Goal: Transaction & Acquisition: Purchase product/service

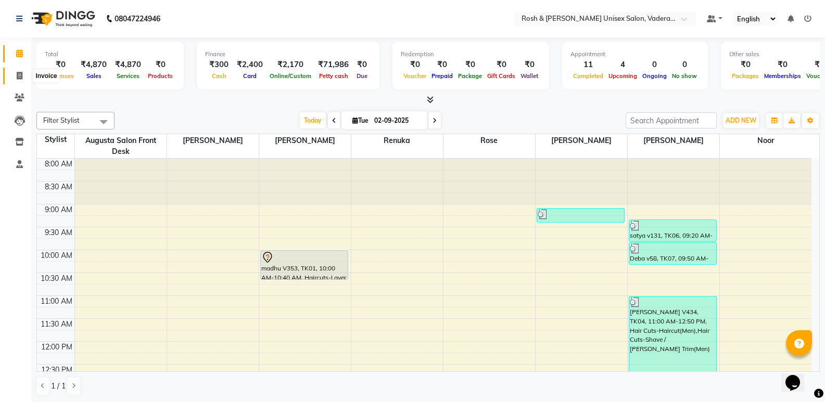
click at [18, 73] on icon at bounding box center [20, 76] width 6 height 8
select select "service"
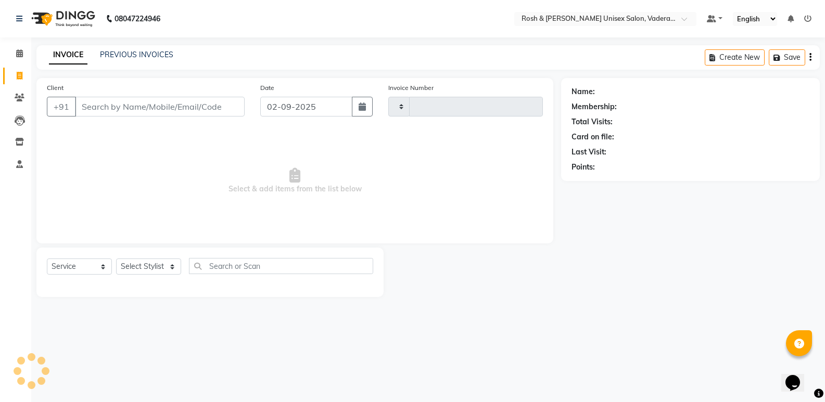
type input "0626"
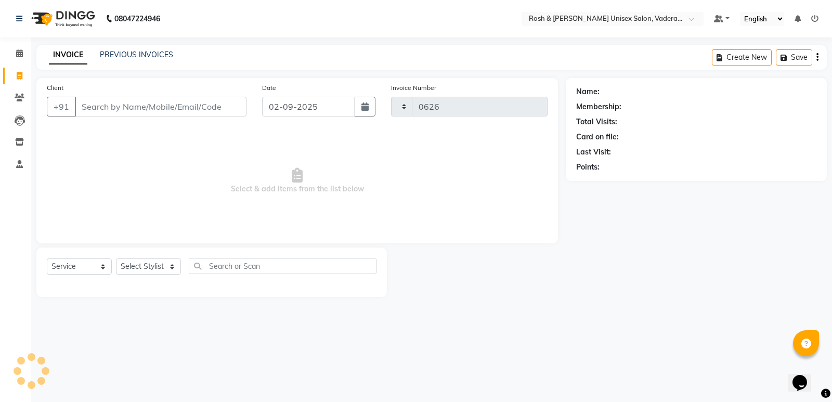
select select "8657"
click at [185, 109] on input "Client" at bounding box center [161, 107] width 172 height 20
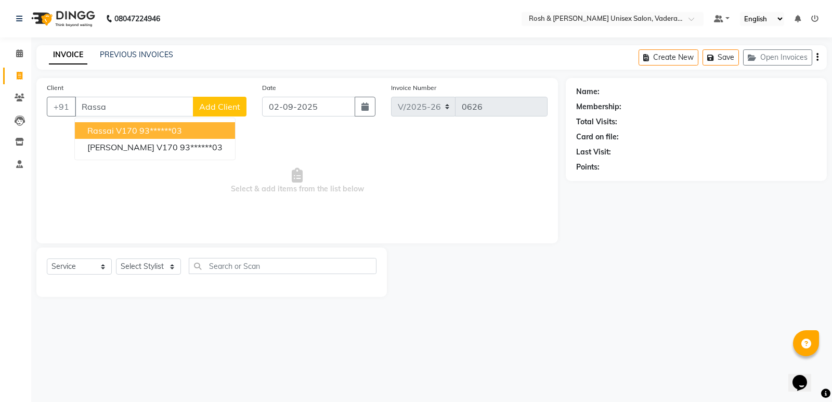
click at [117, 129] on span "Rassai V170" at bounding box center [112, 130] width 50 height 10
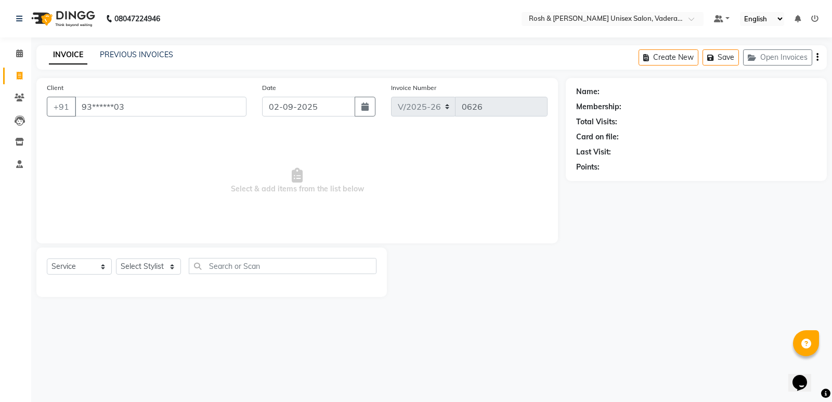
type input "93******03"
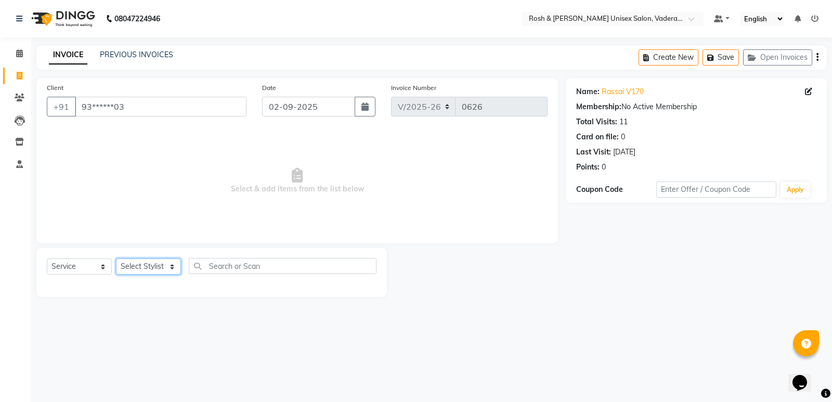
click at [138, 265] on select "Select Stylist Augusta Salon Front Desk Jessy Jittu Milton Noor Renuka Rose Sus…" at bounding box center [148, 267] width 65 height 16
click at [116, 259] on select "Select Stylist Augusta Salon Front Desk Jessy Jittu Milton Noor Renuka Rose Sus…" at bounding box center [148, 267] width 65 height 16
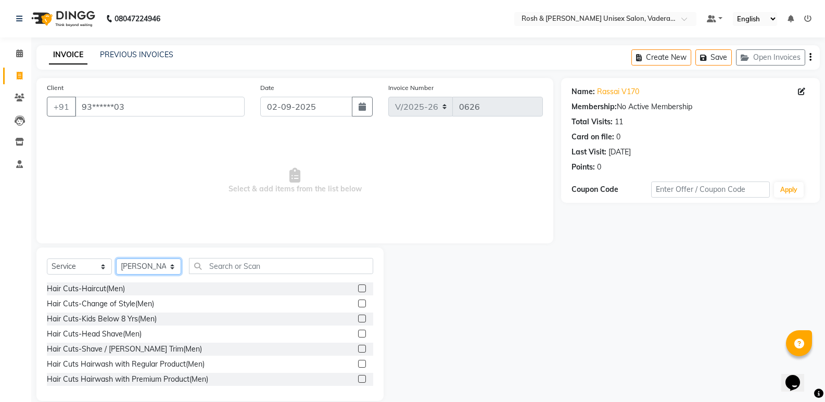
click at [163, 265] on select "Select Stylist Augusta Salon Front Desk Jessy Jittu Milton Noor Renuka Rose Sus…" at bounding box center [148, 267] width 65 height 16
select select "87618"
click at [116, 259] on select "Select Stylist Augusta Salon Front Desk Jessy Jittu Milton Noor Renuka Rose Sus…" at bounding box center [148, 267] width 65 height 16
click at [140, 351] on div "Hair Cuts-Shave / [PERSON_NAME] Trim(Men)" at bounding box center [124, 349] width 155 height 11
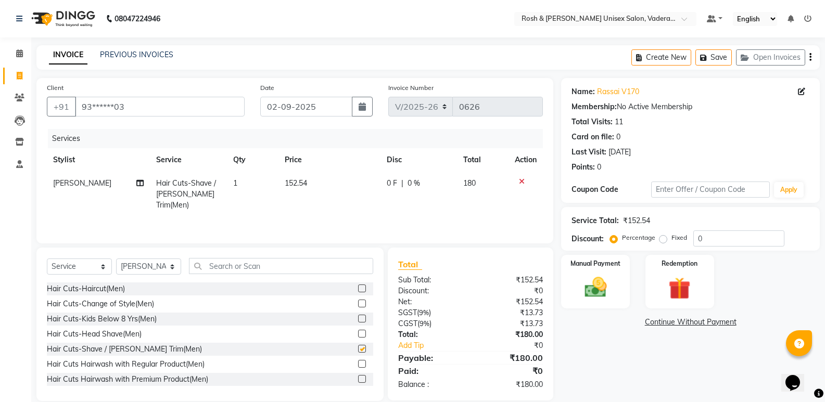
checkbox input "false"
drag, startPoint x: 155, startPoint y: 263, endPoint x: 154, endPoint y: 272, distance: 8.9
click at [155, 263] on select "Select Stylist Augusta Salon Front Desk [PERSON_NAME] [PERSON_NAME] [PERSON_NAM…" at bounding box center [148, 267] width 65 height 16
select select "87536"
click at [116, 259] on select "Select Stylist Augusta Salon Front Desk [PERSON_NAME] [PERSON_NAME] [PERSON_NAM…" at bounding box center [148, 267] width 65 height 16
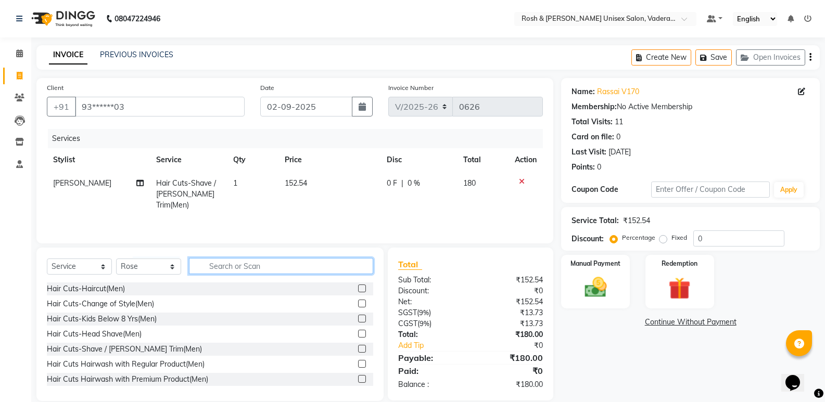
click at [236, 264] on input "text" at bounding box center [281, 266] width 184 height 16
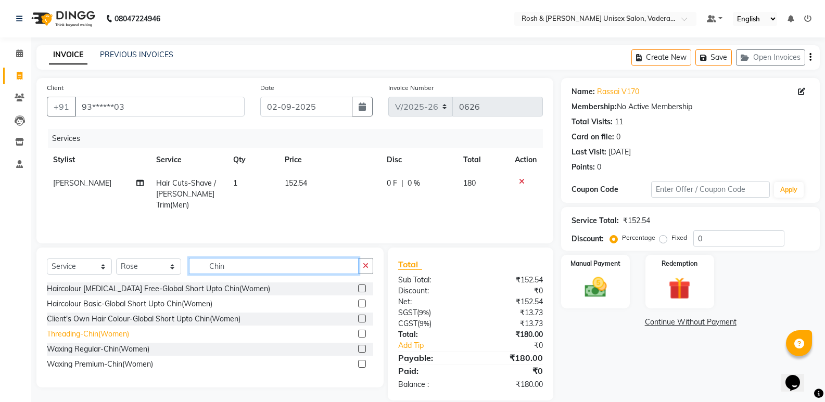
type input "Chin"
click at [114, 331] on div "Threading-Chin(Women)" at bounding box center [88, 334] width 82 height 11
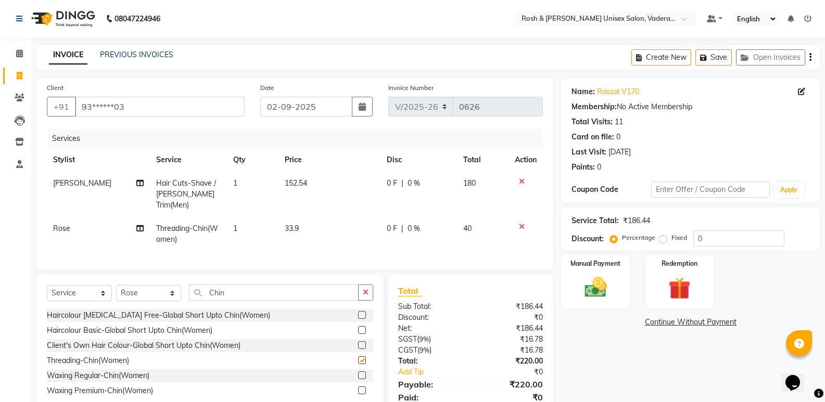
checkbox input "false"
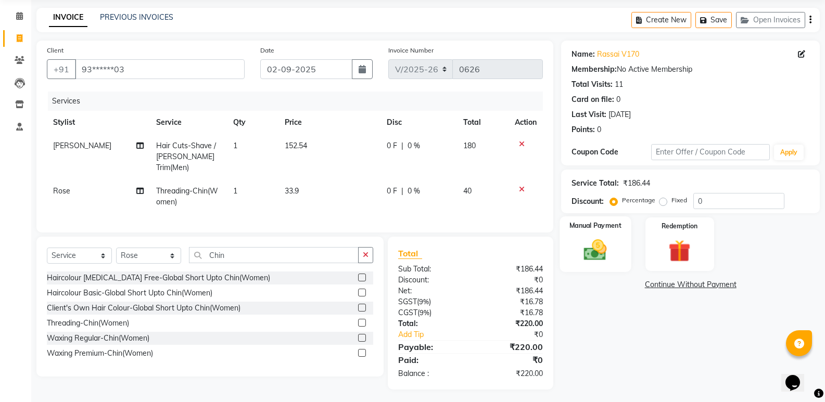
click at [601, 241] on img at bounding box center [594, 250] width 37 height 27
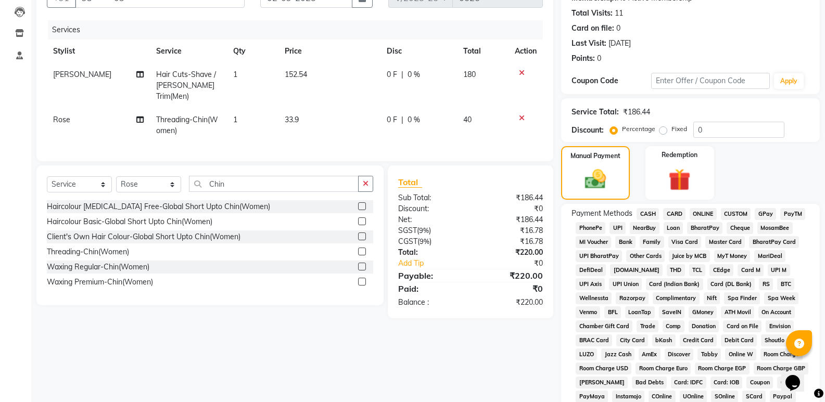
scroll to position [194, 0]
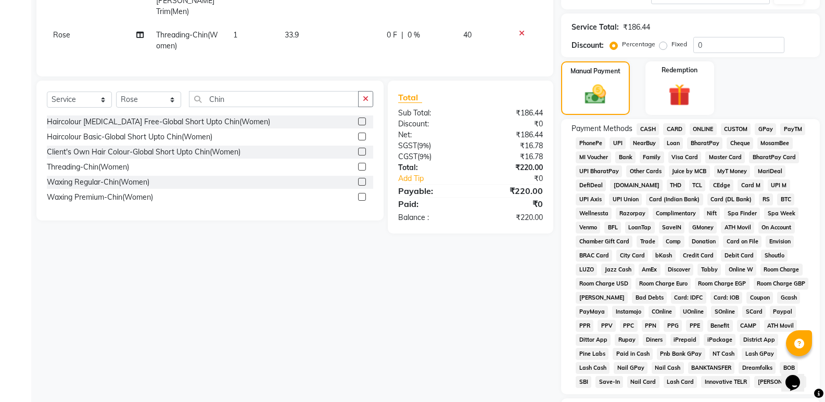
click at [618, 144] on span "UPI" at bounding box center [617, 143] width 16 height 12
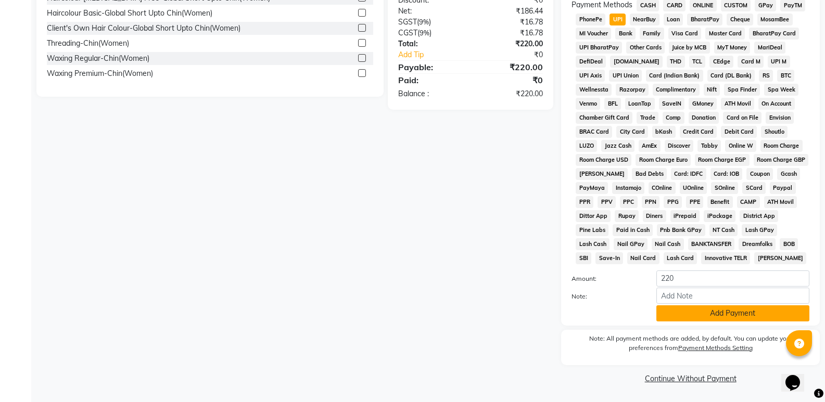
click at [697, 310] on button "Add Payment" at bounding box center [732, 313] width 153 height 16
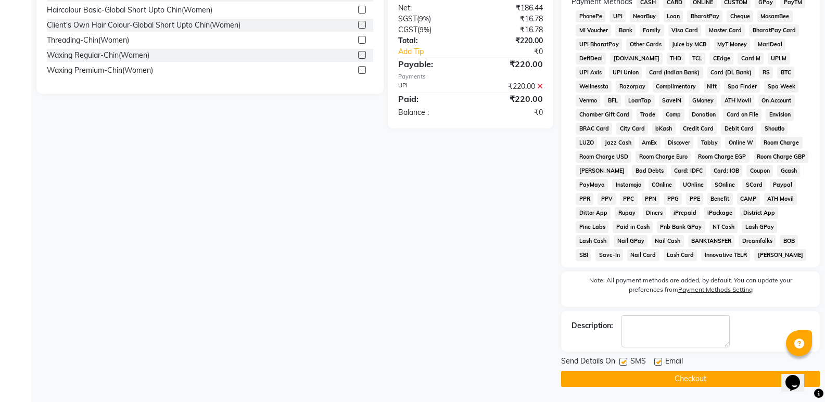
scroll to position [321, 0]
click at [671, 371] on button "Checkout" at bounding box center [690, 378] width 259 height 16
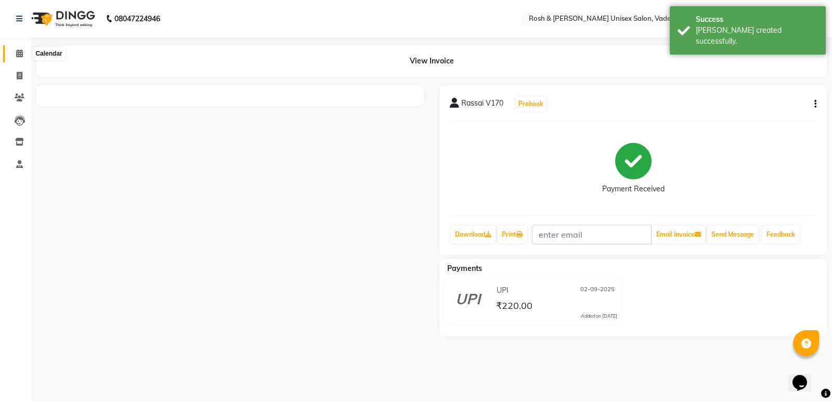
click at [19, 53] on icon at bounding box center [19, 53] width 7 height 8
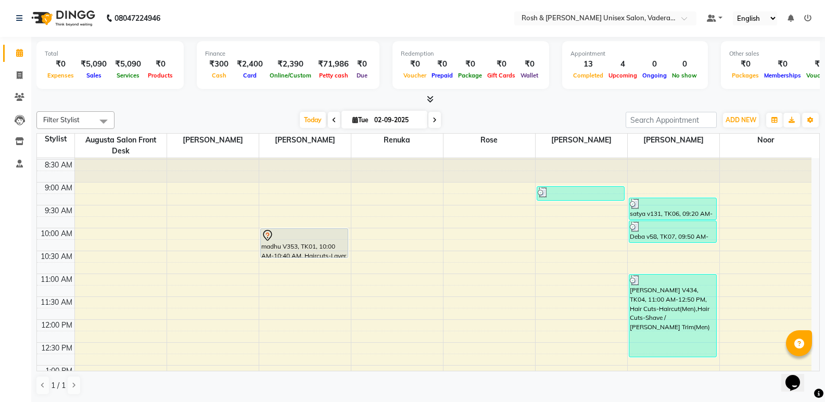
scroll to position [18, 0]
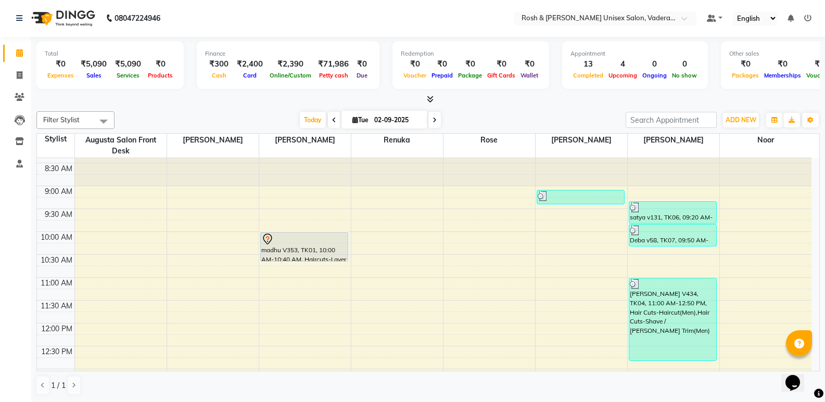
click at [435, 120] on span at bounding box center [434, 120] width 12 height 16
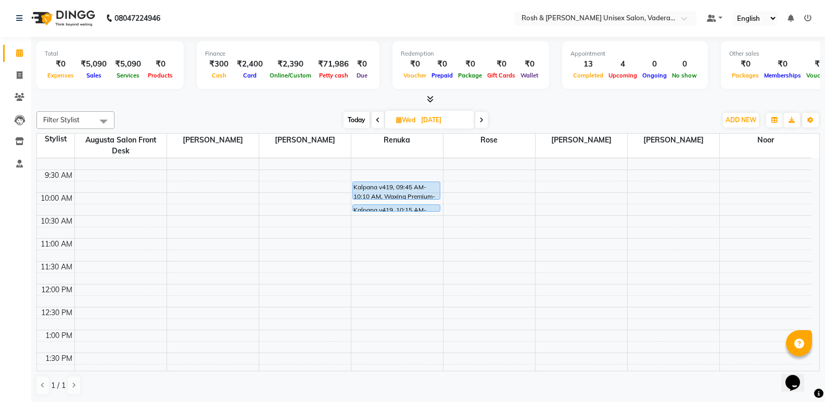
scroll to position [0, 0]
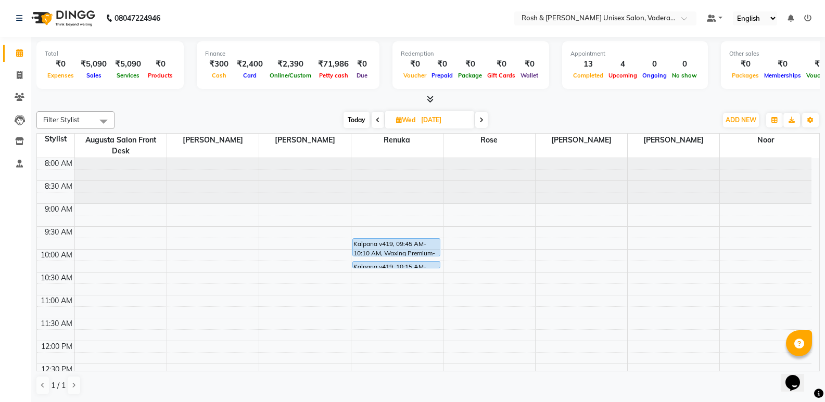
click at [377, 119] on icon at bounding box center [378, 120] width 4 height 6
type input "02-09-2025"
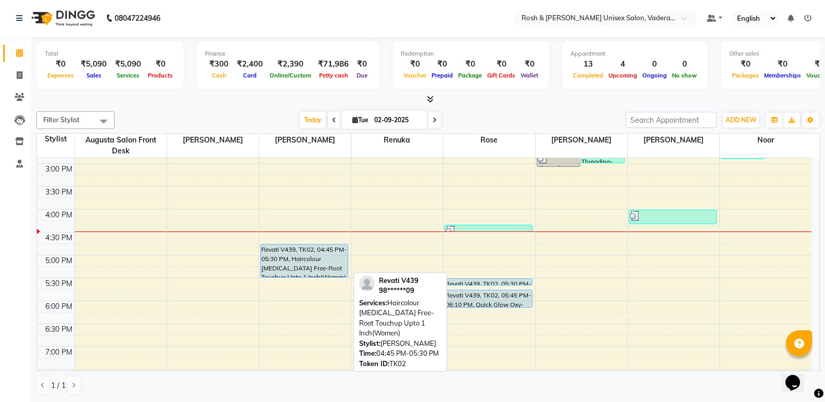
scroll to position [367, 0]
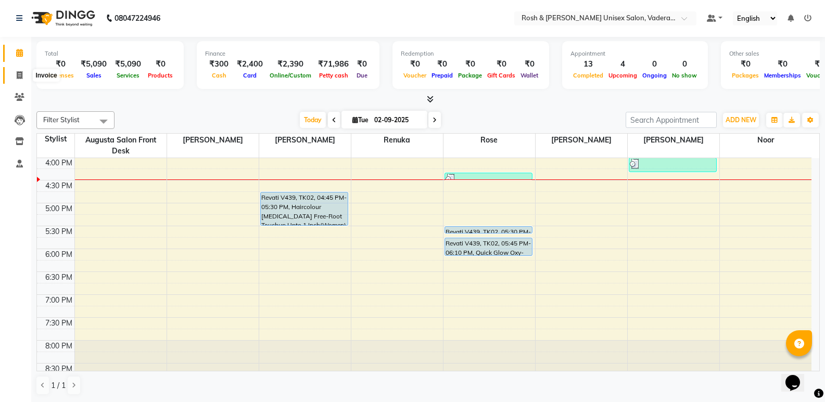
click at [20, 79] on icon at bounding box center [20, 75] width 6 height 8
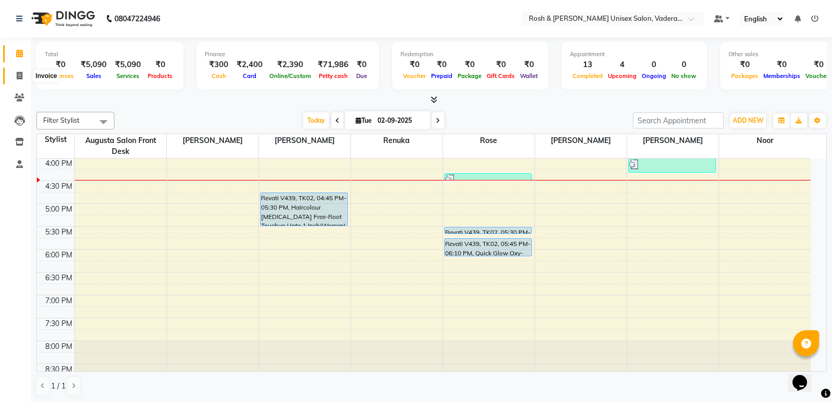
select select "service"
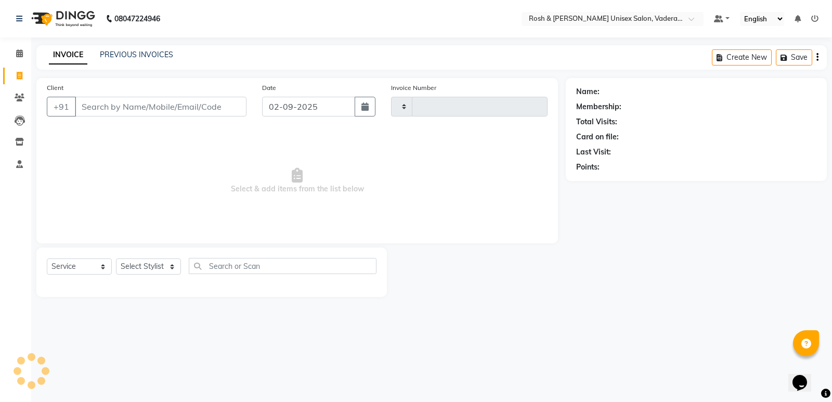
type input "0627"
select select "8657"
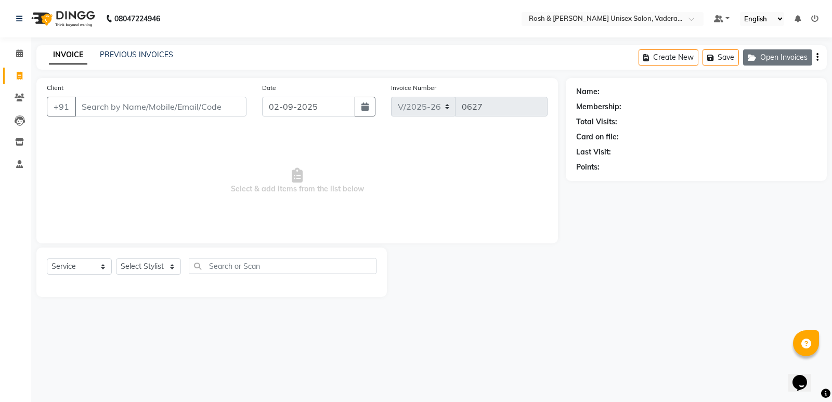
click at [777, 56] on button "Open Invoices" at bounding box center [778, 57] width 69 height 16
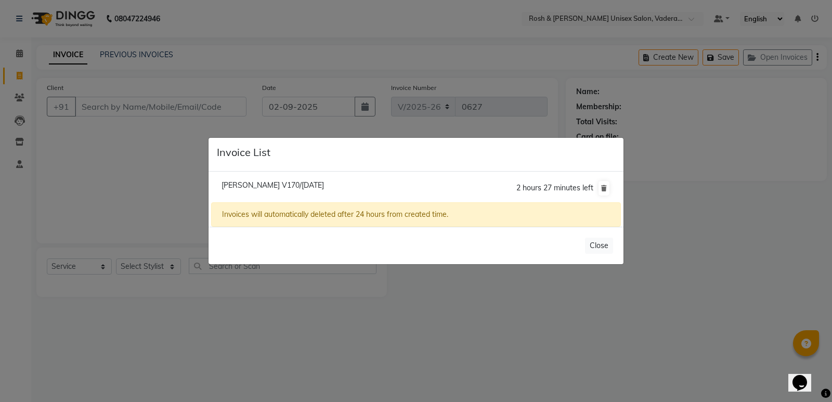
click at [377, 187] on li "Akhil V170/01 September 2025 2 hours 27 minutes left" at bounding box center [416, 188] width 410 height 29
click at [314, 186] on span "Akhil V170/01 September 2025" at bounding box center [273, 185] width 102 height 9
type input "01-09-2025"
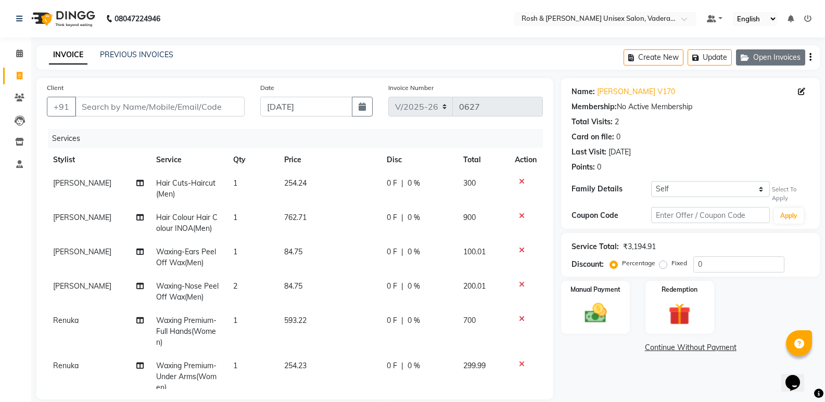
click at [755, 60] on button "Open Invoices" at bounding box center [770, 57] width 69 height 16
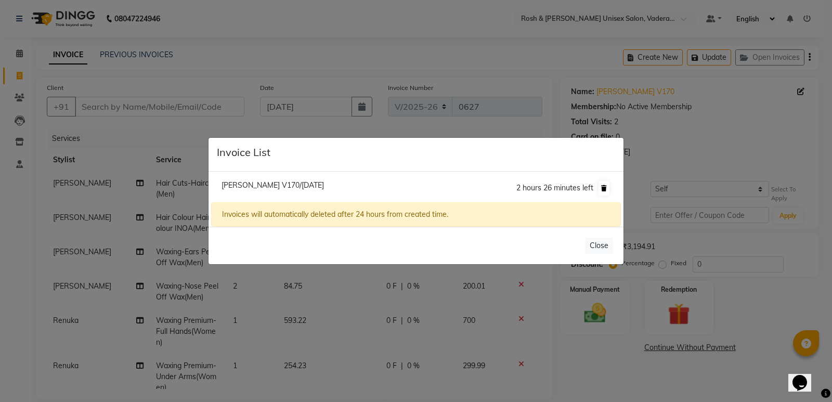
click at [603, 184] on button at bounding box center [604, 188] width 11 height 15
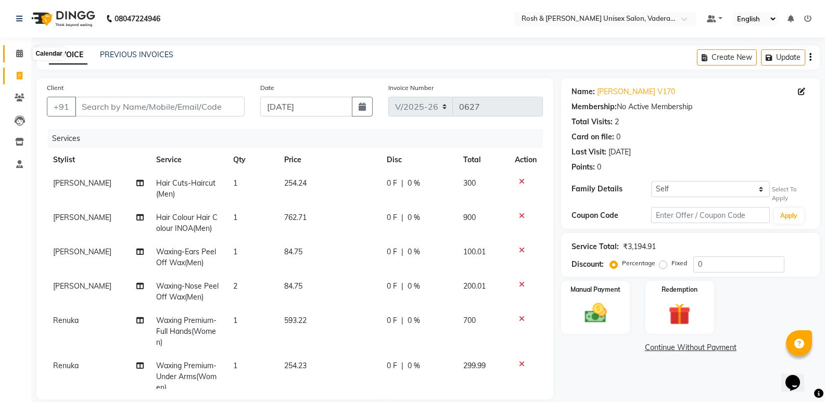
click at [16, 50] on icon at bounding box center [19, 53] width 7 height 8
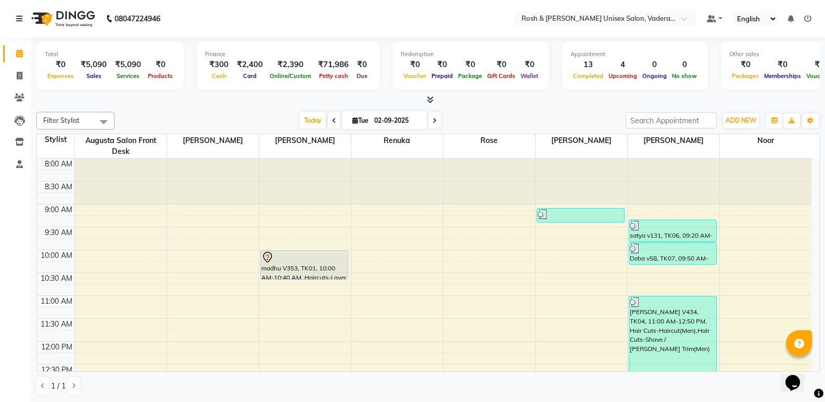
click at [430, 98] on icon at bounding box center [430, 100] width 7 height 8
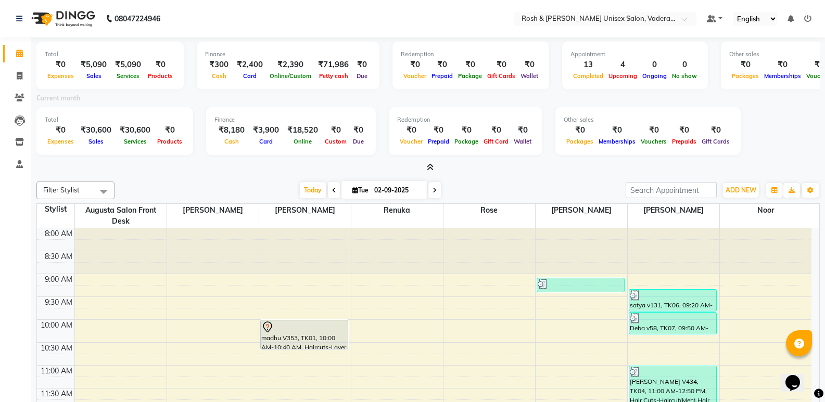
click at [431, 166] on icon at bounding box center [430, 167] width 7 height 8
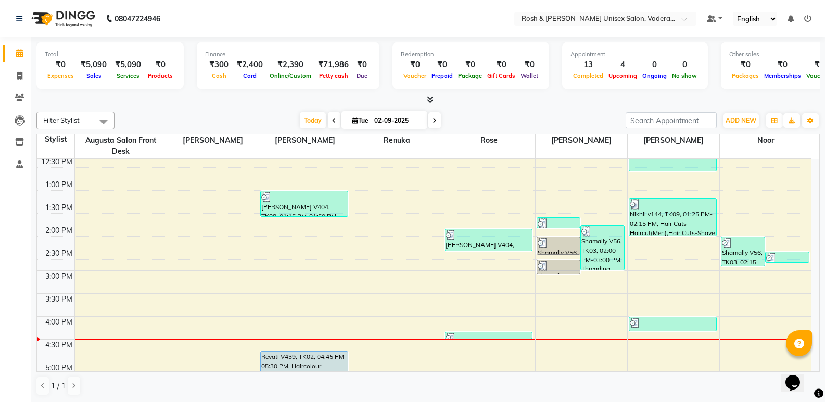
scroll to position [364, 0]
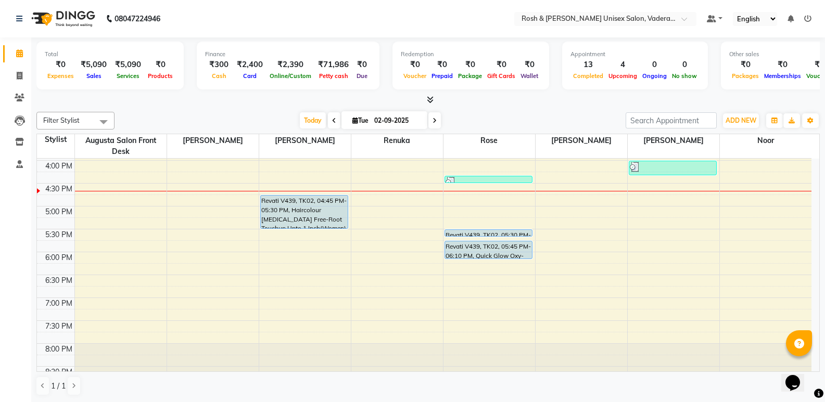
click at [432, 123] on icon at bounding box center [434, 121] width 4 height 6
type input "[DATE]"
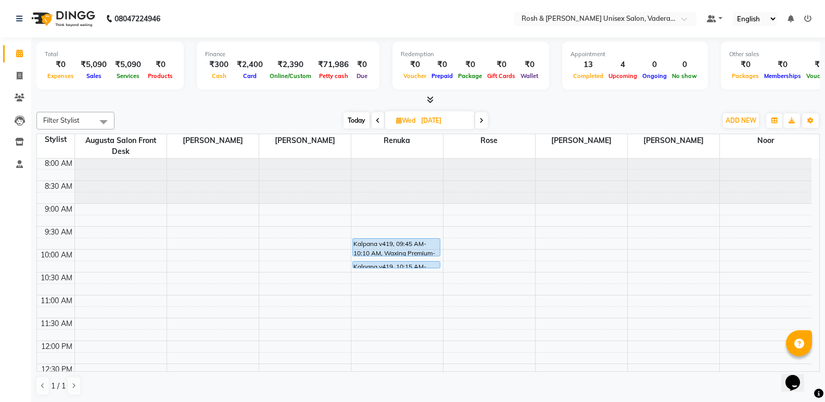
scroll to position [0, 0]
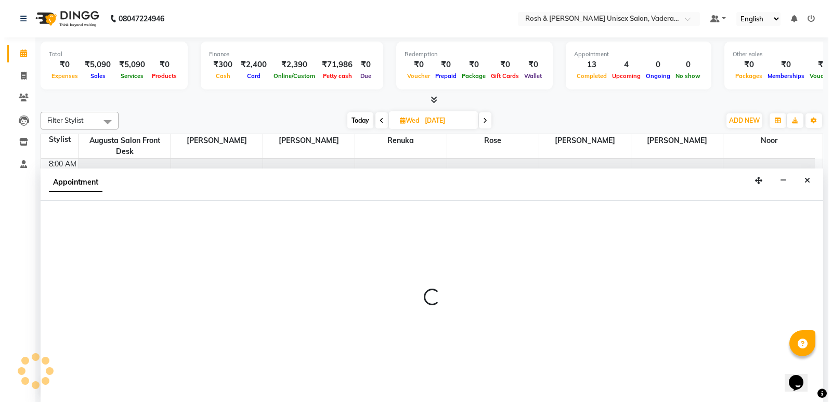
scroll to position [1, 0]
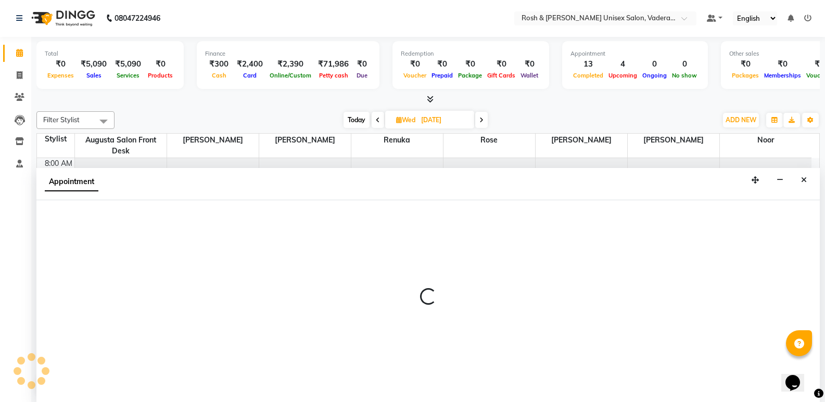
select select "87533"
select select "540"
select select "tentative"
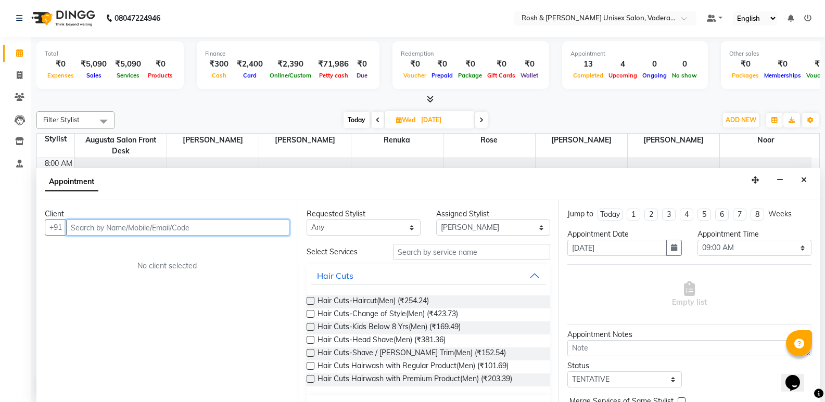
click at [132, 227] on input "text" at bounding box center [177, 228] width 223 height 16
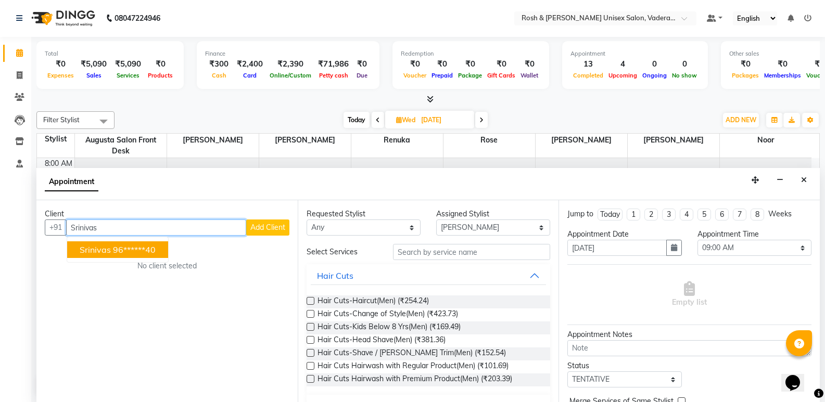
type input "Srinivas"
click at [269, 229] on span "Add Client" at bounding box center [267, 227] width 35 height 9
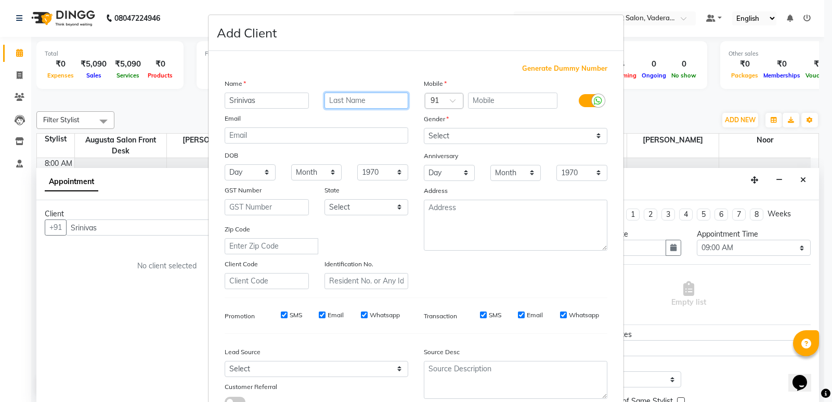
click at [342, 96] on input "text" at bounding box center [367, 101] width 84 height 16
type input "V338"
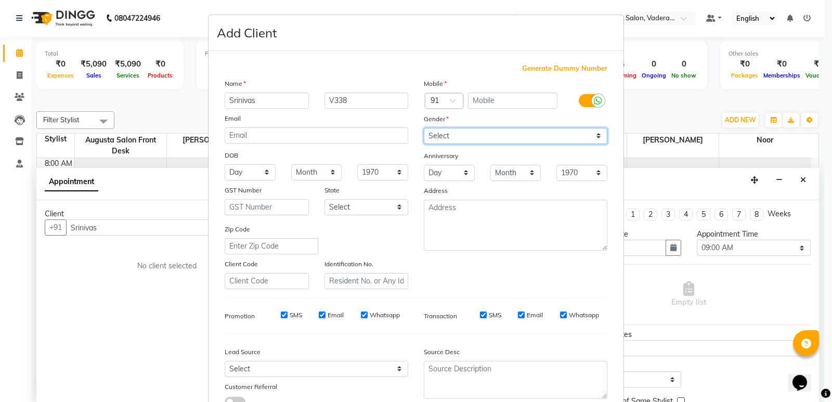
click at [452, 137] on select "Select [DEMOGRAPHIC_DATA] [DEMOGRAPHIC_DATA] Other Prefer Not To Say" at bounding box center [516, 136] width 184 height 16
select select "[DEMOGRAPHIC_DATA]"
click at [424, 128] on select "Select [DEMOGRAPHIC_DATA] [DEMOGRAPHIC_DATA] Other Prefer Not To Say" at bounding box center [516, 136] width 184 height 16
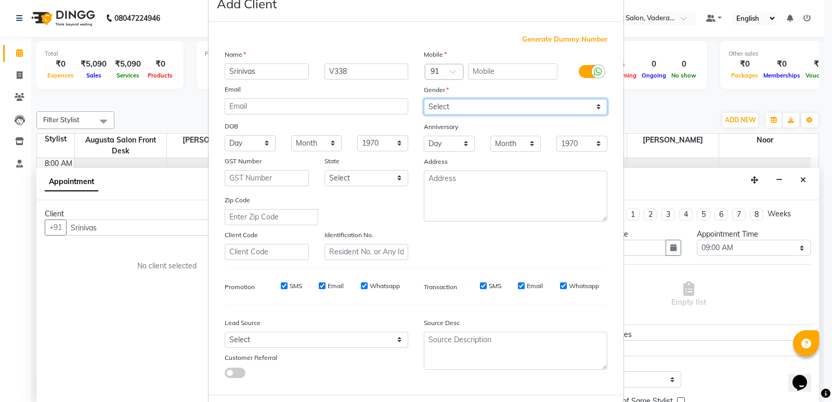
scroll to position [78, 0]
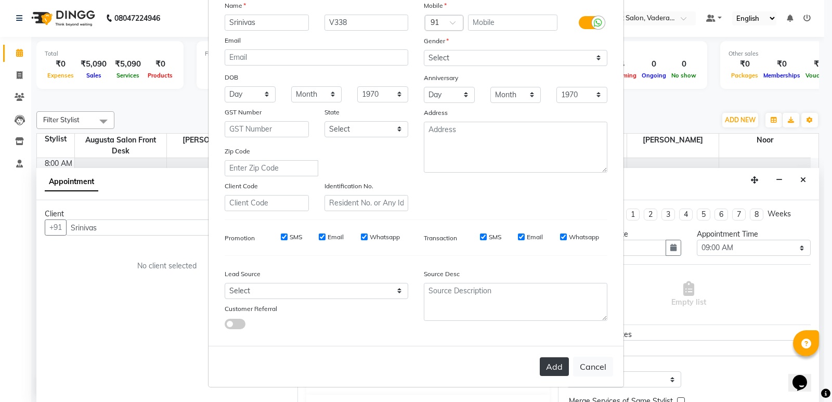
click at [544, 369] on button "Add" at bounding box center [554, 366] width 29 height 19
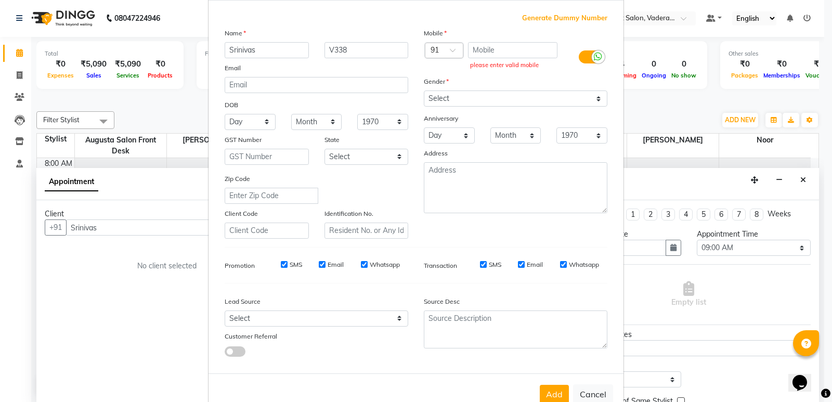
scroll to position [26, 0]
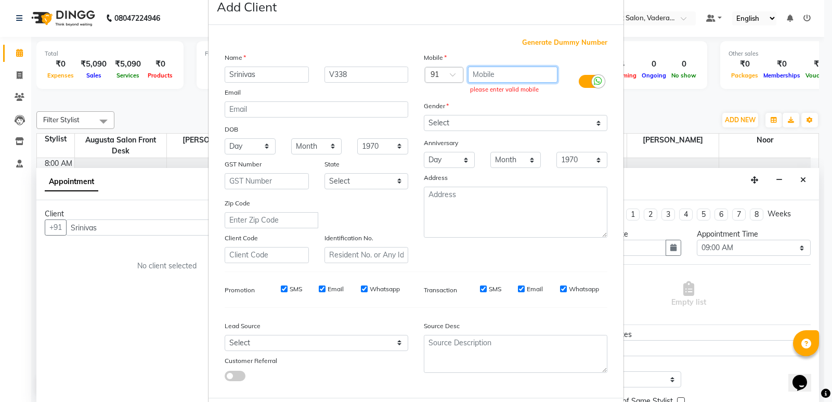
click at [498, 73] on input "text" at bounding box center [513, 75] width 90 height 16
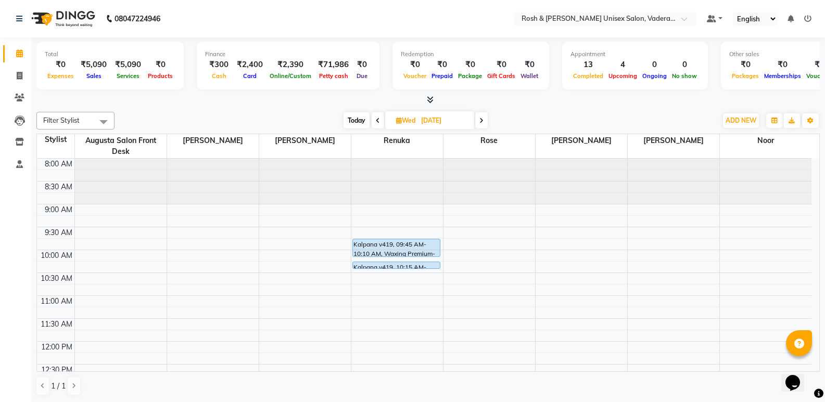
click at [376, 120] on icon at bounding box center [378, 121] width 4 height 6
type input "02-09-2025"
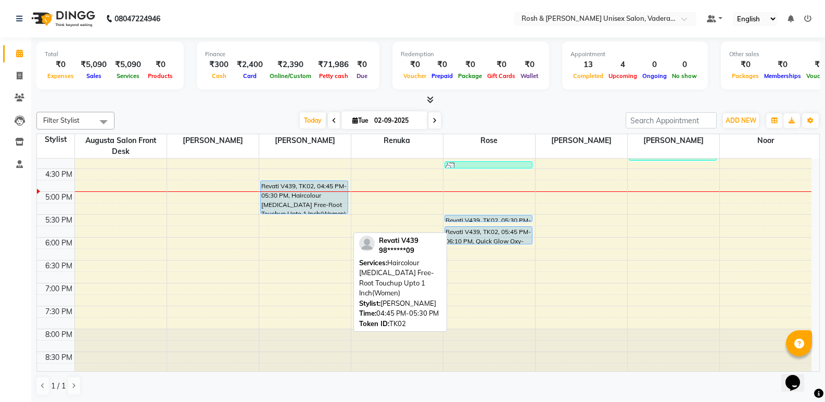
scroll to position [382, 0]
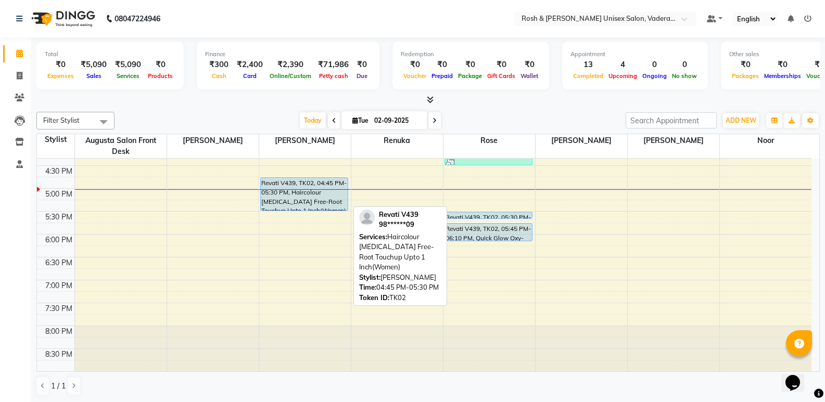
click at [309, 191] on div "Revati V439, TK02, 04:45 PM-05:30 PM, Haircolour [MEDICAL_DATA] Free-Root Touch…" at bounding box center [304, 194] width 87 height 33
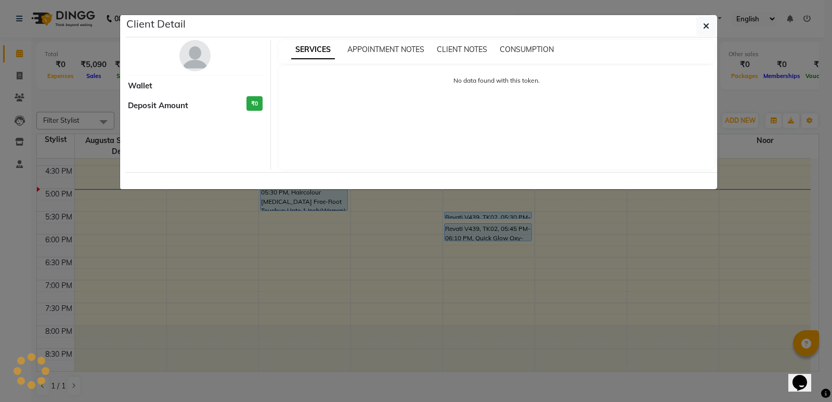
select select "5"
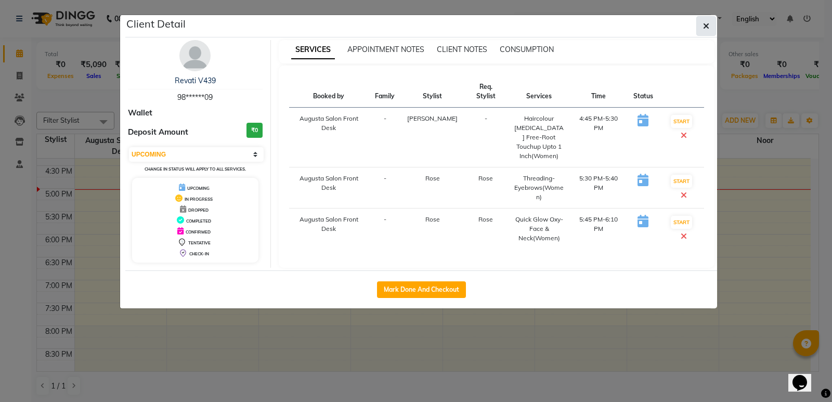
click at [704, 23] on icon "button" at bounding box center [706, 26] width 6 height 8
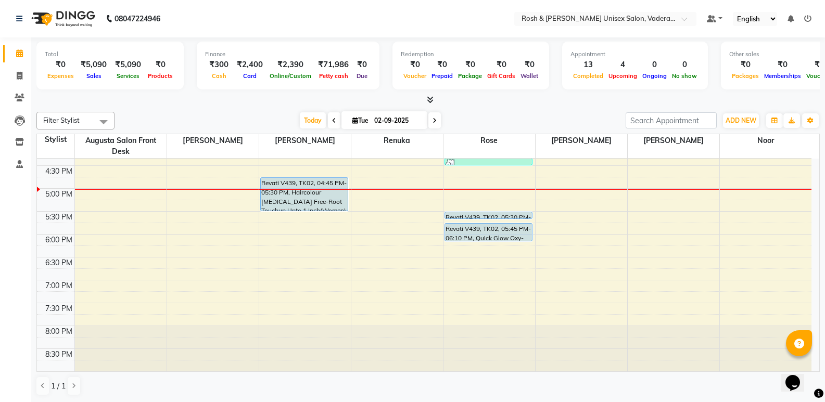
scroll to position [330, 0]
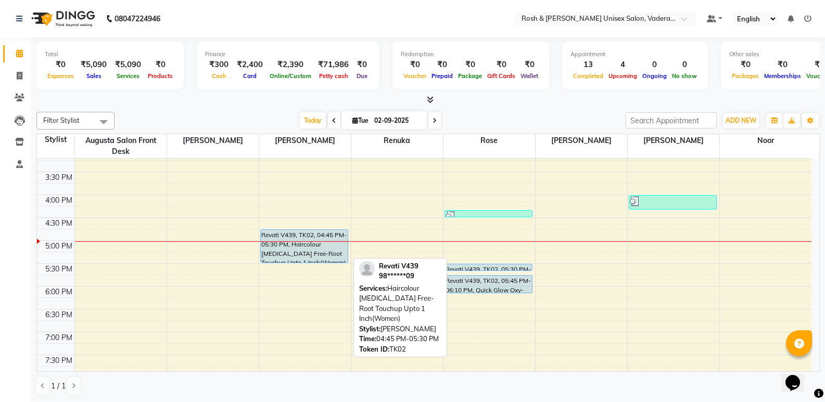
click at [298, 242] on div "Revati V439, TK02, 04:45 PM-05:30 PM, Haircolour [MEDICAL_DATA] Free-Root Touch…" at bounding box center [304, 246] width 87 height 33
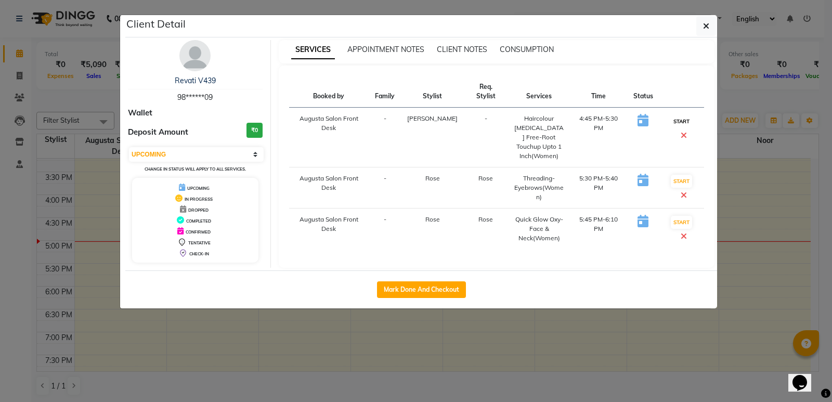
click at [671, 115] on button "START" at bounding box center [681, 121] width 21 height 13
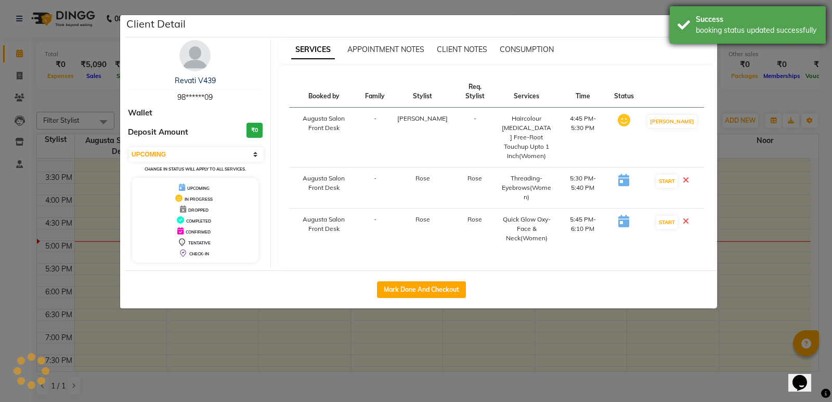
select select "select"
click at [704, 25] on div "booking status updated successfully" at bounding box center [757, 30] width 122 height 11
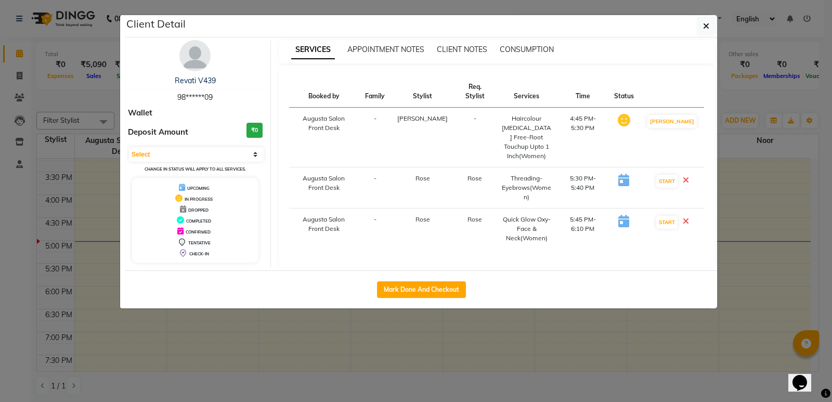
click at [753, 189] on ngb-modal-window "Client Detail Revati V439 98******09 Wallet Deposit Amount ₹0 Select IN SERVICE…" at bounding box center [416, 201] width 832 height 402
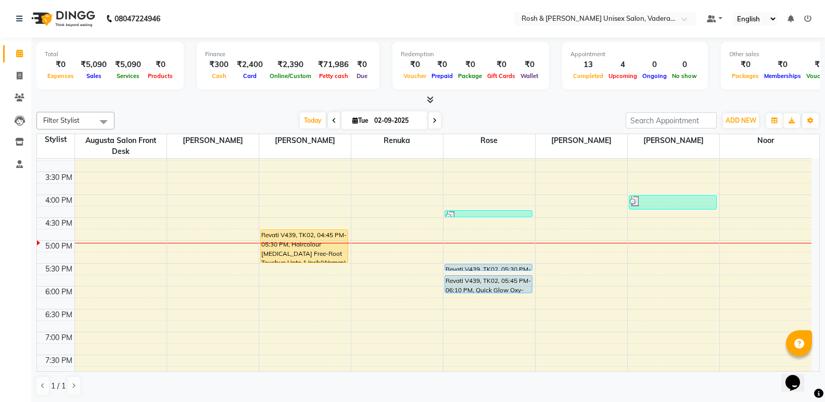
click at [429, 100] on icon at bounding box center [430, 100] width 7 height 8
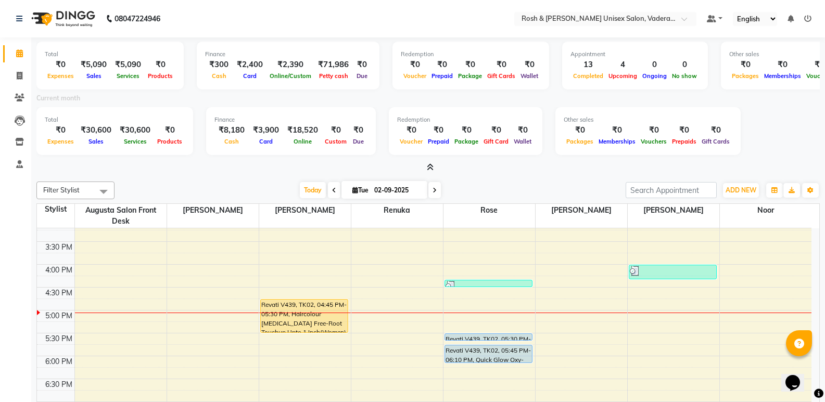
click at [430, 170] on icon at bounding box center [430, 167] width 7 height 8
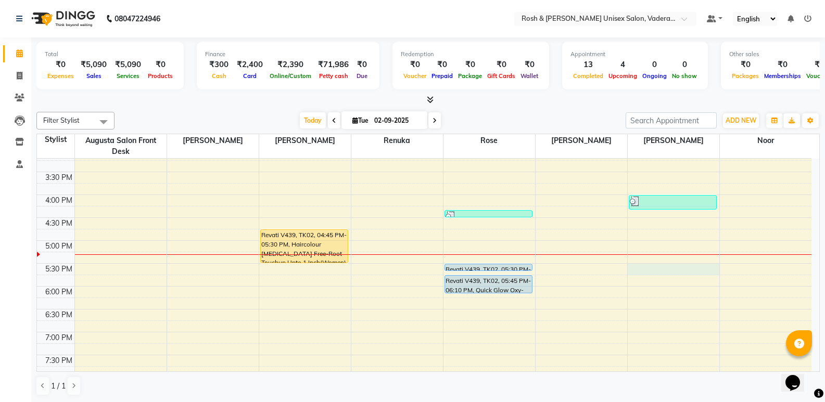
click at [655, 269] on div "8:00 AM 8:30 AM 9:00 AM 9:30 AM 10:00 AM 10:30 AM 11:00 AM 11:30 AM 12:00 PM 12…" at bounding box center [424, 126] width 774 height 595
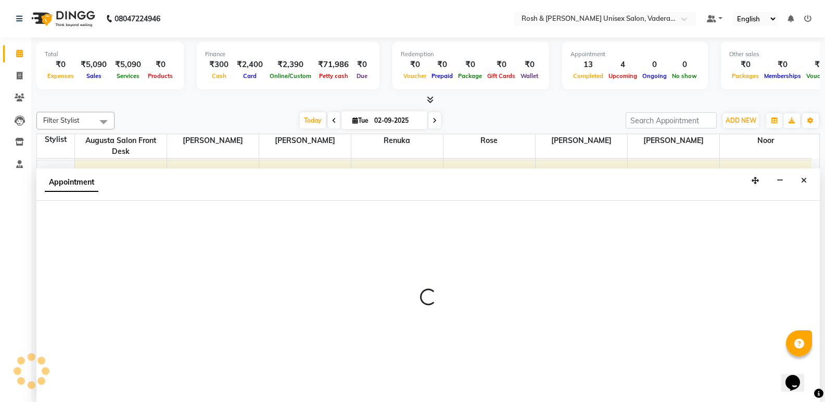
scroll to position [1, 0]
select select "87618"
select select "tentative"
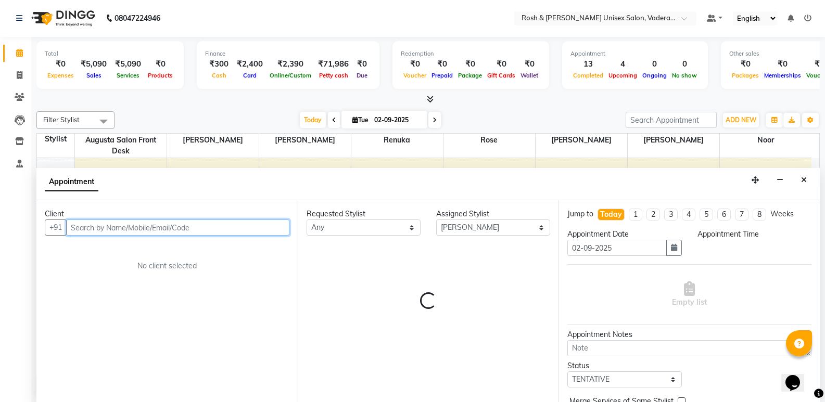
select select "1050"
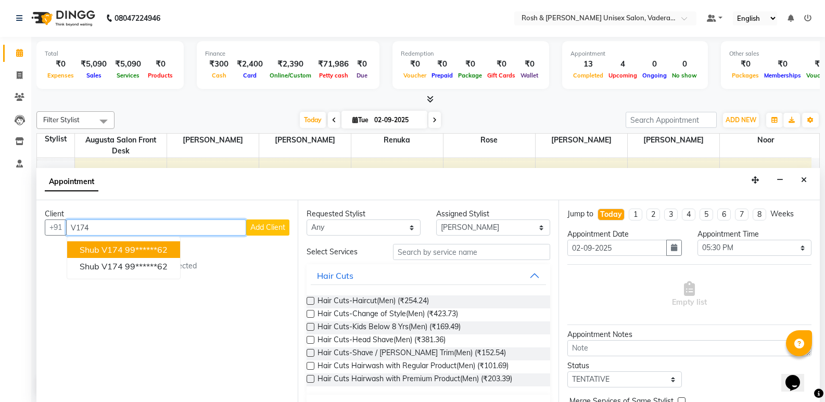
click at [144, 250] on ngb-highlight "99******62" at bounding box center [146, 250] width 43 height 10
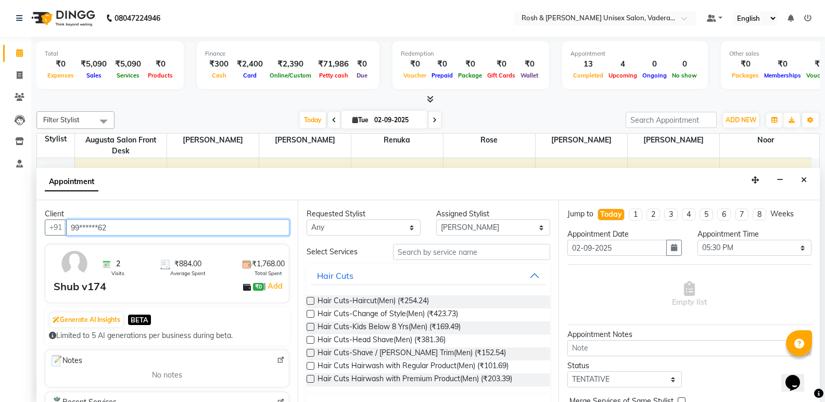
scroll to position [0, 0]
type input "99******62"
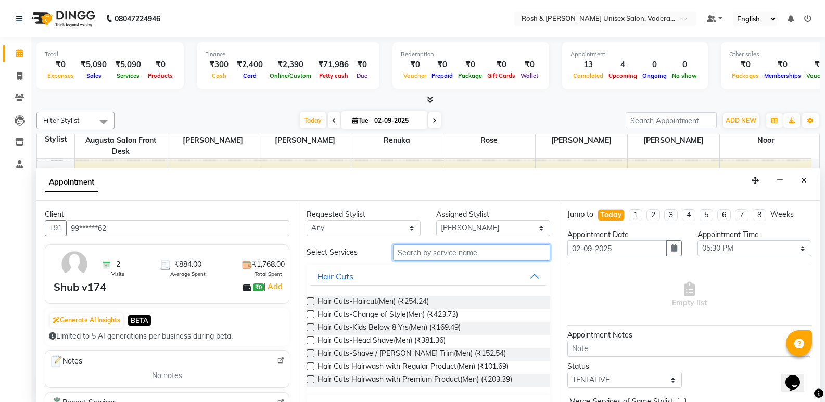
click at [437, 254] on input "text" at bounding box center [471, 253] width 157 height 16
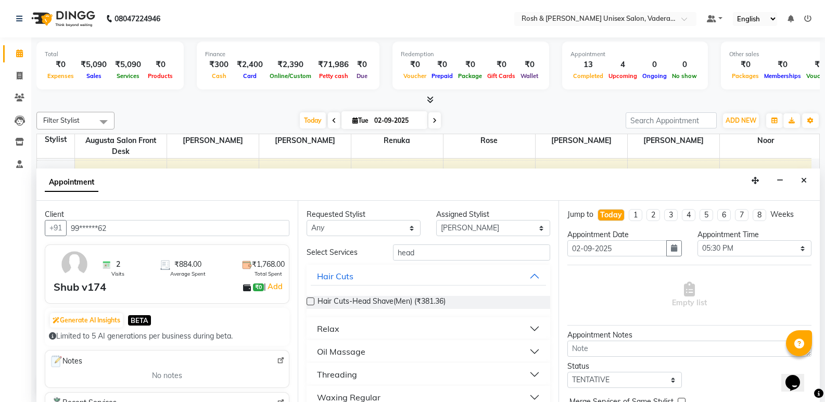
click at [523, 350] on button "Oil Massage" at bounding box center [429, 351] width 236 height 19
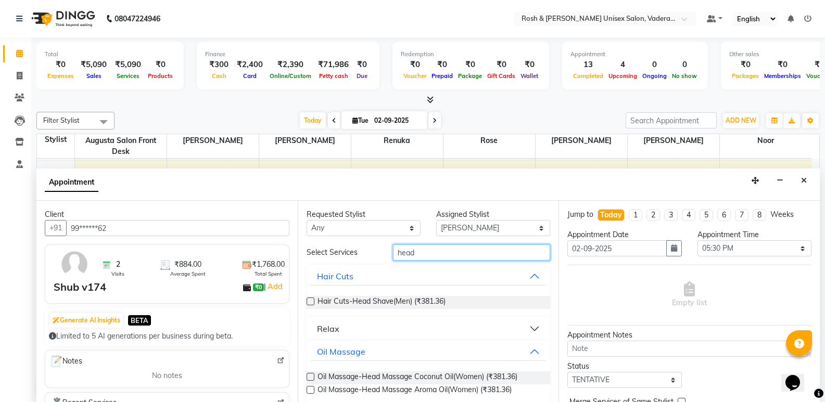
drag, startPoint x: 424, startPoint y: 251, endPoint x: 249, endPoint y: 251, distance: 175.3
click at [249, 251] on div "Client +91 99******62 2 Visits ₹884.00 Average Spent ₹1,768.00 Total Spent Shub…" at bounding box center [427, 302] width 783 height 202
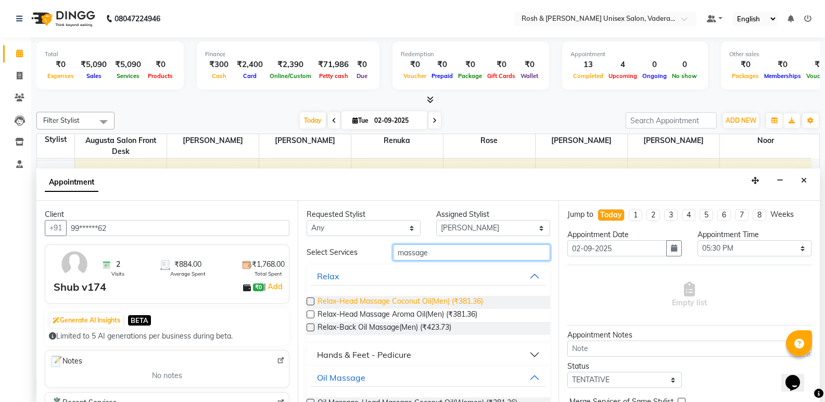
type input "massage"
click at [396, 300] on span "Relax-Head Massage Coconut Oil(Men) (₹381.36)" at bounding box center [399, 302] width 165 height 13
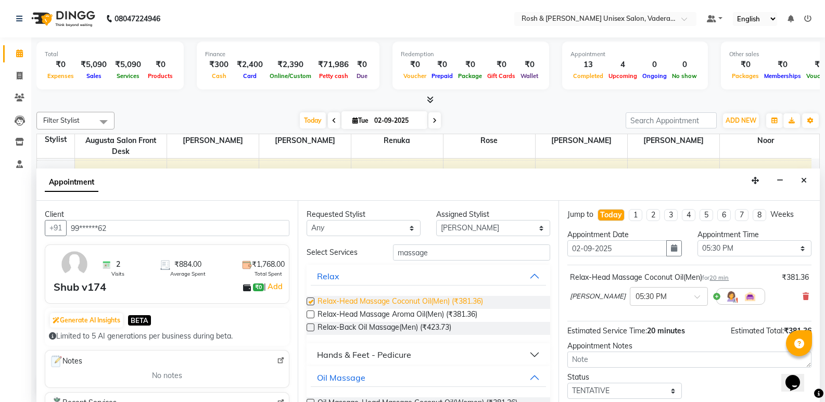
checkbox input "false"
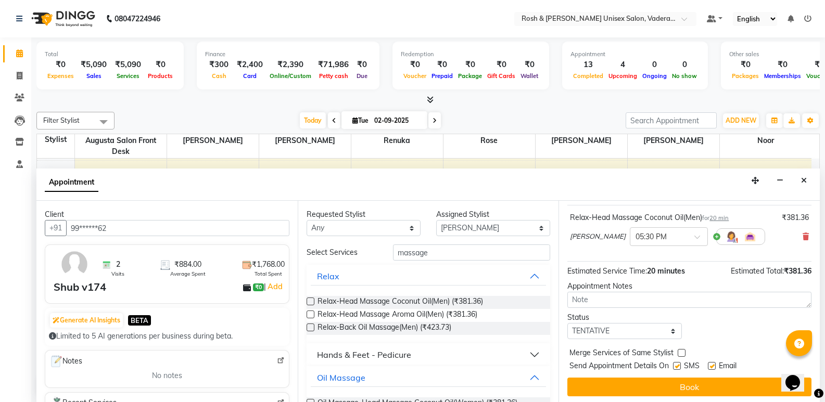
scroll to position [62, 0]
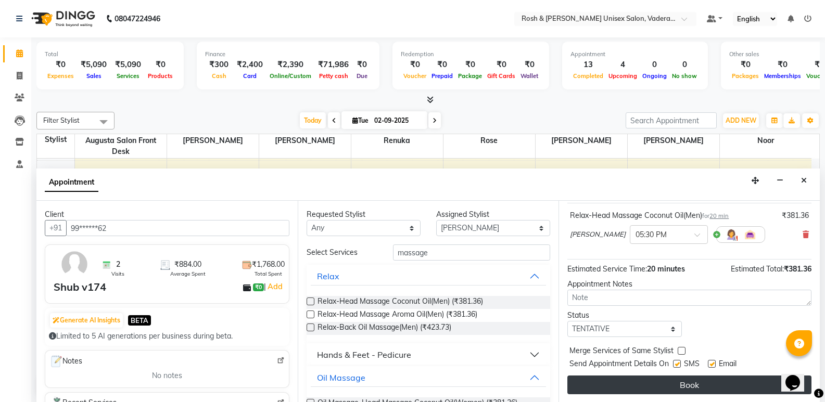
click at [689, 383] on button "Book" at bounding box center [689, 385] width 244 height 19
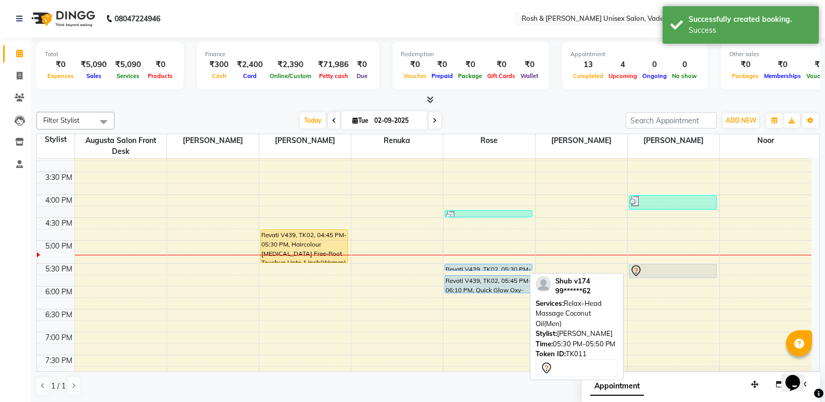
click at [639, 272] on icon at bounding box center [635, 270] width 9 height 11
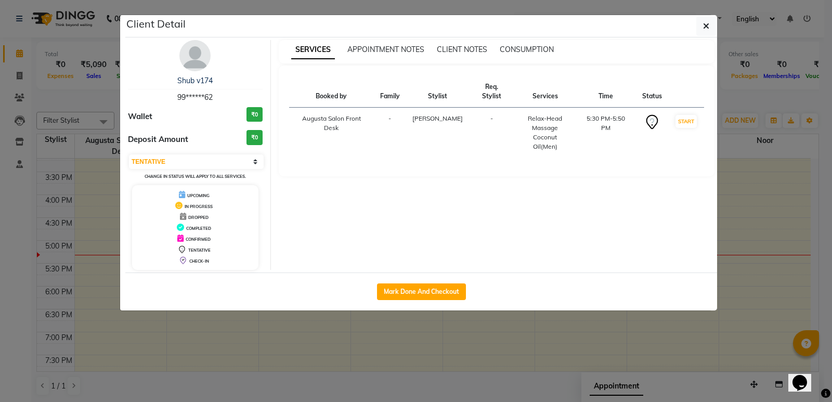
click at [651, 114] on icon at bounding box center [652, 122] width 17 height 17
click at [257, 160] on select "Select IN SERVICE CONFIRMED TENTATIVE CHECK IN MARK DONE UPCOMING" at bounding box center [196, 162] width 135 height 15
select select "5"
click at [129, 155] on select "Select IN SERVICE CONFIRMED TENTATIVE CHECK IN MARK DONE UPCOMING" at bounding box center [196, 162] width 135 height 15
click at [706, 23] on icon "button" at bounding box center [706, 26] width 6 height 8
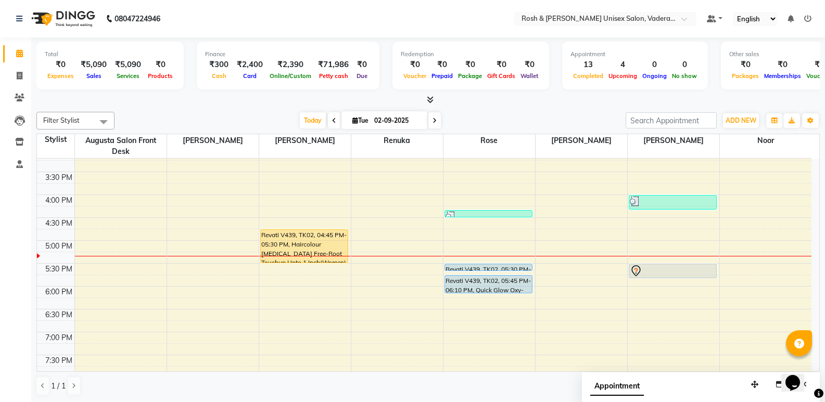
click at [637, 296] on div "8:00 AM 8:30 AM 9:00 AM 9:30 AM 10:00 AM 10:30 AM 11:00 AM 11:30 AM 12:00 PM 12…" at bounding box center [424, 126] width 774 height 595
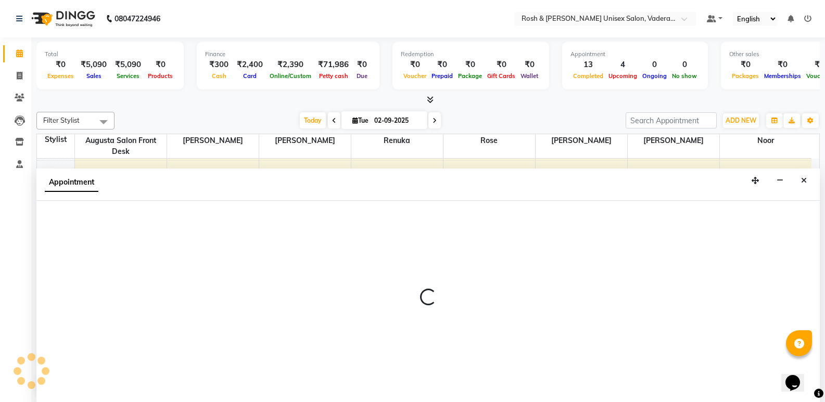
scroll to position [1, 0]
select select "87618"
select select "1080"
select select "tentative"
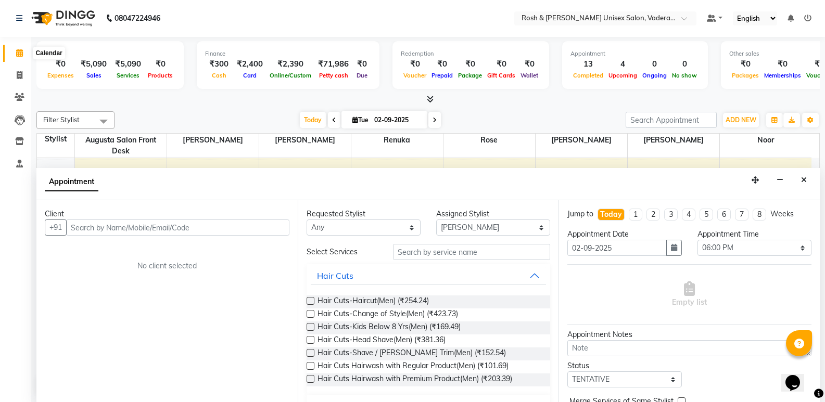
click at [23, 52] on icon at bounding box center [19, 53] width 7 height 8
click at [20, 77] on icon at bounding box center [20, 75] width 6 height 8
select select "service"
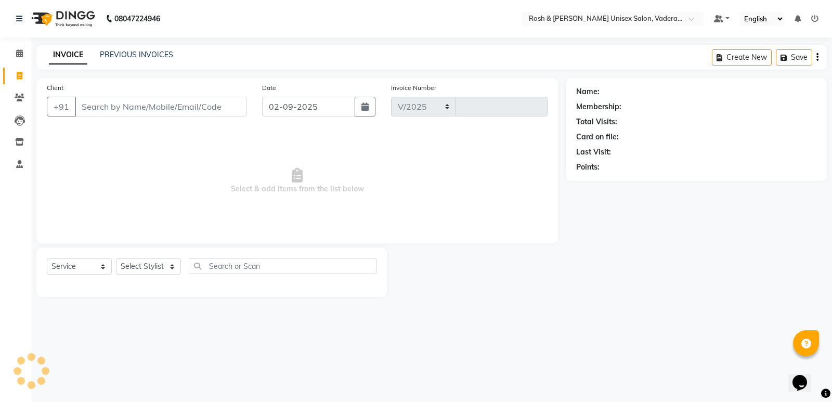
select select "8657"
type input "0627"
click at [18, 53] on icon at bounding box center [19, 53] width 7 height 8
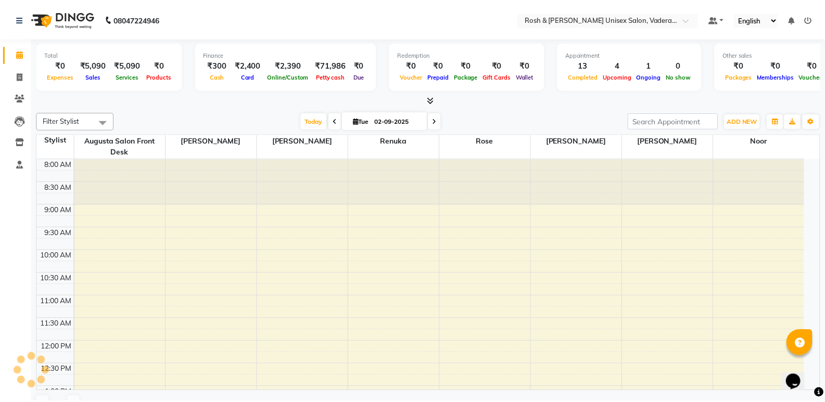
scroll to position [362, 0]
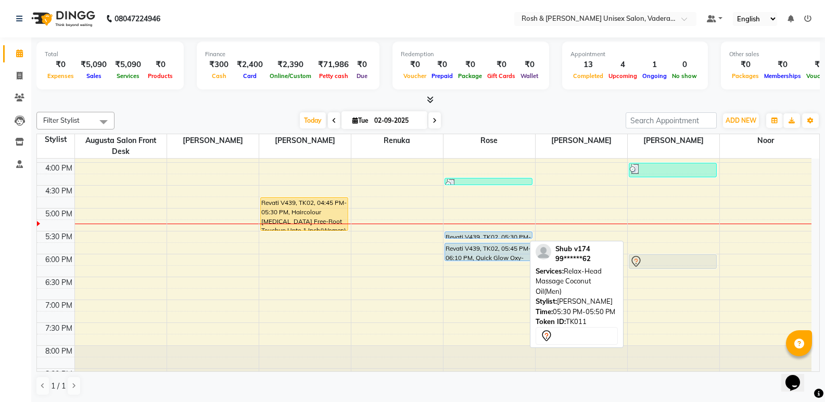
drag, startPoint x: 646, startPoint y: 242, endPoint x: 645, endPoint y: 260, distance: 17.7
click at [645, 260] on div "satya v131, TK06, 09:20 AM-09:50 AM, Hair Cuts-Haircut(Men) Deba v58, TK07, 09:…" at bounding box center [673, 94] width 92 height 595
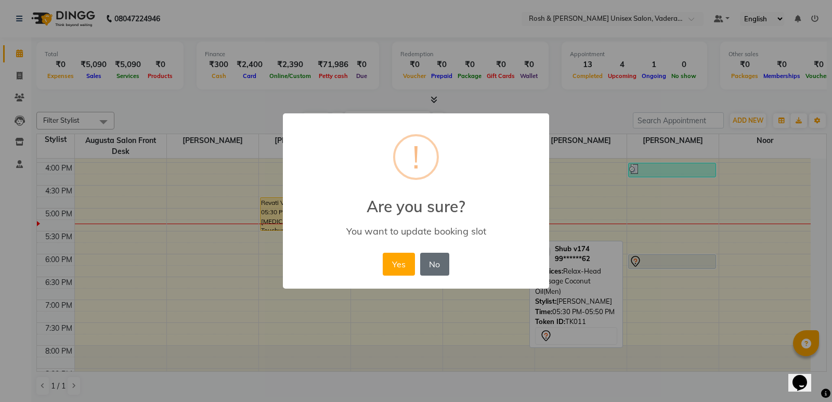
click at [435, 263] on button "No" at bounding box center [434, 264] width 29 height 23
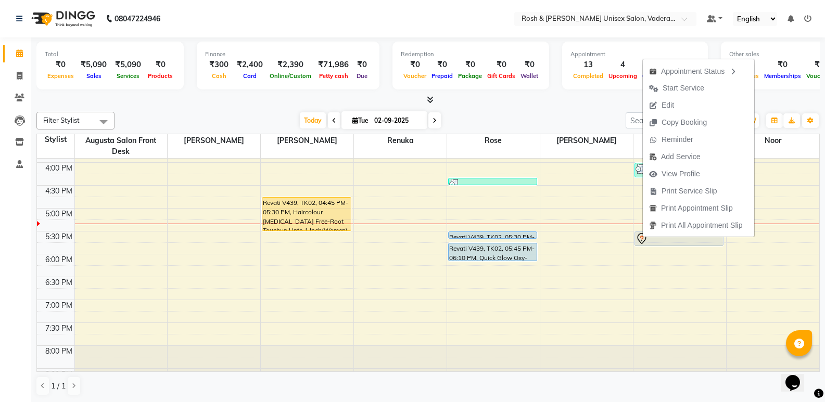
click at [620, 372] on div "Filter Stylist Select All Augusta Salon Front Desk Jessy Jittu Milton Noor Renu…" at bounding box center [427, 254] width 783 height 292
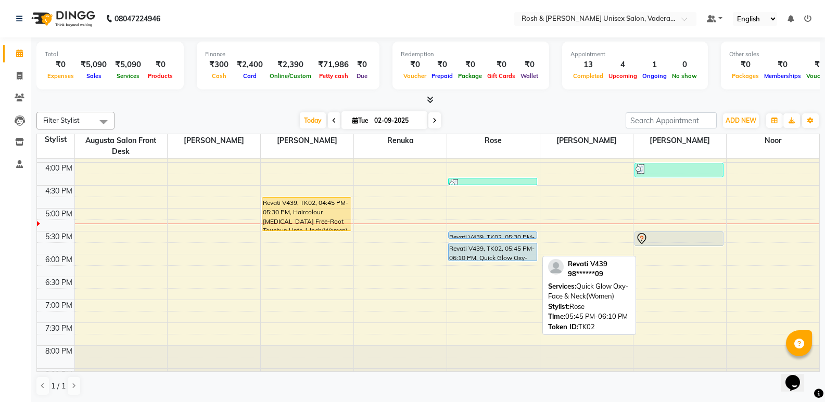
click at [495, 249] on div "Revati V439, TK02, 05:45 PM-06:10 PM, Quick Glow Oxy-Face & Neck(Women)" at bounding box center [492, 251] width 88 height 17
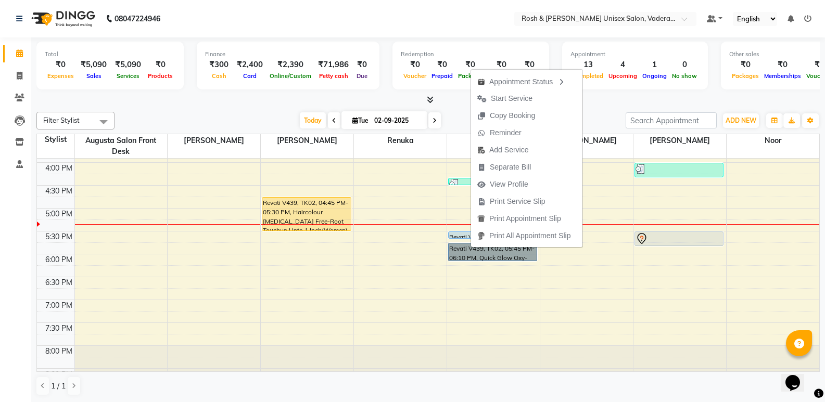
click at [414, 273] on div "8:00 AM 8:30 AM 9:00 AM 9:30 AM 10:00 AM 10:30 AM 11:00 AM 11:30 AM 12:00 PM 12…" at bounding box center [428, 94] width 782 height 595
select select "87535"
select select "1095"
select select "tentative"
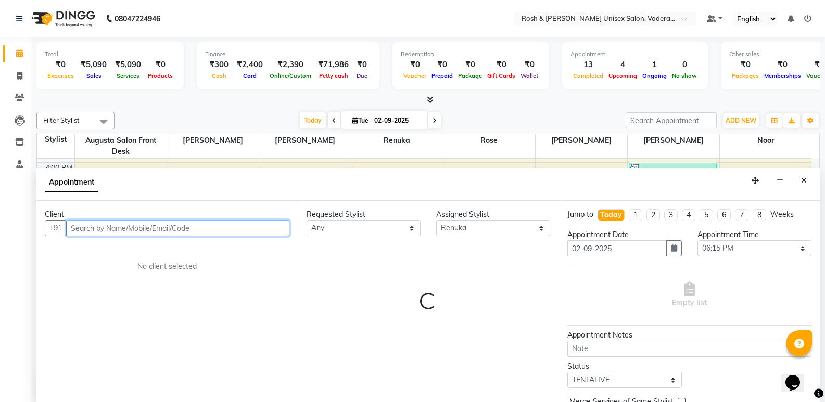
scroll to position [1, 0]
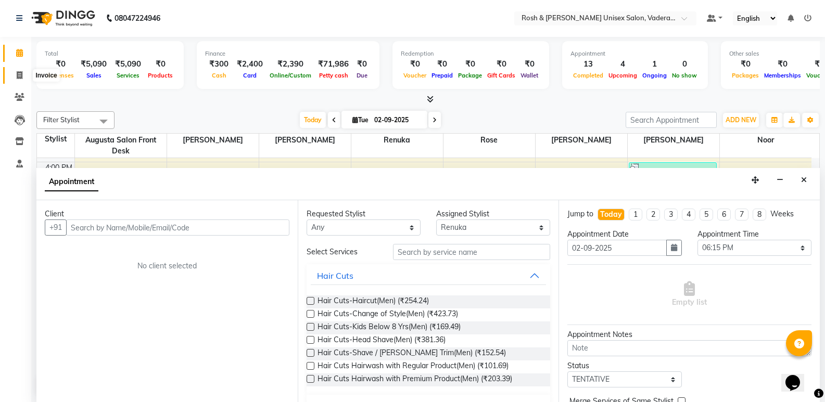
click at [21, 74] on icon at bounding box center [20, 75] width 6 height 8
select select "service"
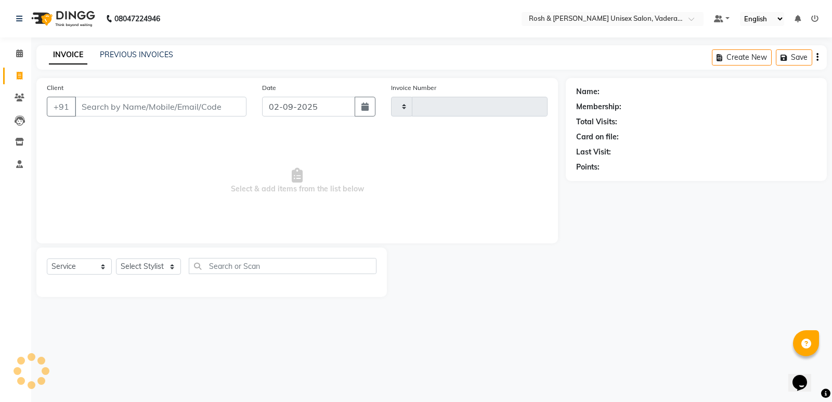
type input "0627"
select select "8657"
click at [22, 49] on icon at bounding box center [19, 53] width 7 height 8
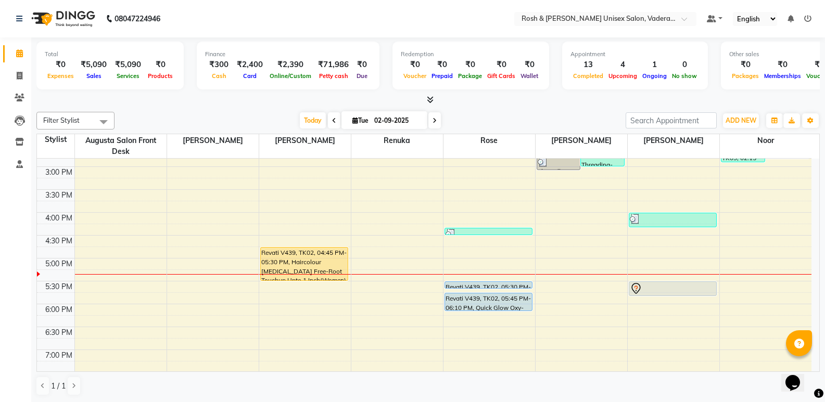
scroll to position [364, 0]
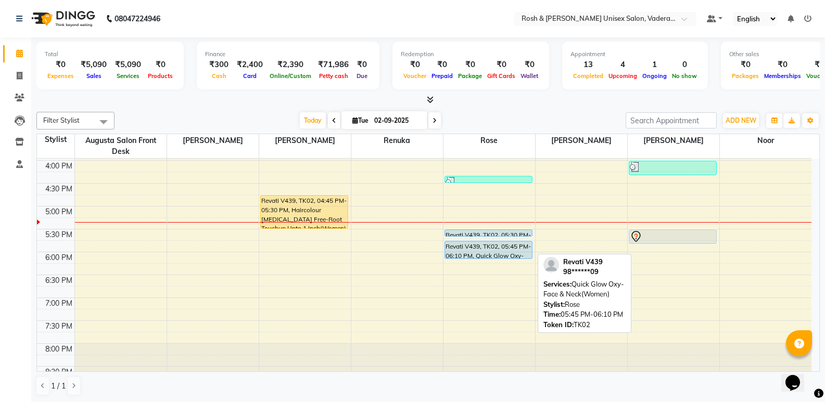
click at [458, 249] on div "Revati V439, TK02, 05:45 PM-06:10 PM, Quick Glow Oxy-Face & Neck(Women)" at bounding box center [488, 249] width 87 height 17
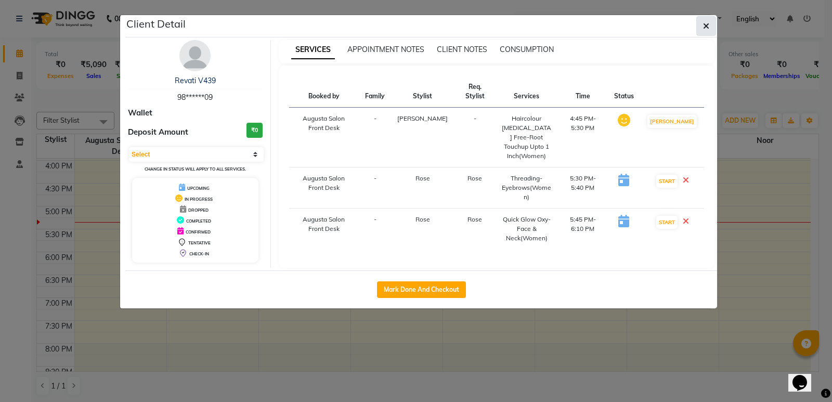
click at [709, 29] on icon "button" at bounding box center [706, 26] width 6 height 8
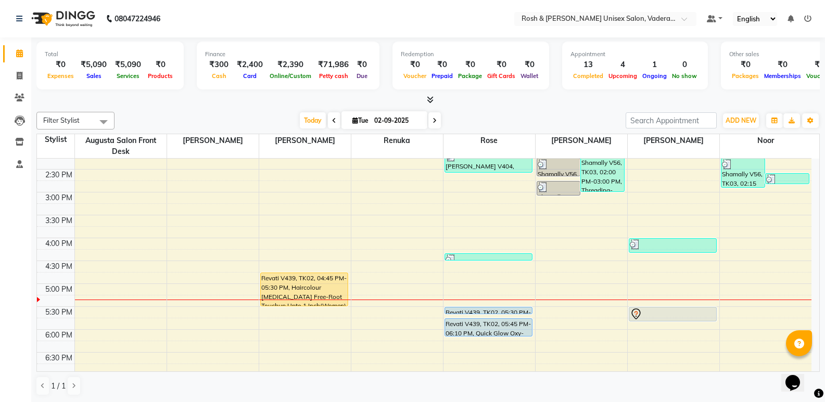
scroll to position [260, 0]
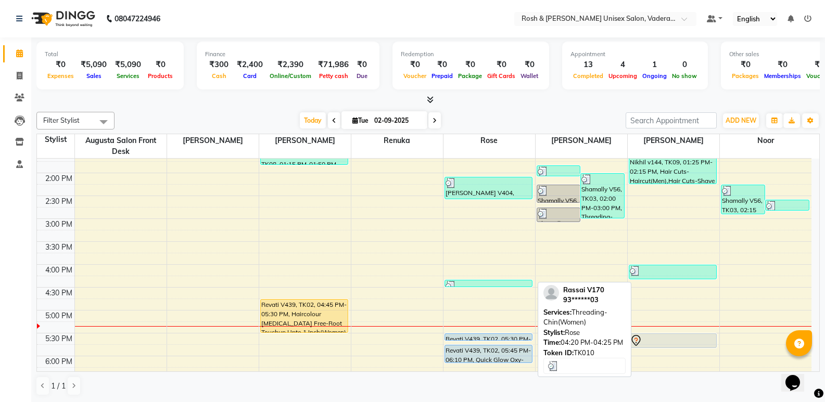
click at [491, 281] on div at bounding box center [488, 286] width 86 height 10
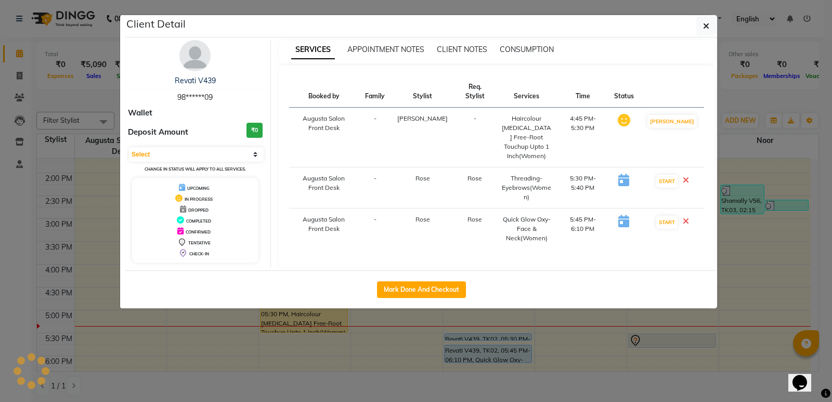
select select "3"
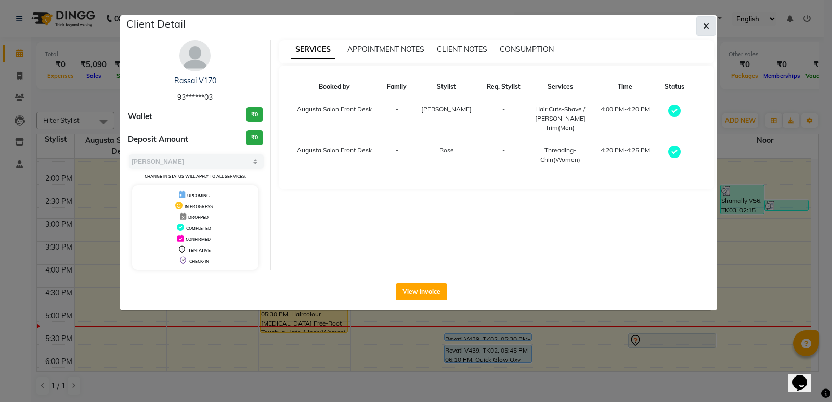
click at [707, 22] on icon "button" at bounding box center [706, 26] width 6 height 8
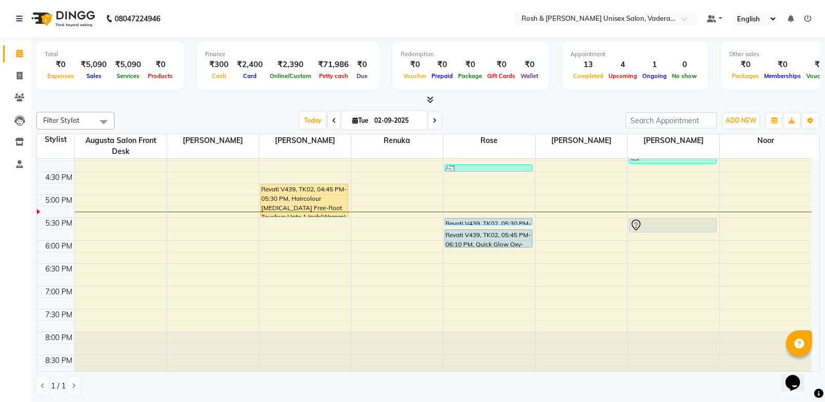
scroll to position [382, 0]
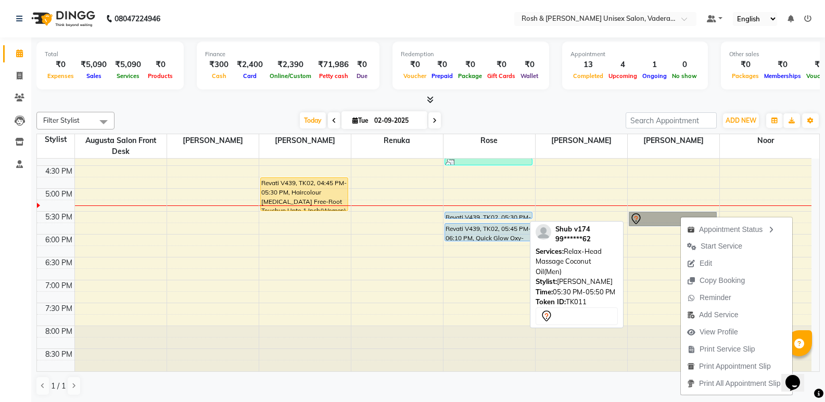
click at [658, 220] on link "Shub v174, TK11, 05:30 PM-05:50 PM, Relax-Head Massage Coconut Oil(Men)" at bounding box center [673, 219] width 88 height 15
select select "7"
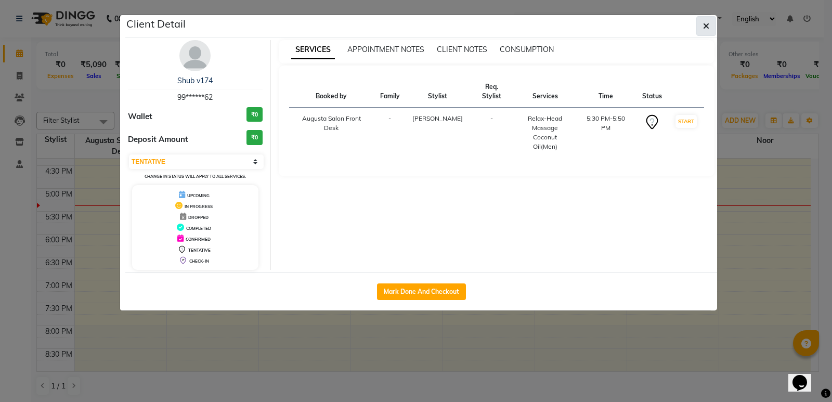
click at [702, 27] on button "button" at bounding box center [707, 26] width 20 height 20
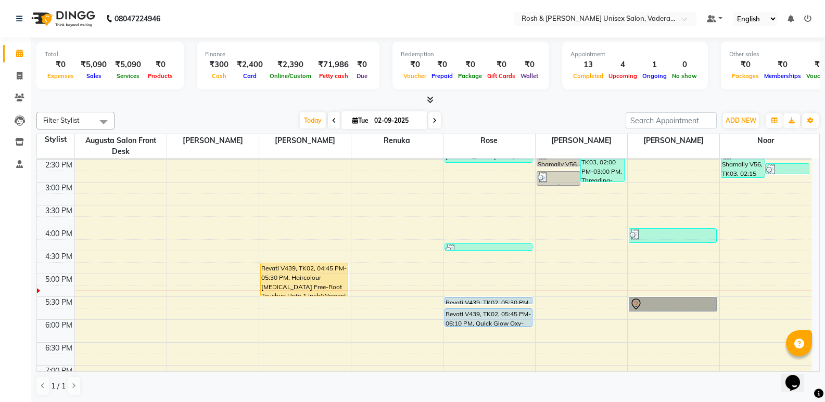
scroll to position [278, 0]
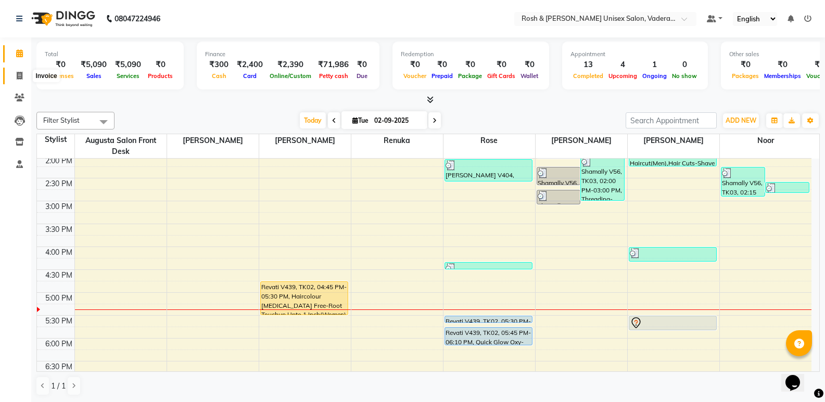
click at [19, 78] on icon at bounding box center [20, 76] width 6 height 8
select select "service"
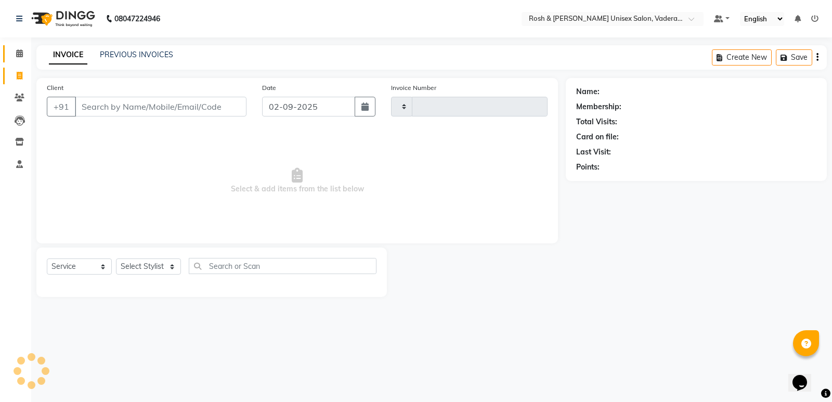
type input "0627"
select select "8657"
click at [178, 107] on input "Client" at bounding box center [161, 107] width 172 height 20
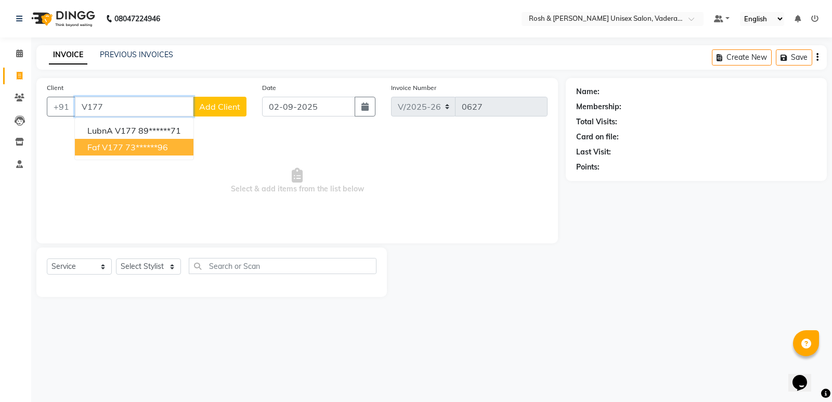
click at [102, 147] on span "Faf v177" at bounding box center [105, 147] width 36 height 10
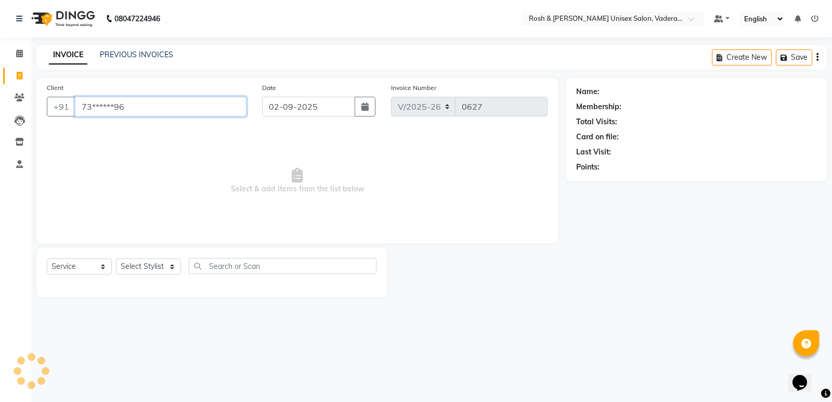
type input "73******96"
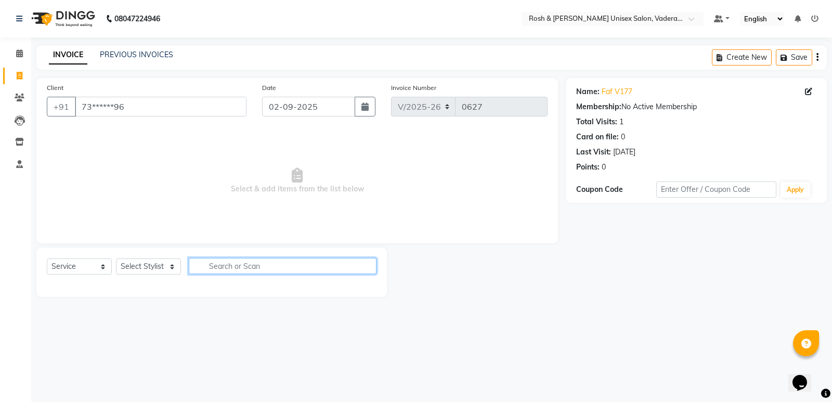
click at [221, 266] on input "text" at bounding box center [283, 266] width 188 height 16
type input "Mi"
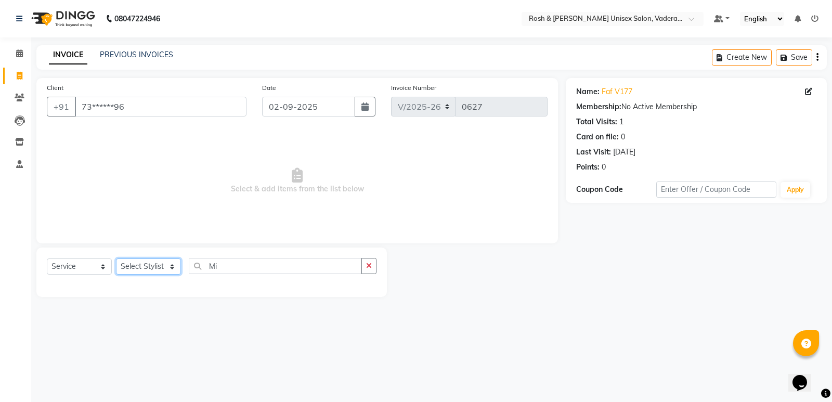
click at [169, 264] on select "Select Stylist Augusta Salon Front Desk [PERSON_NAME] [PERSON_NAME] [PERSON_NAM…" at bounding box center [148, 267] width 65 height 16
select select "87618"
click at [116, 259] on select "Select Stylist Augusta Salon Front Desk [PERSON_NAME] [PERSON_NAME] [PERSON_NAM…" at bounding box center [148, 267] width 65 height 16
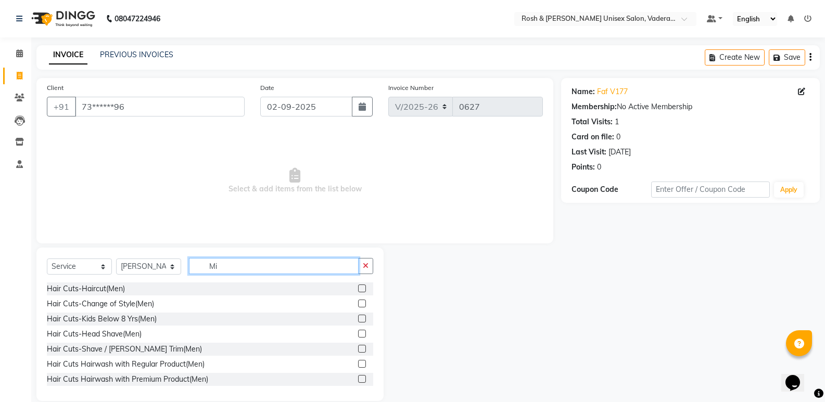
click at [287, 263] on input "Mi" at bounding box center [274, 266] width 170 height 16
type input "M"
type input "haircut"
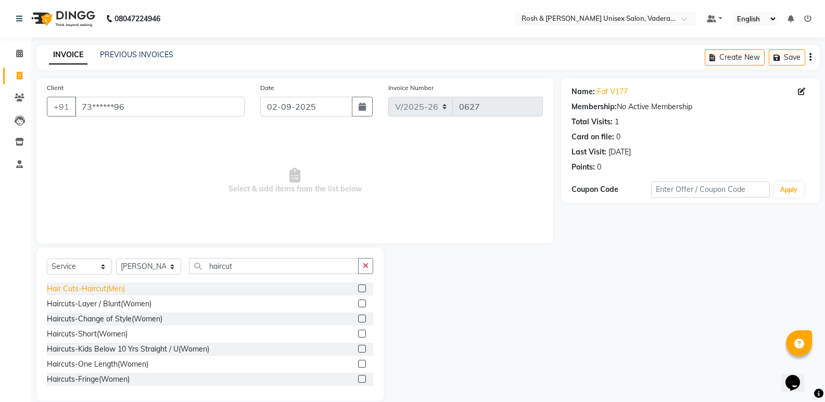
click at [111, 288] on div "Hair Cuts-Haircut(Men)" at bounding box center [86, 289] width 78 height 11
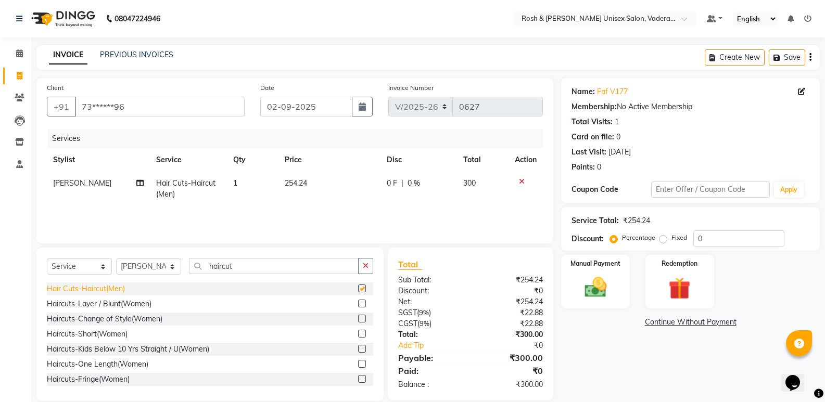
checkbox input "false"
click at [243, 265] on input "haircut" at bounding box center [274, 266] width 170 height 16
drag, startPoint x: 244, startPoint y: 264, endPoint x: 31, endPoint y: 264, distance: 212.8
click at [31, 264] on div "Select Service Product Membership Package Voucher Prepaid Gift Card Select Styl…" at bounding box center [206, 324] width 355 height 153
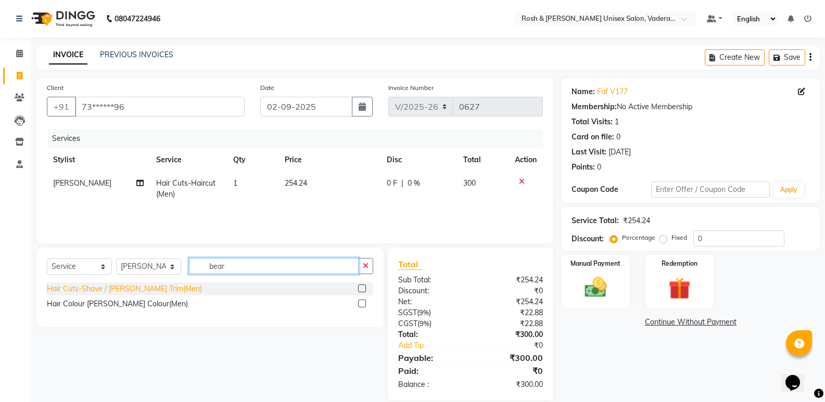
type input "bear"
click at [121, 288] on div "Hair Cuts-Shave / [PERSON_NAME] Trim(Men)" at bounding box center [124, 289] width 155 height 11
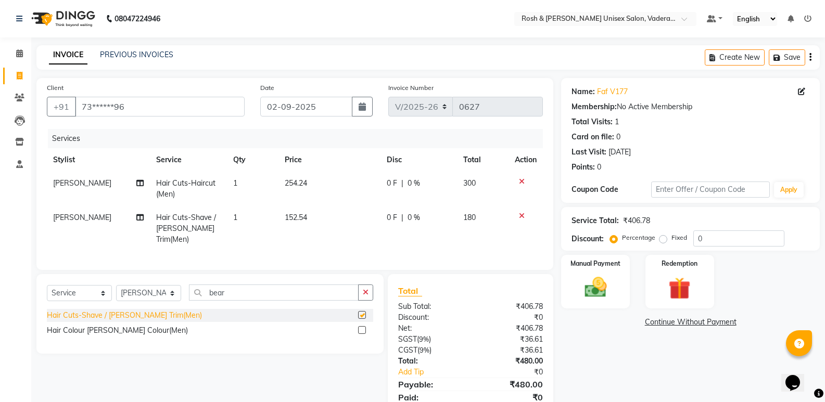
checkbox input "false"
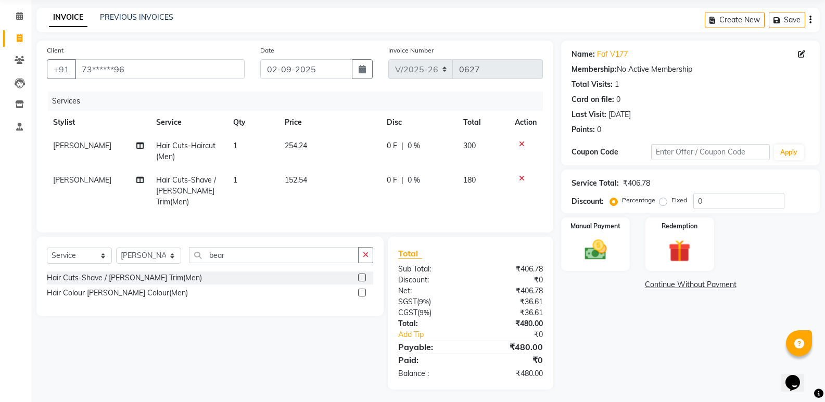
click at [690, 283] on link "Continue Without Payment" at bounding box center [690, 284] width 254 height 11
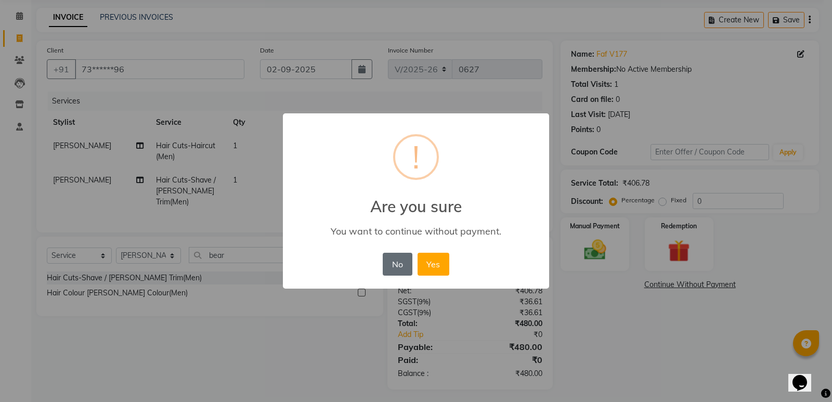
click at [401, 261] on button "No" at bounding box center [397, 264] width 29 height 23
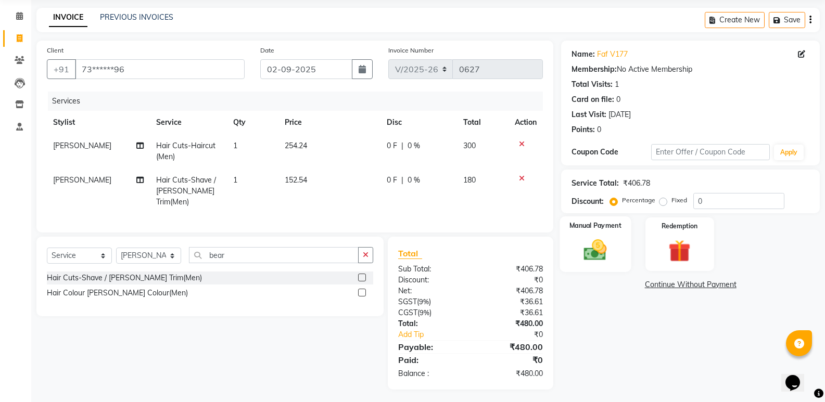
click at [593, 248] on img at bounding box center [594, 250] width 37 height 27
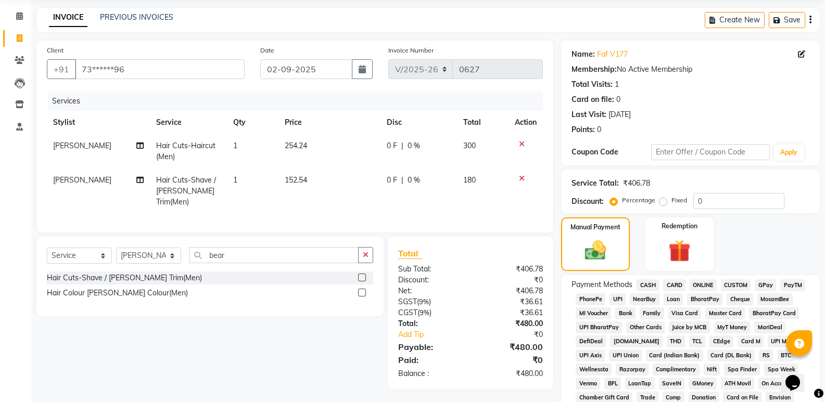
click at [621, 299] on span "UPI" at bounding box center [617, 299] width 16 height 12
click at [618, 300] on span "UPI" at bounding box center [617, 299] width 16 height 12
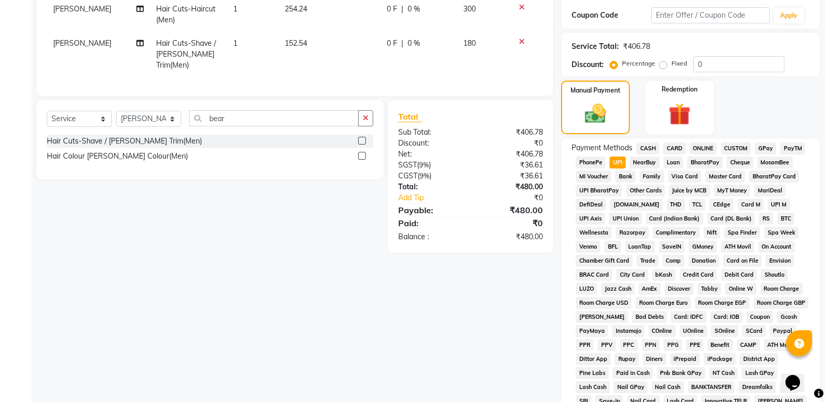
scroll to position [317, 0]
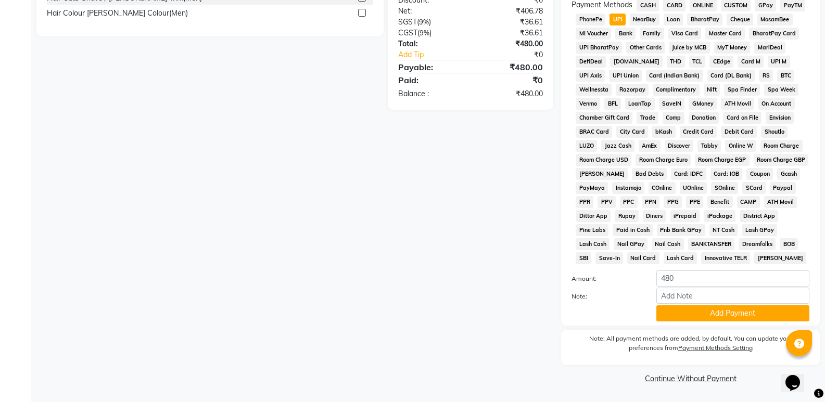
click at [665, 312] on button "Add Payment" at bounding box center [732, 313] width 153 height 16
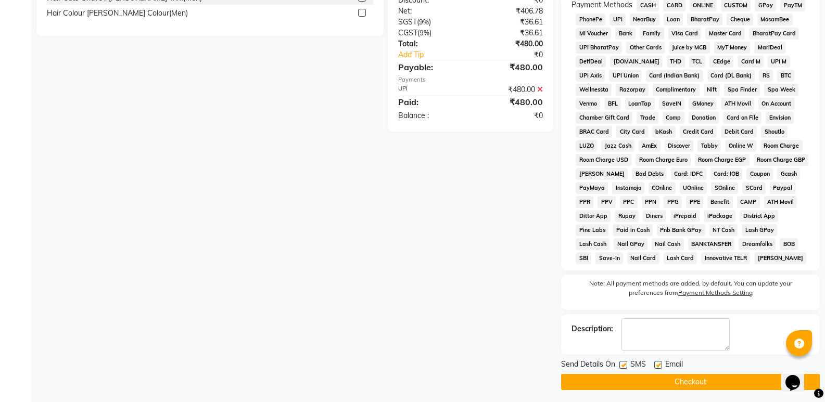
click at [659, 381] on button "Checkout" at bounding box center [690, 382] width 259 height 16
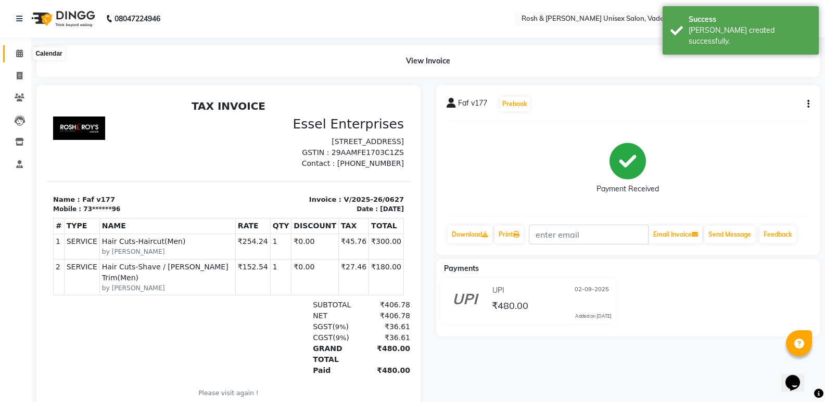
click at [21, 53] on icon at bounding box center [19, 53] width 7 height 8
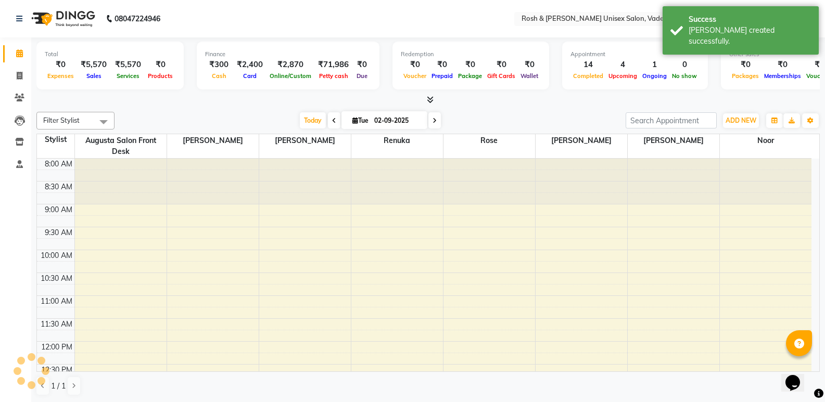
scroll to position [362, 0]
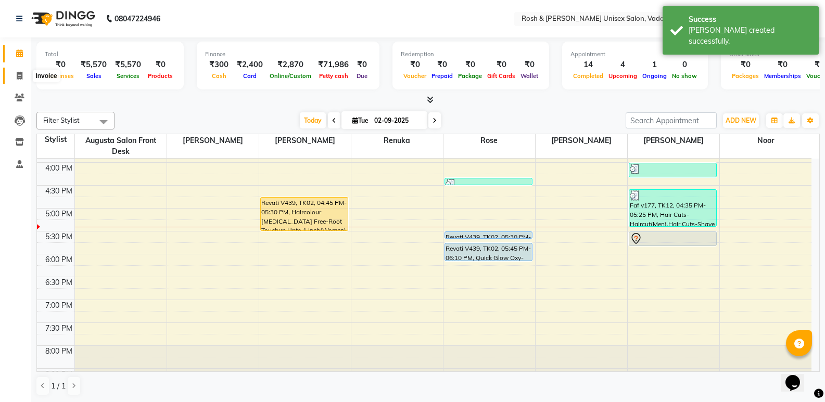
click at [23, 72] on span at bounding box center [19, 76] width 18 height 12
select select "service"
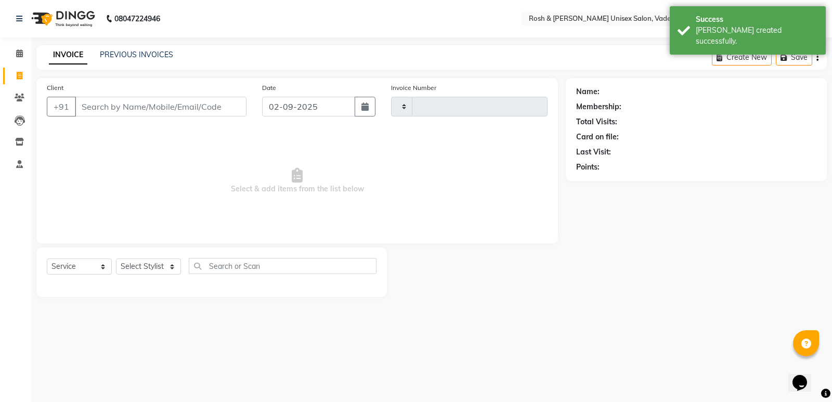
type input "0628"
select select "8657"
click at [137, 107] on input "Client" at bounding box center [161, 107] width 172 height 20
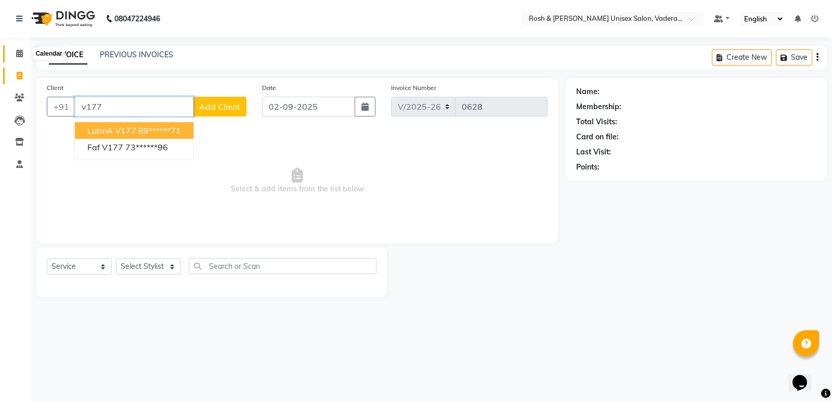
type input "v177"
click at [16, 52] on icon at bounding box center [19, 53] width 7 height 8
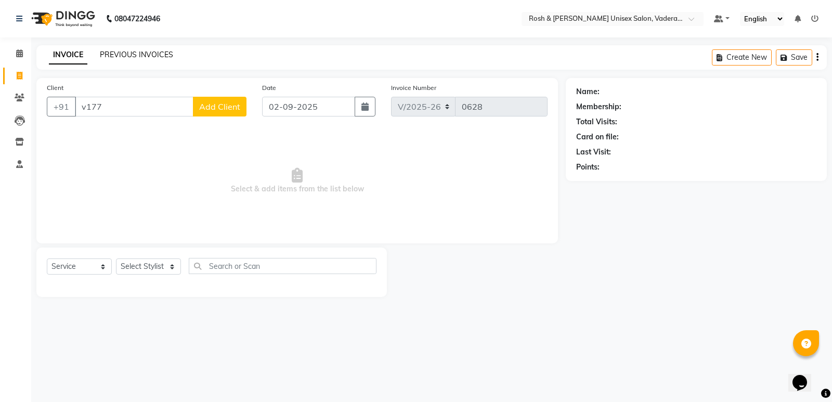
click at [137, 55] on link "PREVIOUS INVOICES" at bounding box center [136, 54] width 73 height 9
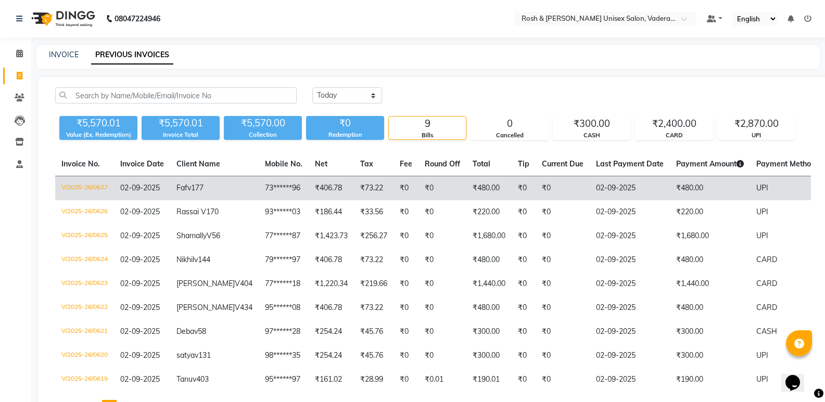
click at [102, 183] on td "V/2025-26/0627" at bounding box center [84, 188] width 59 height 24
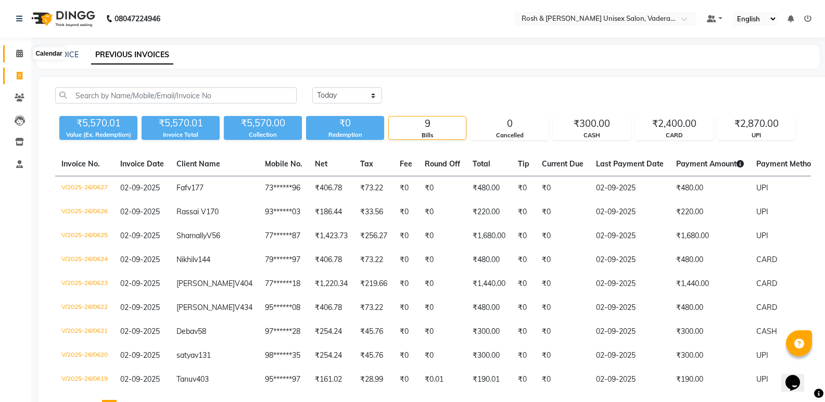
click at [19, 49] on span at bounding box center [19, 54] width 18 height 12
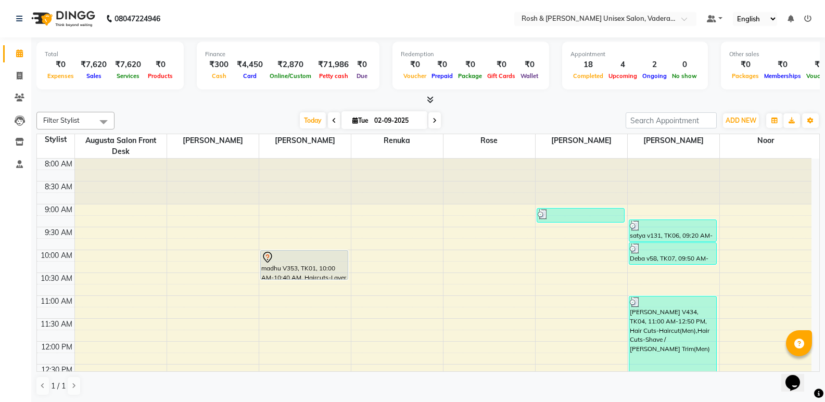
click at [429, 99] on icon at bounding box center [430, 100] width 7 height 8
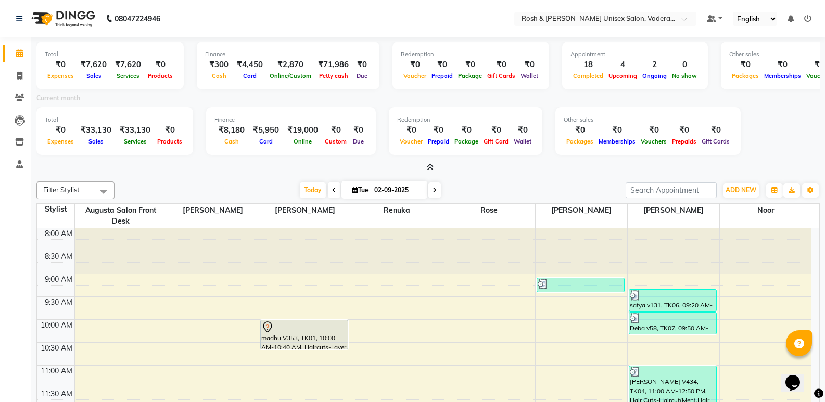
click at [428, 172] on span at bounding box center [427, 167] width 11 height 11
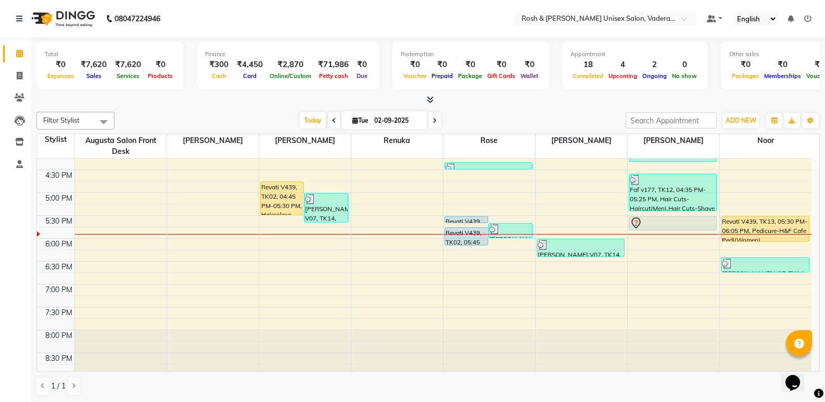
scroll to position [382, 0]
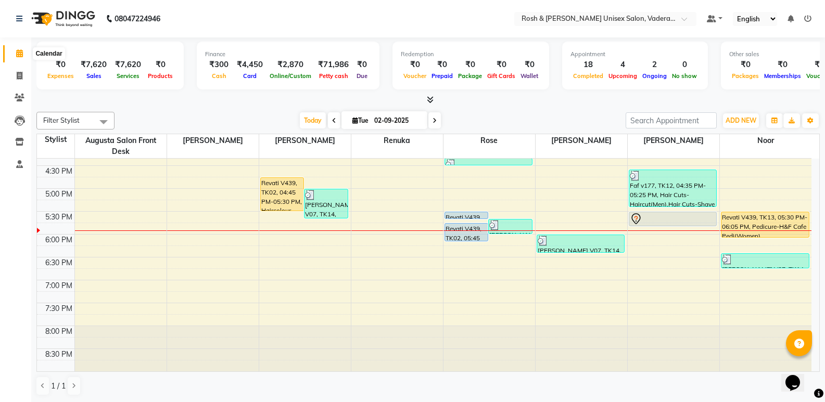
click at [21, 49] on icon at bounding box center [19, 53] width 7 height 8
click at [19, 56] on icon at bounding box center [19, 53] width 7 height 8
click at [18, 80] on span at bounding box center [19, 76] width 18 height 12
select select "service"
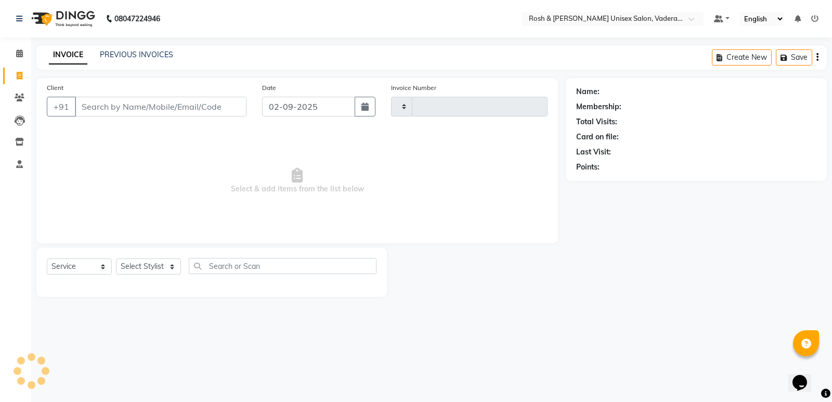
type input "0629"
select select "8657"
click at [169, 109] on input "Client" at bounding box center [161, 107] width 172 height 20
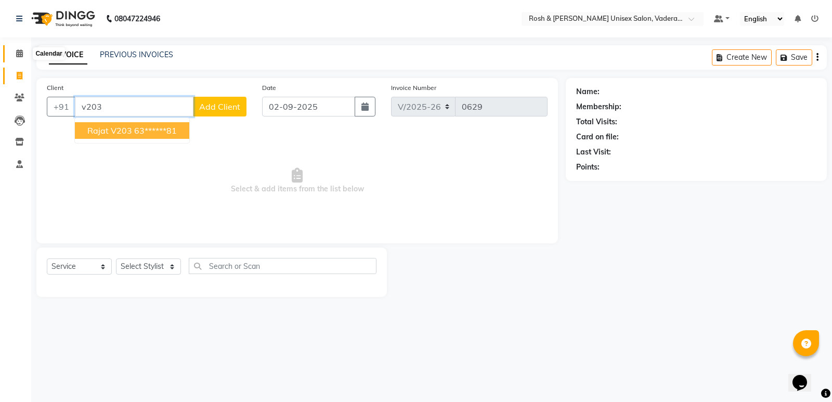
type input "v203"
click at [21, 53] on icon at bounding box center [19, 53] width 7 height 8
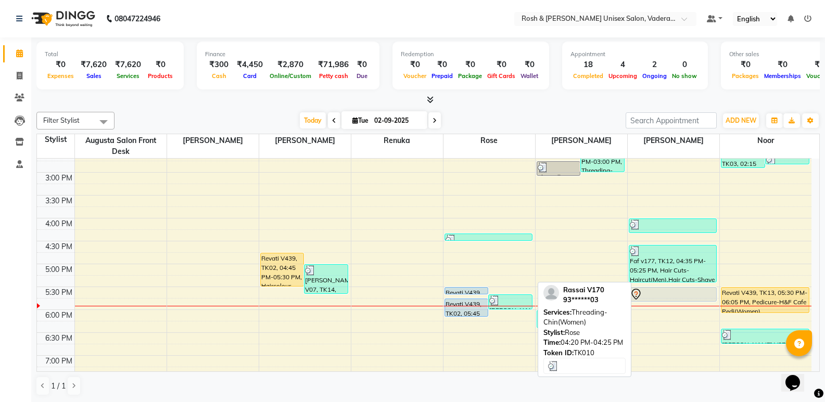
scroll to position [364, 0]
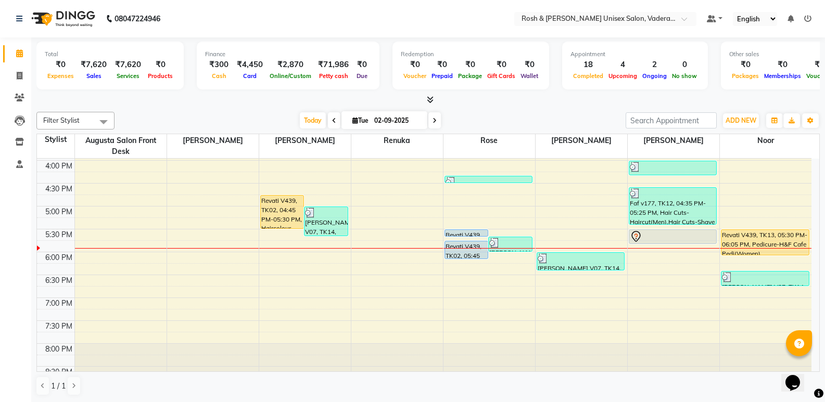
click at [459, 265] on div "8:00 AM 8:30 AM 9:00 AM 9:30 AM 10:00 AM 10:30 AM 11:00 AM 11:30 AM 12:00 PM 12…" at bounding box center [424, 91] width 774 height 595
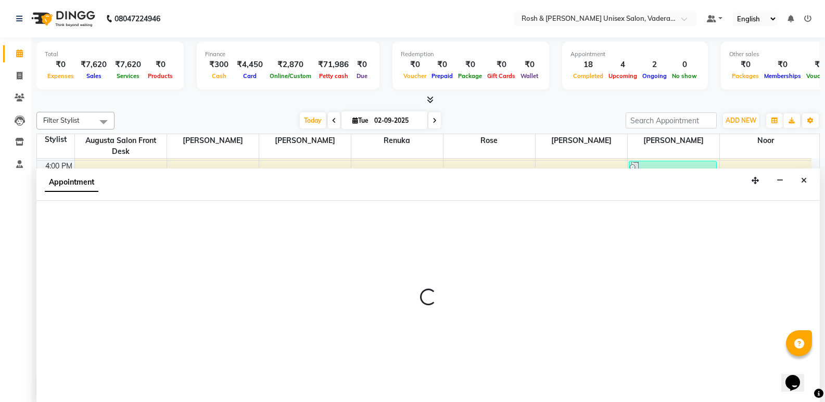
scroll to position [1, 0]
select select "87536"
select select "1095"
select select "tentative"
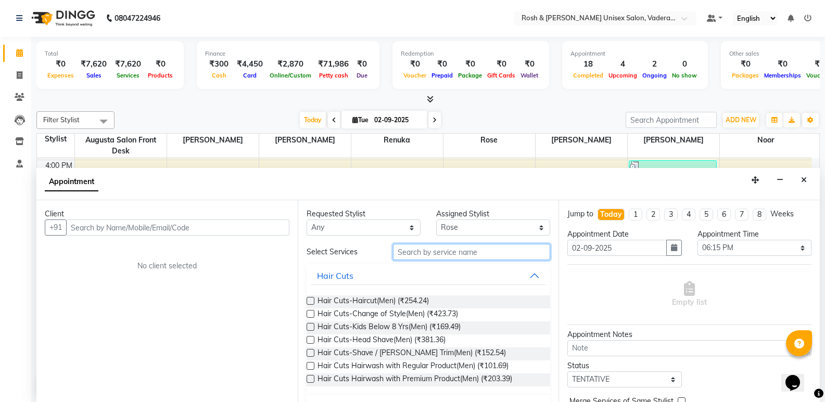
click at [423, 250] on input "text" at bounding box center [471, 252] width 157 height 16
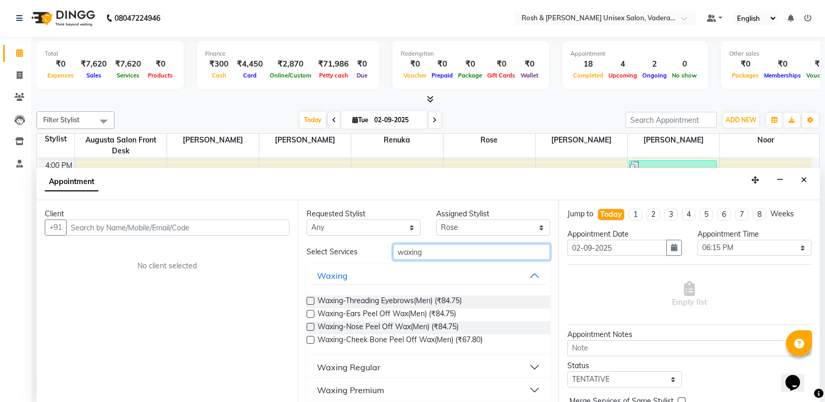
drag, startPoint x: 432, startPoint y: 247, endPoint x: 220, endPoint y: 253, distance: 212.4
click at [220, 253] on div "Client +91 No client selected Requested Stylist Any Augusta Salon Front Desk Je…" at bounding box center [427, 301] width 783 height 202
type input "half"
click at [533, 366] on button "Waxing Regular" at bounding box center [429, 367] width 236 height 19
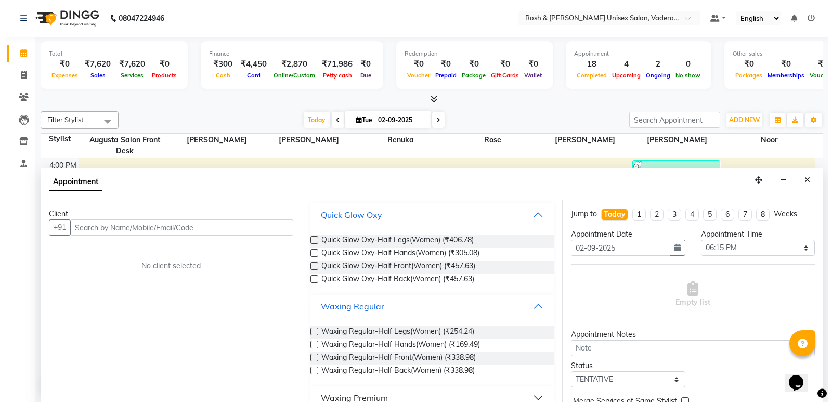
scroll to position [76, 0]
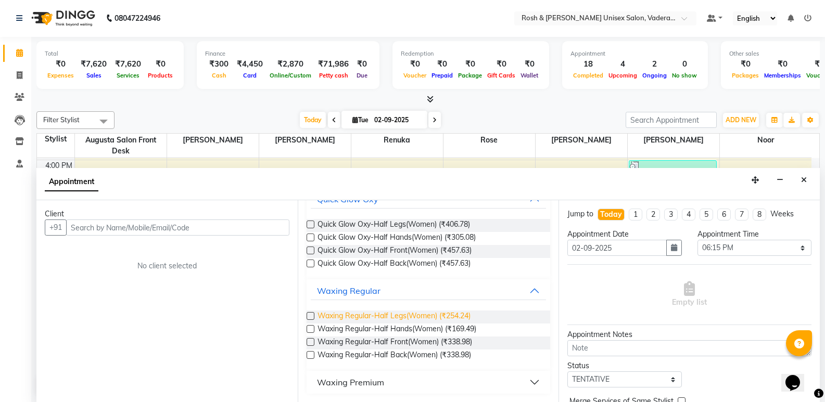
click at [417, 314] on span "Waxing Regular-Half Legs(Women) (₹254.24)" at bounding box center [393, 317] width 153 height 13
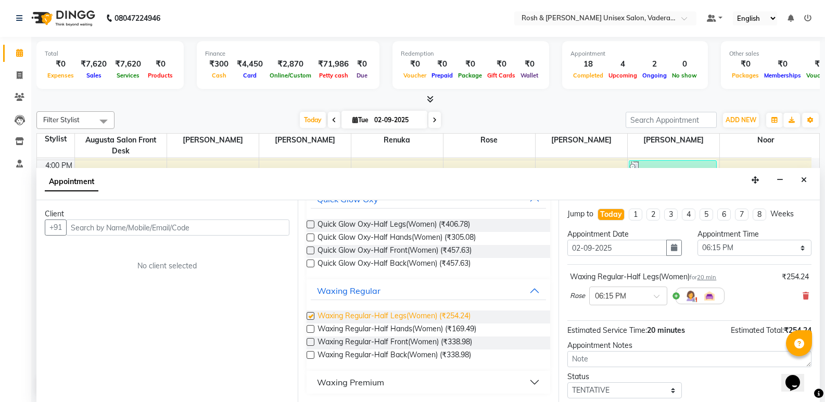
checkbox input "false"
click at [653, 396] on select "Select TENTATIVE CONFIRM CHECK-IN UPCOMING" at bounding box center [624, 390] width 114 height 16
select select "upcoming"
click at [567, 382] on select "Select TENTATIVE CONFIRM CHECK-IN UPCOMING" at bounding box center [624, 390] width 114 height 16
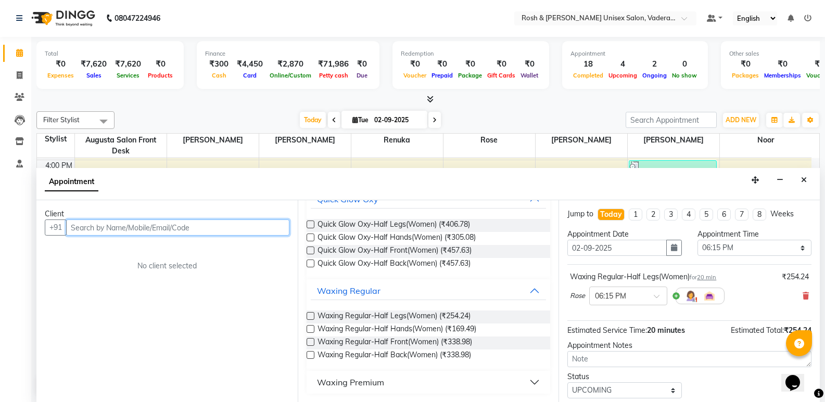
click at [98, 225] on input "text" at bounding box center [177, 228] width 223 height 16
type input "9845811478"
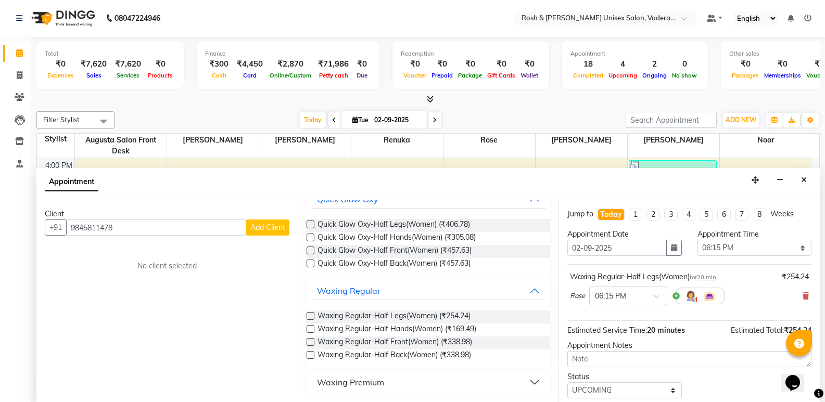
click at [265, 228] on span "Add Client" at bounding box center [267, 227] width 35 height 9
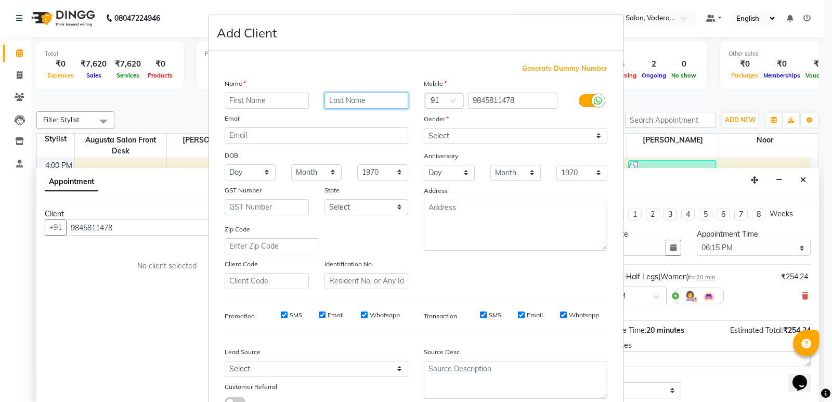
click at [364, 101] on input "text" at bounding box center [367, 101] width 84 height 16
type input "V203"
drag, startPoint x: 235, startPoint y: 93, endPoint x: 236, endPoint y: 101, distance: 7.8
click at [236, 101] on input "text" at bounding box center [267, 101] width 84 height 16
type input "Ritu"
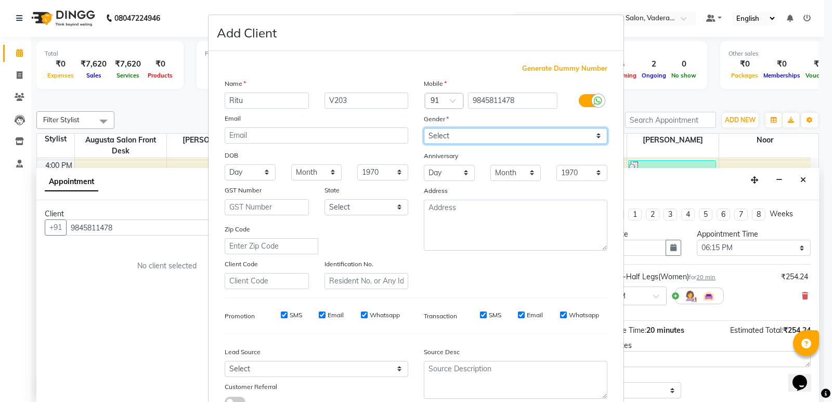
click at [456, 137] on select "Select Male Female Other Prefer Not To Say" at bounding box center [516, 136] width 184 height 16
select select "female"
click at [424, 128] on select "Select Male Female Other Prefer Not To Say" at bounding box center [516, 136] width 184 height 16
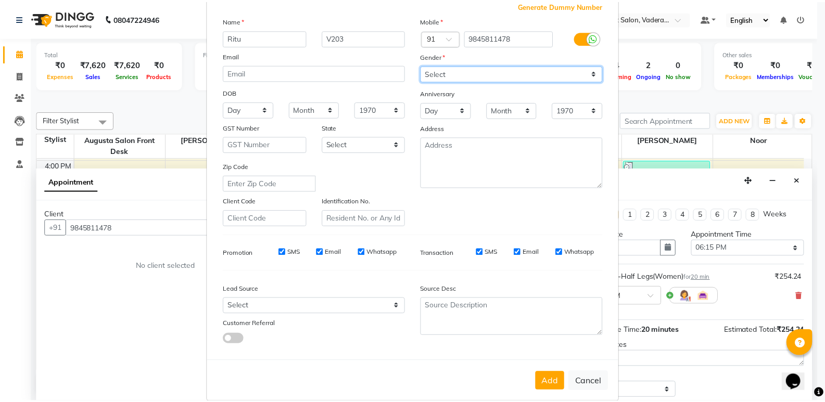
scroll to position [78, 0]
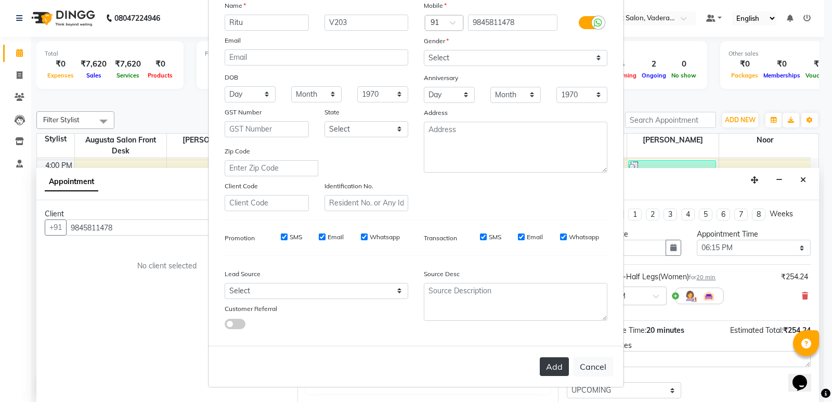
click at [555, 367] on button "Add" at bounding box center [554, 366] width 29 height 19
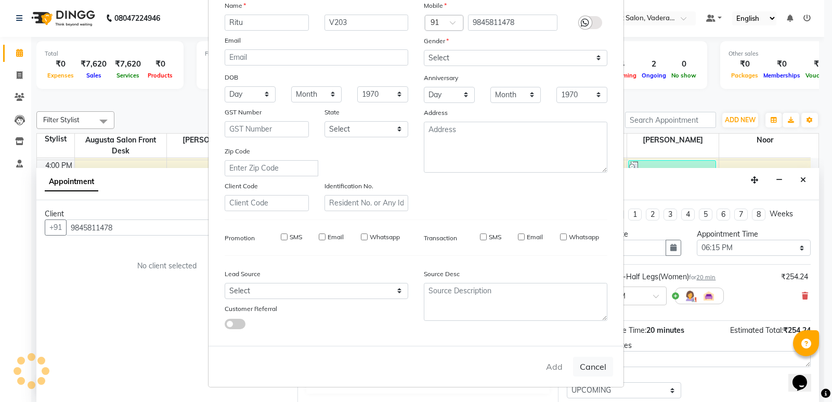
type input "98******78"
select select
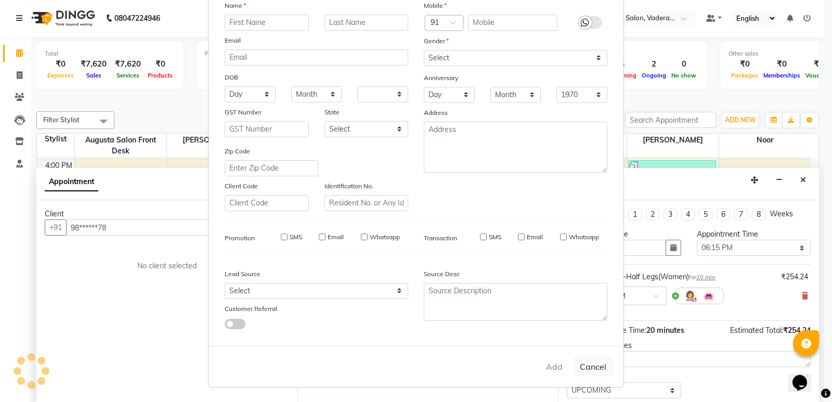
select select
checkbox input "false"
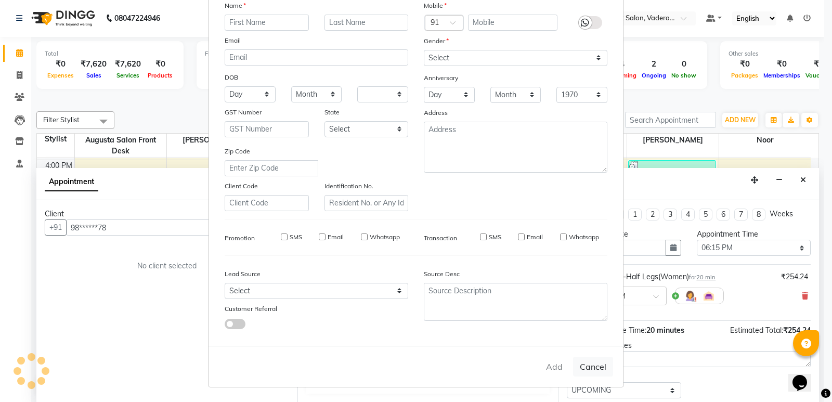
checkbox input "false"
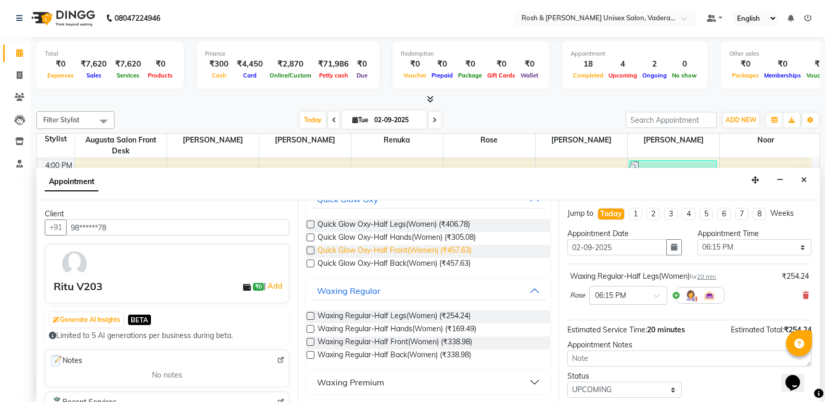
scroll to position [0, 0]
click at [17, 72] on icon at bounding box center [20, 75] width 6 height 8
select select "service"
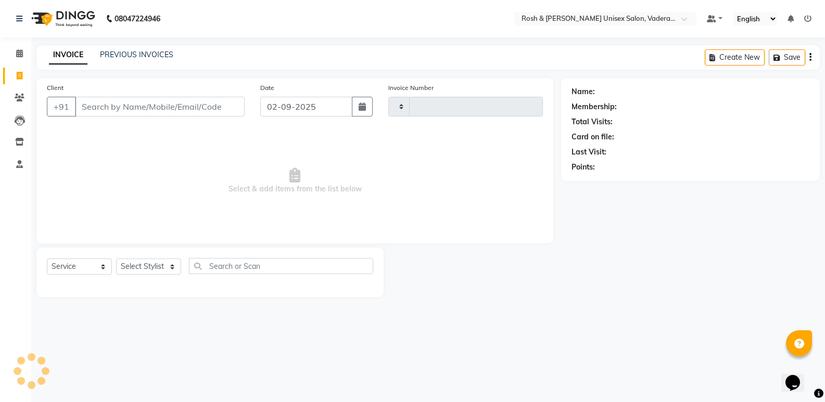
type input "0629"
select select "8657"
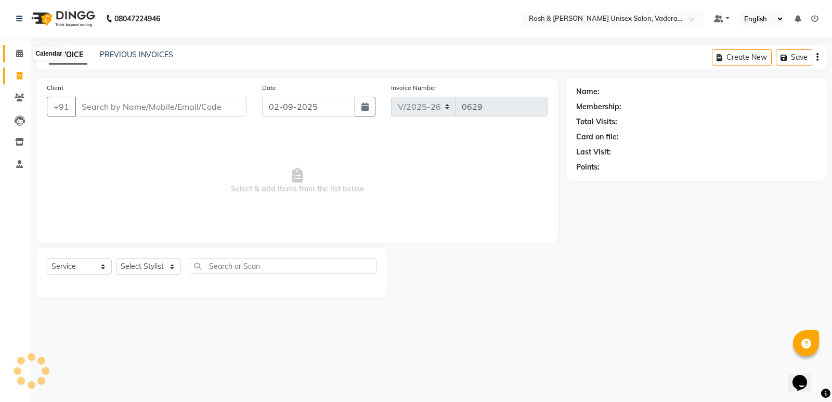
click at [19, 51] on icon at bounding box center [19, 53] width 7 height 8
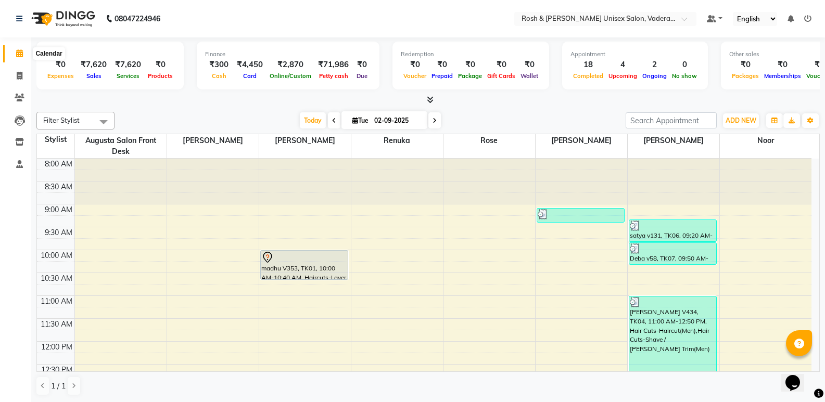
click at [16, 52] on icon at bounding box center [19, 53] width 7 height 8
click at [23, 77] on span at bounding box center [19, 76] width 18 height 12
select select "service"
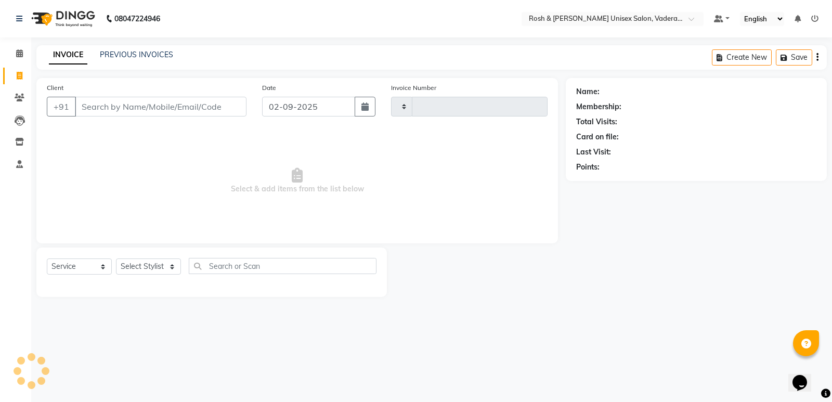
type input "0629"
select select "8657"
click at [100, 106] on input "Client" at bounding box center [161, 107] width 172 height 20
type input "v"
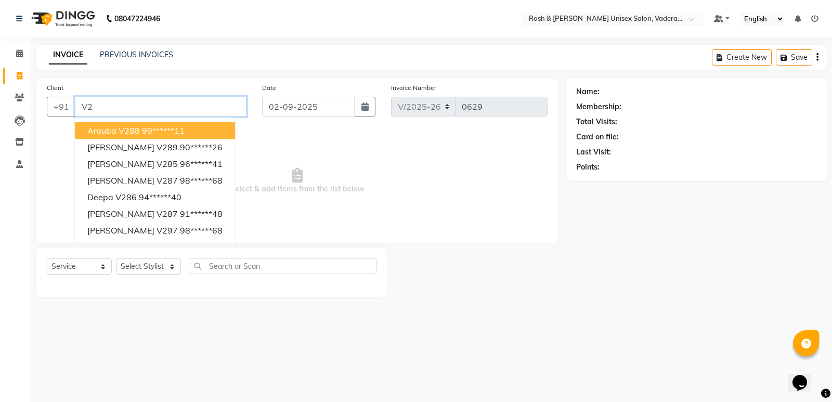
type input "V"
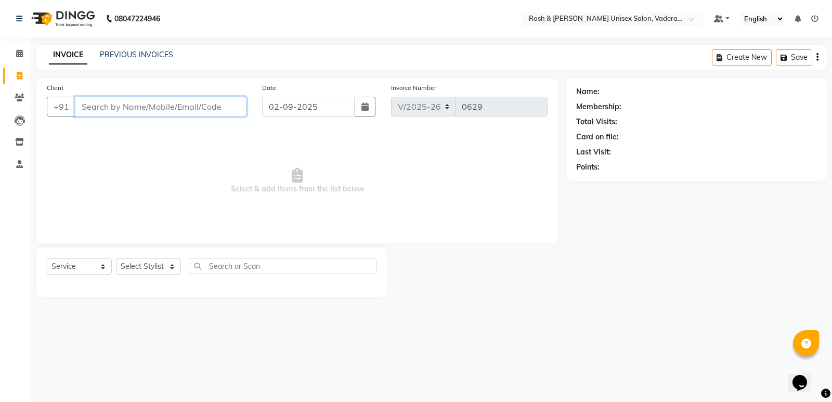
type input "8"
click at [13, 48] on span at bounding box center [19, 54] width 18 height 12
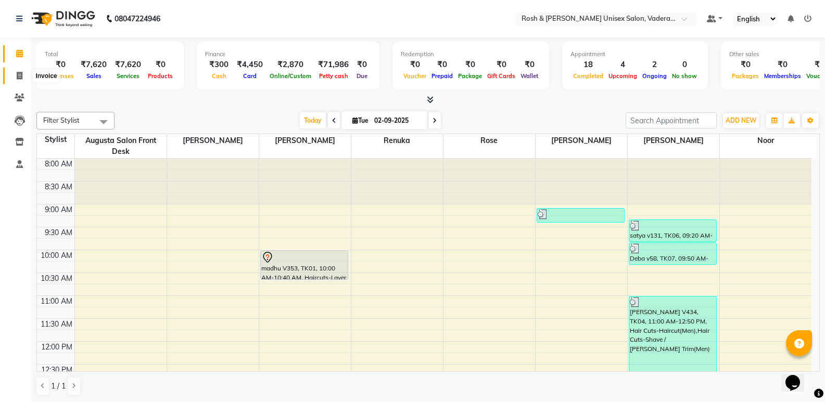
click at [20, 75] on icon at bounding box center [20, 76] width 6 height 8
select select "service"
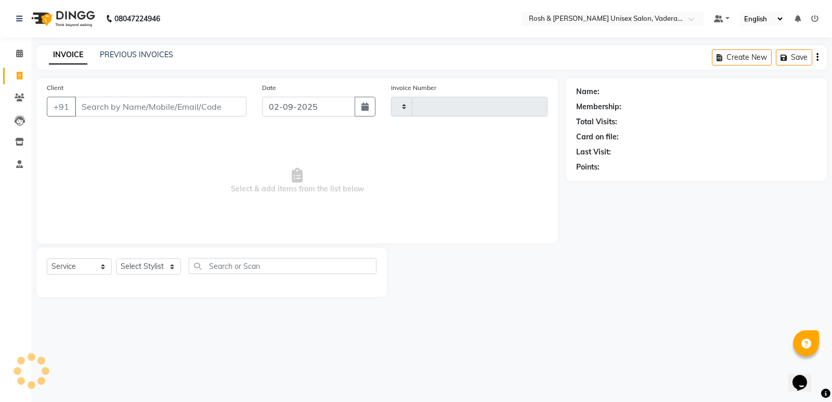
type input "0629"
select select "8657"
click at [103, 106] on input "Client" at bounding box center [161, 107] width 172 height 20
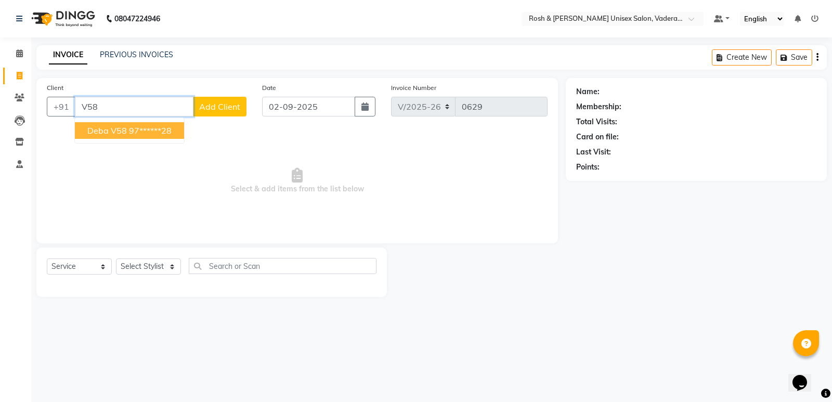
click at [109, 131] on span "Deba v58" at bounding box center [107, 130] width 40 height 10
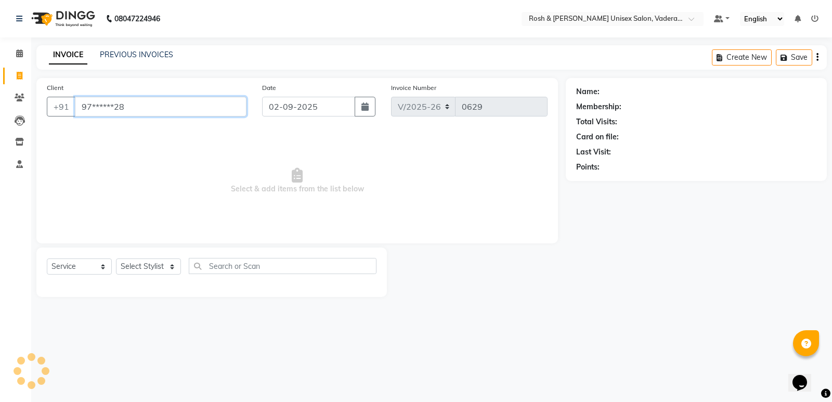
type input "97******28"
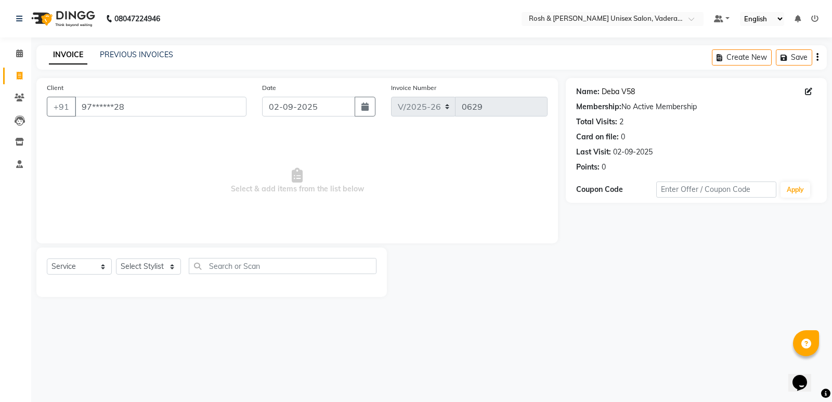
click at [626, 89] on link "Deba V58" at bounding box center [618, 91] width 33 height 11
click at [20, 57] on span at bounding box center [19, 54] width 18 height 12
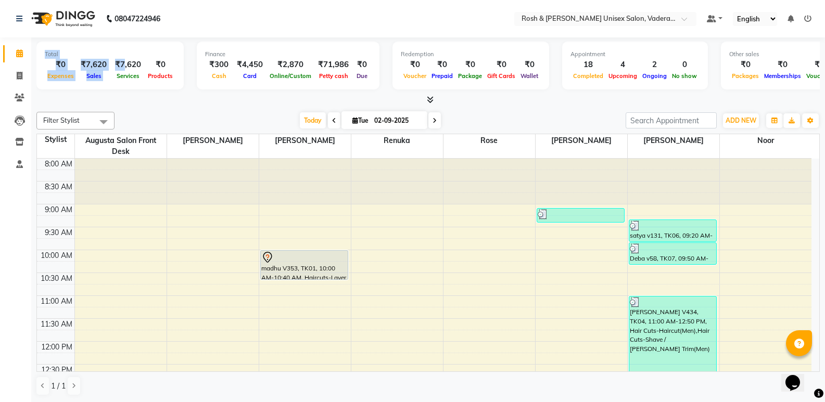
drag, startPoint x: 122, startPoint y: 62, endPoint x: 0, endPoint y: 47, distance: 122.7
click at [0, 47] on app-home "08047224946 Select Location × Rosh & Roy Unisex Salon, Vaderahalli Default Pane…" at bounding box center [412, 201] width 825 height 403
click at [383, 22] on nav "08047224946 Select Location × Rosh & Roy Unisex Salon, Vaderahalli Default Pane…" at bounding box center [412, 18] width 825 height 37
click at [20, 98] on icon at bounding box center [20, 98] width 10 height 8
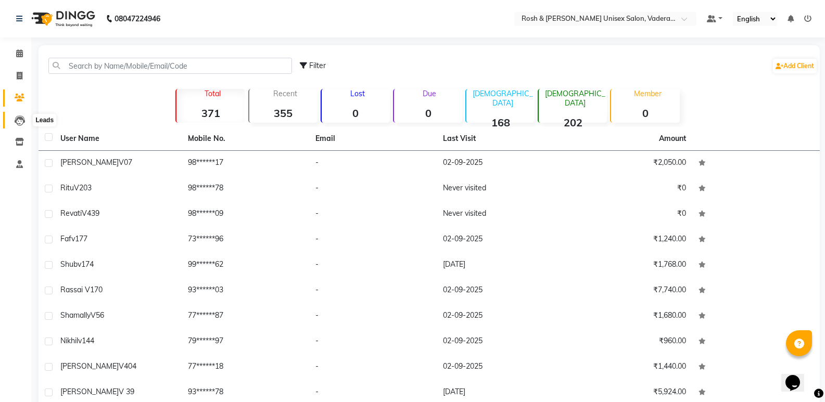
click at [15, 117] on icon at bounding box center [20, 121] width 10 height 10
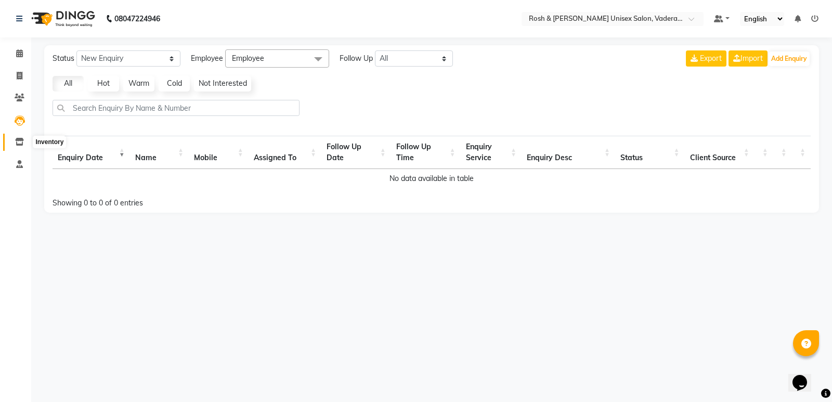
click at [22, 142] on icon at bounding box center [19, 142] width 9 height 8
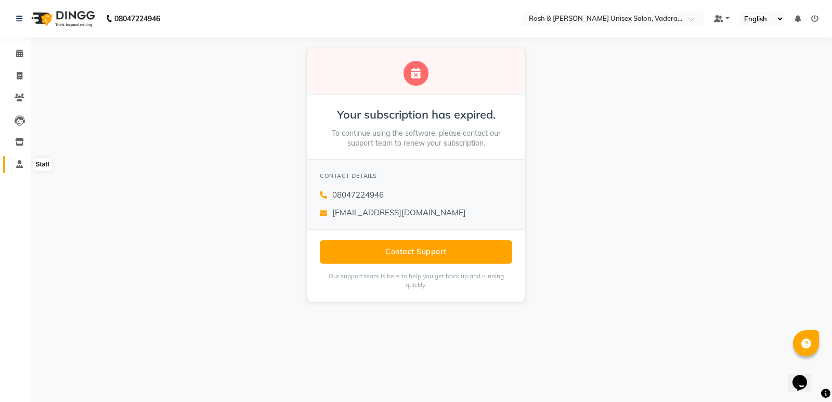
click at [20, 161] on icon at bounding box center [19, 164] width 7 height 8
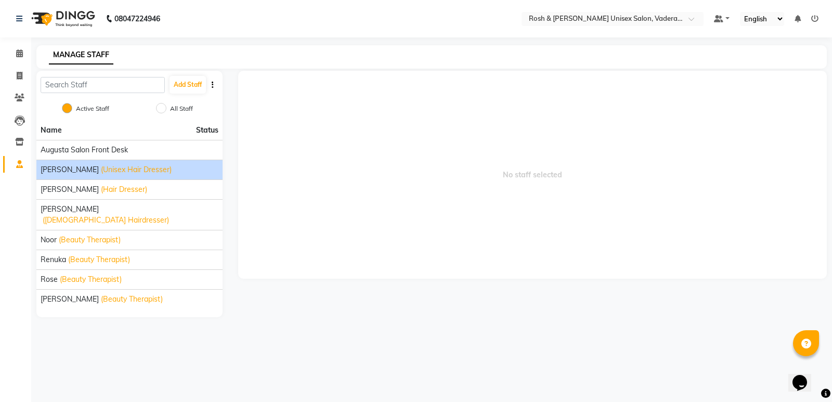
click at [101, 169] on span "(Unisex Hair Dresser)" at bounding box center [136, 169] width 71 height 11
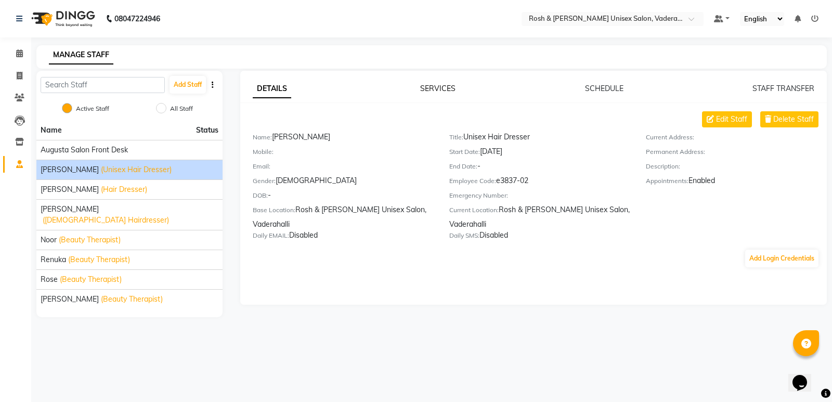
click at [432, 91] on link "SERVICES" at bounding box center [437, 88] width 35 height 9
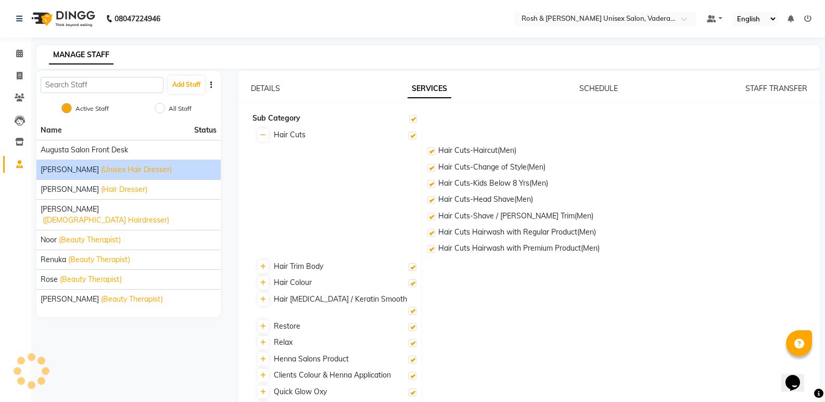
checkbox input "true"
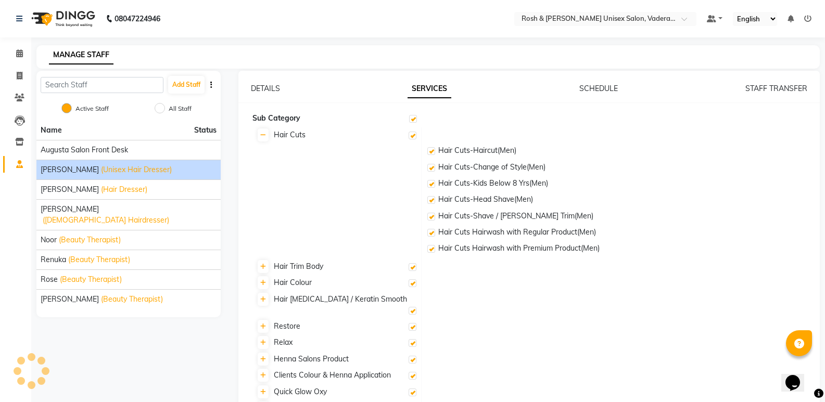
checkbox input "true"
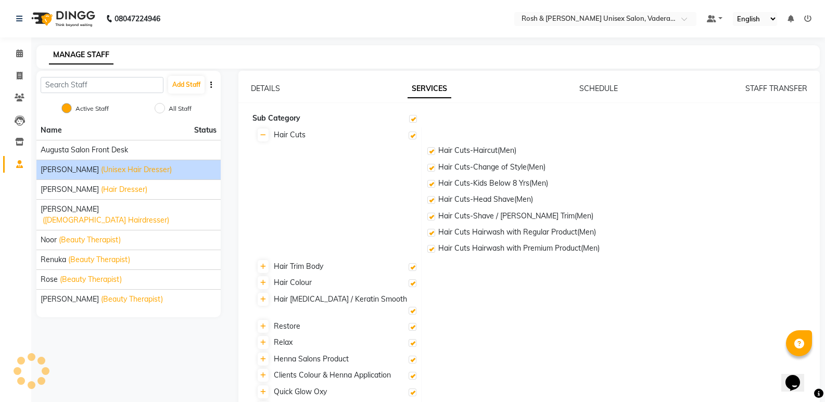
checkbox input "true"
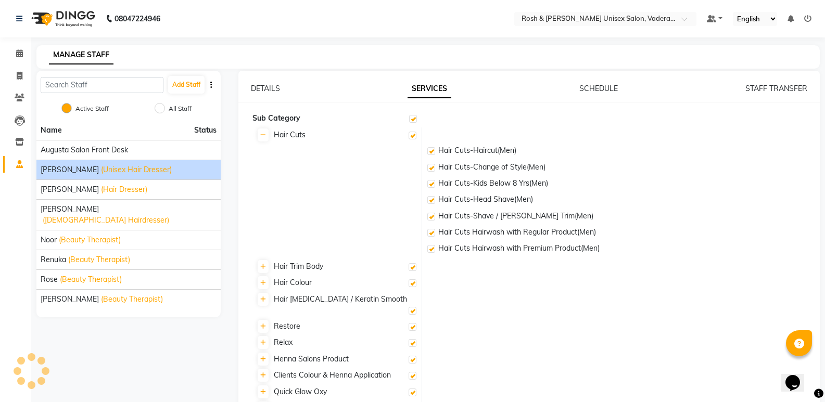
checkbox input "true"
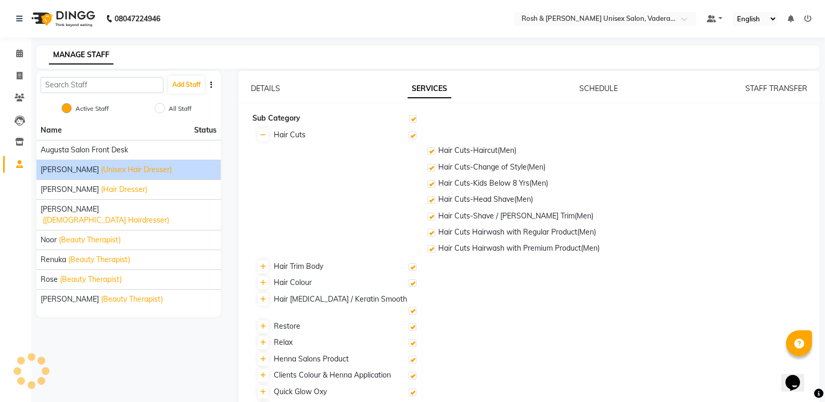
checkbox input "true"
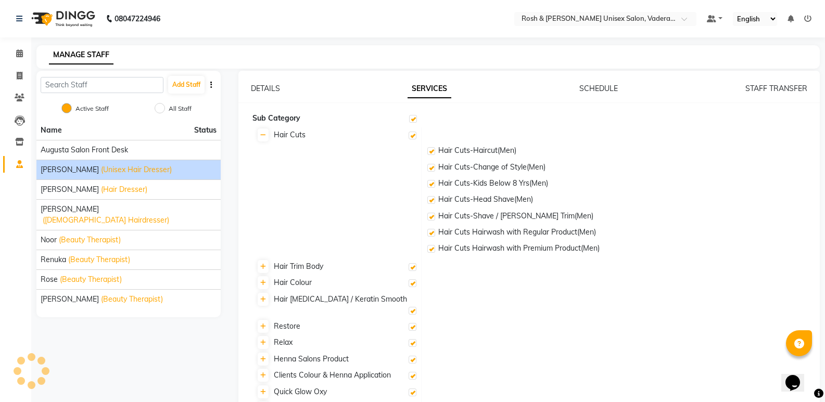
checkbox input "true"
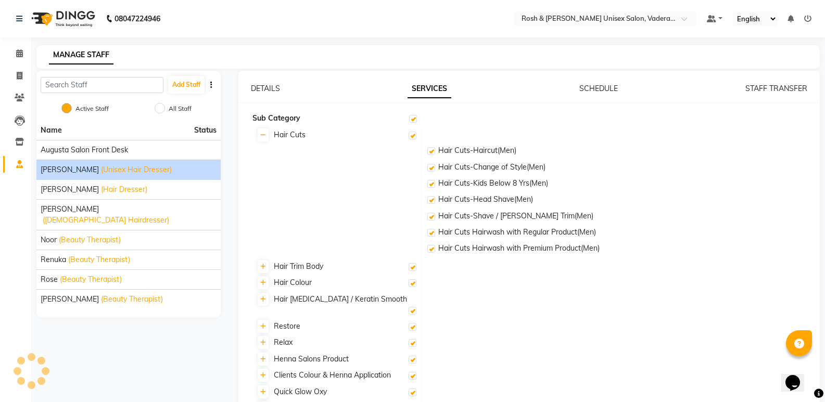
checkbox input "true"
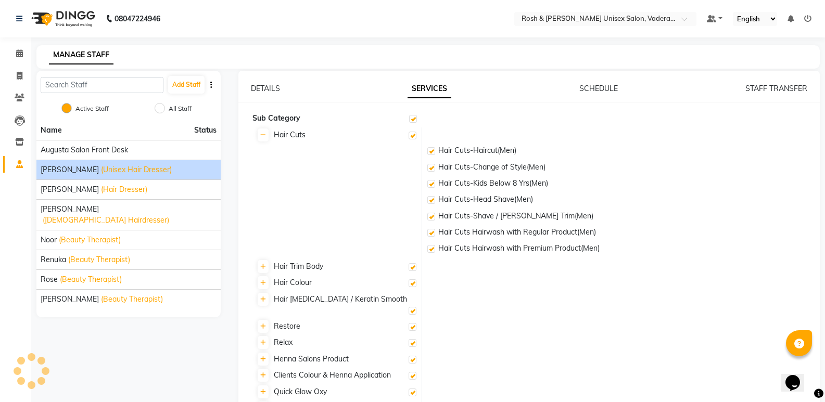
checkbox input "true"
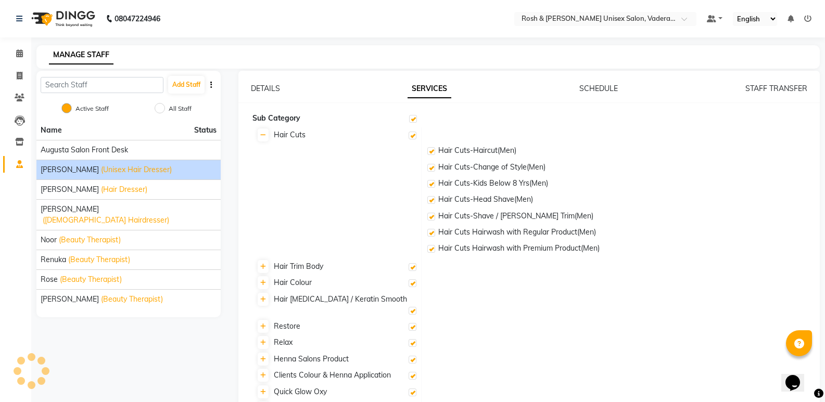
checkbox input "true"
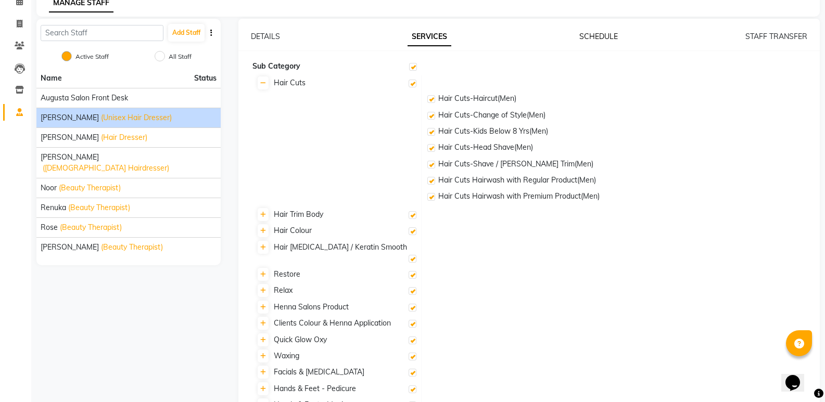
click at [605, 32] on link "SCHEDULE" at bounding box center [598, 36] width 39 height 9
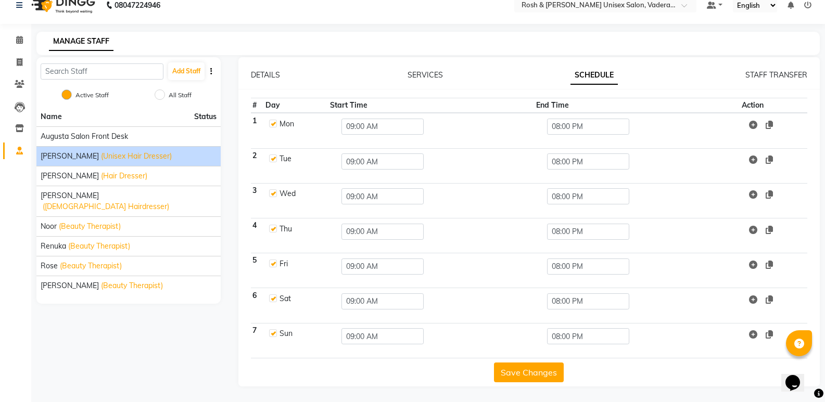
scroll to position [0, 0]
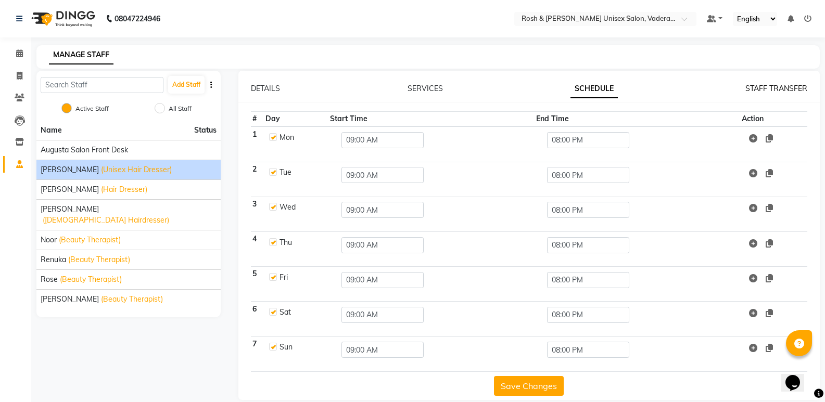
click at [762, 85] on link "STAFF TRANSFER" at bounding box center [776, 88] width 62 height 9
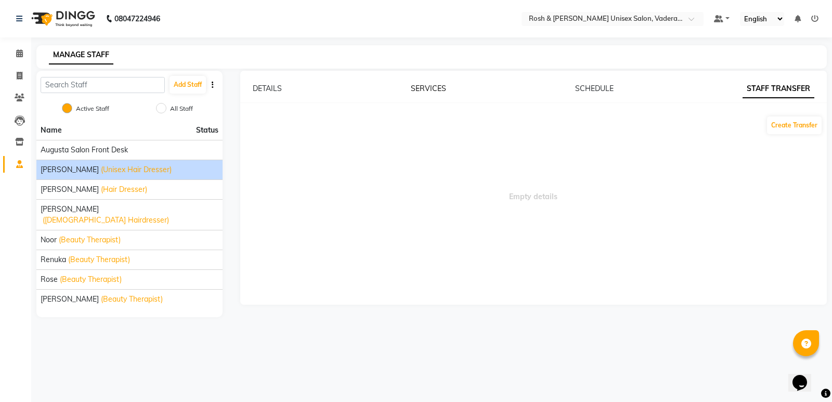
click at [422, 85] on link "SERVICES" at bounding box center [428, 88] width 35 height 9
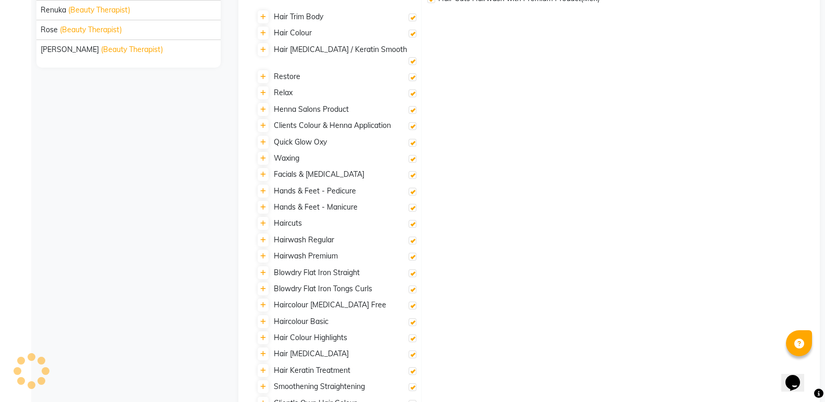
checkbox input "true"
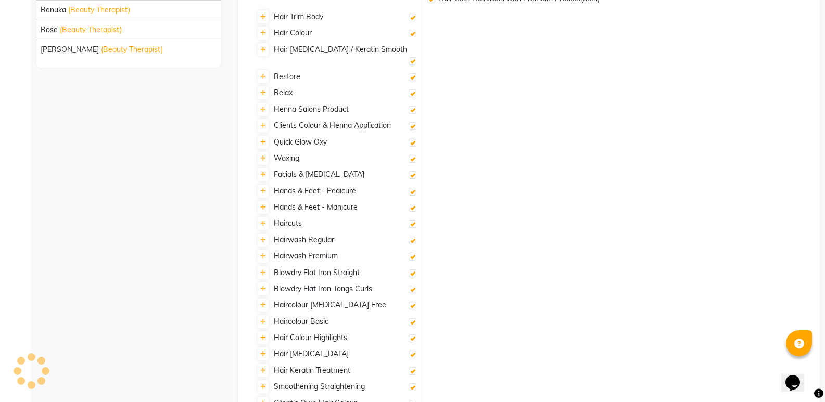
checkbox input "true"
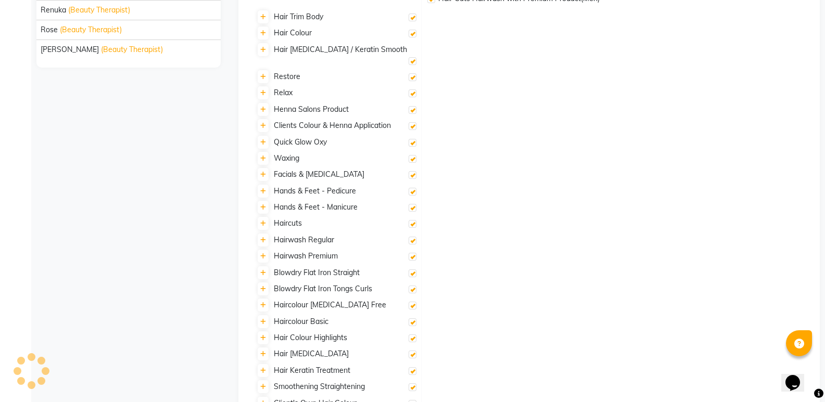
checkbox input "true"
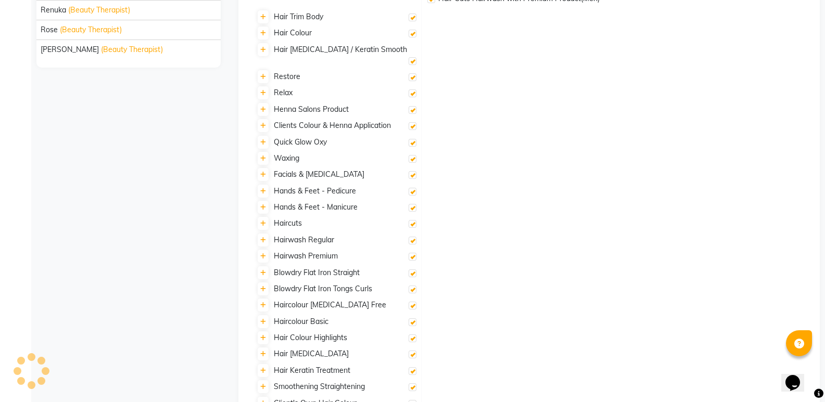
checkbox input "true"
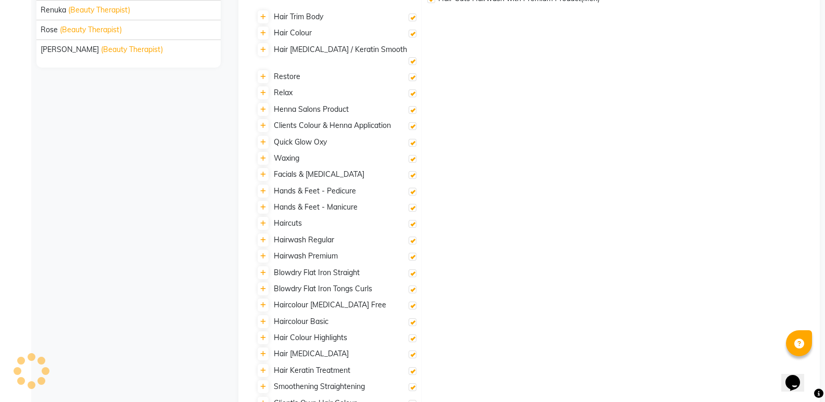
checkbox input "true"
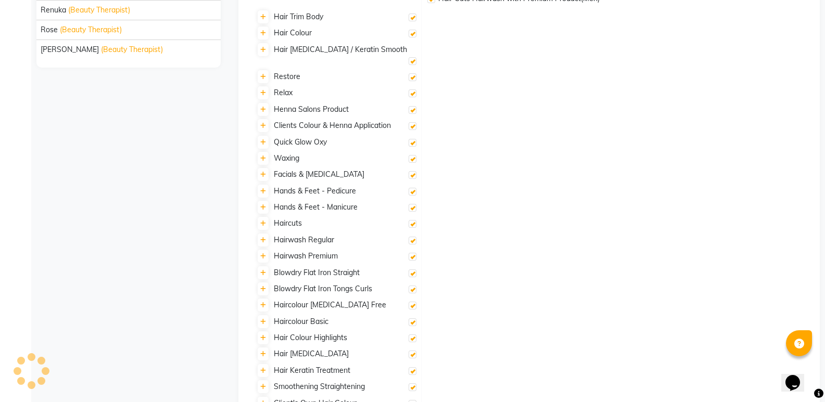
checkbox input "true"
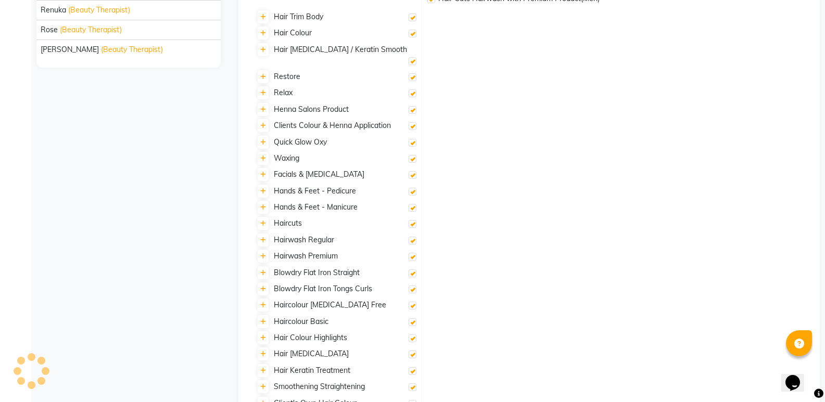
checkbox input "true"
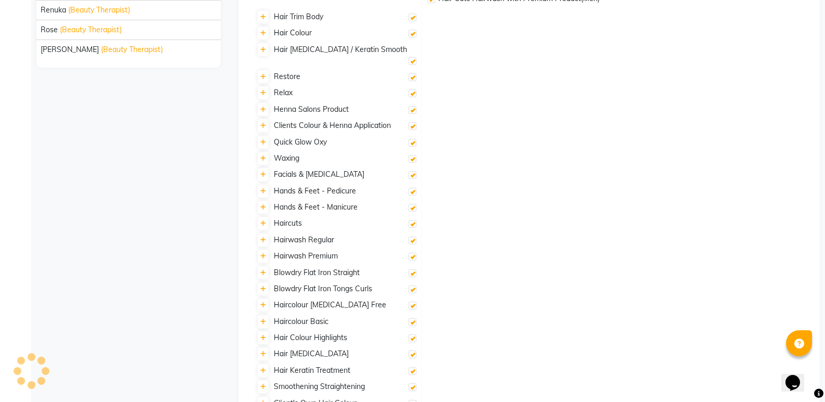
checkbox input "true"
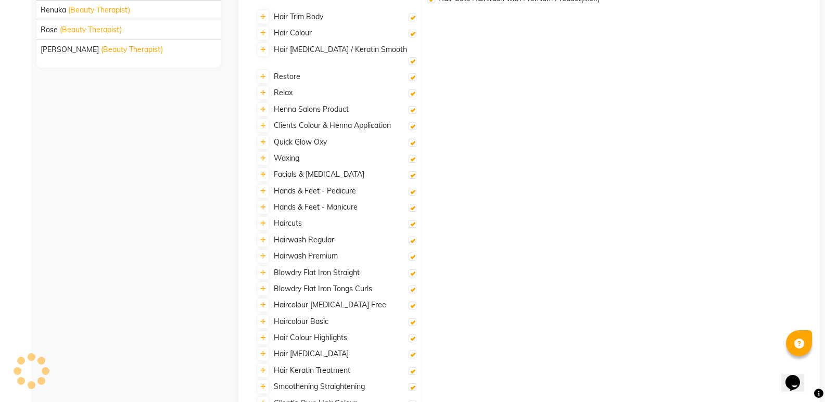
checkbox input "true"
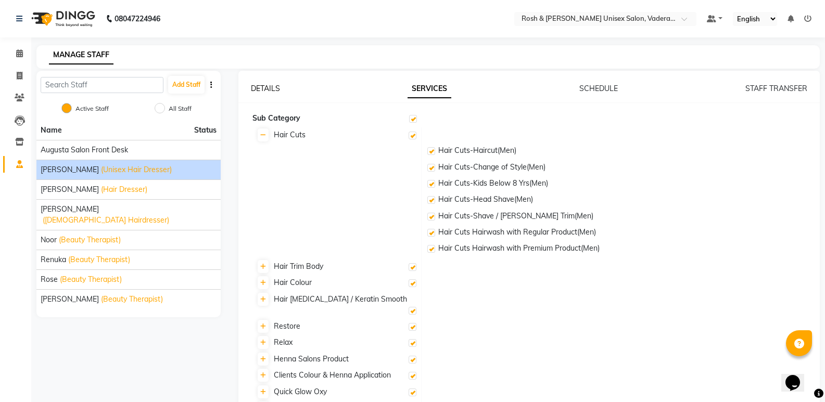
click at [265, 85] on link "DETAILS" at bounding box center [265, 88] width 29 height 9
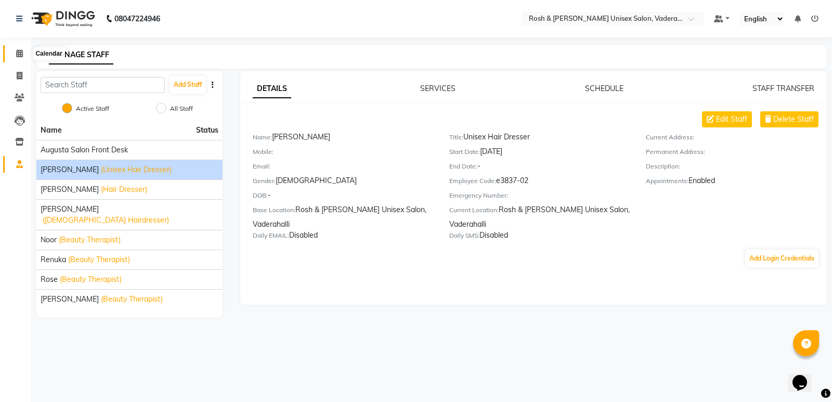
click at [14, 50] on span at bounding box center [19, 54] width 18 height 12
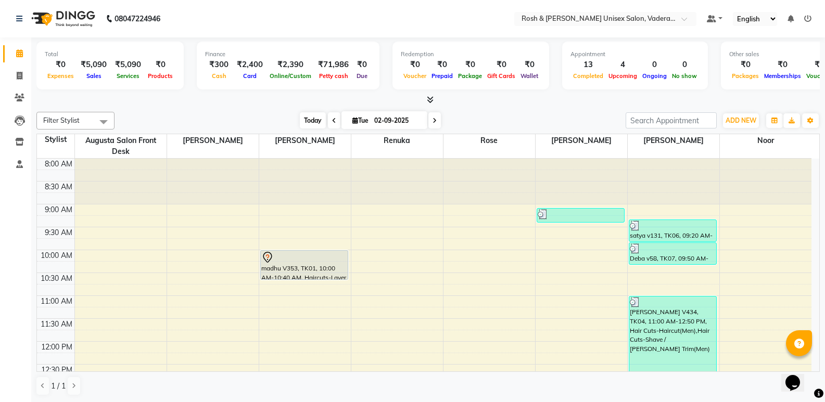
click at [310, 120] on span "Today" at bounding box center [313, 120] width 26 height 16
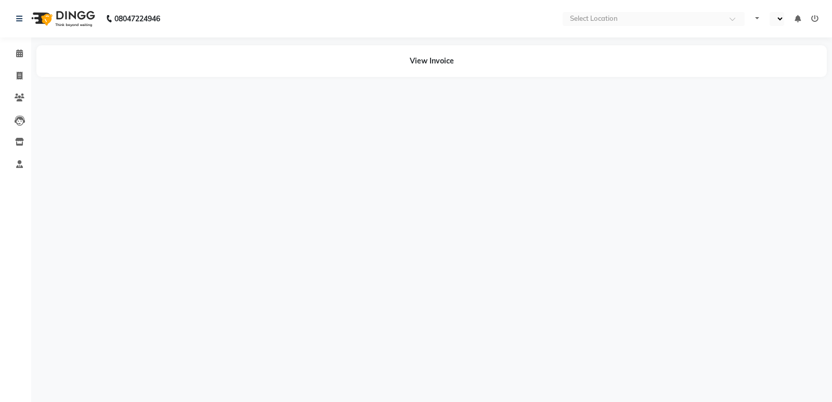
select select "en"
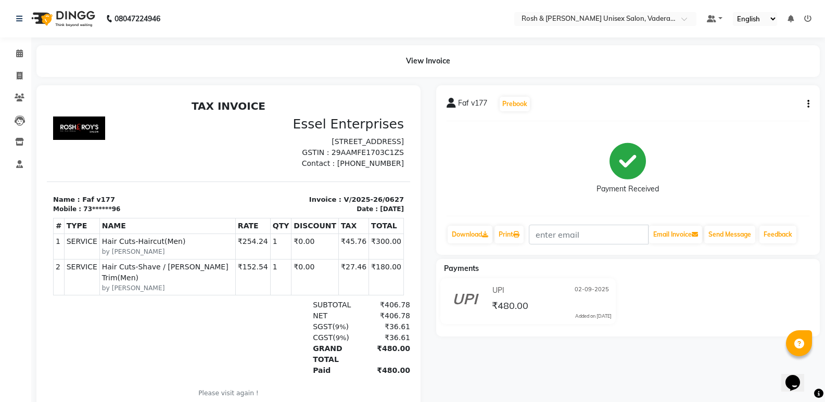
scroll to position [8, 0]
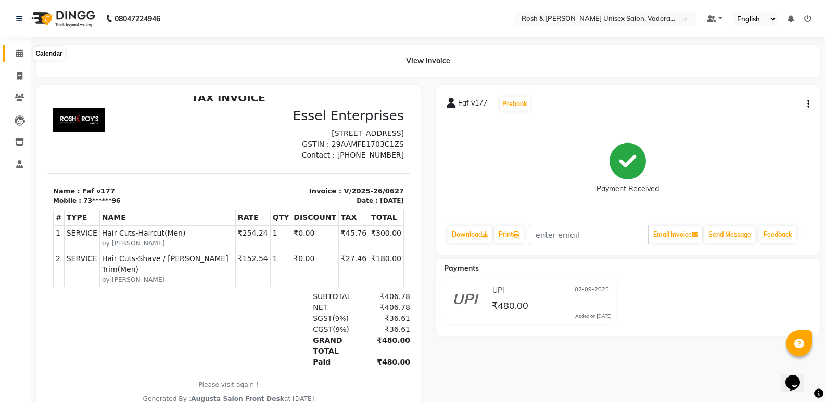
click at [18, 53] on icon at bounding box center [19, 53] width 7 height 8
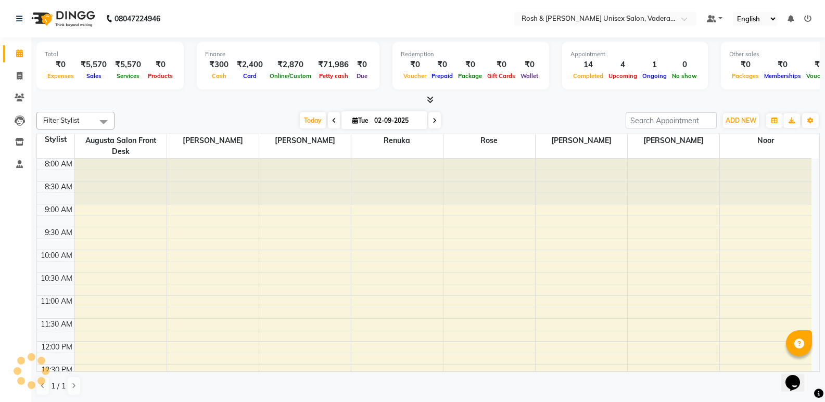
scroll to position [362, 0]
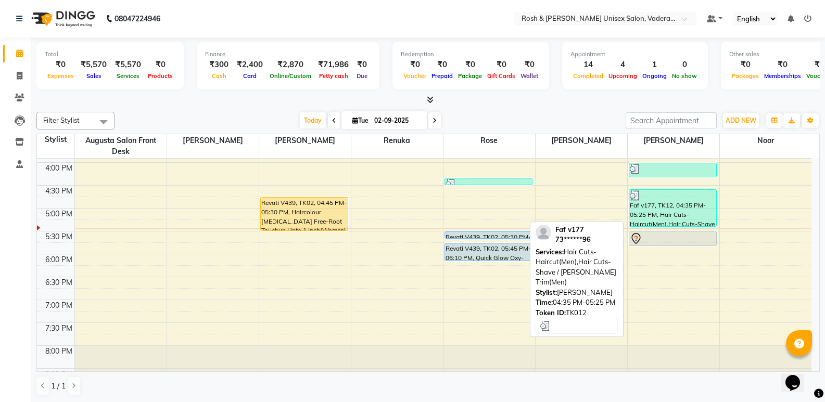
click at [667, 201] on div "Faf v177, TK12, 04:35 PM-05:25 PM, Hair Cuts-Haircut(Men),Hair Cuts-Shave / Bea…" at bounding box center [672, 208] width 87 height 36
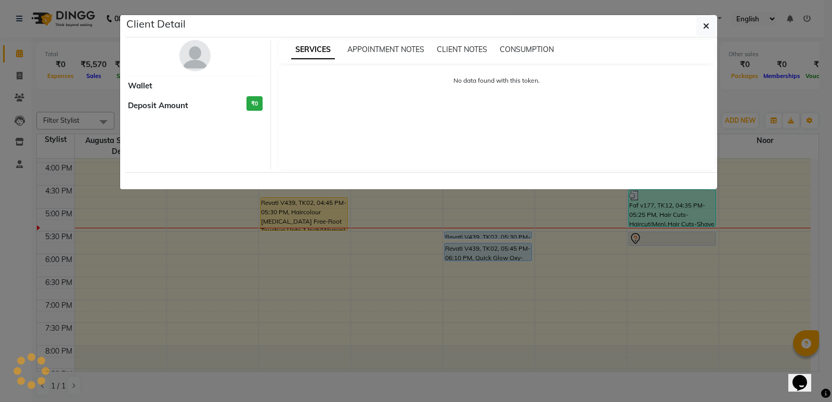
select select "3"
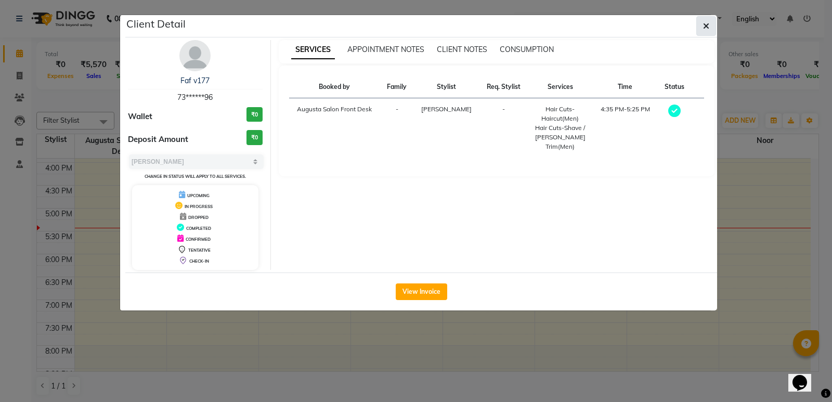
click at [702, 24] on button "button" at bounding box center [707, 26] width 20 height 20
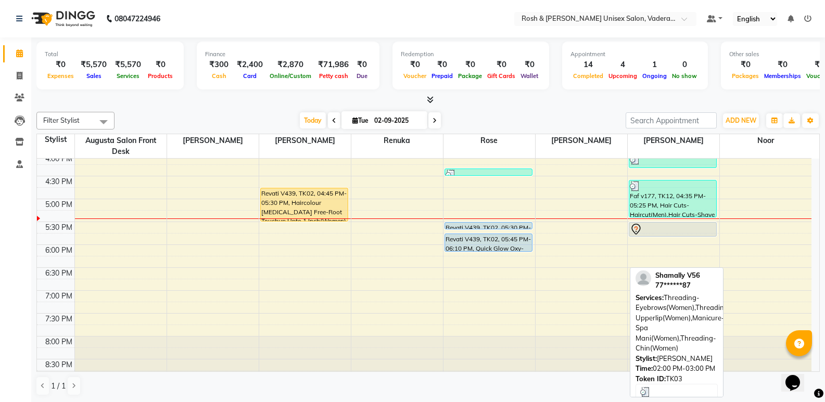
scroll to position [382, 0]
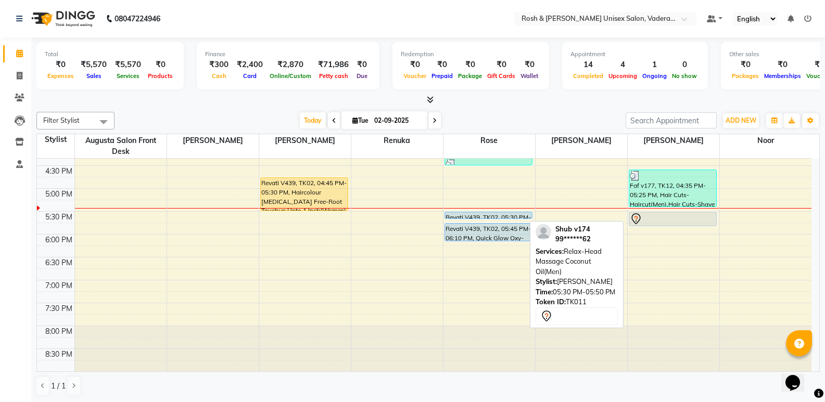
click at [653, 217] on div at bounding box center [673, 219] width 86 height 12
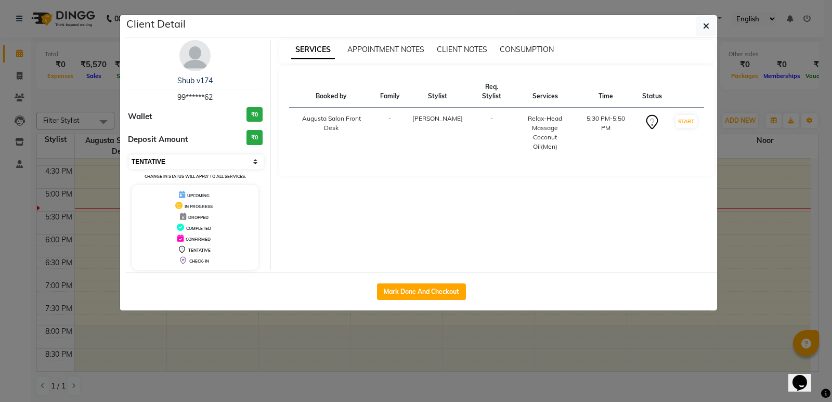
click at [255, 159] on select "Select IN SERVICE CONFIRMED TENTATIVE CHECK IN MARK DONE UPCOMING" at bounding box center [196, 162] width 135 height 15
select select "5"
click at [129, 155] on select "Select IN SERVICE CONFIRMED TENTATIVE CHECK IN MARK DONE UPCOMING" at bounding box center [196, 162] width 135 height 15
click at [709, 28] on icon "button" at bounding box center [706, 26] width 6 height 8
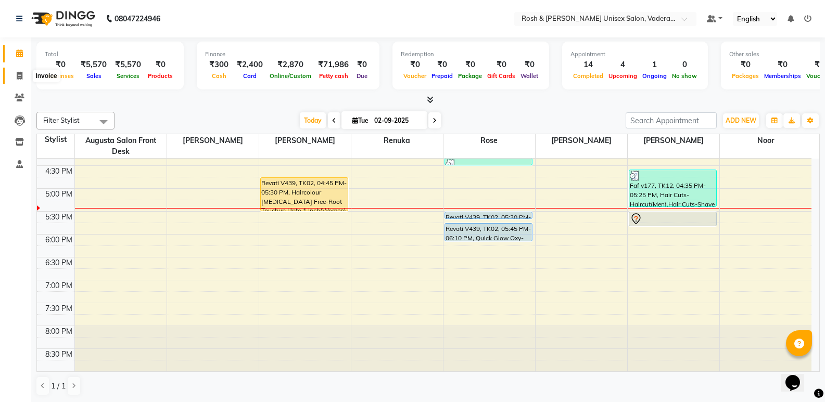
click at [21, 81] on span at bounding box center [19, 76] width 18 height 12
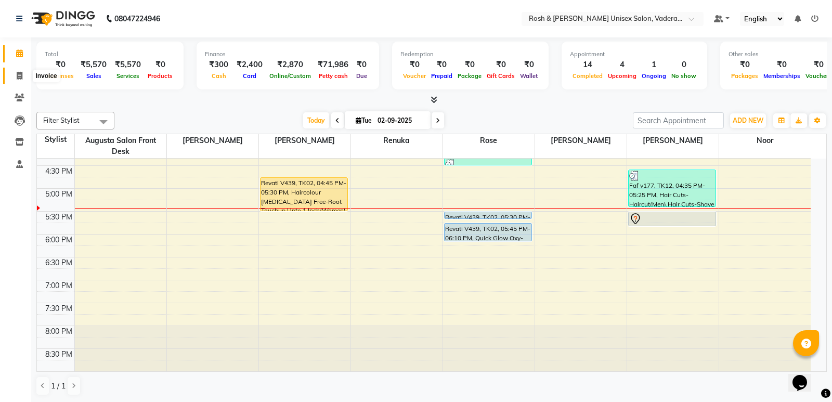
select select "service"
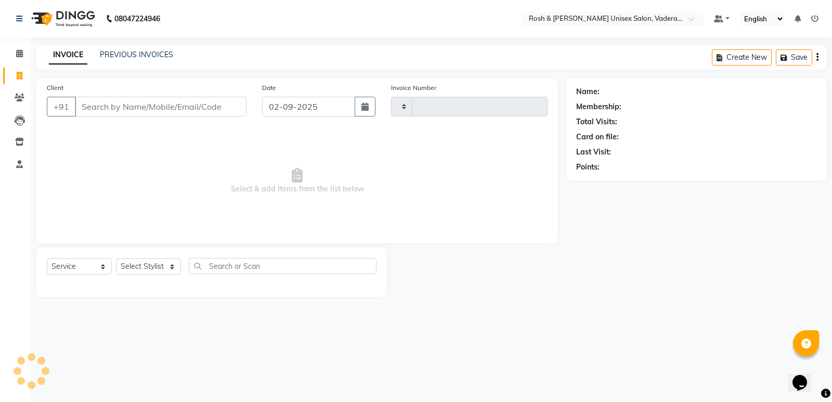
type input "0628"
select select "8657"
click at [139, 112] on input "Client" at bounding box center [161, 107] width 172 height 20
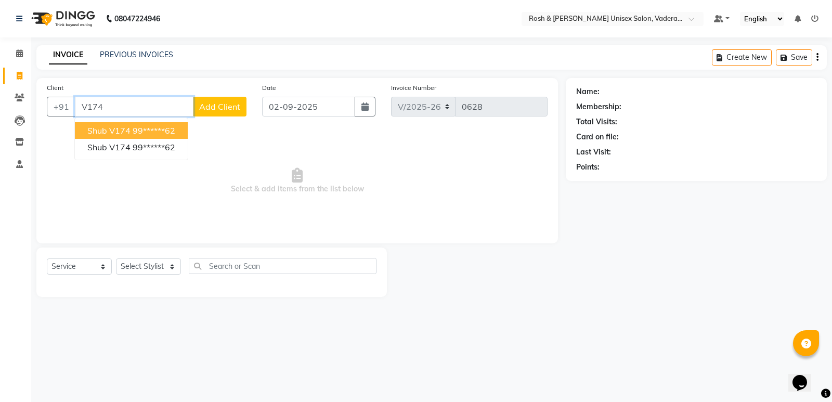
click at [122, 127] on span "Shub v174" at bounding box center [108, 130] width 43 height 10
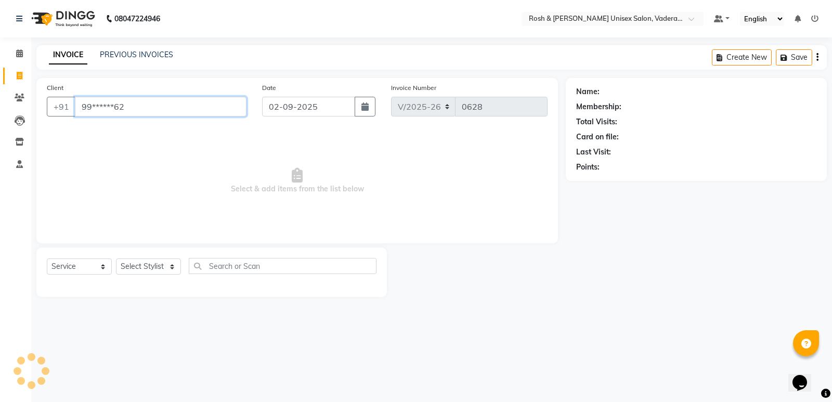
type input "99******62"
click at [169, 264] on select "Select Stylist Augusta Salon Front Desk Jessy Jittu Milton Noor Renuka Rose Sus…" at bounding box center [148, 267] width 65 height 16
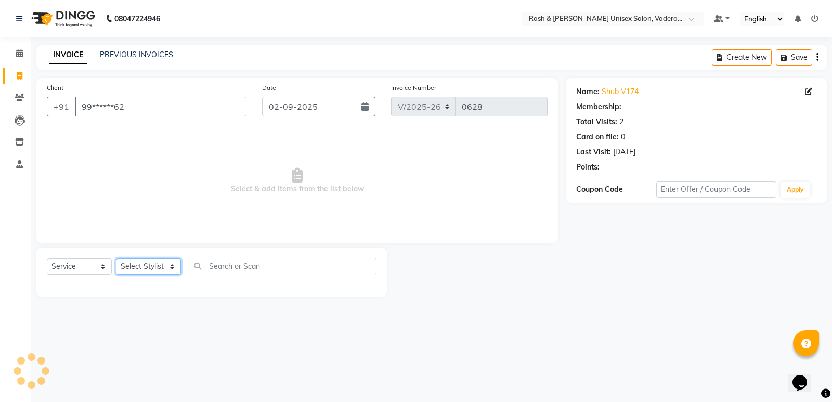
select select "87618"
click at [116, 259] on select "Select Stylist Augusta Salon Front Desk [PERSON_NAME] [PERSON_NAME] [PERSON_NAM…" at bounding box center [148, 267] width 65 height 16
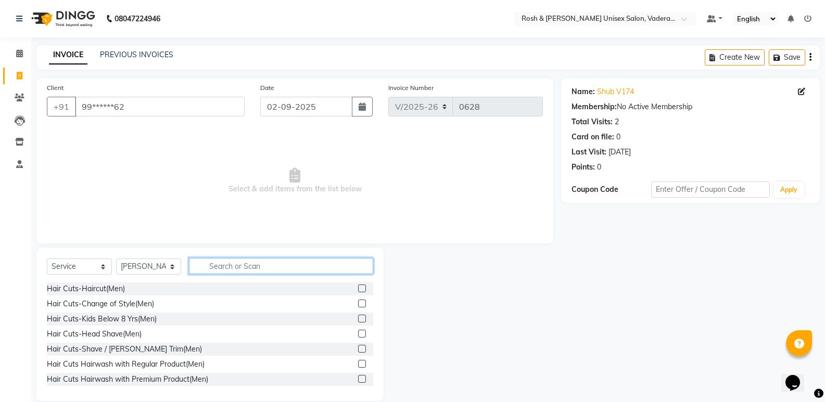
click at [219, 264] on input "text" at bounding box center [281, 266] width 184 height 16
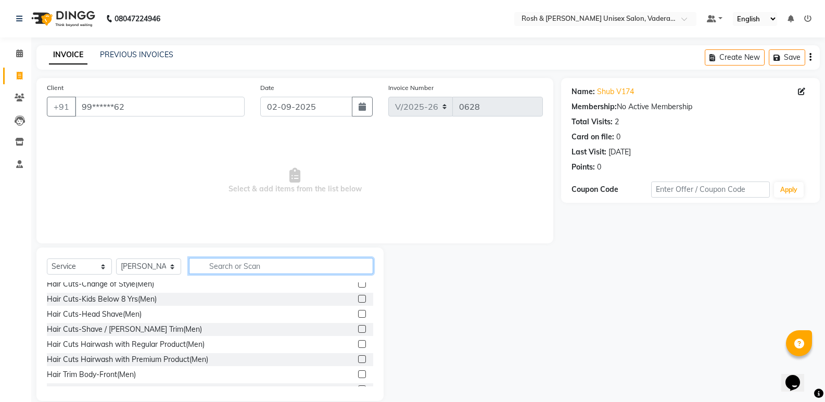
scroll to position [52, 0]
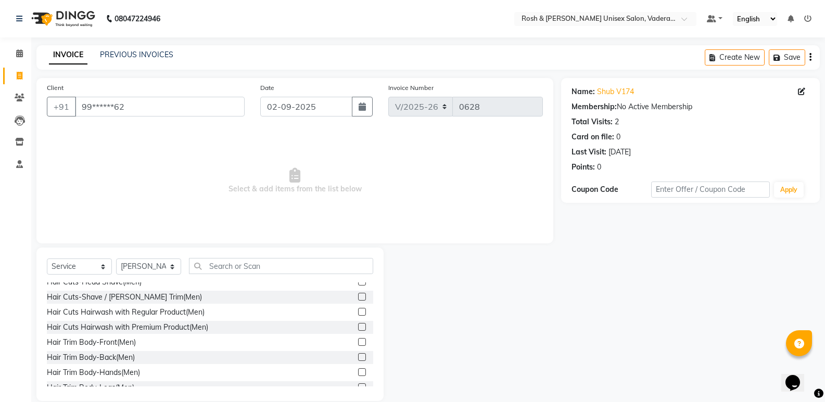
drag, startPoint x: 140, startPoint y: 292, endPoint x: 168, endPoint y: 293, distance: 28.1
click at [140, 291] on div "Hair Cuts-Shave / [PERSON_NAME] Trim(Men)" at bounding box center [210, 297] width 326 height 13
click at [21, 55] on icon at bounding box center [19, 53] width 7 height 8
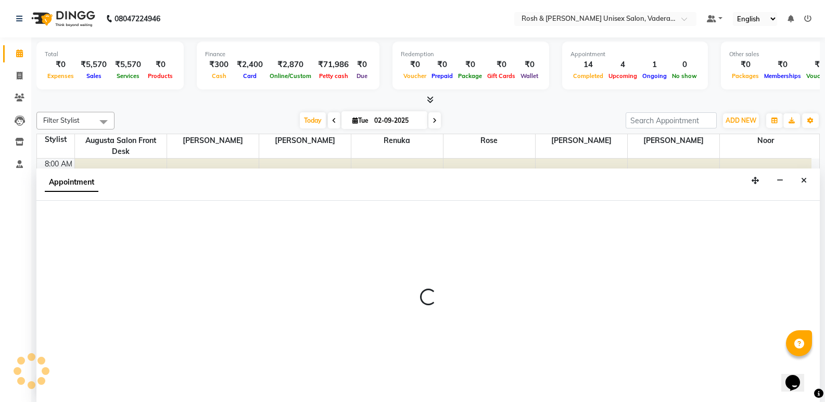
scroll to position [1, 0]
select select "87536"
select select "555"
select select "tentative"
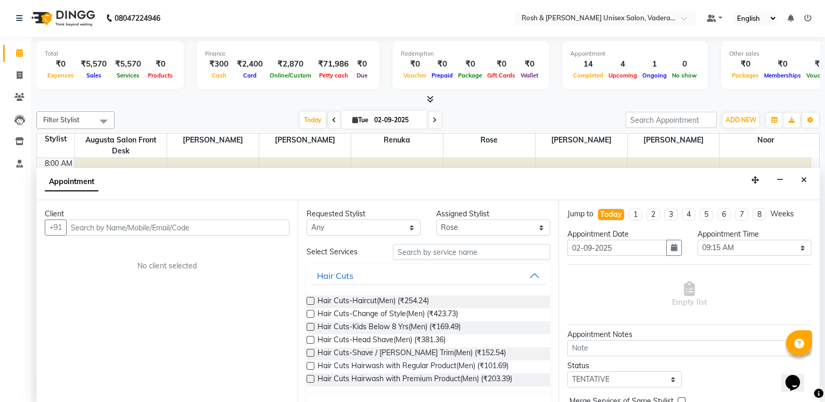
click at [108, 227] on input "text" at bounding box center [177, 228] width 223 height 16
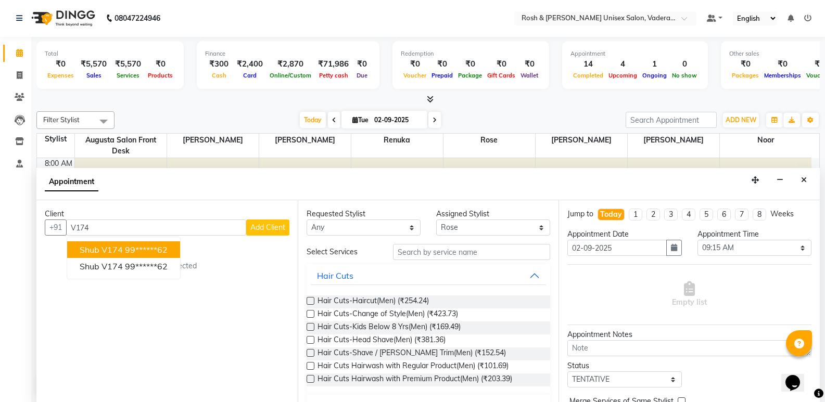
click at [117, 252] on span "Shub v174" at bounding box center [101, 250] width 43 height 10
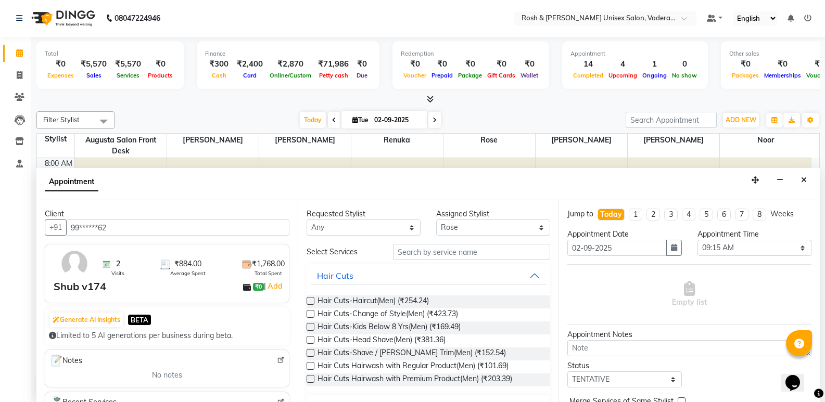
scroll to position [52, 0]
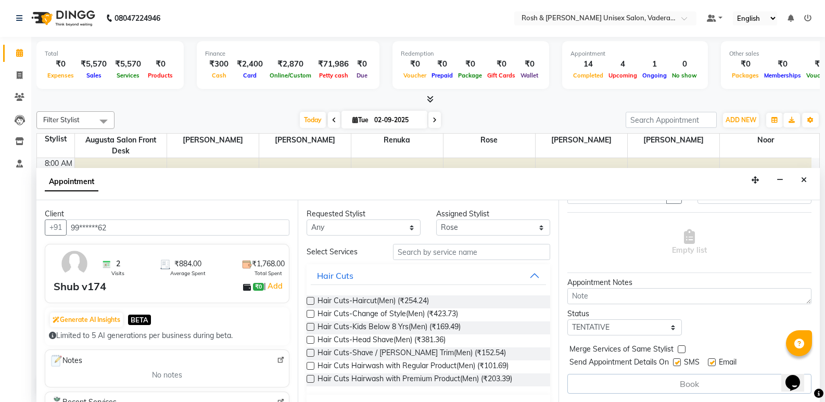
type input "99******62"
drag, startPoint x: 633, startPoint y: 326, endPoint x: 629, endPoint y: 337, distance: 11.4
click at [633, 326] on select "Select TENTATIVE CONFIRM CHECK-IN UPCOMING" at bounding box center [624, 327] width 114 height 16
click at [799, 183] on button "Close" at bounding box center [803, 180] width 15 height 16
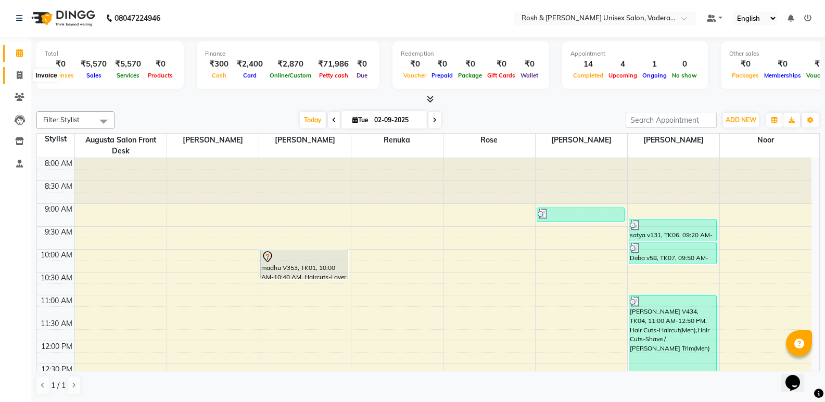
click at [23, 80] on span at bounding box center [19, 76] width 18 height 12
select select "service"
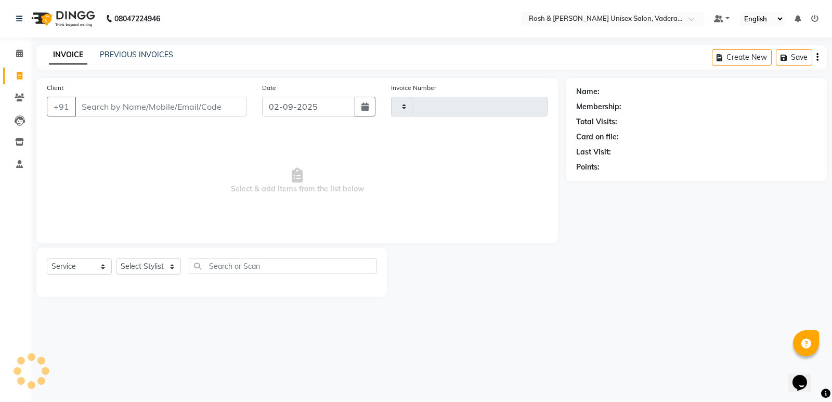
type input "0628"
select select "8657"
click at [20, 57] on span at bounding box center [19, 54] width 18 height 12
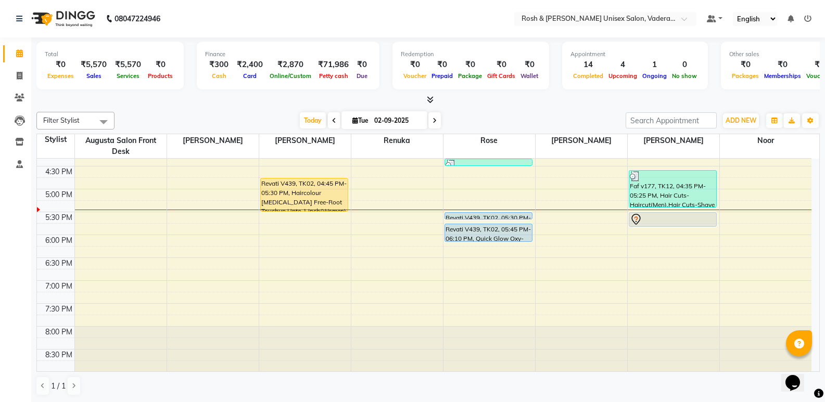
scroll to position [382, 0]
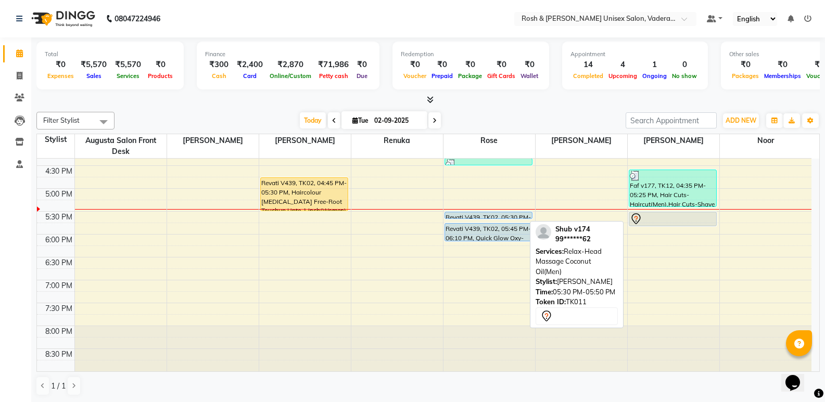
click at [654, 220] on div at bounding box center [673, 219] width 86 height 12
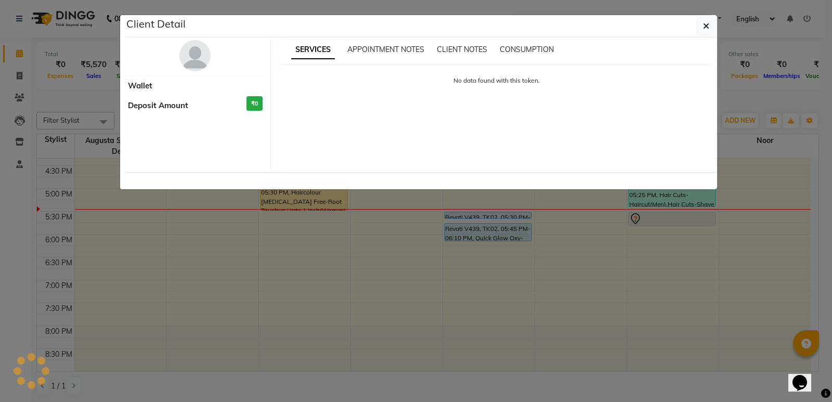
select select "7"
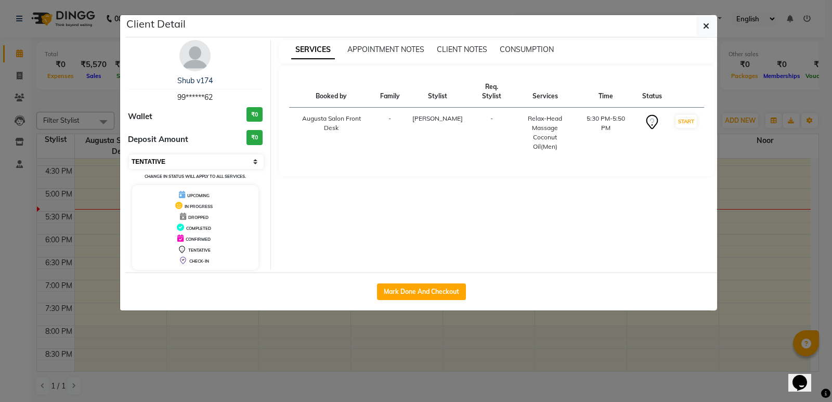
click at [152, 163] on select "Select IN SERVICE CONFIRMED TENTATIVE CHECK IN MARK DONE UPCOMING" at bounding box center [196, 162] width 135 height 15
click at [732, 268] on ngb-modal-window "Client Detail Shub v174 99******62 Wallet ₹0 Deposit Amount ₹0 Select IN SERVIC…" at bounding box center [416, 201] width 832 height 402
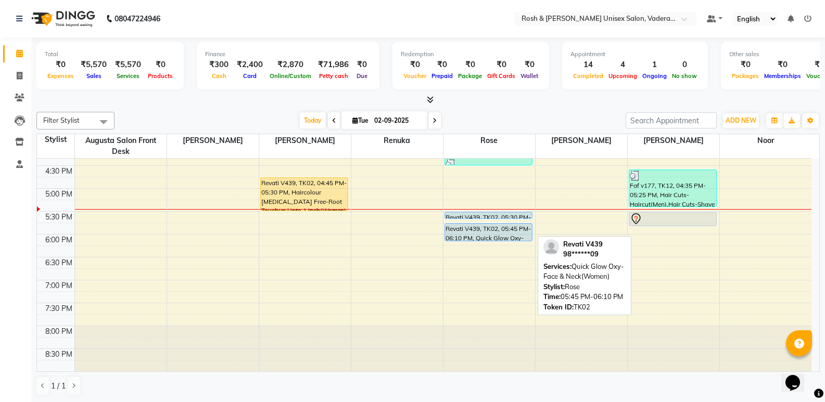
click at [477, 233] on div "Revati V439, TK02, 05:45 PM-06:10 PM, Quick Glow Oxy-Face & Neck(Women)" at bounding box center [488, 232] width 87 height 17
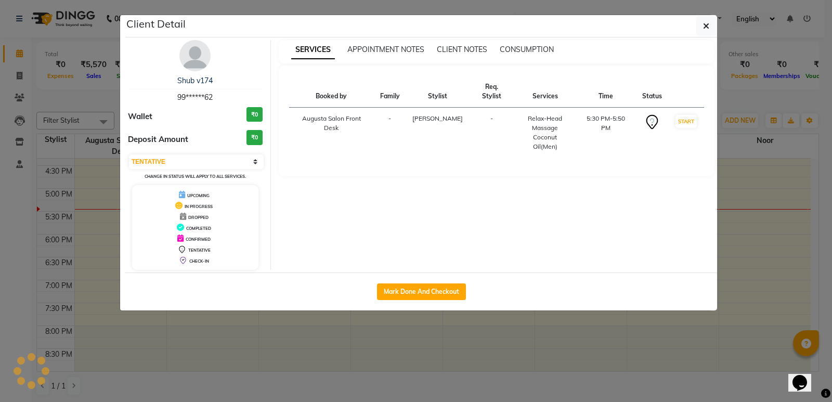
select select "select"
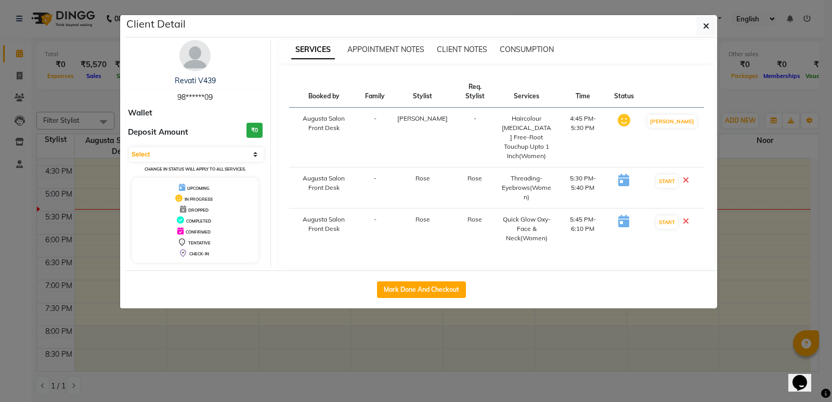
click at [203, 351] on ngb-modal-window "Client Detail Revati V439 98******09 Wallet Deposit Amount ₹0 Select IN SERVICE…" at bounding box center [416, 201] width 832 height 402
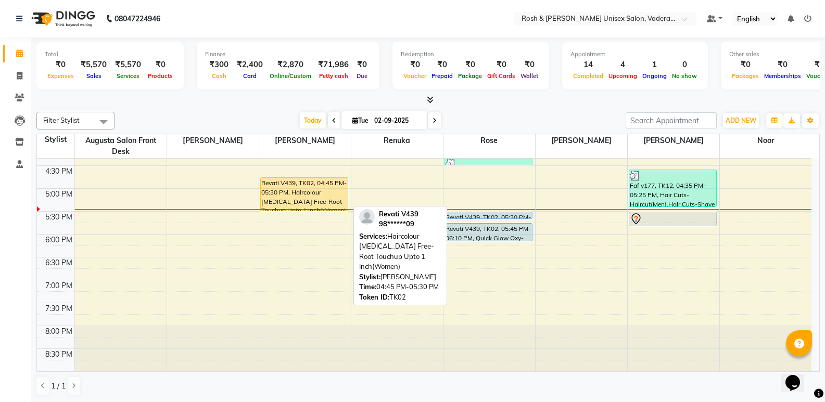
click at [289, 186] on div "Revati V439, TK02, 04:45 PM-05:30 PM, Haircolour [MEDICAL_DATA] Free-Root Touch…" at bounding box center [304, 194] width 87 height 33
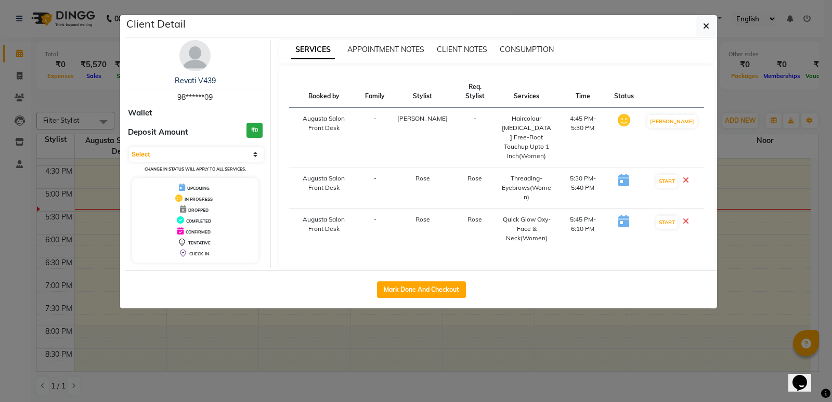
click at [583, 364] on ngb-modal-window "Client Detail Revati V439 98******09 Wallet Deposit Amount ₹0 Select IN SERVICE…" at bounding box center [416, 201] width 832 height 402
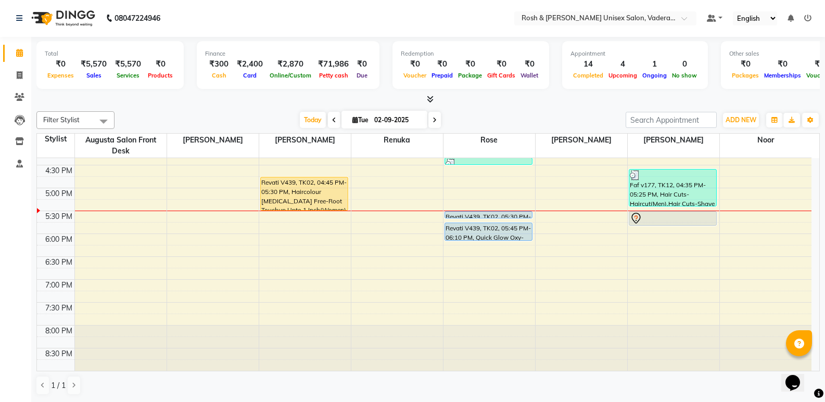
click at [729, 223] on div "8:00 AM 8:30 AM 9:00 AM 9:30 AM 10:00 AM 10:30 AM 11:00 AM 11:30 AM 12:00 PM 12…" at bounding box center [424, 73] width 774 height 595
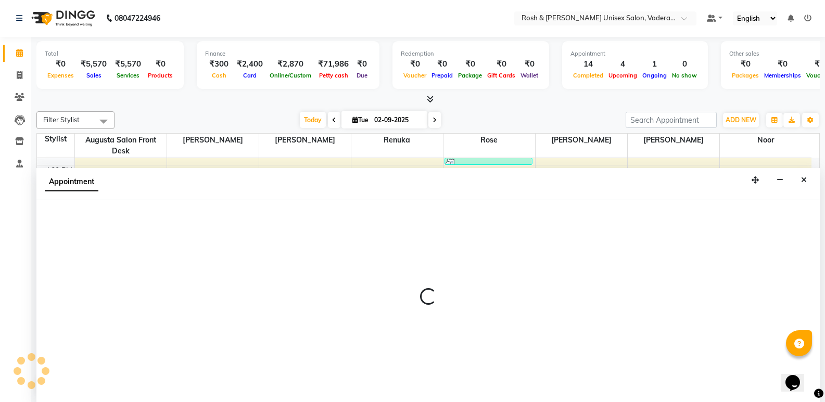
select select "89151"
select select "1065"
select select "tentative"
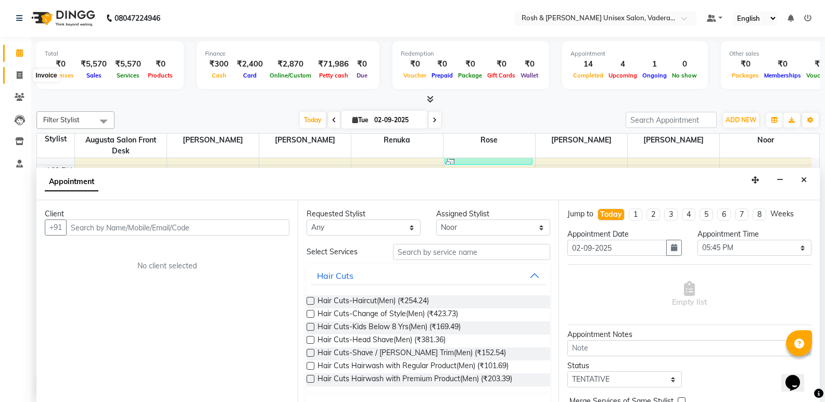
click at [22, 75] on icon at bounding box center [20, 75] width 6 height 8
select select "service"
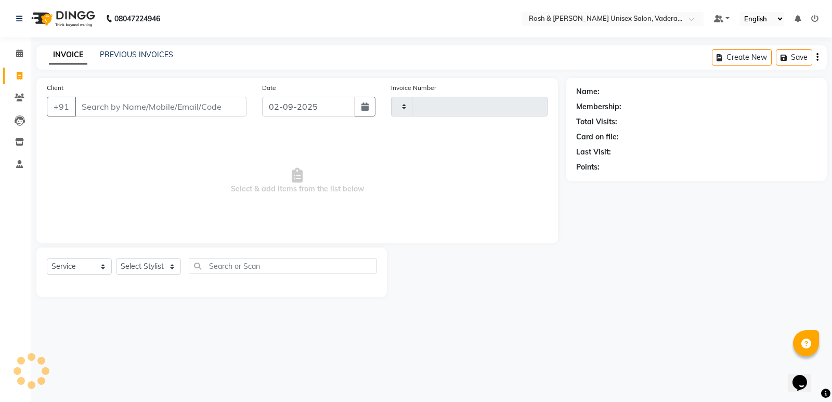
type input "0628"
select select "8657"
click at [24, 52] on span at bounding box center [19, 54] width 18 height 12
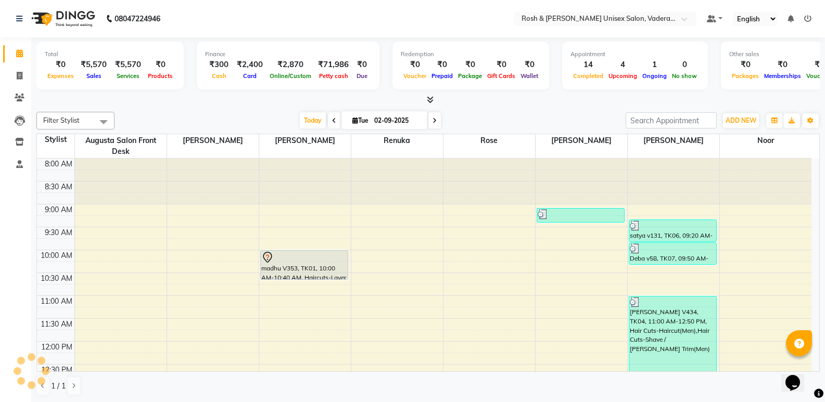
click at [21, 52] on icon at bounding box center [19, 53] width 7 height 8
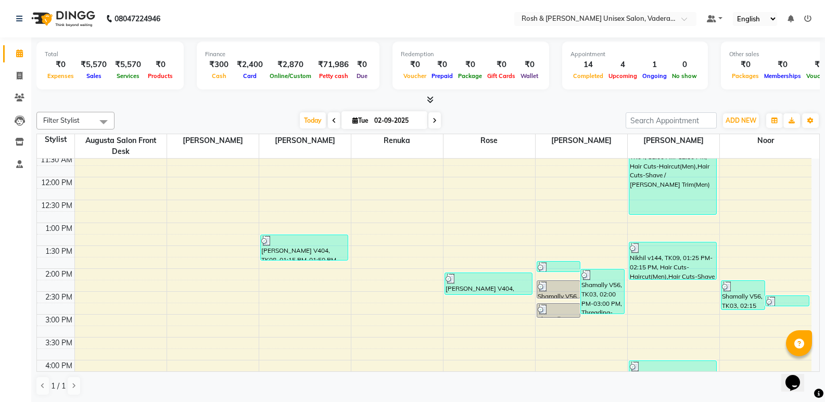
scroll to position [312, 0]
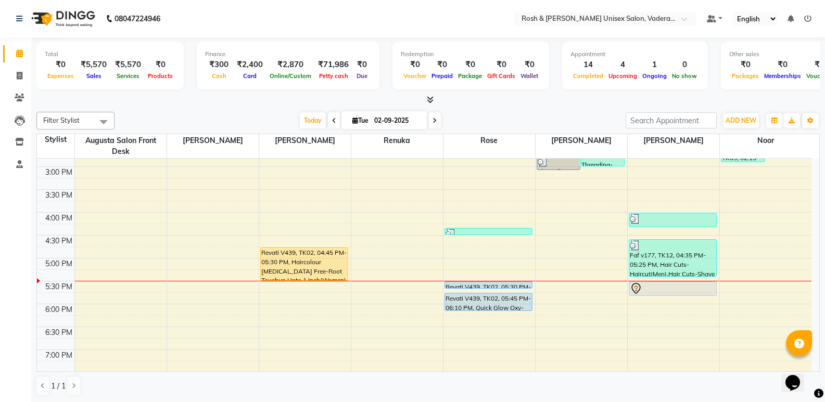
click at [641, 303] on div "8:00 AM 8:30 AM 9:00 AM 9:30 AM 10:00 AM 10:30 AM 11:00 AM 11:30 AM 12:00 PM 12…" at bounding box center [424, 144] width 774 height 595
select select "87618"
select select "1065"
select select "tentative"
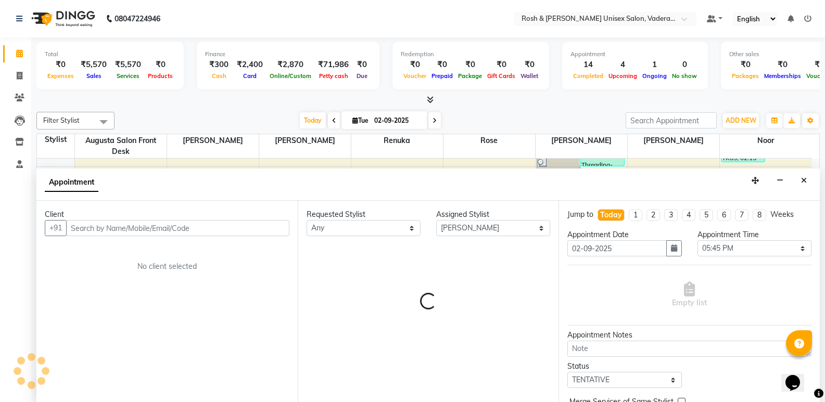
scroll to position [1, 0]
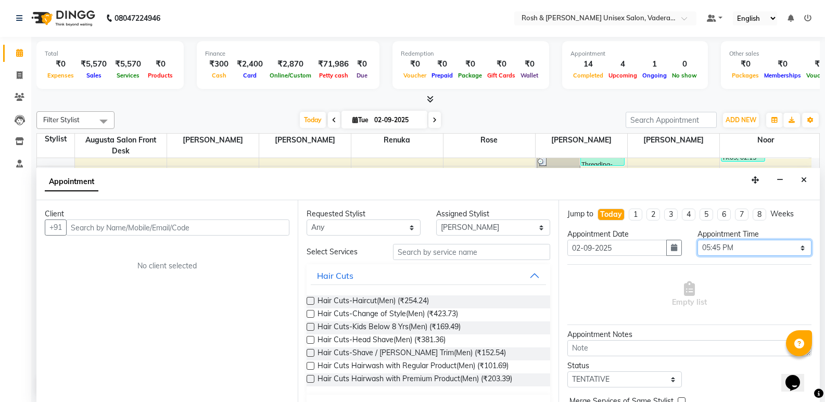
click at [793, 244] on select "Select 09:00 AM 09:15 AM 09:30 AM 09:45 AM 10:00 AM 10:15 AM 10:30 AM 10:45 AM …" at bounding box center [754, 248] width 114 height 16
select select "1050"
click at [697, 240] on select "Select 09:00 AM 09:15 AM 09:30 AM 09:45 AM 10:00 AM 10:15 AM 10:30 AM 10:45 AM …" at bounding box center [754, 248] width 114 height 16
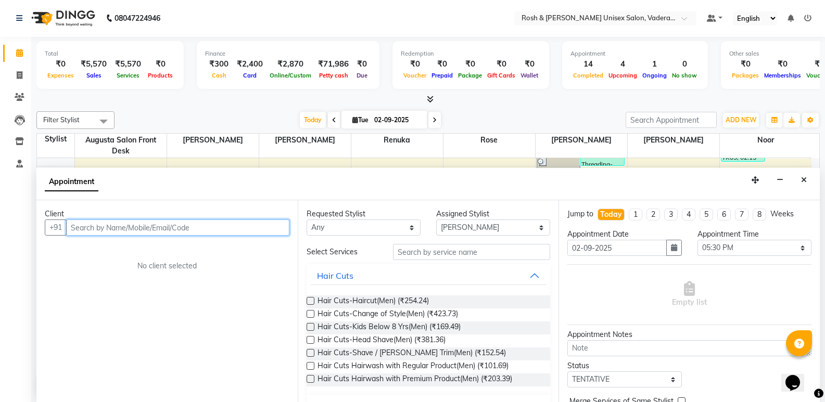
click at [201, 228] on input "text" at bounding box center [177, 228] width 223 height 16
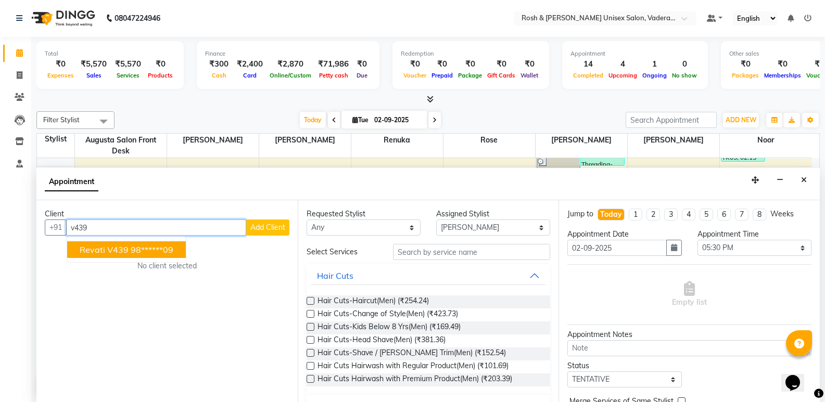
click at [157, 246] on ngb-highlight "98******09" at bounding box center [152, 250] width 43 height 10
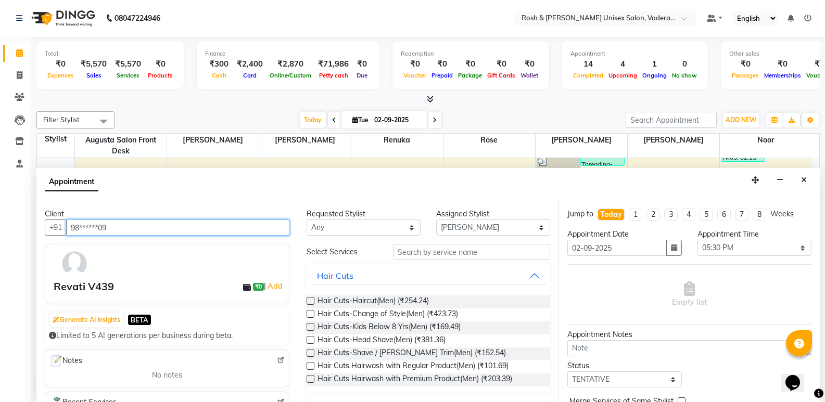
type input "98******09"
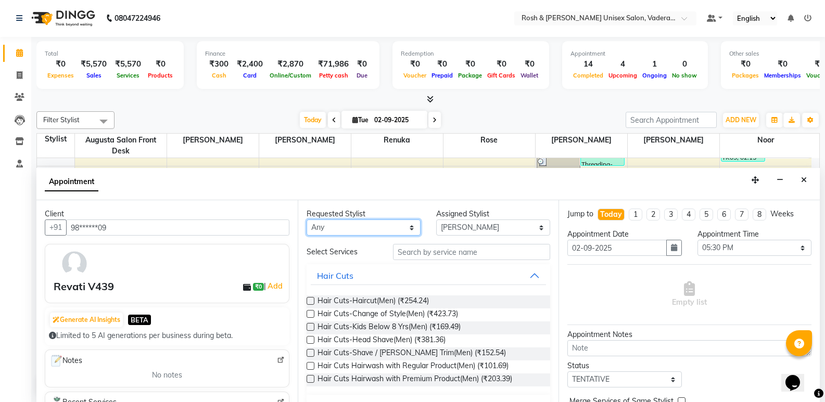
click at [406, 227] on select "Any Augusta Salon Front Desk Jessy Jittu Milton Noor Renuka Rose Sushma" at bounding box center [363, 228] width 114 height 16
select select "89151"
click at [306, 220] on select "Any Augusta Salon Front Desk Jessy Jittu Milton Noor Renuka Rose Sushma" at bounding box center [363, 228] width 114 height 16
select select "89151"
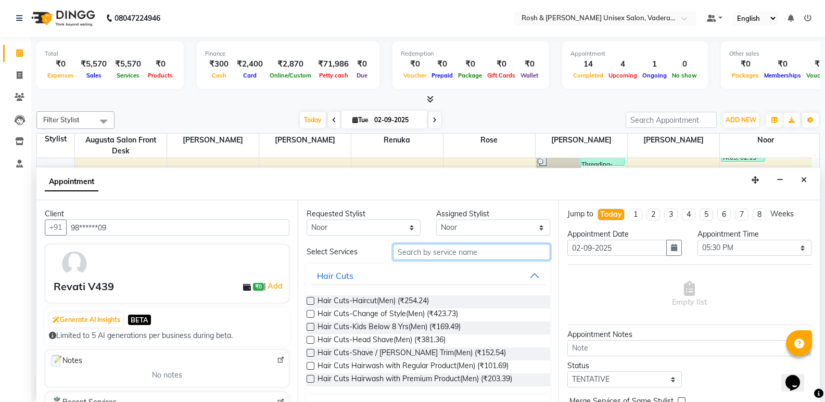
click at [447, 251] on input "text" at bounding box center [471, 252] width 157 height 16
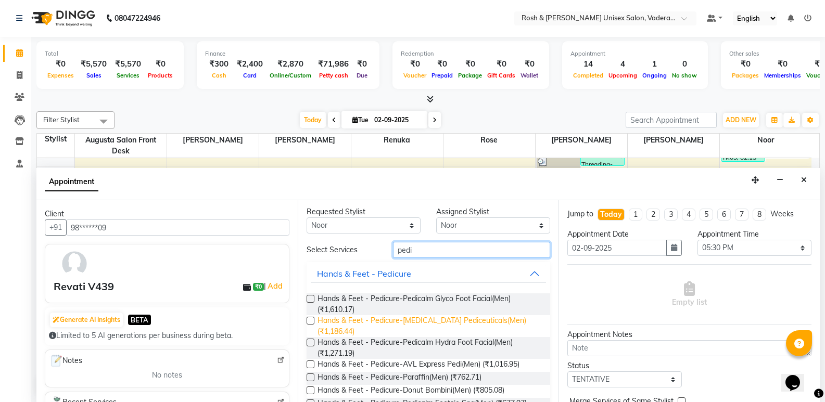
scroll to position [0, 0]
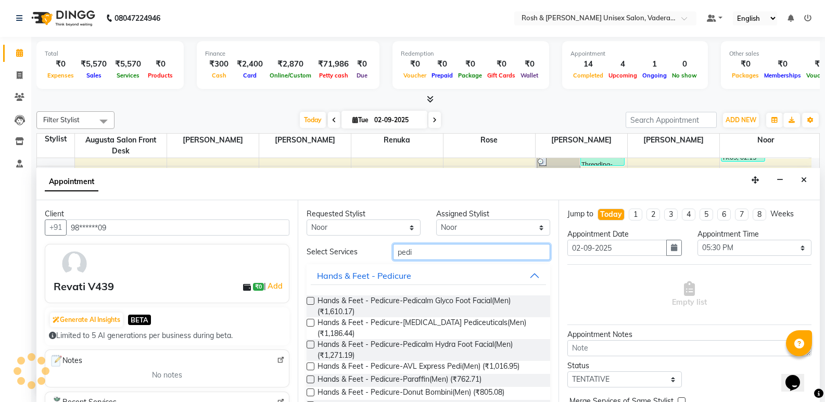
click at [421, 252] on input "pedi" at bounding box center [471, 252] width 157 height 16
type input "p"
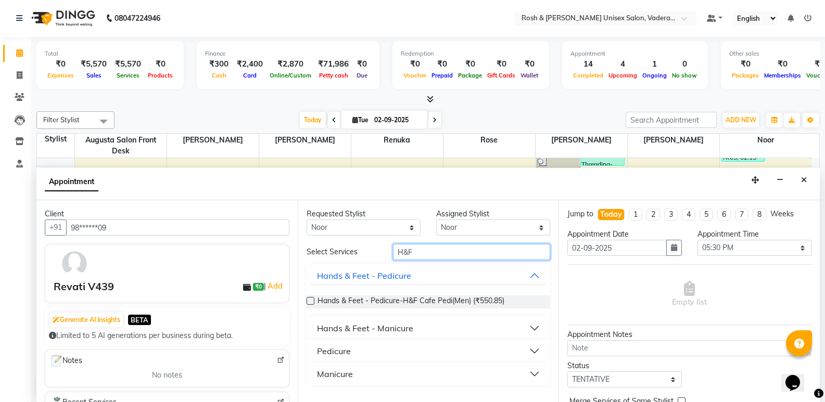
type input "H&F"
click at [532, 349] on button "Pedicure" at bounding box center [429, 351] width 236 height 19
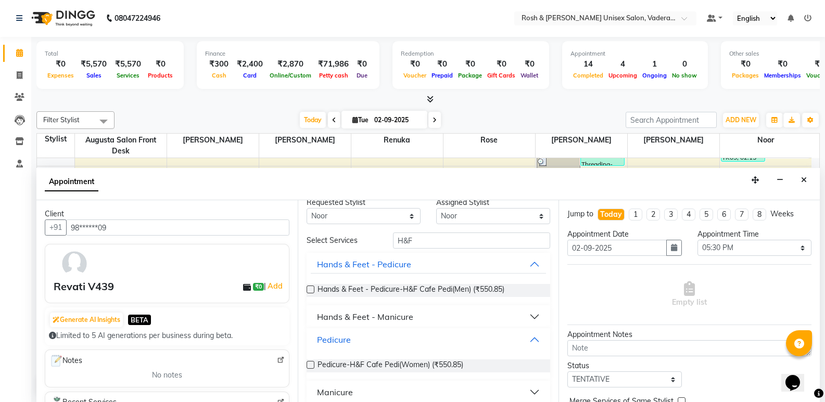
scroll to position [21, 0]
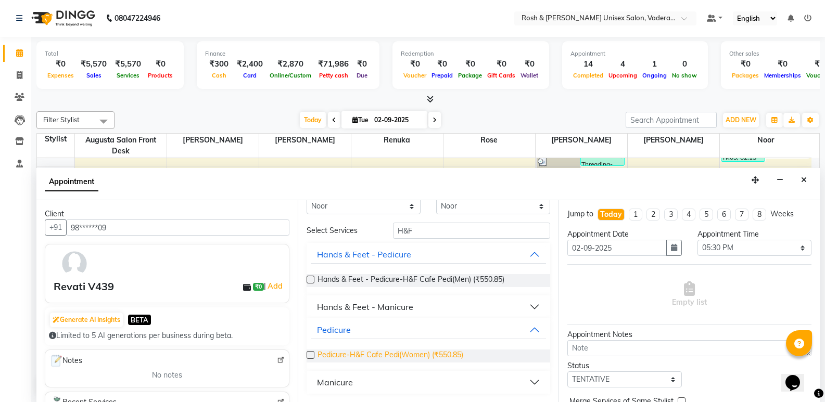
click at [432, 356] on span "Pedicure-H&F Cafe Pedi(Women) (₹550.85)" at bounding box center [390, 356] width 146 height 13
checkbox input "false"
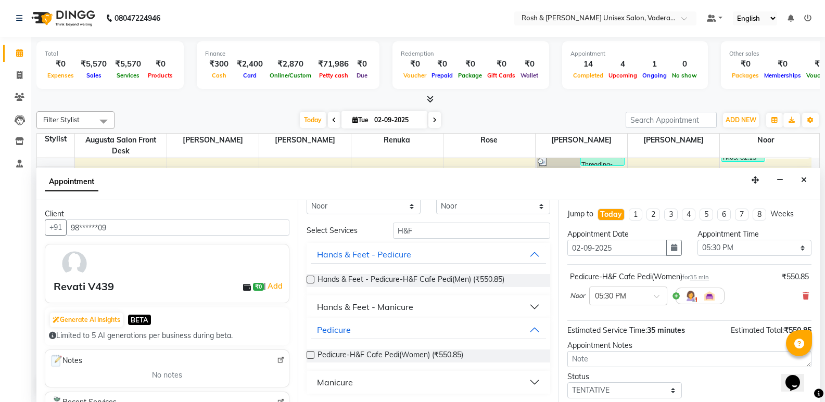
scroll to position [52, 0]
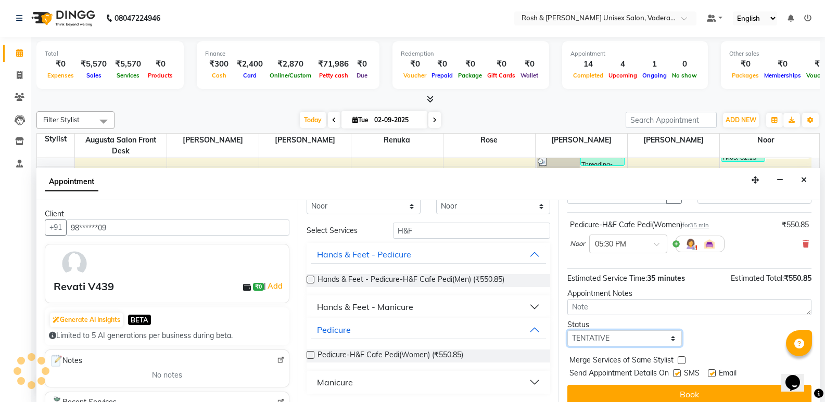
click at [668, 334] on select "Select TENTATIVE CONFIRM CHECK-IN UPCOMING" at bounding box center [624, 338] width 114 height 16
select select "confirm booking"
click at [567, 330] on select "Select TENTATIVE CONFIRM CHECK-IN UPCOMING" at bounding box center [624, 338] width 114 height 16
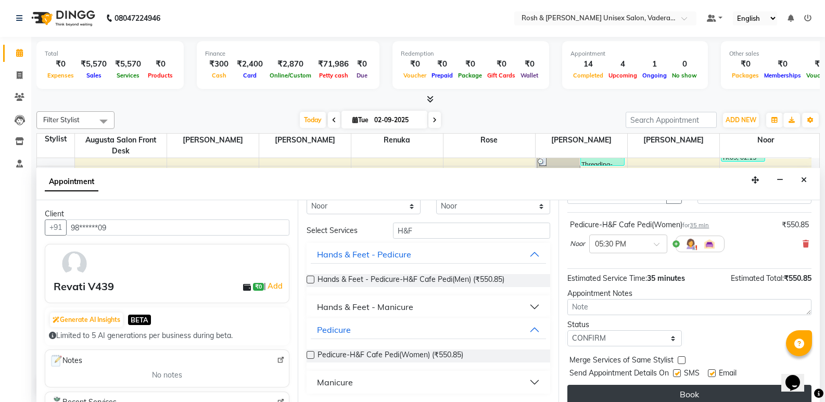
click at [678, 393] on button "Book" at bounding box center [689, 394] width 244 height 19
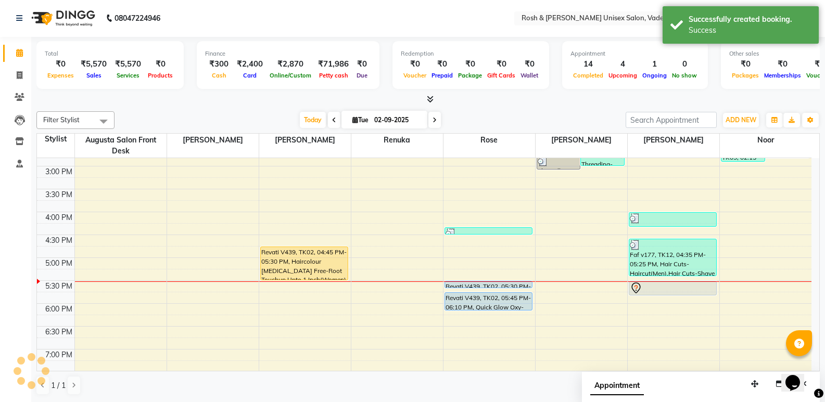
scroll to position [0, 0]
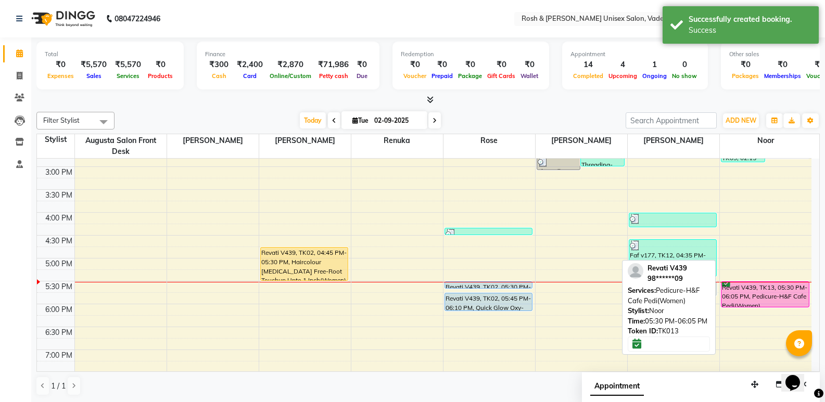
click at [752, 291] on div "Revati V439, TK13, 05:30 PM-06:05 PM, Pedicure-H&F Cafe Pedi(Women)" at bounding box center [764, 294] width 87 height 25
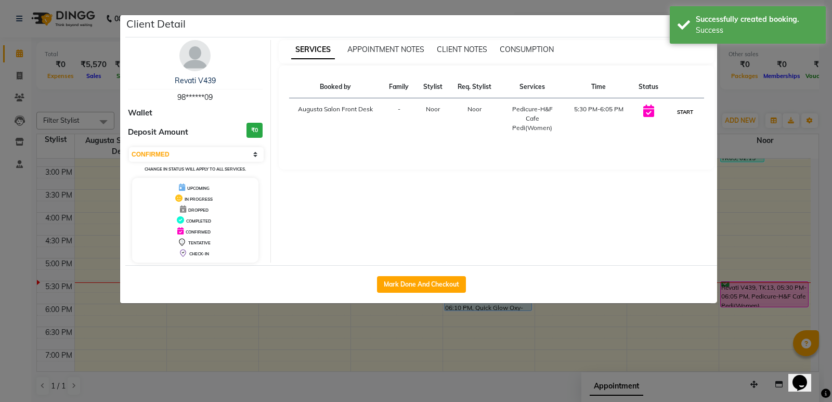
click at [680, 113] on button "START" at bounding box center [685, 112] width 21 height 13
select select "1"
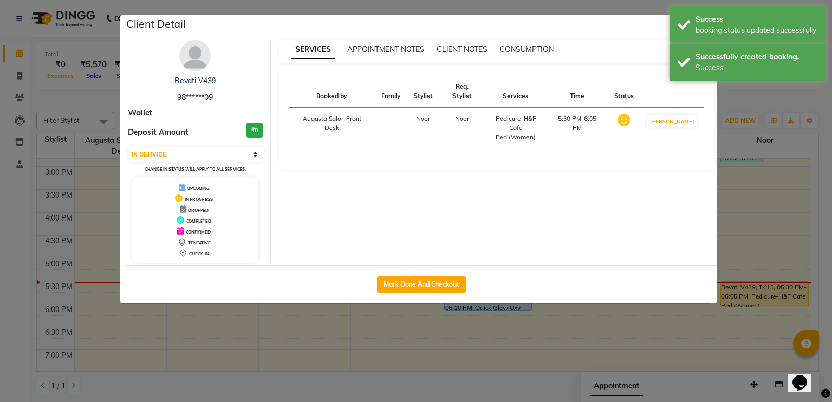
click at [598, 334] on ngb-modal-window "Client Detail Revati V439 98******09 Wallet Deposit Amount ₹0 Select IN SERVICE…" at bounding box center [416, 201] width 832 height 402
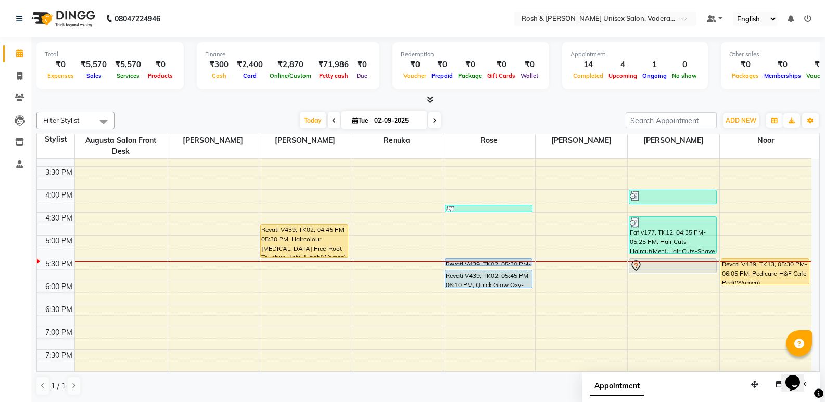
scroll to position [364, 0]
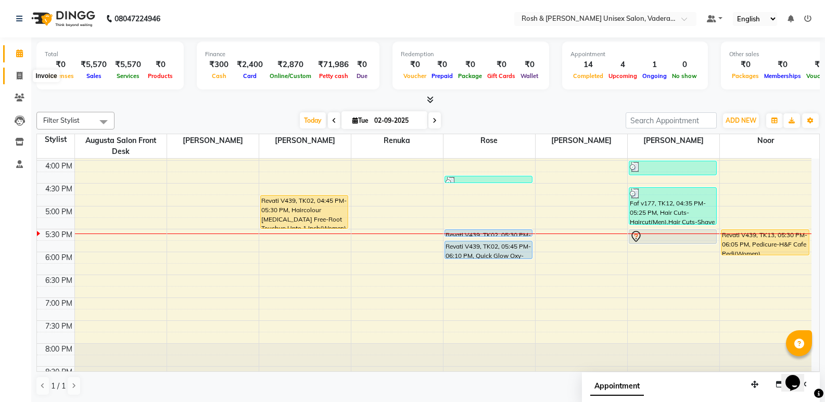
click at [21, 74] on icon at bounding box center [20, 76] width 6 height 8
select select "service"
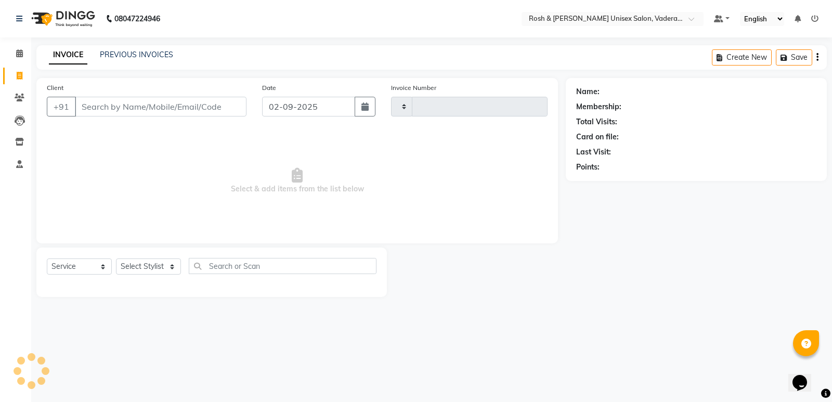
type input "0628"
select select "8657"
click at [169, 266] on select "Select Stylist" at bounding box center [148, 267] width 65 height 16
select select "87534"
click at [116, 259] on select "Select Stylist Augusta Salon Front Desk [PERSON_NAME] [PERSON_NAME] [PERSON_NAM…" at bounding box center [148, 267] width 65 height 16
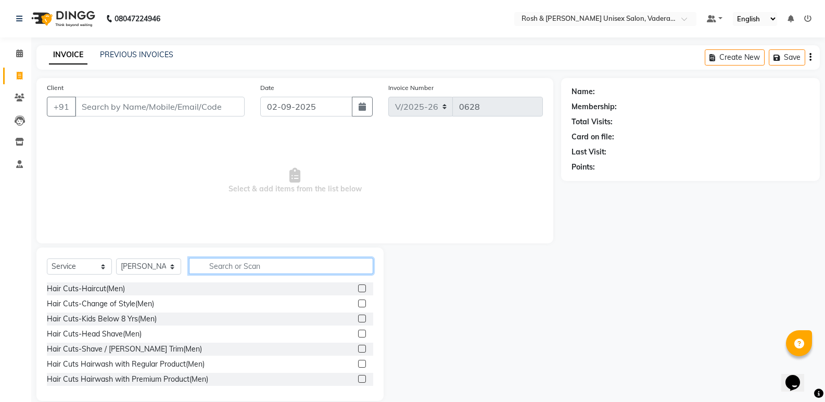
click at [214, 271] on input "text" at bounding box center [281, 266] width 184 height 16
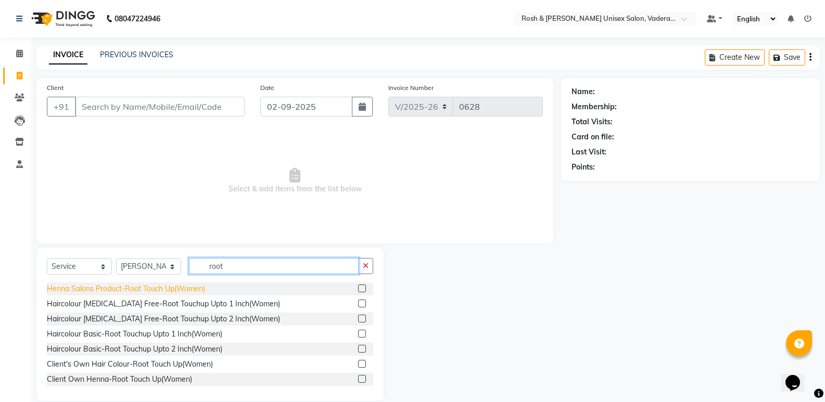
type input "root"
click at [127, 284] on div "Henna Salons Product-Root Touch Up(Women)" at bounding box center [126, 289] width 158 height 11
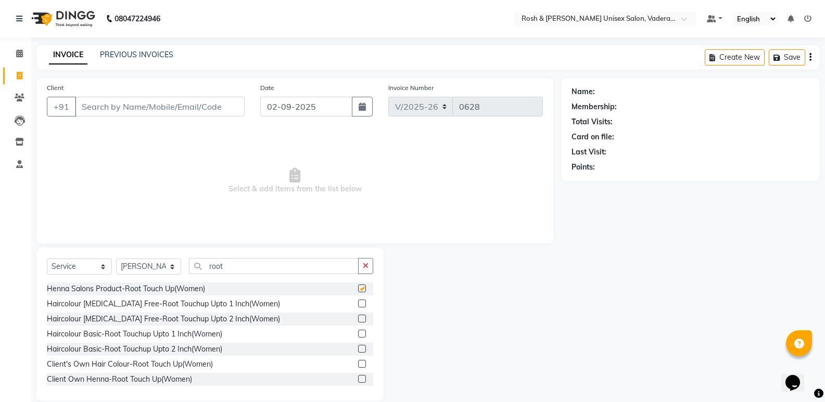
checkbox input "false"
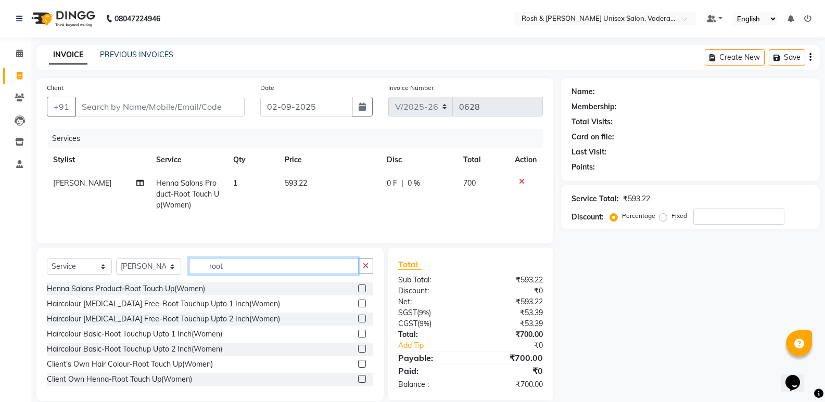
click at [223, 269] on input "root" at bounding box center [274, 266] width 170 height 16
type input "r"
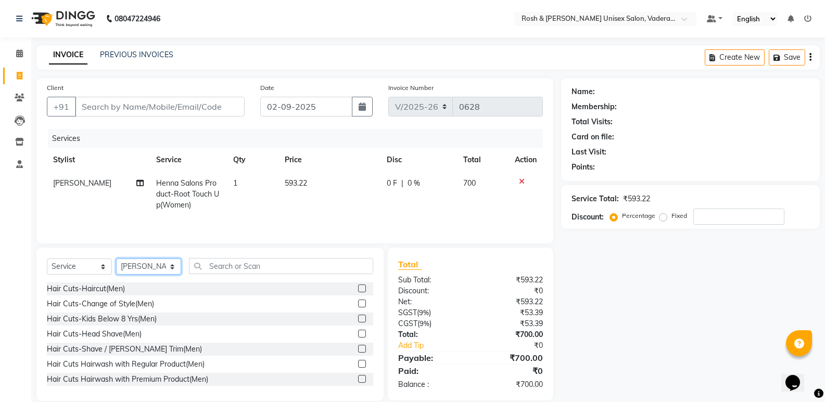
click at [165, 266] on select "Select Stylist Augusta Salon Front Desk [PERSON_NAME] [PERSON_NAME] [PERSON_NAM…" at bounding box center [148, 267] width 65 height 16
click at [116, 259] on select "Select Stylist Augusta Salon Front Desk [PERSON_NAME] [PERSON_NAME] [PERSON_NAM…" at bounding box center [148, 267] width 65 height 16
click at [158, 271] on select "Select Stylist Augusta Salon Front Desk [PERSON_NAME] [PERSON_NAME] [PERSON_NAM…" at bounding box center [148, 267] width 65 height 16
select select "87536"
click at [116, 259] on select "Select Stylist Augusta Salon Front Desk [PERSON_NAME] [PERSON_NAME] [PERSON_NAM…" at bounding box center [148, 267] width 65 height 16
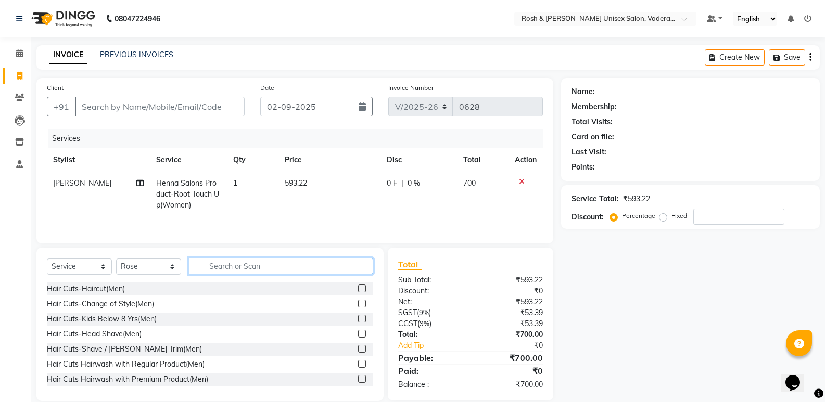
click at [227, 271] on input "text" at bounding box center [281, 266] width 184 height 16
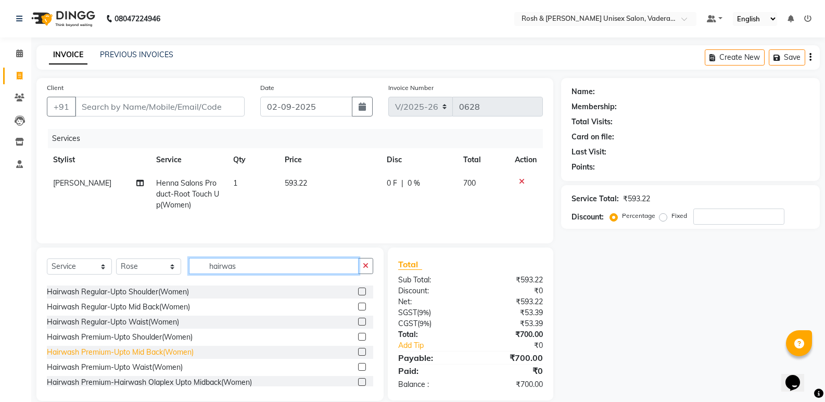
scroll to position [52, 0]
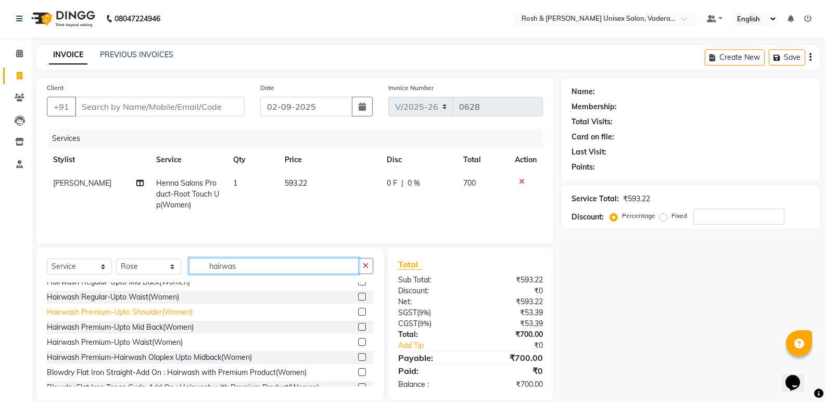
type input "hairwas"
click at [147, 307] on div "Hairwash Premium-Upto Shoulder(Women)" at bounding box center [120, 312] width 146 height 11
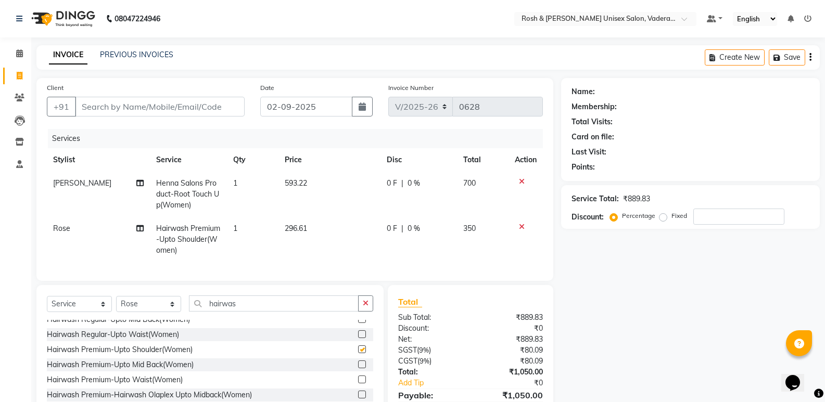
checkbox input "false"
click at [148, 310] on select "Select Stylist Augusta Salon Front Desk [PERSON_NAME] [PERSON_NAME] [PERSON_NAM…" at bounding box center [148, 304] width 65 height 16
select select "87537"
click at [116, 304] on select "Select Stylist Augusta Salon Front Desk [PERSON_NAME] [PERSON_NAME] [PERSON_NAM…" at bounding box center [148, 304] width 65 height 16
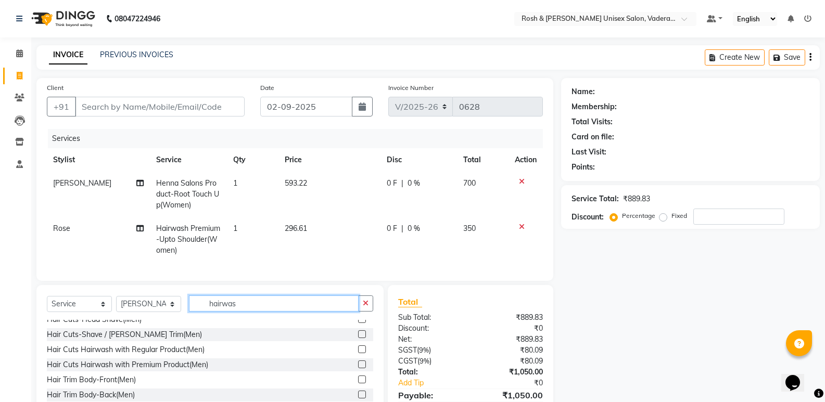
click at [280, 312] on input "hairwas" at bounding box center [274, 304] width 170 height 16
type input "h"
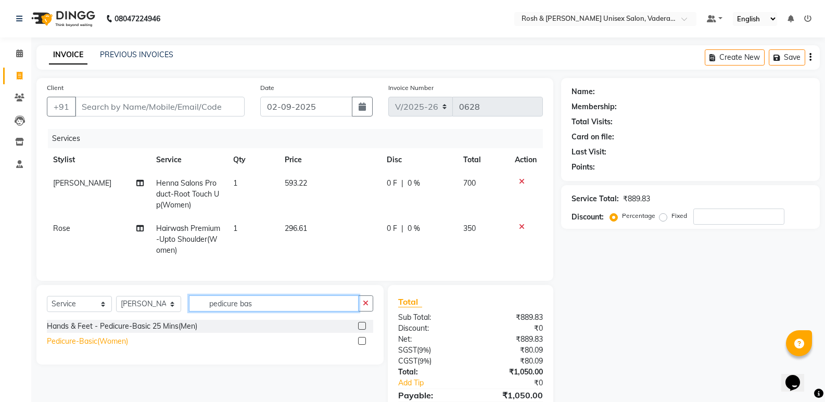
type input "pedicure bas"
click at [102, 347] on div "Pedicure-Basic(Women)" at bounding box center [87, 341] width 81 height 11
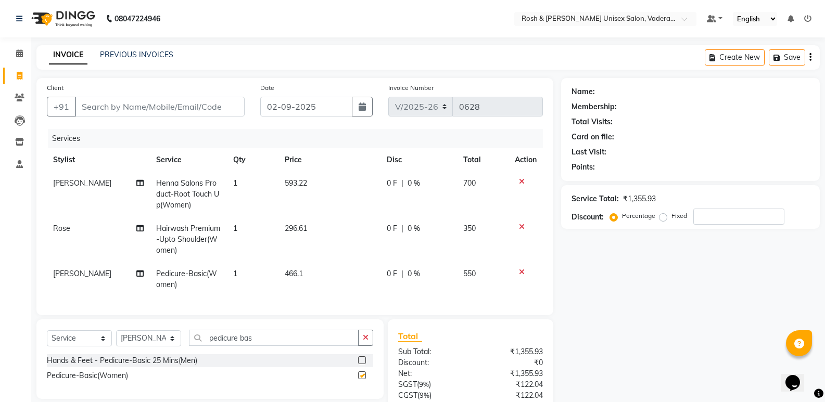
checkbox input "false"
click at [266, 341] on input "pedicure bas" at bounding box center [274, 338] width 170 height 16
type input "p"
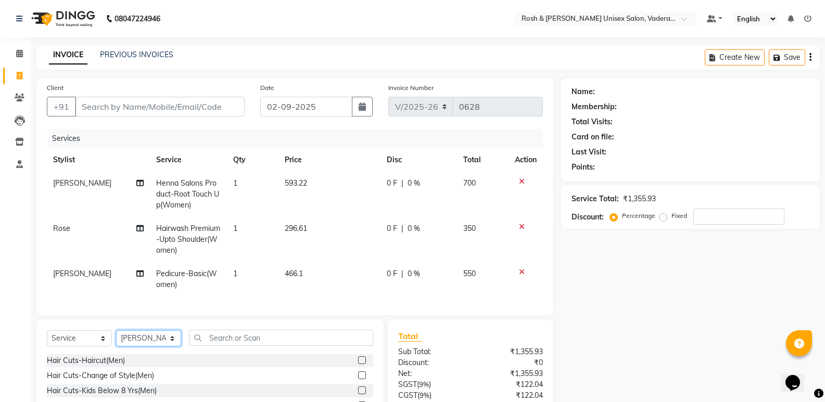
click at [169, 345] on select "Select Stylist Augusta Salon Front Desk [PERSON_NAME] [PERSON_NAME] [PERSON_NAM…" at bounding box center [148, 338] width 65 height 16
click at [116, 338] on select "Select Stylist Augusta Salon Front Desk [PERSON_NAME] [PERSON_NAME] [PERSON_NAM…" at bounding box center [148, 338] width 65 height 16
click at [158, 347] on select "Select Stylist Augusta Salon Front Desk [PERSON_NAME] [PERSON_NAME] [PERSON_NAM…" at bounding box center [148, 338] width 65 height 16
select select "89151"
click at [116, 338] on select "Select Stylist Augusta Salon Front Desk [PERSON_NAME] [PERSON_NAME] [PERSON_NAM…" at bounding box center [148, 338] width 65 height 16
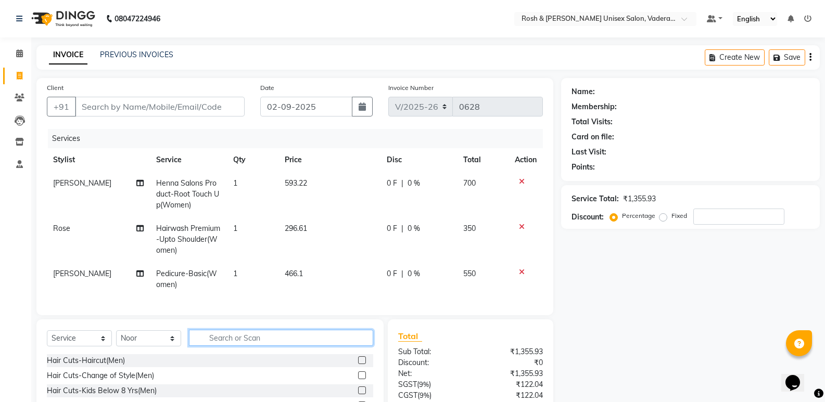
click at [278, 345] on input "text" at bounding box center [281, 338] width 184 height 16
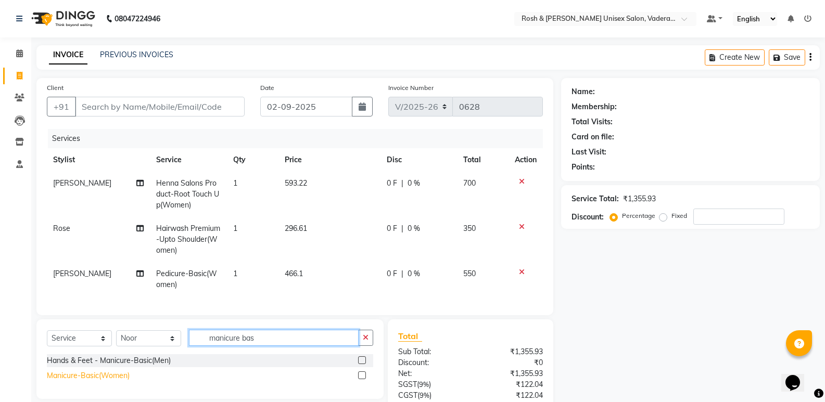
type input "manicure bas"
click at [110, 381] on div "Manicure-Basic(Women)" at bounding box center [88, 375] width 83 height 11
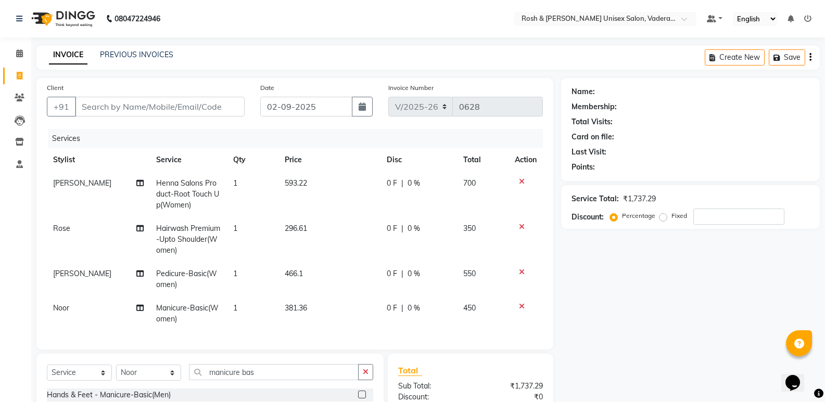
checkbox input "false"
click at [210, 105] on input "Client" at bounding box center [160, 107] width 170 height 20
type input "9"
type input "0"
type input "9810855117"
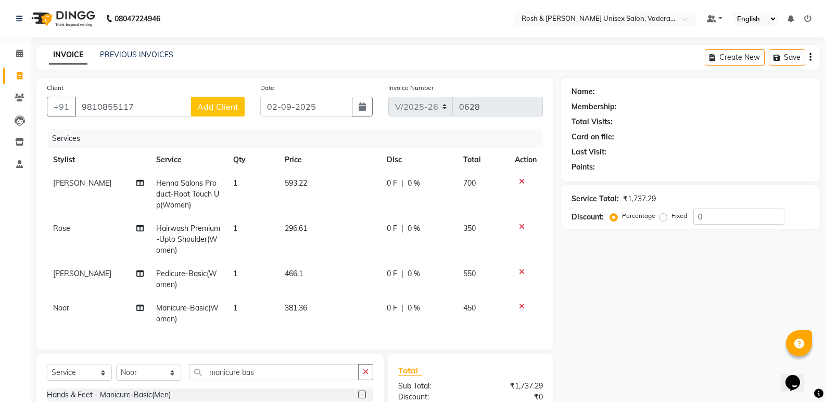
click at [212, 101] on button "Add Client" at bounding box center [218, 107] width 54 height 20
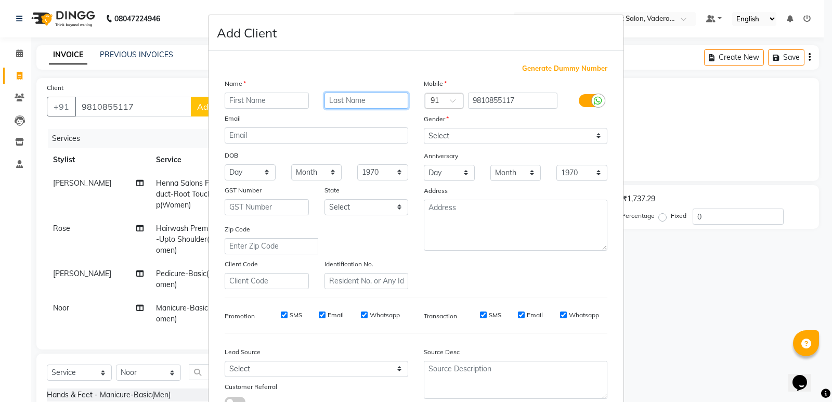
click at [359, 102] on input "text" at bounding box center [367, 101] width 84 height 16
type input "V7"
click at [248, 96] on input "text" at bounding box center [267, 101] width 84 height 16
type input "D.banerjee"
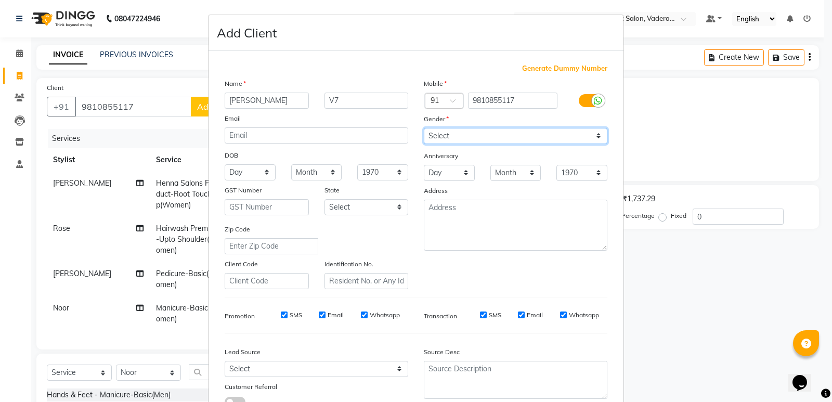
click at [448, 137] on select "Select Male Female Other Prefer Not To Say" at bounding box center [516, 136] width 184 height 16
select select "female"
click at [424, 128] on select "Select Male Female Other Prefer Not To Say" at bounding box center [516, 136] width 184 height 16
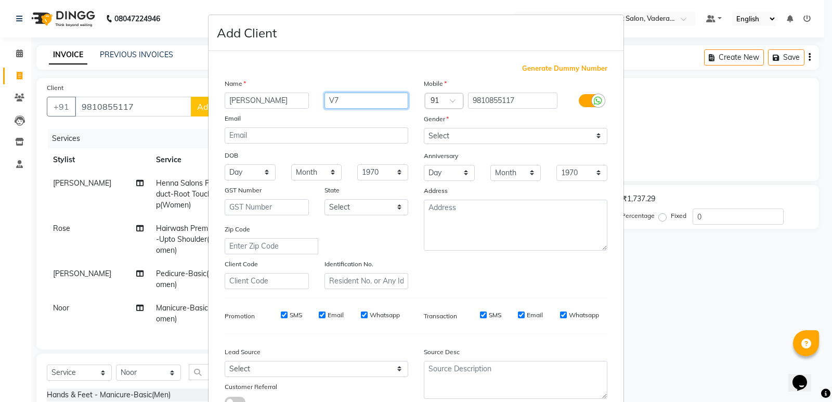
click at [358, 100] on input "V7" at bounding box center [367, 101] width 84 height 16
type input "V07"
drag, startPoint x: 273, startPoint y: 100, endPoint x: 202, endPoint y: 109, distance: 71.2
click at [202, 109] on ngb-modal-window "Add Client Generate Dummy Number Name D.banerjee V07 Email DOB Day 01 02 03 04 …" at bounding box center [416, 201] width 832 height 402
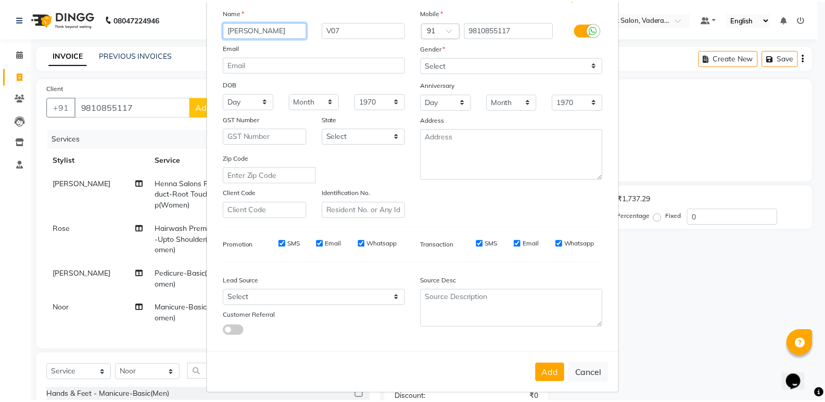
scroll to position [78, 0]
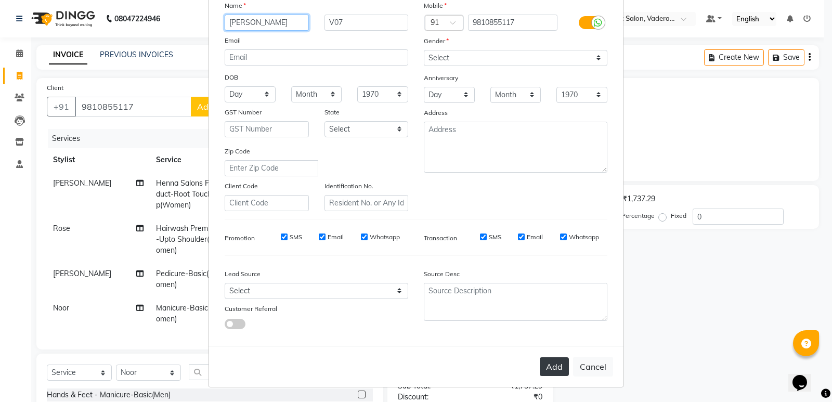
type input "Devlina"
click at [553, 362] on button "Add" at bounding box center [554, 366] width 29 height 19
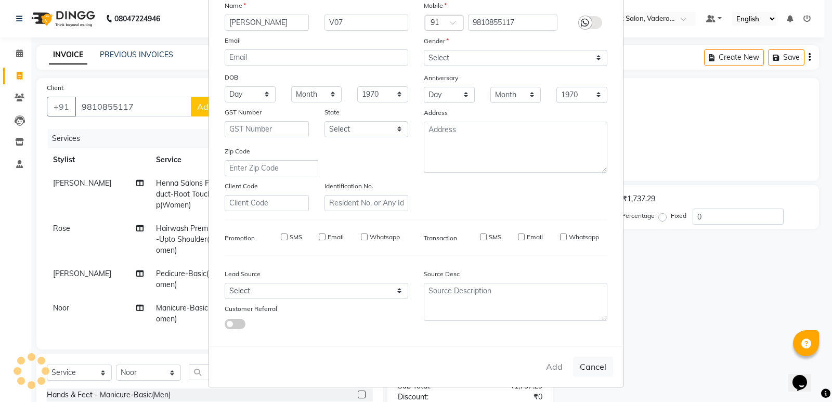
type input "98******17"
select select
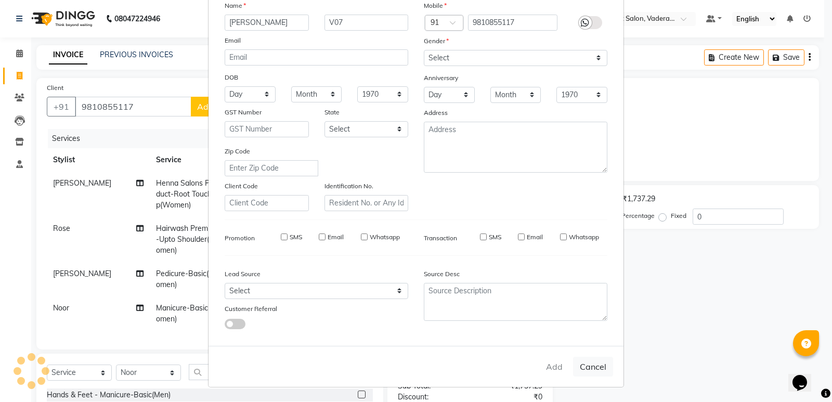
select select
checkbox input "false"
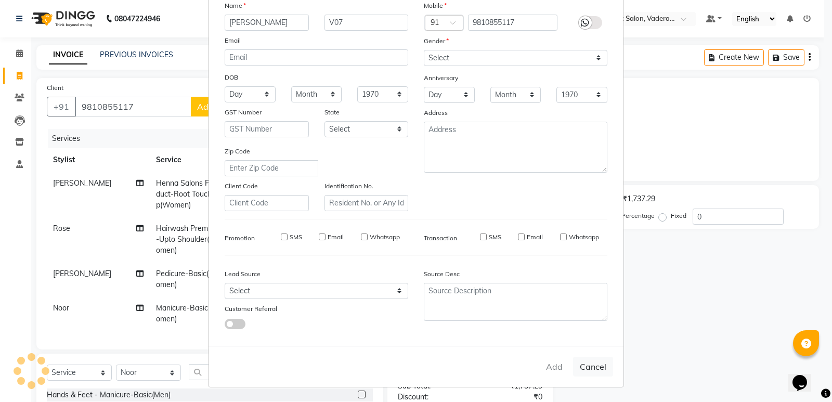
checkbox input "false"
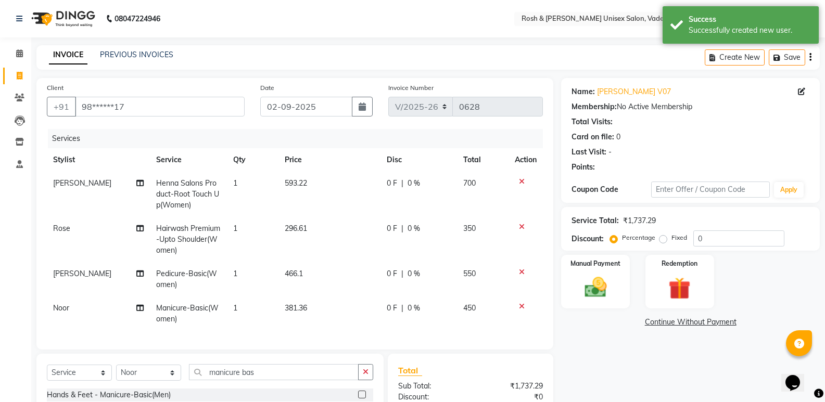
scroll to position [128, 0]
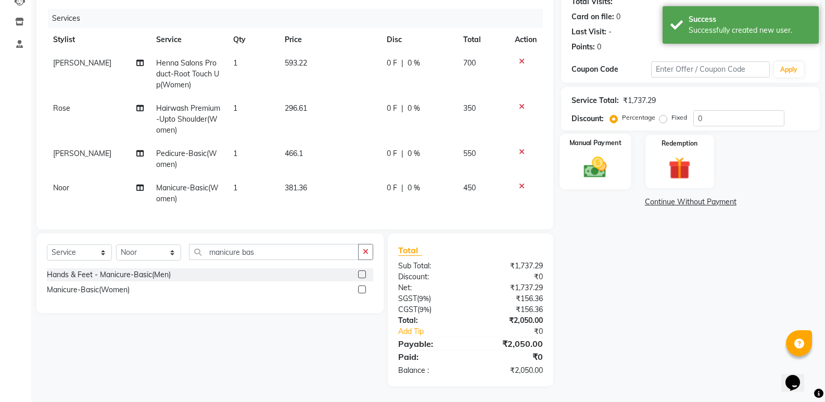
click at [589, 158] on img at bounding box center [594, 167] width 37 height 27
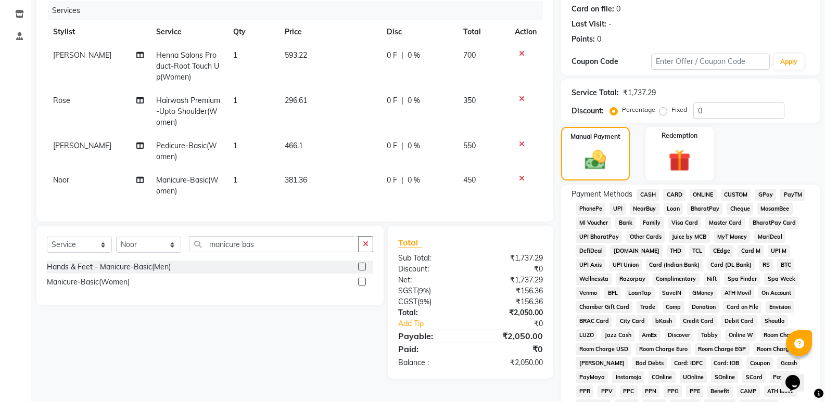
click at [673, 190] on span "CARD" at bounding box center [674, 195] width 22 height 12
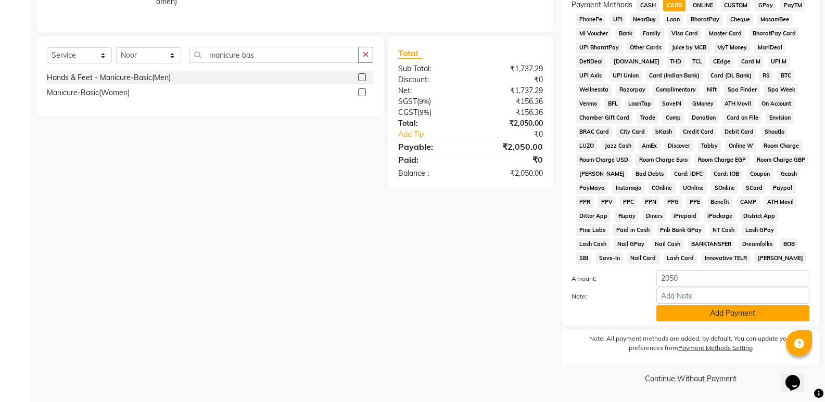
click at [698, 310] on button "Add Payment" at bounding box center [732, 313] width 153 height 16
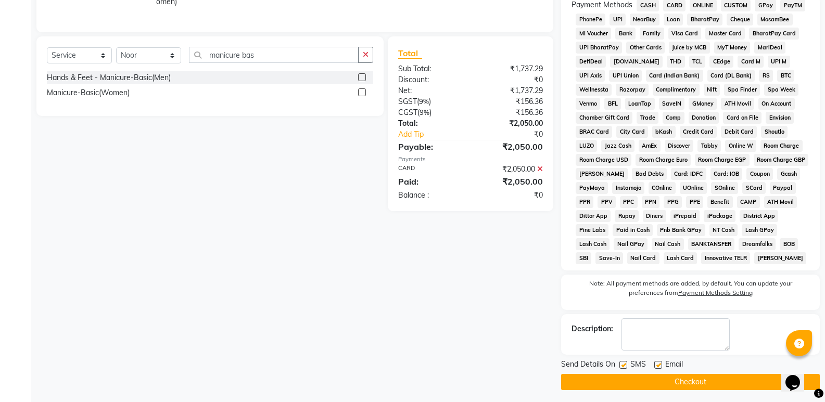
scroll to position [321, 0]
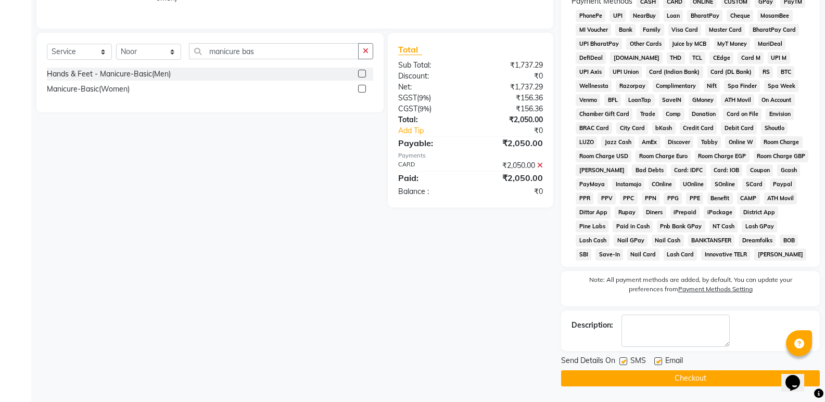
click at [688, 377] on button "Checkout" at bounding box center [690, 378] width 259 height 16
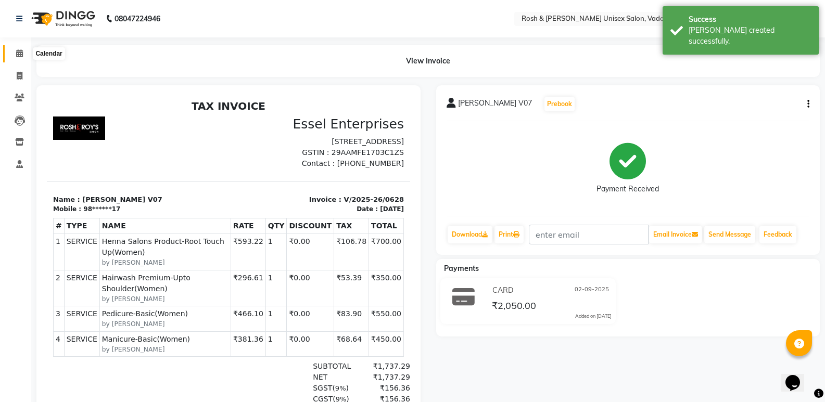
click at [16, 52] on icon at bounding box center [19, 53] width 7 height 8
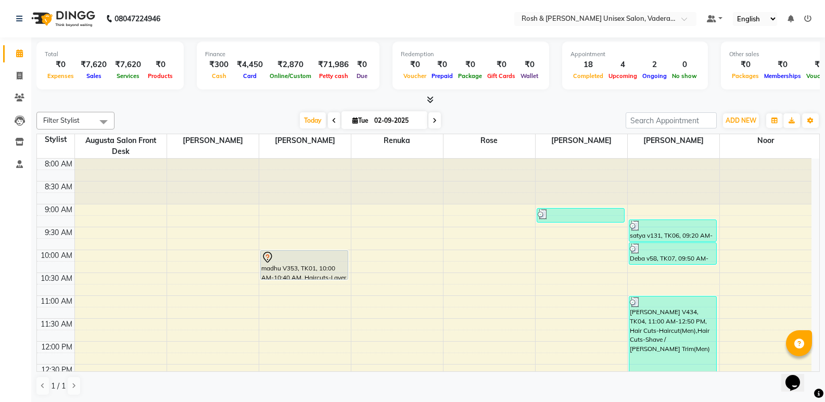
click at [430, 97] on icon at bounding box center [430, 100] width 7 height 8
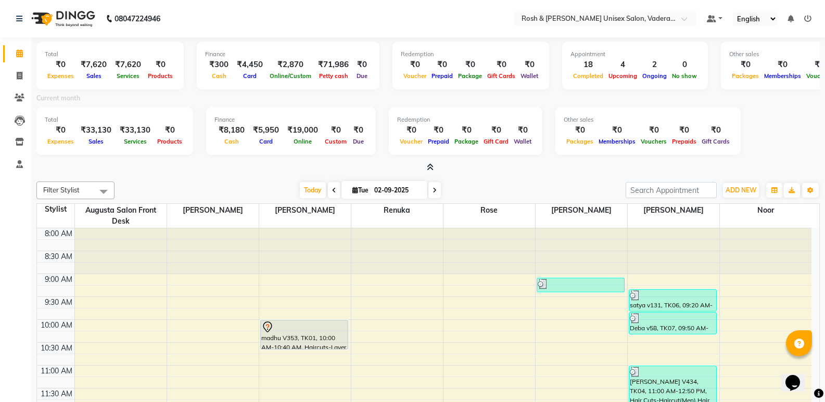
click at [432, 162] on span at bounding box center [427, 167] width 11 height 11
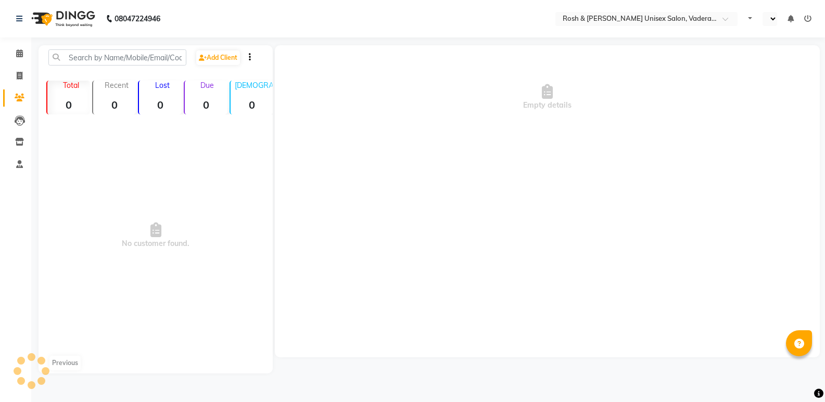
select select "en"
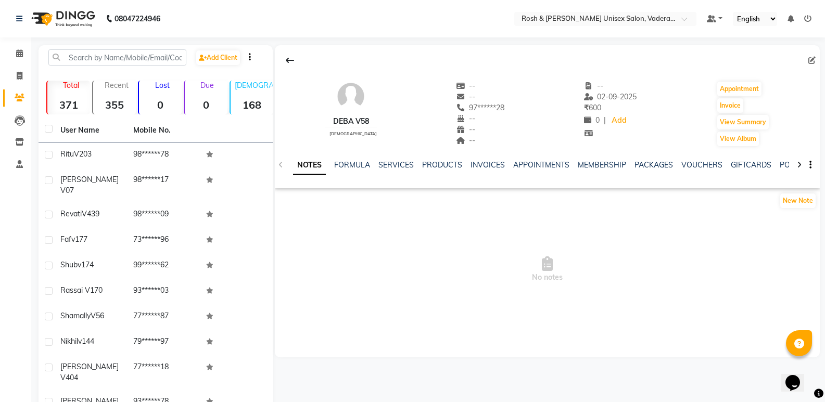
click at [340, 100] on img at bounding box center [350, 96] width 31 height 31
click at [315, 164] on link "NOTES" at bounding box center [309, 165] width 33 height 19
click at [800, 166] on icon at bounding box center [799, 164] width 5 height 7
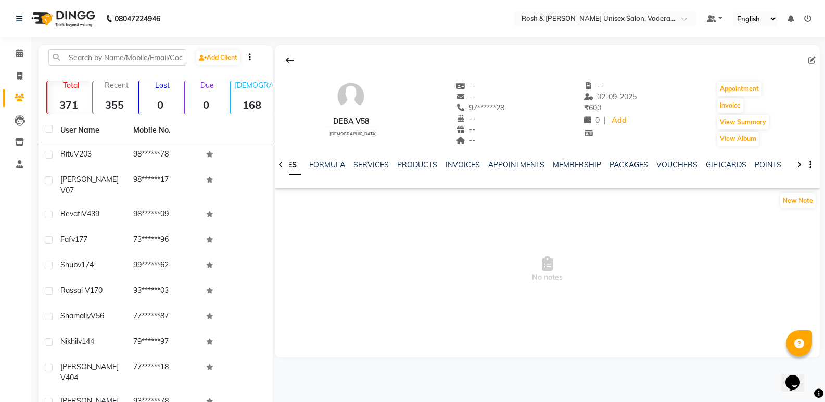
click at [800, 166] on icon at bounding box center [799, 164] width 5 height 7
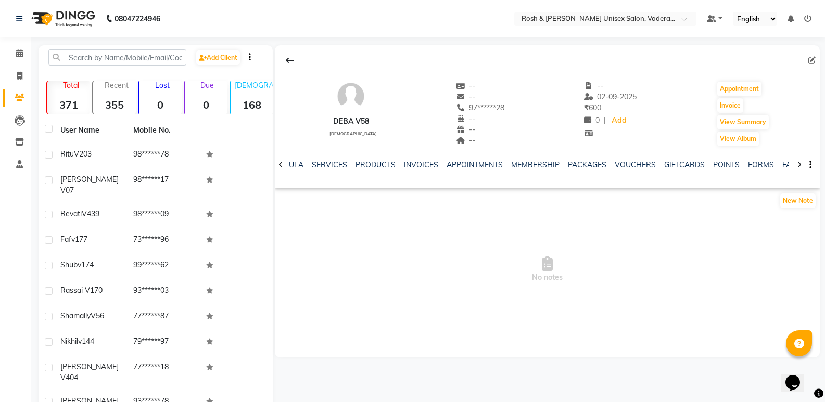
click at [800, 166] on icon at bounding box center [799, 164] width 5 height 7
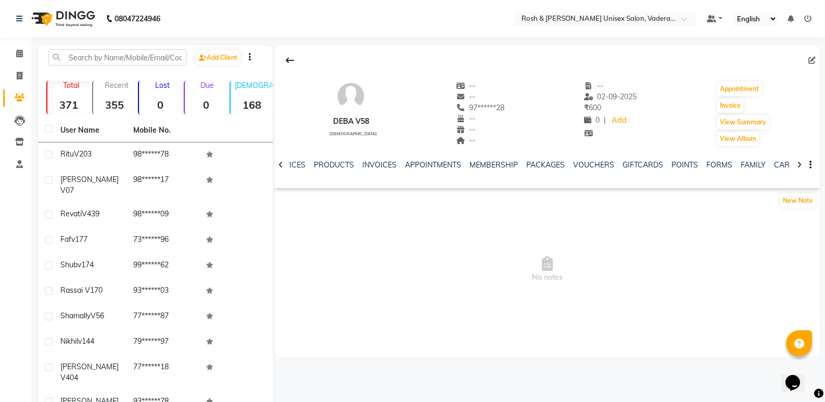
click at [800, 166] on icon at bounding box center [799, 164] width 5 height 7
click at [800, 166] on div "NOTES FORMULA SERVICES PRODUCTS INVOICES APPOINTMENTS MEMBERSHIP PACKAGES VOUCH…" at bounding box center [547, 165] width 545 height 36
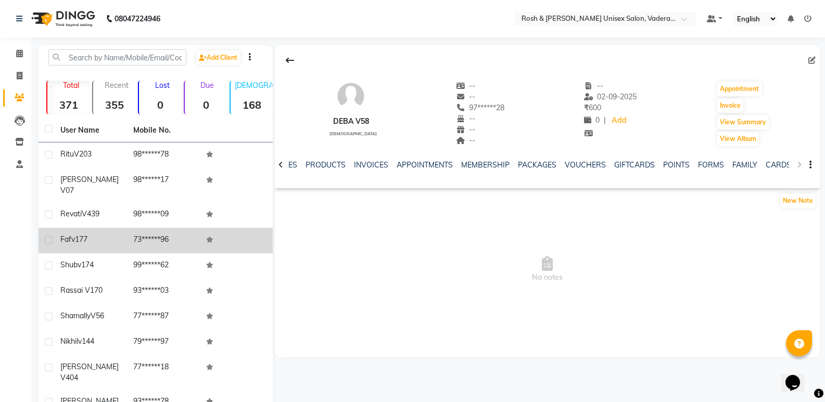
scroll to position [40, 0]
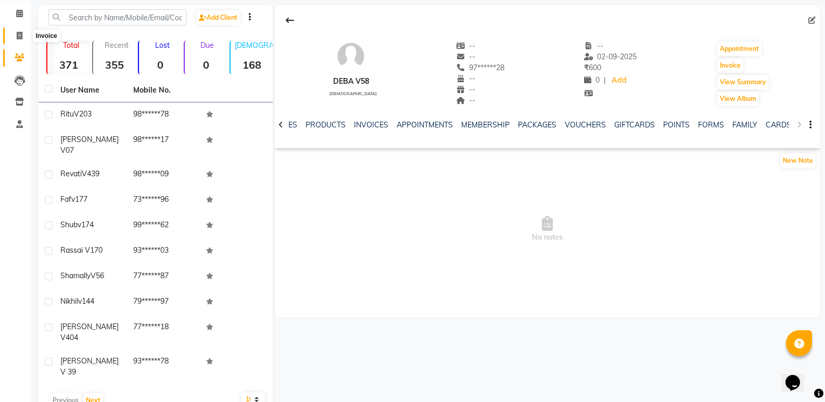
click at [21, 36] on icon at bounding box center [20, 36] width 6 height 8
select select "service"
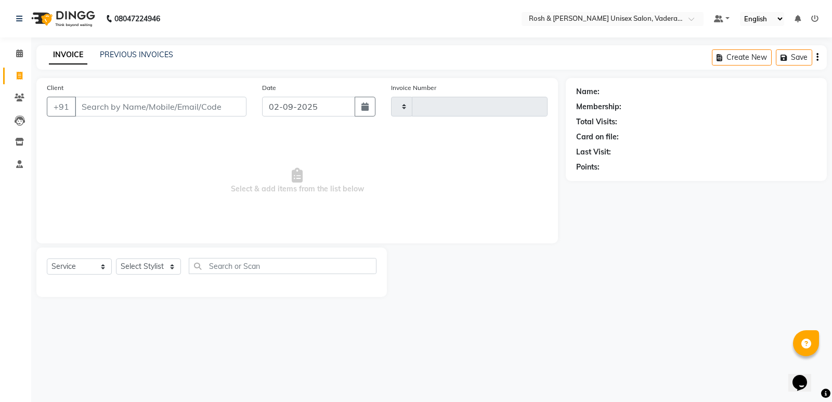
type input "0629"
select select "8657"
click at [113, 111] on input "Client" at bounding box center [161, 107] width 172 height 20
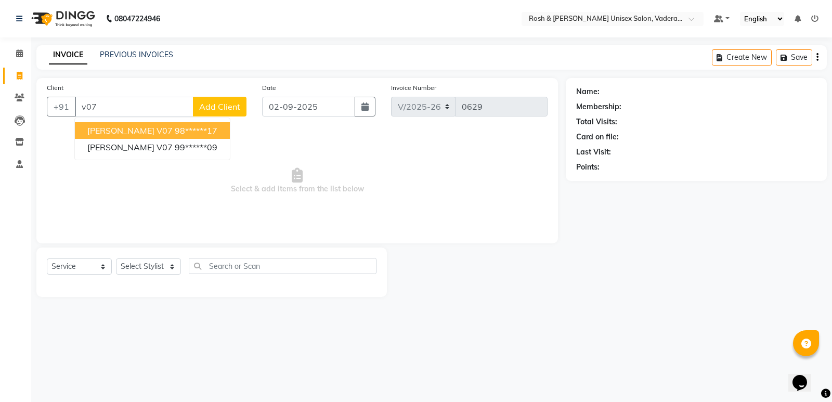
click at [132, 130] on span "[PERSON_NAME] V07" at bounding box center [129, 130] width 85 height 10
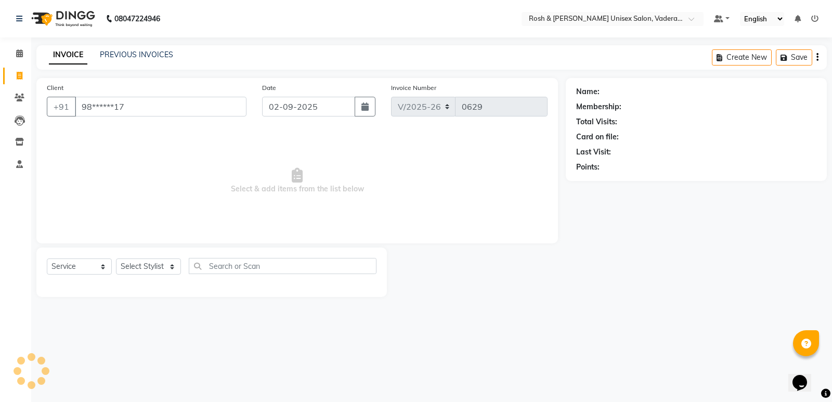
type input "98******17"
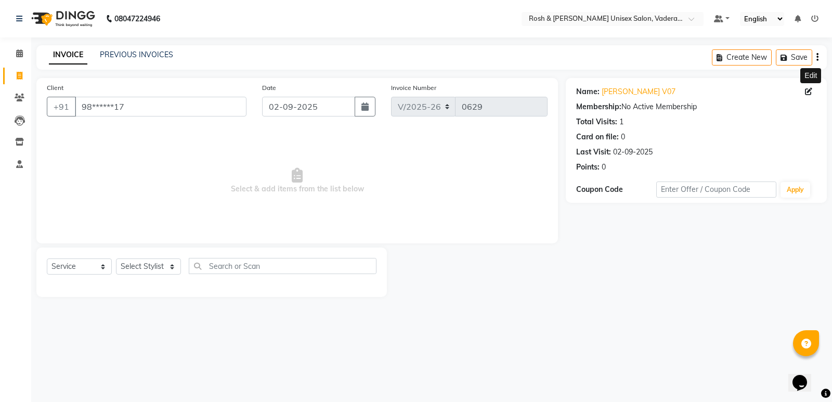
click at [809, 92] on icon at bounding box center [808, 91] width 7 height 7
select select "[DEMOGRAPHIC_DATA]"
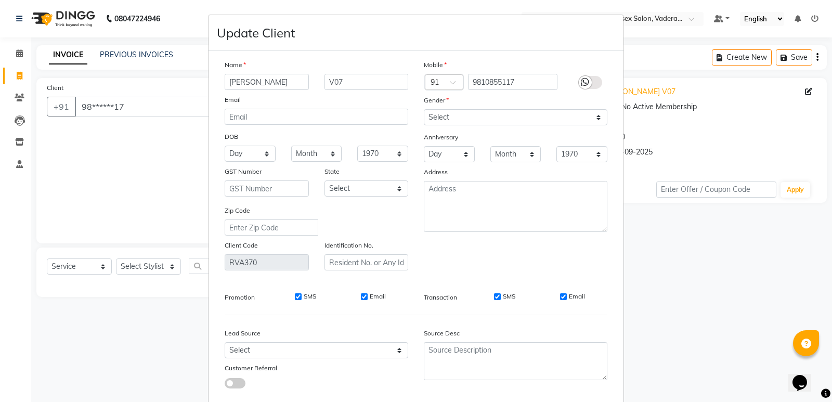
click at [233, 81] on input "[PERSON_NAME]" at bounding box center [267, 82] width 84 height 16
type input "[PERSON_NAME]"
click at [133, 148] on ngb-modal-window "Update Client Name [PERSON_NAME] V07 Email DOB Day 01 02 03 04 05 06 07 08 09 1…" at bounding box center [416, 201] width 832 height 402
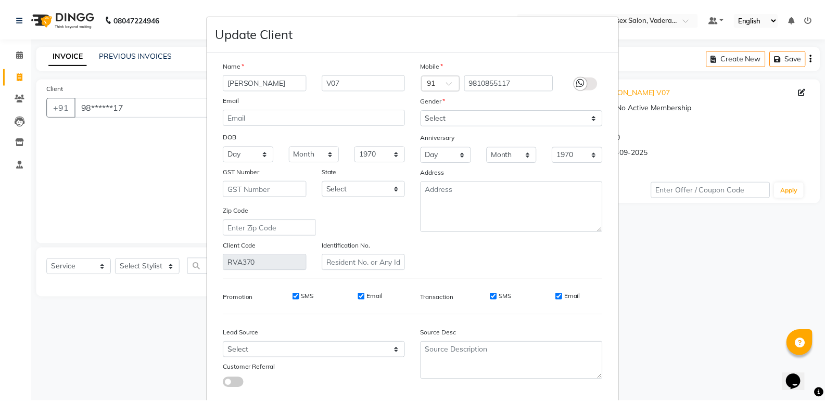
scroll to position [59, 0]
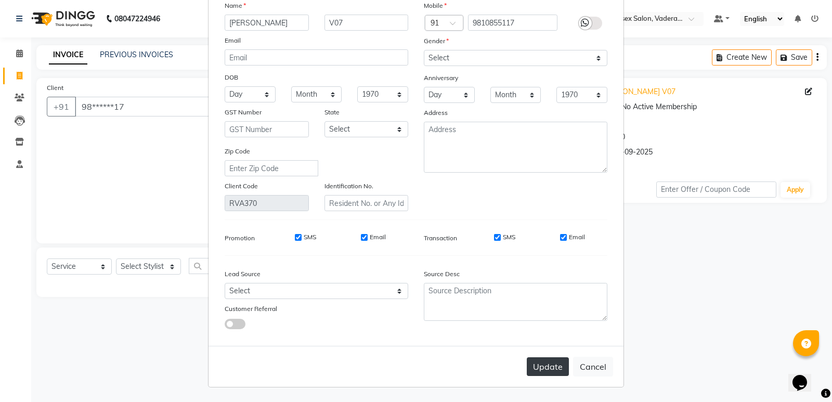
click at [540, 366] on button "Update" at bounding box center [548, 366] width 42 height 19
select select
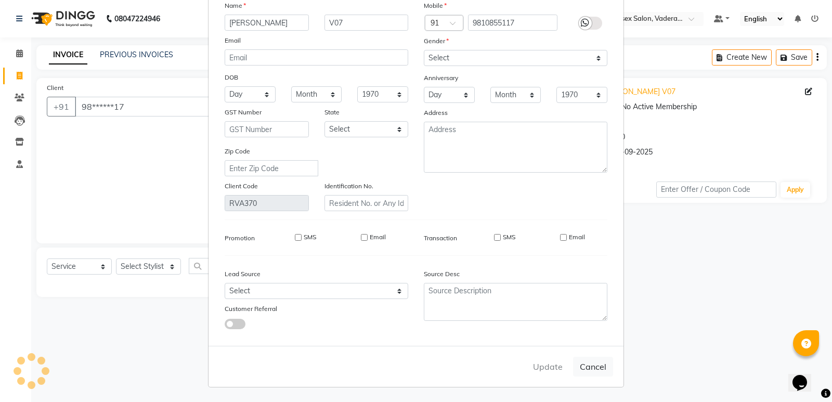
select select
checkbox input "false"
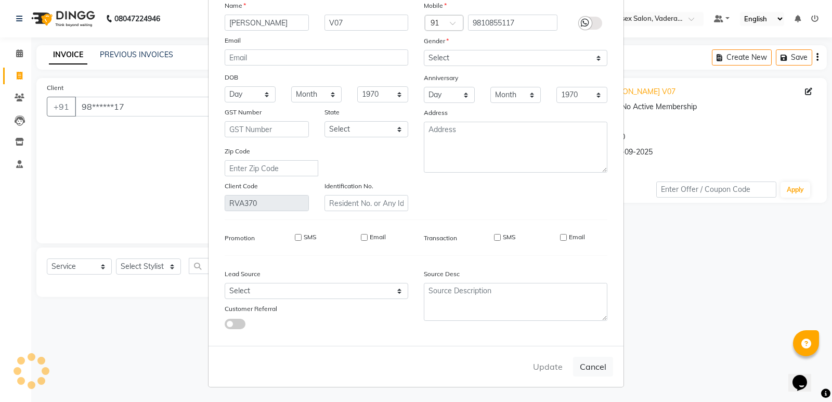
checkbox input "false"
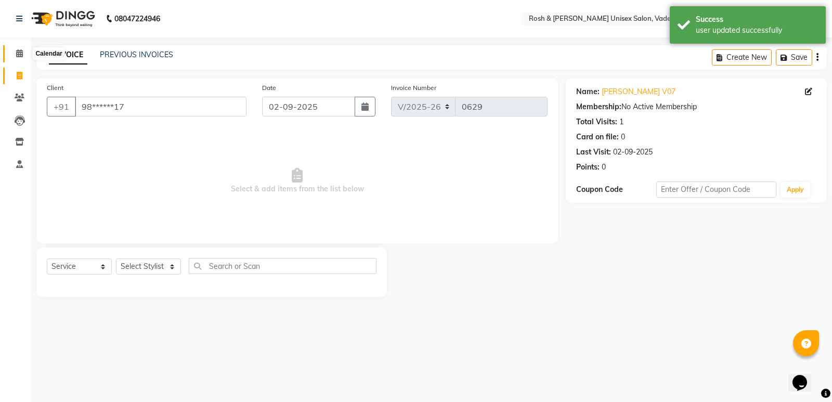
click at [18, 50] on icon at bounding box center [19, 53] width 7 height 8
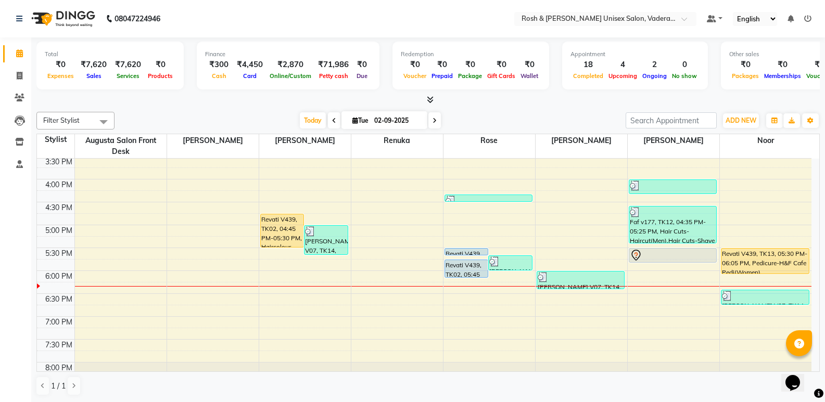
scroll to position [330, 0]
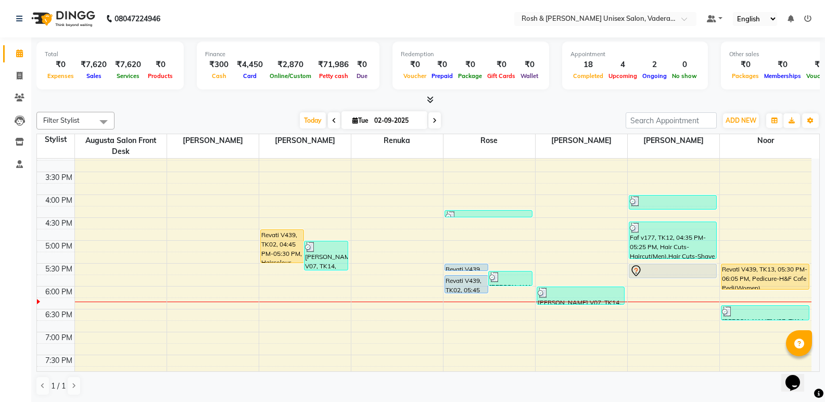
click at [430, 98] on icon at bounding box center [430, 100] width 7 height 8
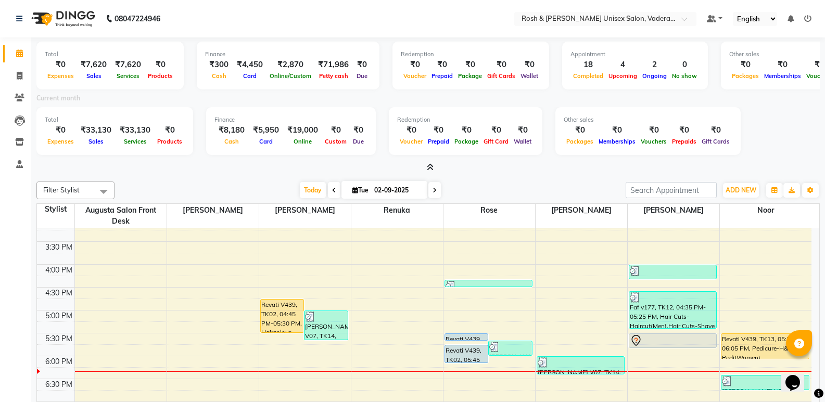
click at [427, 166] on icon at bounding box center [430, 167] width 7 height 8
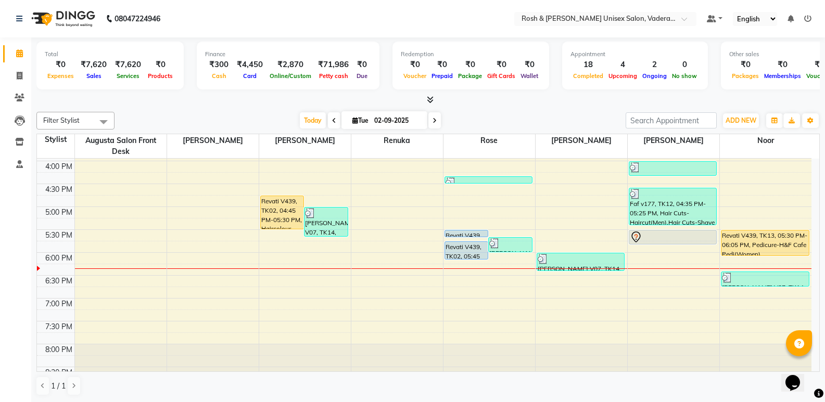
scroll to position [382, 0]
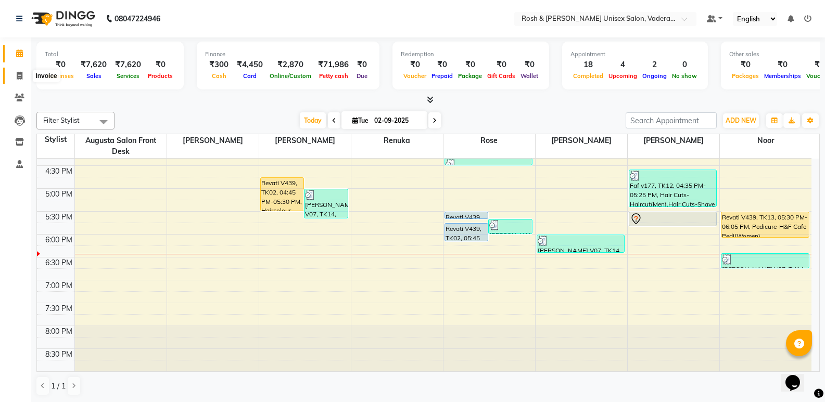
click at [18, 75] on icon at bounding box center [20, 76] width 6 height 8
select select "service"
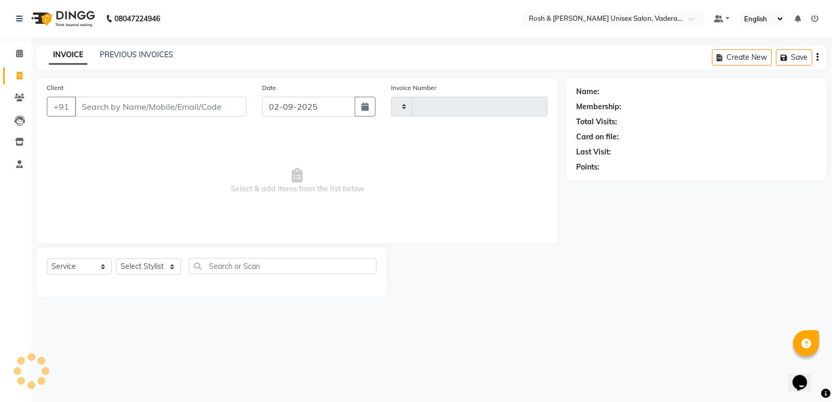
type input "0629"
select select "8657"
click at [123, 101] on input "Client" at bounding box center [161, 107] width 172 height 20
click at [102, 104] on input "Client" at bounding box center [161, 107] width 172 height 20
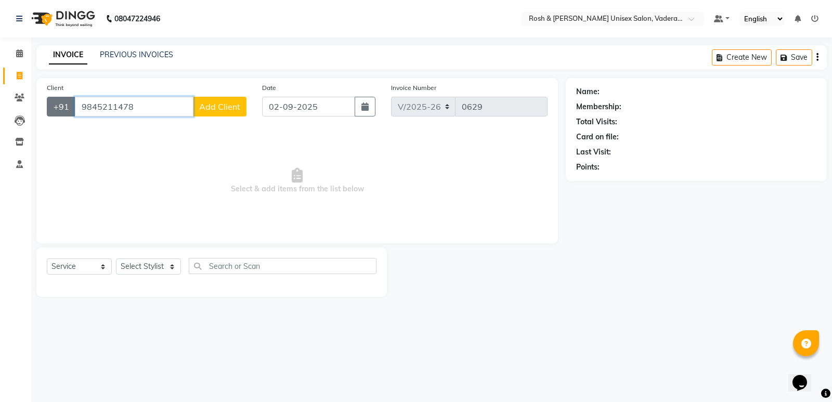
click at [55, 111] on div "[PHONE_NUMBER] Add Client" at bounding box center [147, 107] width 200 height 20
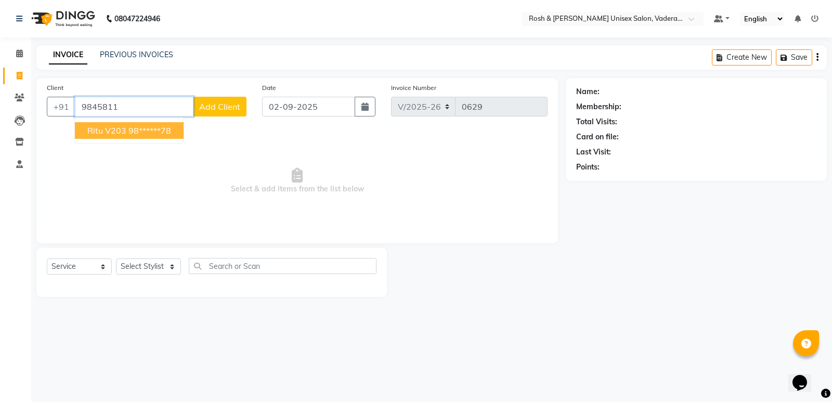
click at [152, 127] on ngb-highlight "98******78" at bounding box center [150, 130] width 43 height 10
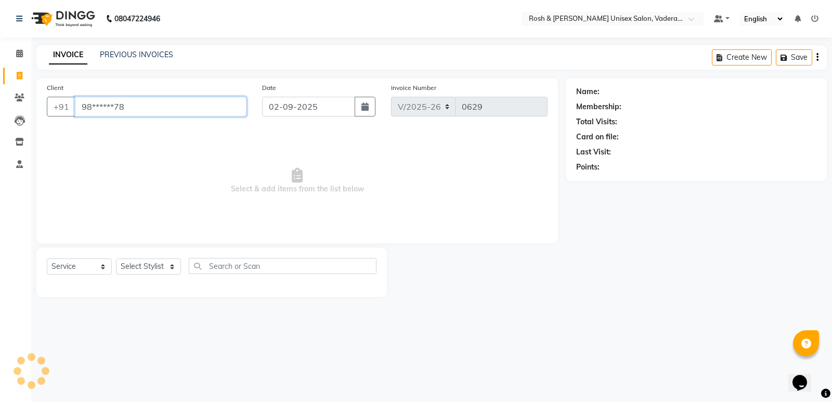
type input "98******78"
click at [176, 259] on select "Select Stylist Augusta Salon Front Desk [PERSON_NAME] [PERSON_NAME] [PERSON_NAM…" at bounding box center [148, 267] width 65 height 16
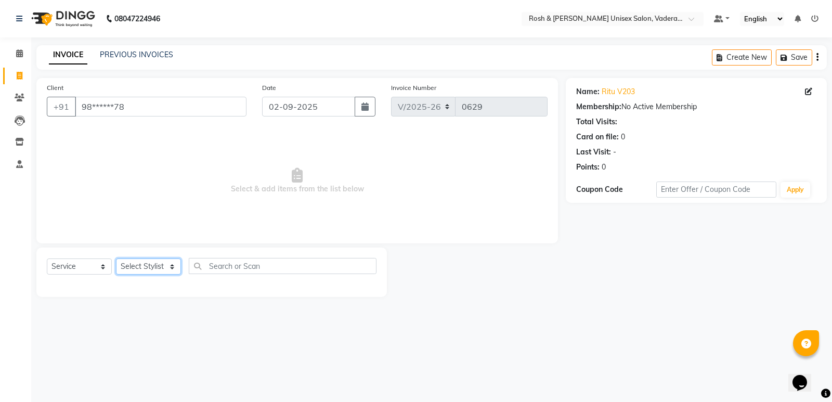
select select "87536"
click at [116, 259] on select "Select Stylist Augusta Salon Front Desk [PERSON_NAME] [PERSON_NAME] [PERSON_NAM…" at bounding box center [148, 267] width 65 height 16
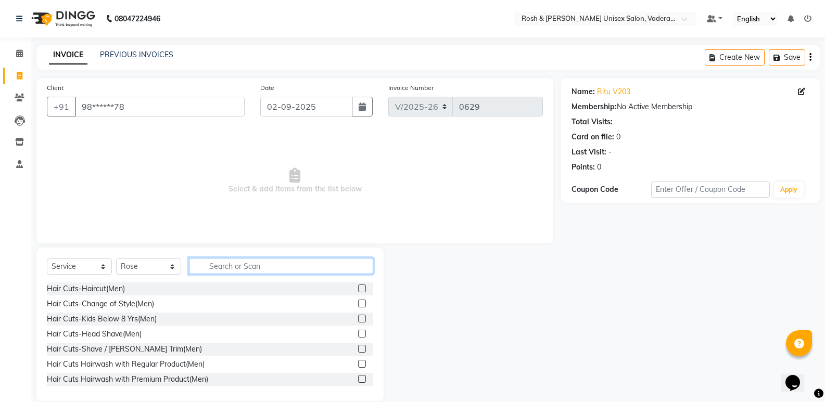
click at [285, 269] on input "text" at bounding box center [281, 266] width 184 height 16
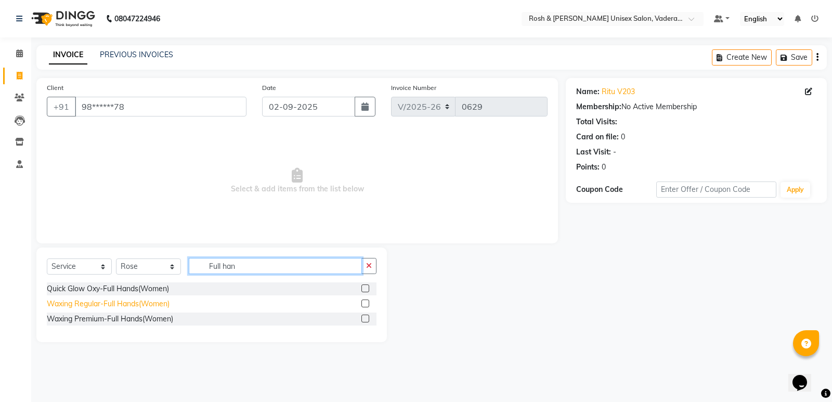
type input "Full han"
click at [137, 302] on div "Waxing Regular-Full Hands(Women)" at bounding box center [108, 304] width 123 height 11
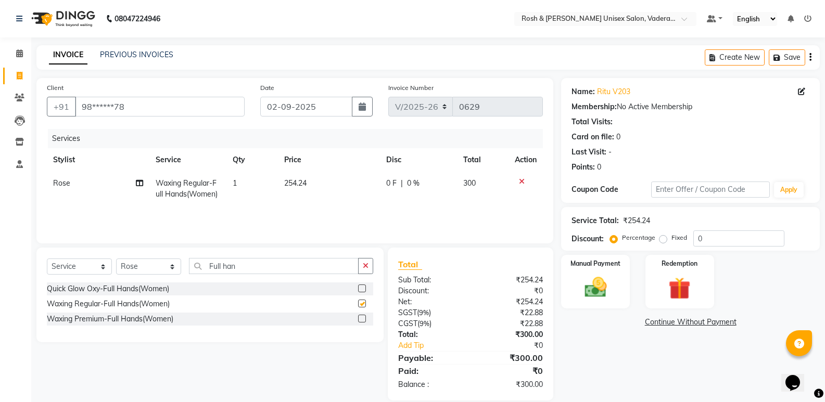
checkbox input "false"
click at [262, 267] on input "Full han" at bounding box center [274, 266] width 170 height 16
type input "F"
type input "under"
click at [135, 304] on div "Waxing Regular-Under Arms(Women)" at bounding box center [110, 304] width 127 height 11
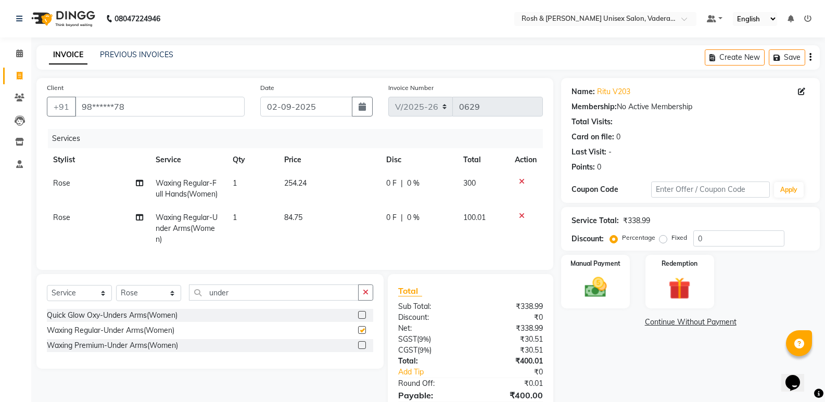
checkbox input "false"
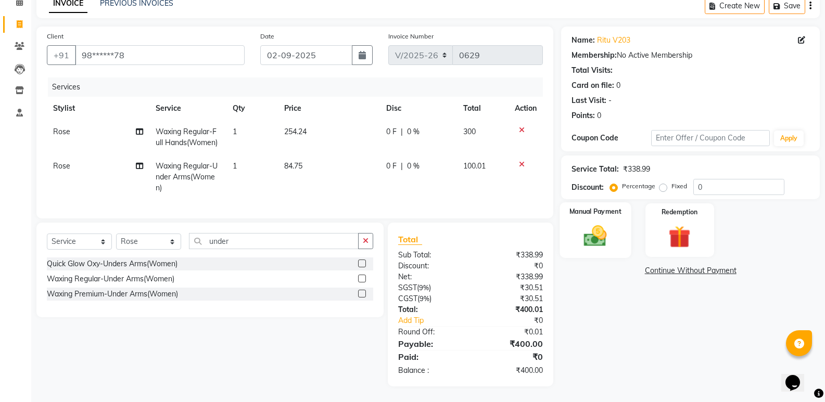
click at [604, 223] on img at bounding box center [594, 236] width 37 height 27
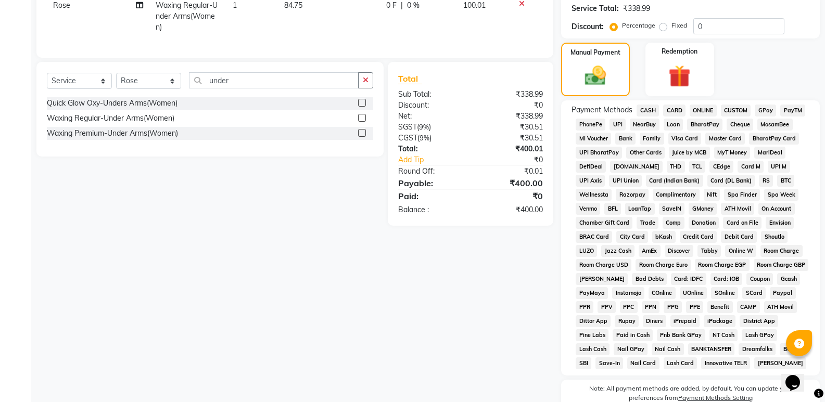
scroll to position [215, 0]
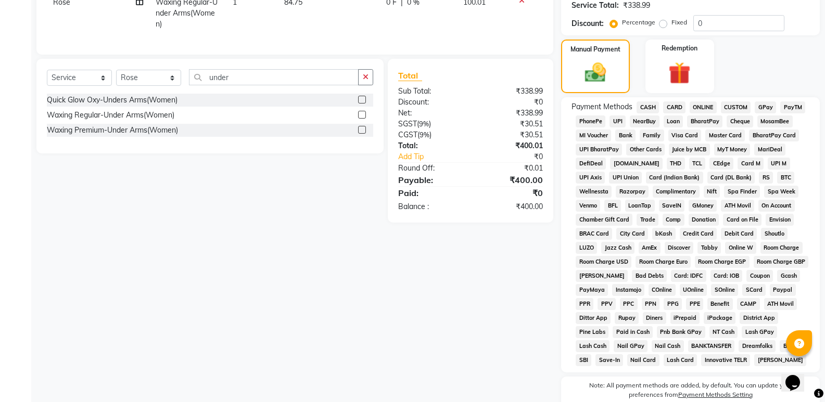
click at [670, 106] on span "CARD" at bounding box center [674, 107] width 22 height 12
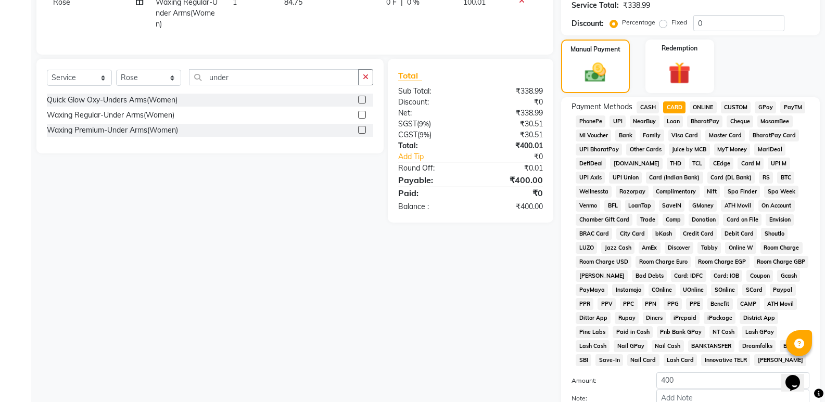
scroll to position [317, 0]
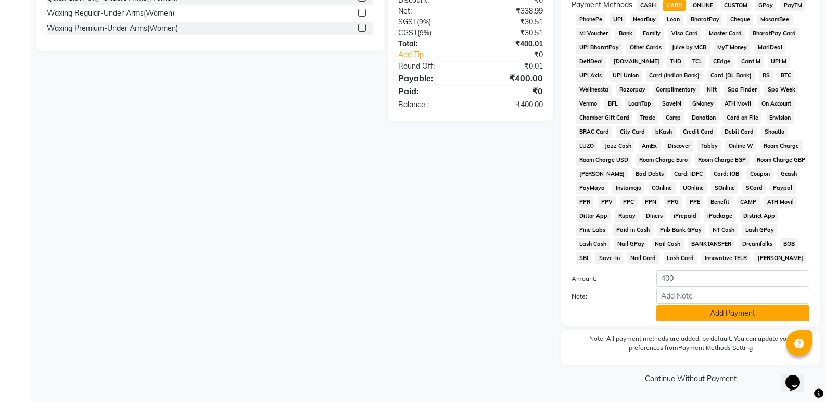
click at [714, 314] on button "Add Payment" at bounding box center [732, 313] width 153 height 16
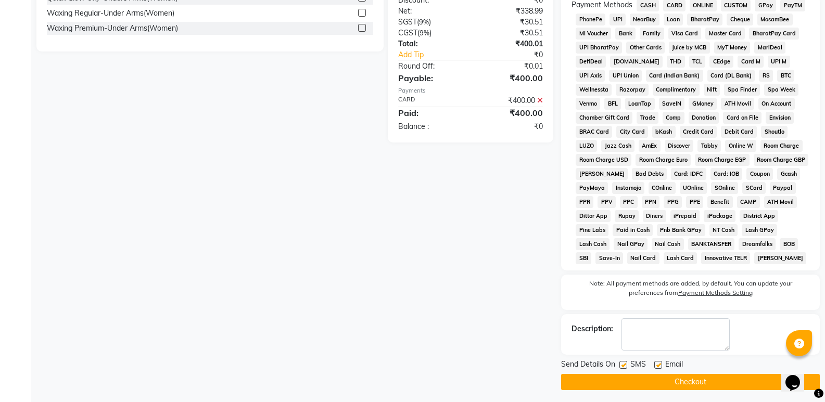
scroll to position [321, 0]
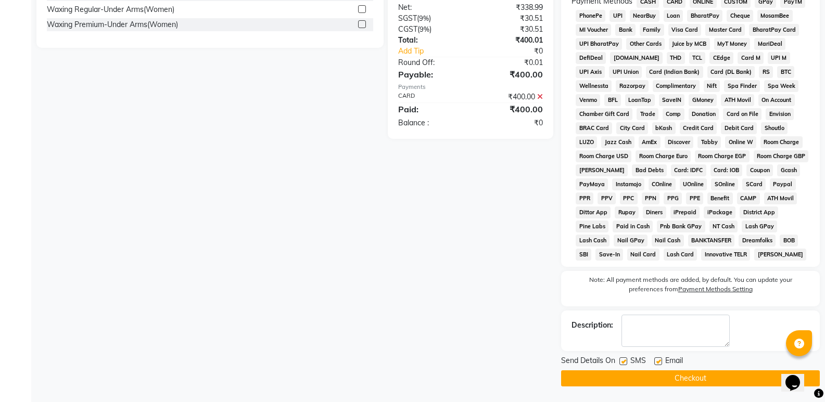
click at [667, 379] on button "Checkout" at bounding box center [690, 378] width 259 height 16
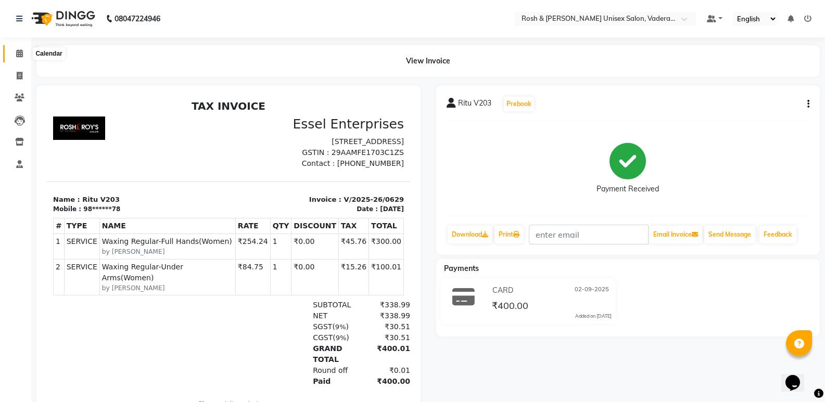
click at [14, 50] on span at bounding box center [19, 54] width 18 height 12
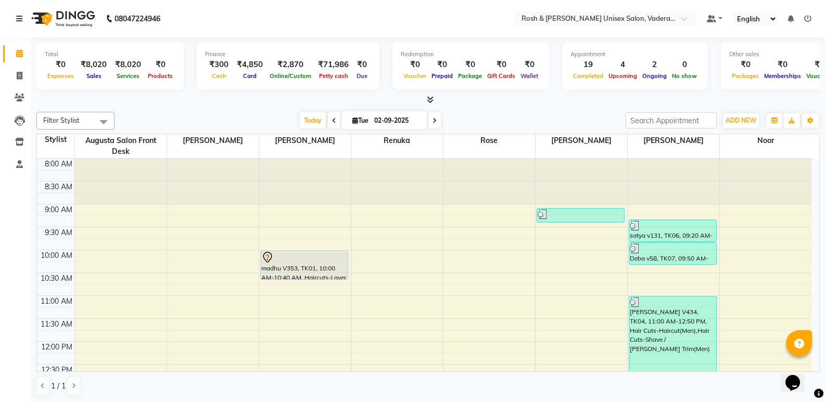
click at [428, 96] on icon at bounding box center [430, 100] width 7 height 8
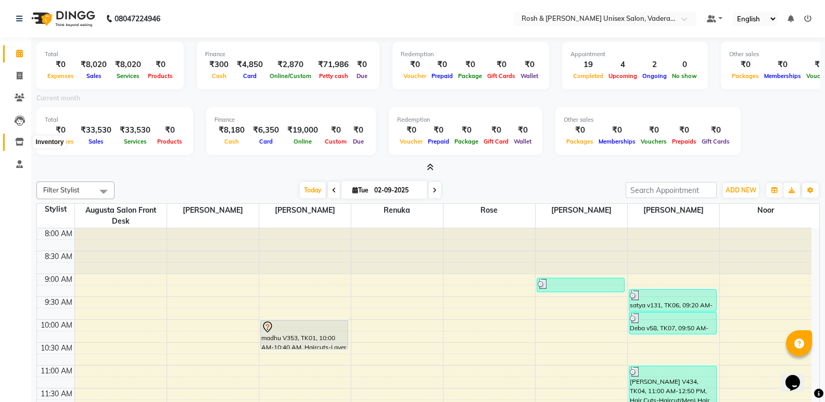
click at [20, 137] on span at bounding box center [19, 142] width 18 height 12
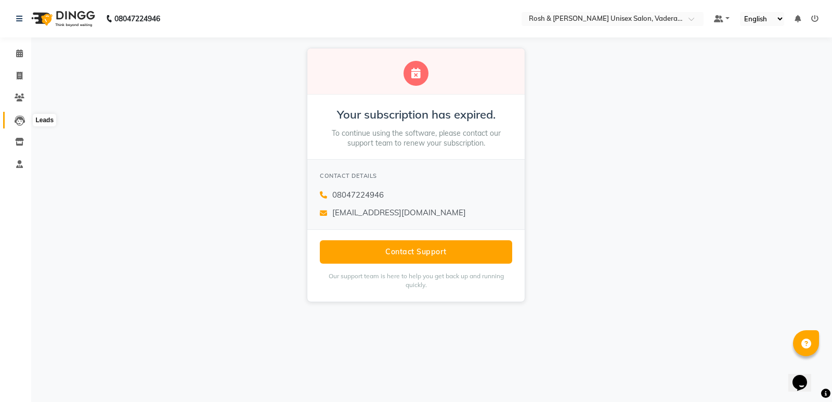
click at [21, 125] on icon at bounding box center [20, 121] width 10 height 10
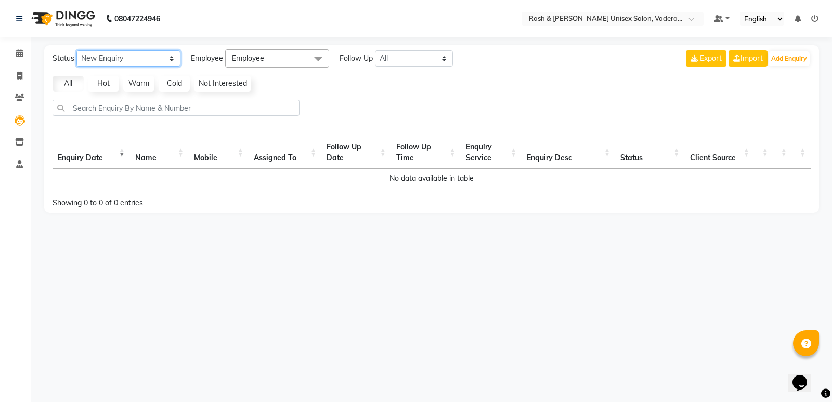
click at [126, 59] on select "New Enquiry Open Enquiry Converted Enquiry All" at bounding box center [128, 58] width 104 height 16
click at [133, 59] on select "New Enquiry Open Enquiry Converted Enquiry All" at bounding box center [128, 58] width 104 height 16
click at [23, 93] on span at bounding box center [19, 98] width 18 height 12
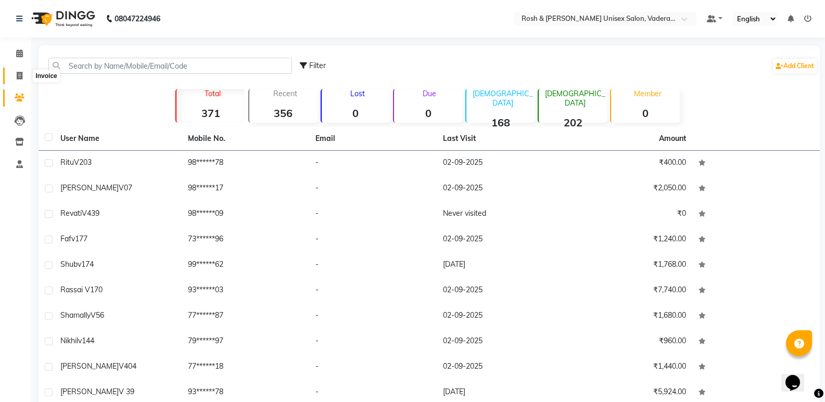
click at [18, 73] on icon at bounding box center [20, 76] width 6 height 8
select select "service"
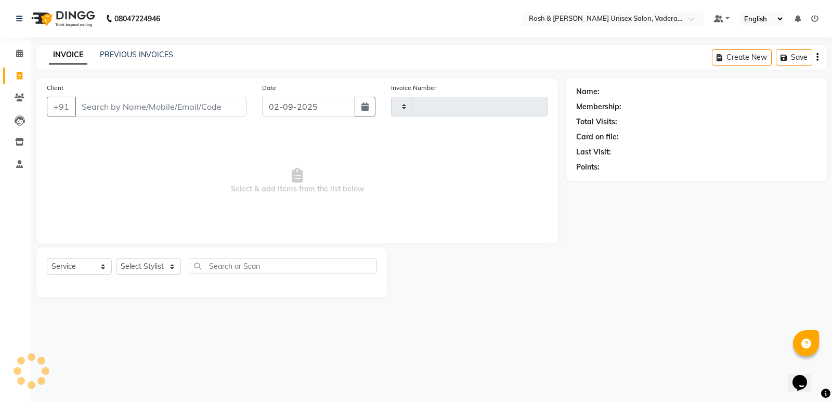
type input "0630"
select select "8657"
click at [20, 56] on icon at bounding box center [19, 53] width 7 height 8
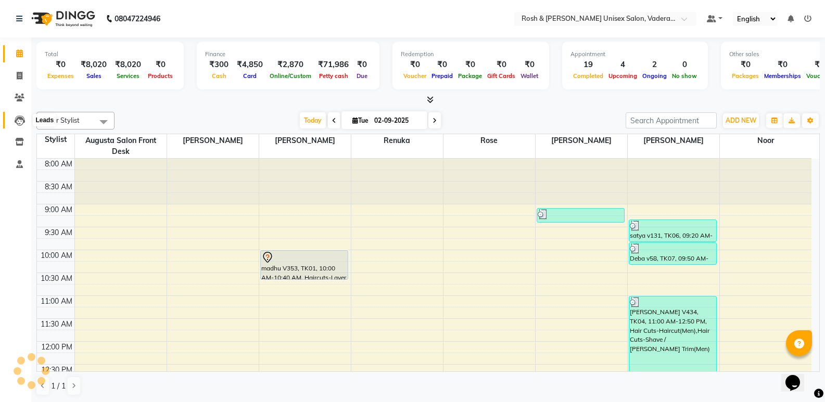
click at [15, 117] on icon at bounding box center [20, 121] width 10 height 10
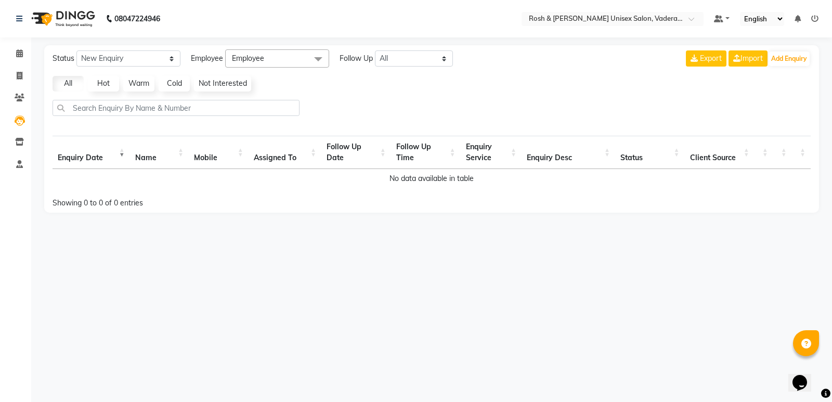
click at [17, 108] on li "Clients" at bounding box center [15, 98] width 31 height 22
click at [19, 101] on span at bounding box center [19, 98] width 18 height 12
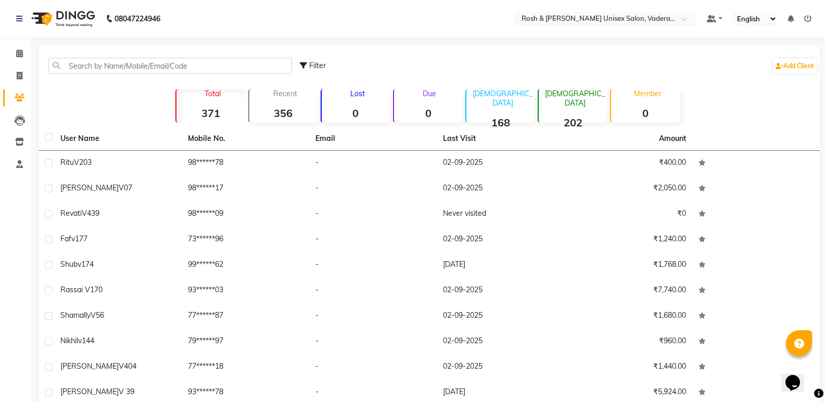
click at [19, 173] on li "Staff" at bounding box center [15, 164] width 31 height 22
click at [21, 165] on icon at bounding box center [19, 164] width 7 height 8
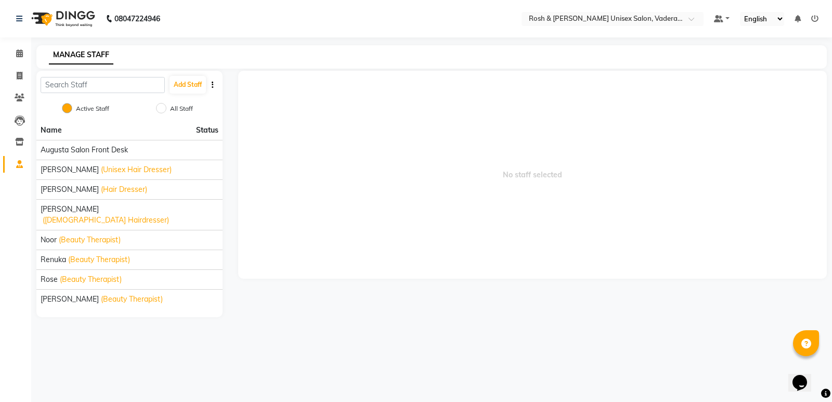
click at [216, 81] on button "button" at bounding box center [213, 85] width 10 height 11
drag, startPoint x: 270, startPoint y: 101, endPoint x: 245, endPoint y: 101, distance: 25.5
click at [271, 102] on span "No staff selected" at bounding box center [532, 175] width 589 height 208
click at [17, 54] on icon at bounding box center [19, 53] width 7 height 8
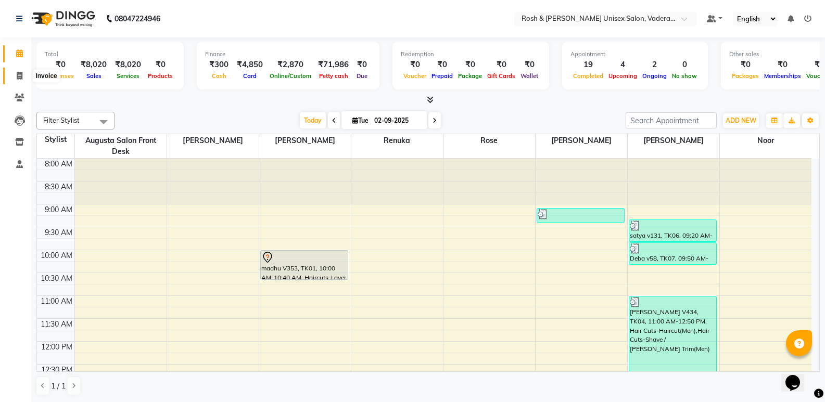
click at [12, 78] on span at bounding box center [19, 76] width 18 height 12
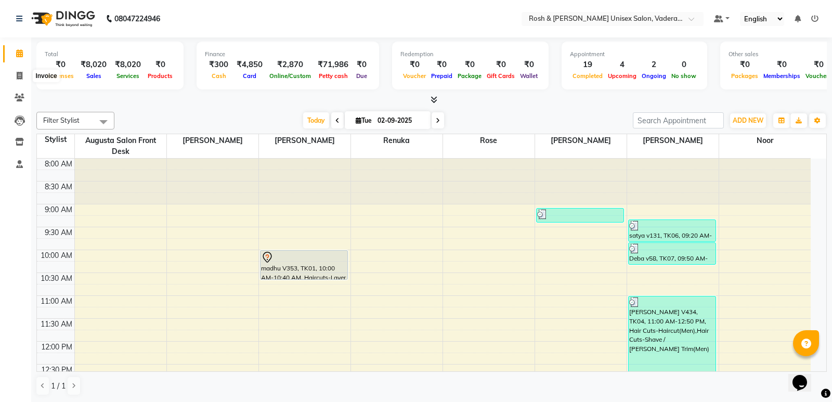
select select "service"
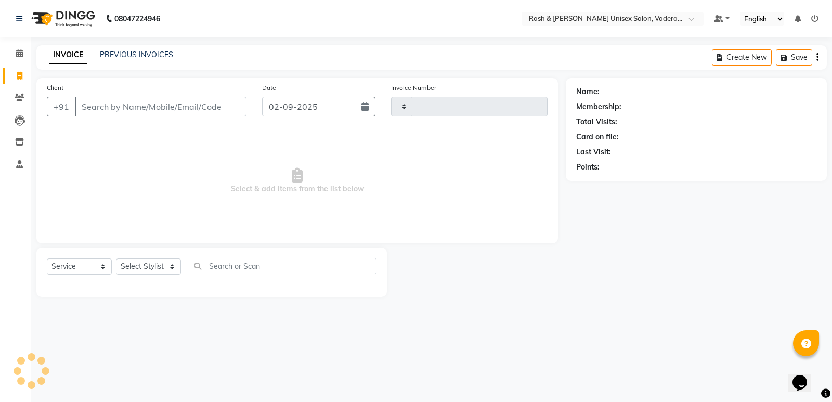
type input "0630"
select select "8657"
click at [158, 266] on select "Select Stylist Augusta Salon Front Desk [PERSON_NAME] [PERSON_NAME] [PERSON_NAM…" at bounding box center [148, 267] width 65 height 16
select select "87618"
click at [116, 259] on select "Select Stylist Augusta Salon Front Desk [PERSON_NAME] [PERSON_NAME] [PERSON_NAM…" at bounding box center [148, 267] width 65 height 16
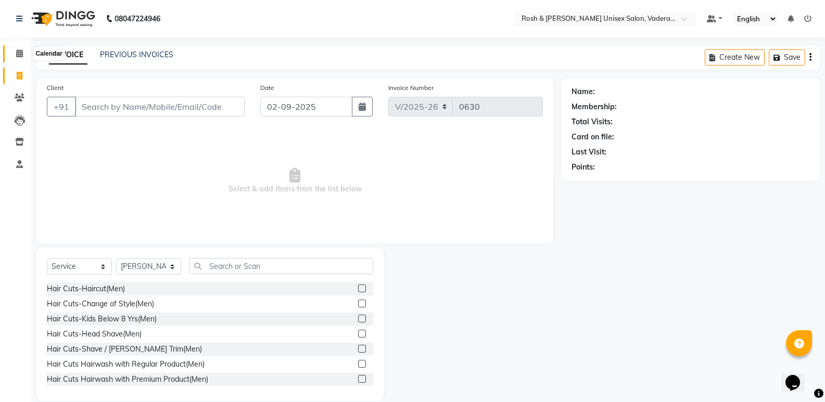
click at [27, 56] on span at bounding box center [19, 54] width 18 height 12
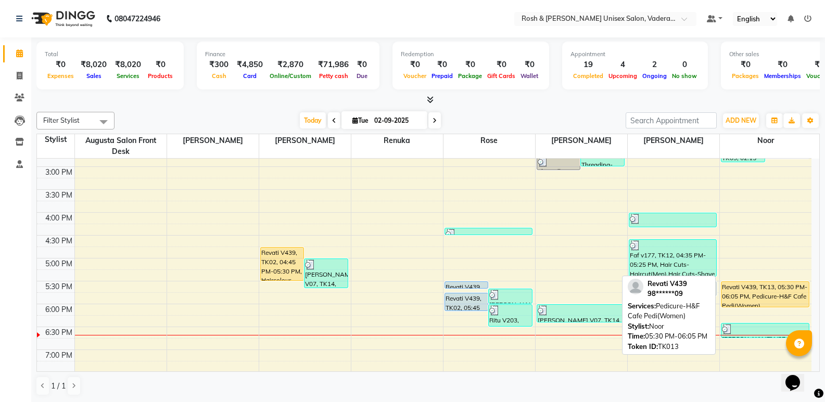
scroll to position [364, 0]
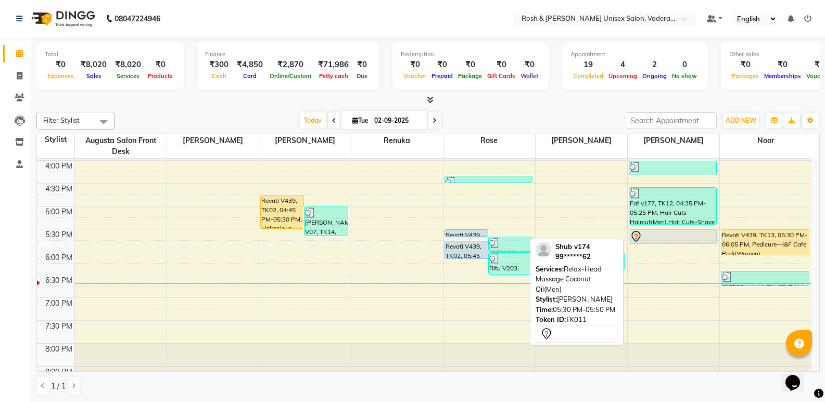
click at [674, 233] on div at bounding box center [673, 236] width 86 height 12
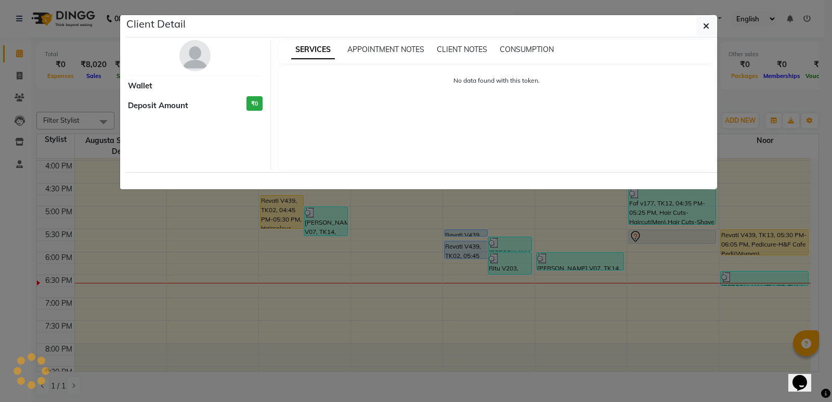
select select "7"
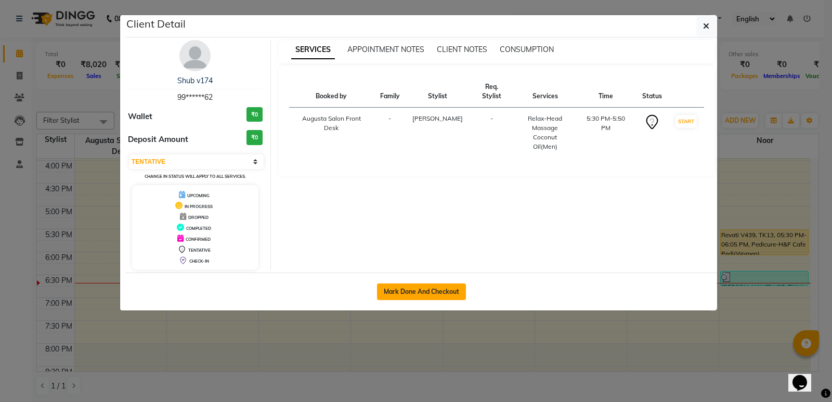
click at [436, 286] on button "Mark Done And Checkout" at bounding box center [421, 292] width 89 height 17
select select "service"
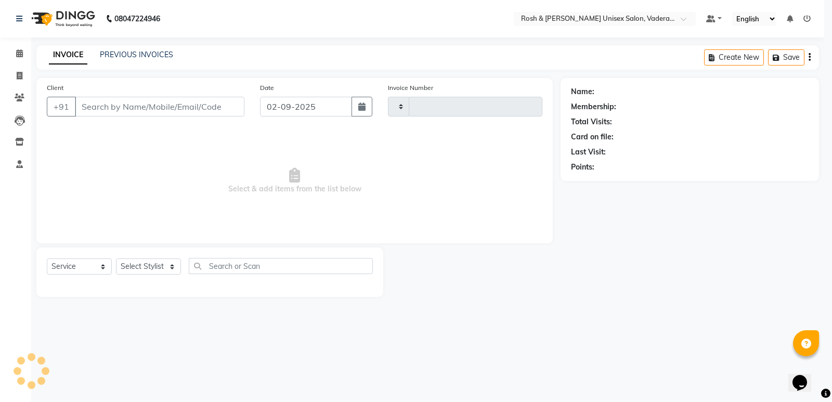
type input "0630"
select select "8657"
type input "99******62"
select select "87618"
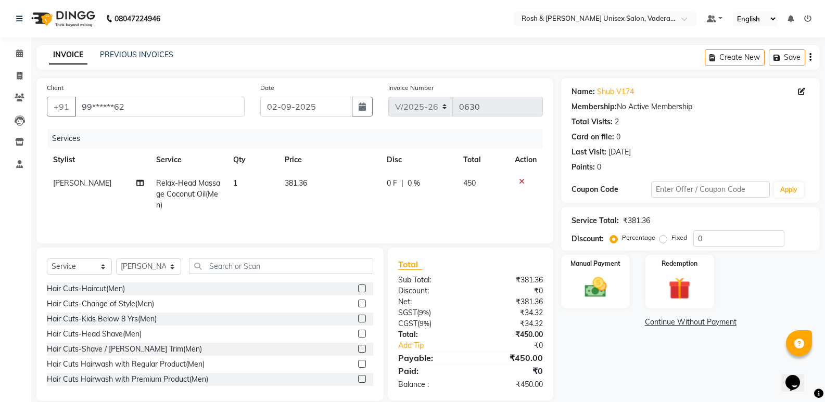
click at [294, 184] on span "381.36" at bounding box center [296, 182] width 22 height 9
select select "87618"
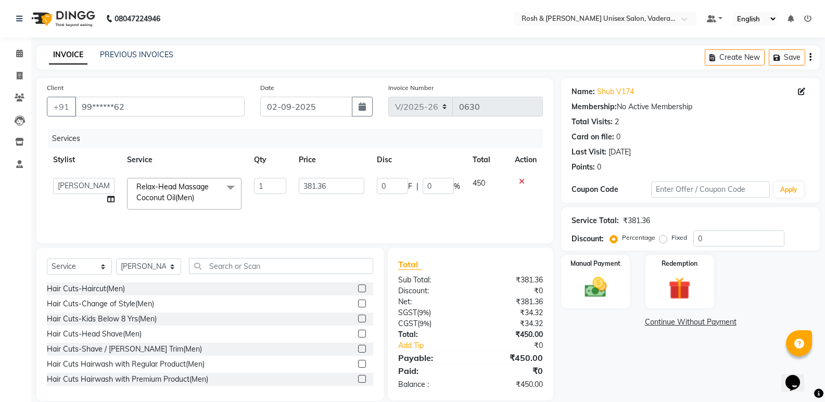
click at [294, 184] on td "381.36" at bounding box center [331, 194] width 78 height 44
click at [332, 185] on input "381.36" at bounding box center [331, 186] width 65 height 16
type input "3"
type input "572.03"
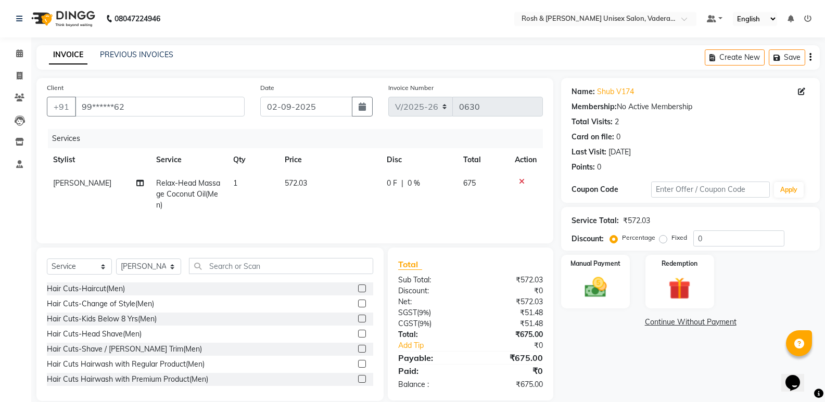
click at [285, 20] on nav "08047224946 Select Location × Rosh & [PERSON_NAME] Unisex Salon, Vaderahalli De…" at bounding box center [412, 18] width 825 height 37
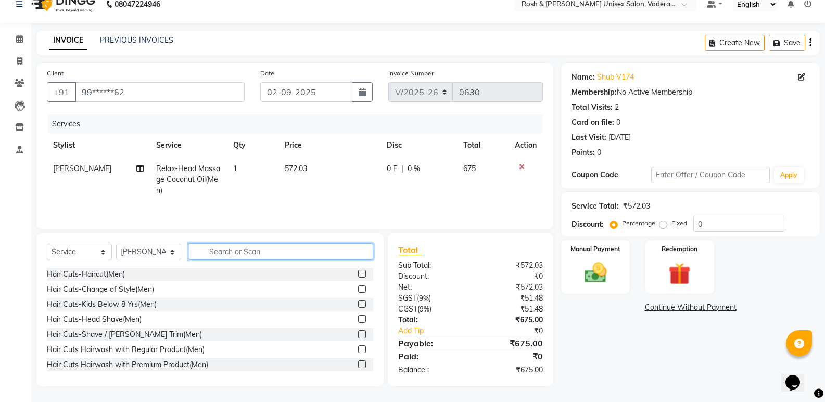
click at [247, 251] on input "text" at bounding box center [281, 251] width 184 height 16
click at [99, 276] on div "Hair Cuts-Haircut(Men)" at bounding box center [86, 274] width 78 height 11
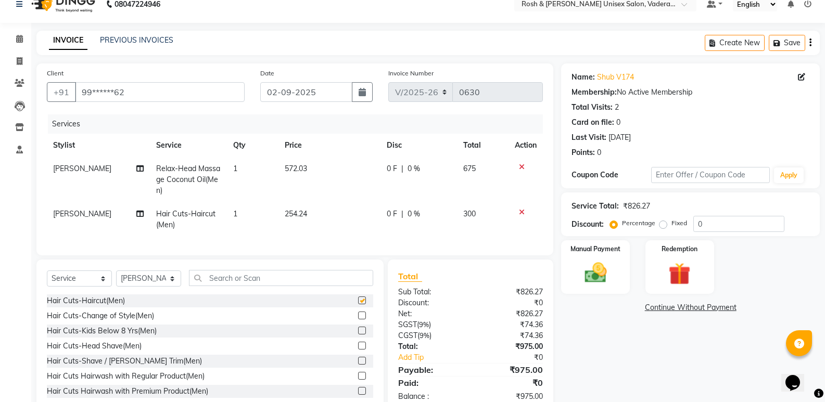
checkbox input "false"
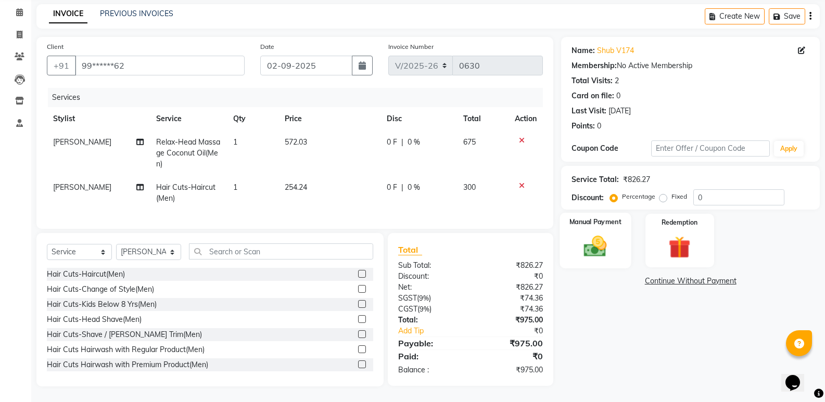
click at [583, 242] on img at bounding box center [594, 246] width 37 height 27
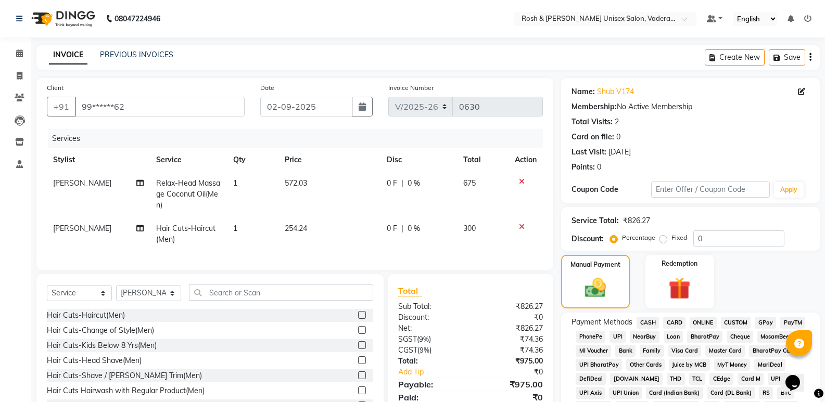
scroll to position [104, 0]
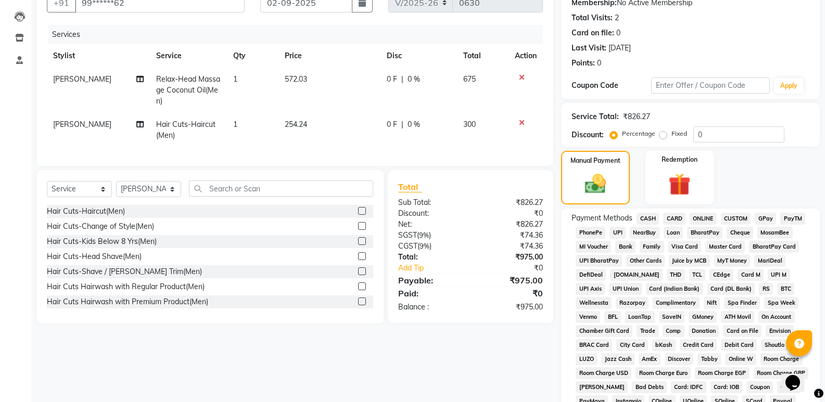
click at [619, 230] on span "UPI" at bounding box center [617, 233] width 16 height 12
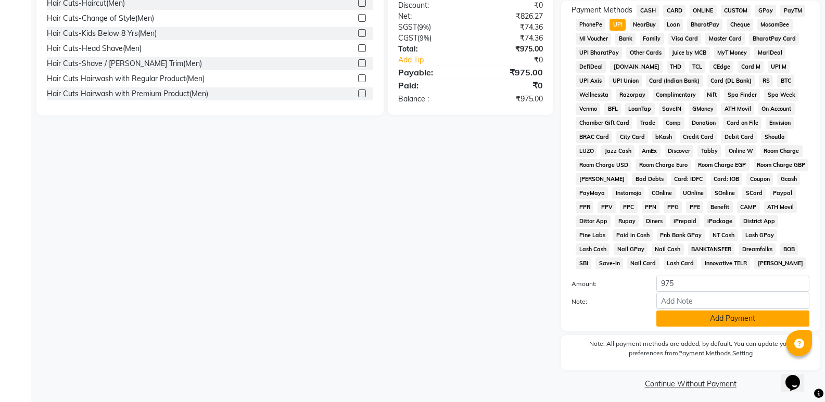
click at [724, 314] on button "Add Payment" at bounding box center [732, 319] width 153 height 16
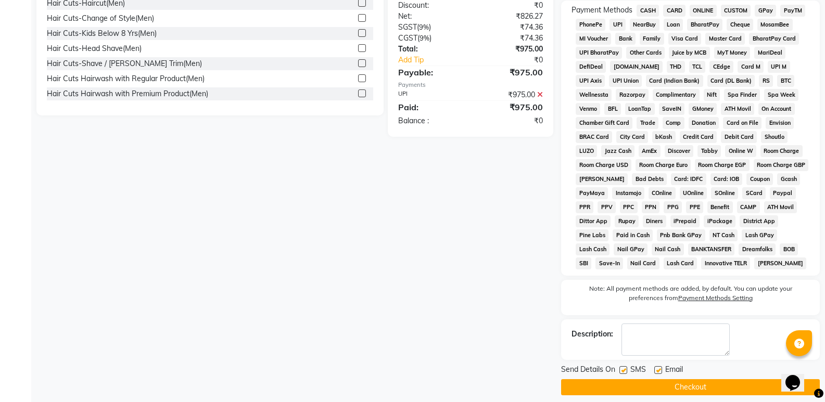
scroll to position [321, 0]
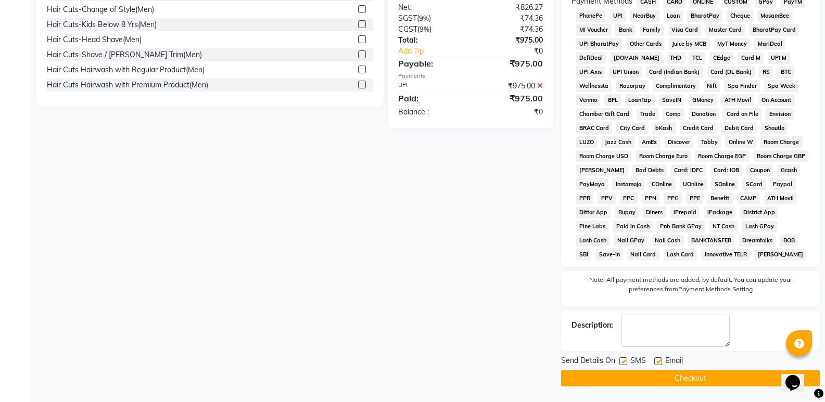
click at [693, 378] on button "Checkout" at bounding box center [690, 378] width 259 height 16
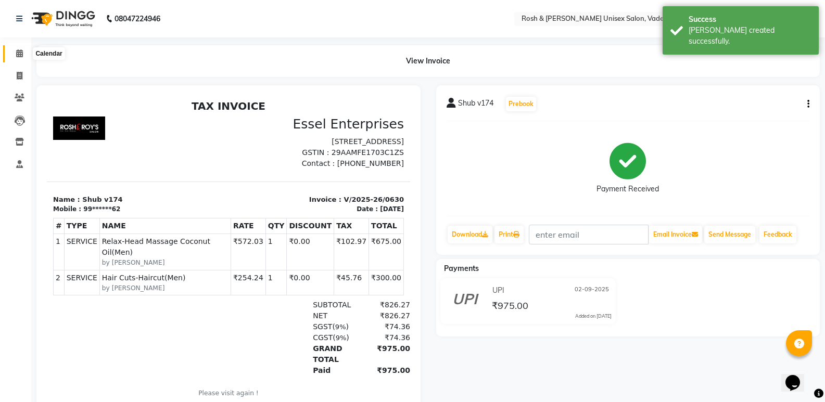
click at [18, 55] on icon at bounding box center [19, 53] width 7 height 8
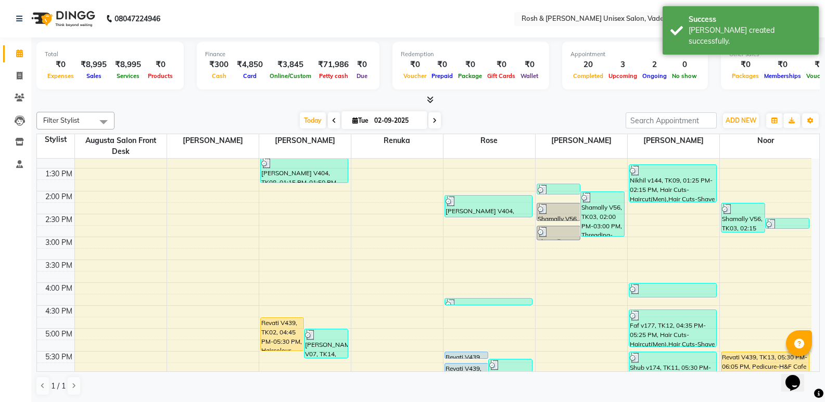
scroll to position [260, 0]
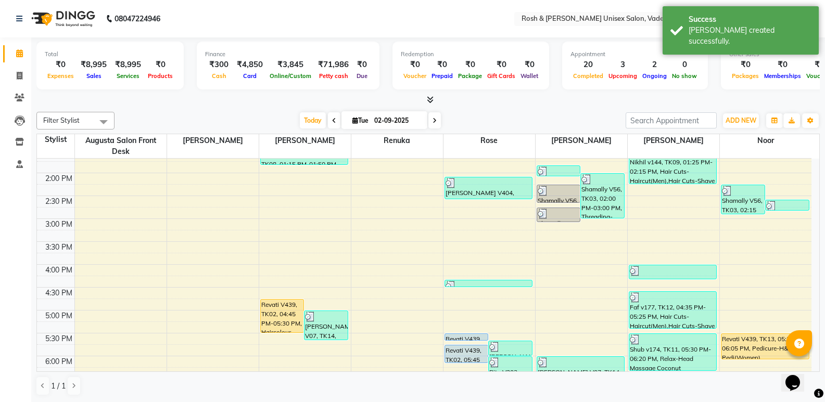
click at [432, 119] on icon at bounding box center [434, 121] width 4 height 6
type input "[DATE]"
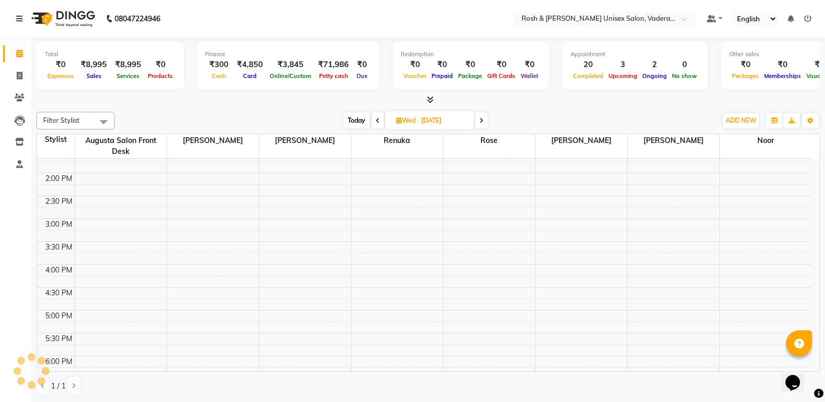
click at [203, 222] on div "8:00 AM 8:30 AM 9:00 AM 9:30 AM 10:00 AM 10:30 AM 11:00 AM 11:30 AM 12:00 PM 12…" at bounding box center [424, 196] width 774 height 595
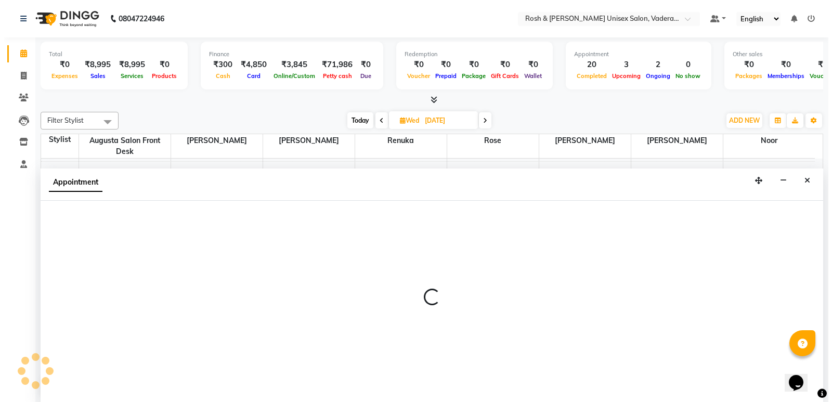
scroll to position [1, 0]
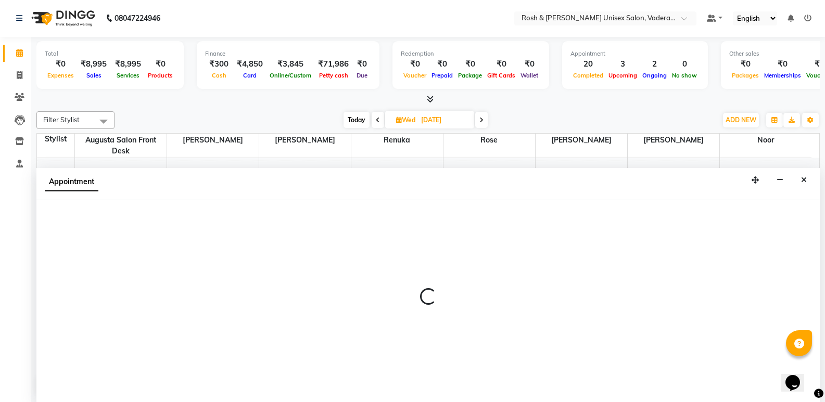
select select "87533"
select select "900"
select select "tentative"
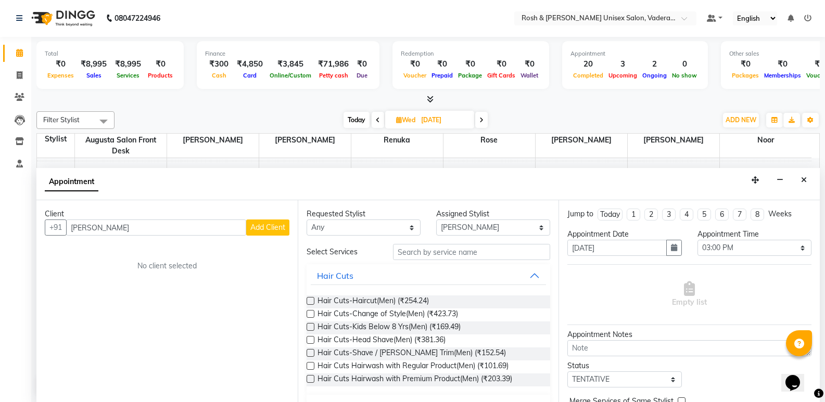
type input "kamal"
click at [261, 226] on span "Add Client" at bounding box center [267, 227] width 35 height 9
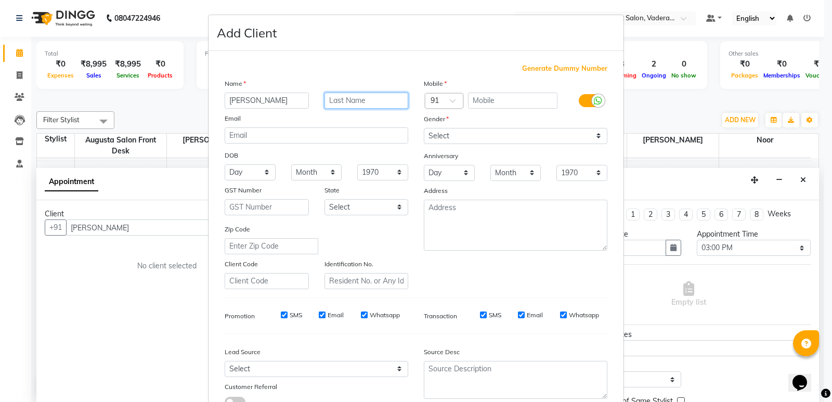
click at [349, 99] on input "text" at bounding box center [367, 101] width 84 height 16
type input "V309"
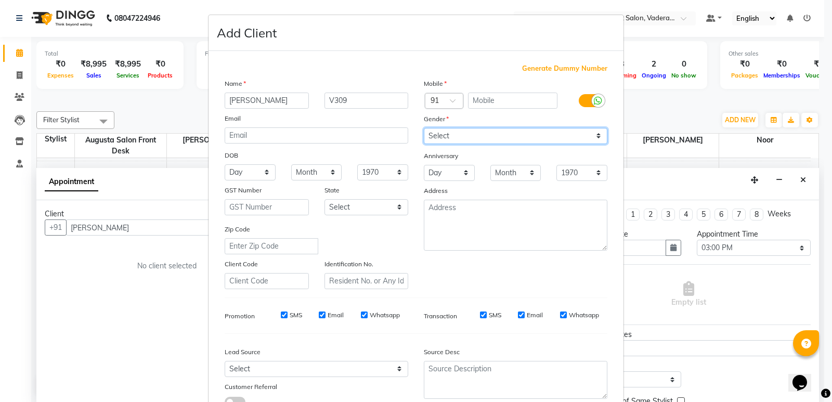
click at [468, 129] on select "Select Male Female Other Prefer Not To Say" at bounding box center [516, 136] width 184 height 16
select select "male"
click at [424, 128] on select "Select Male Female Other Prefer Not To Say" at bounding box center [516, 136] width 184 height 16
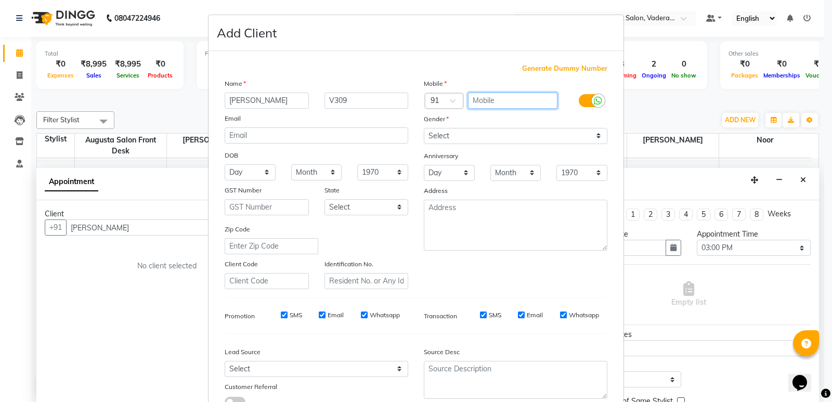
click at [482, 104] on input "text" at bounding box center [513, 101] width 90 height 16
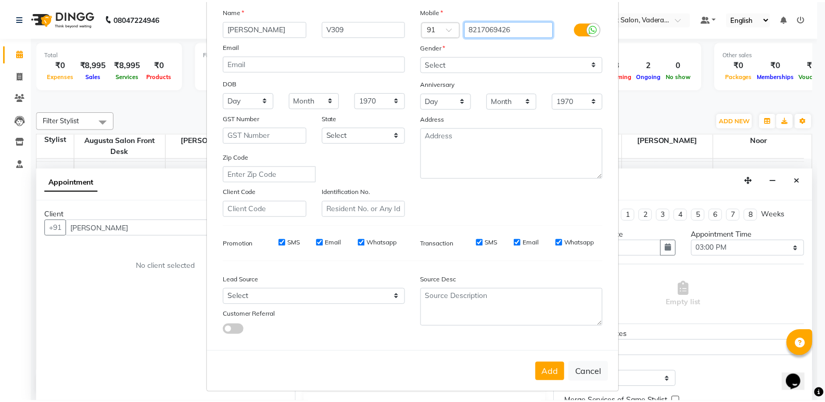
scroll to position [78, 0]
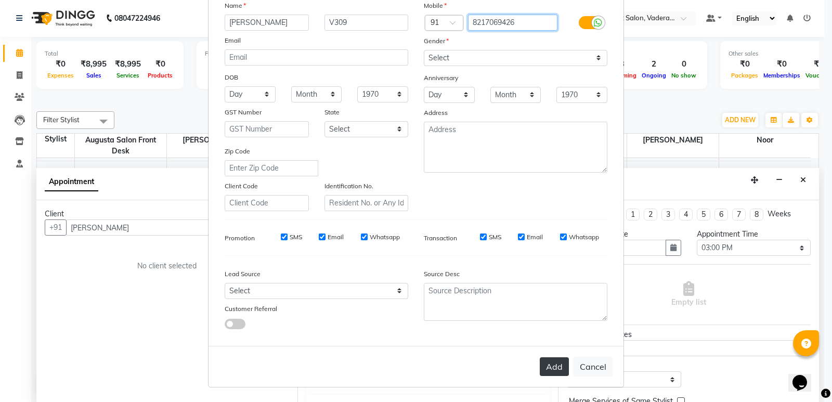
type input "8217069426"
click at [553, 362] on button "Add" at bounding box center [554, 366] width 29 height 19
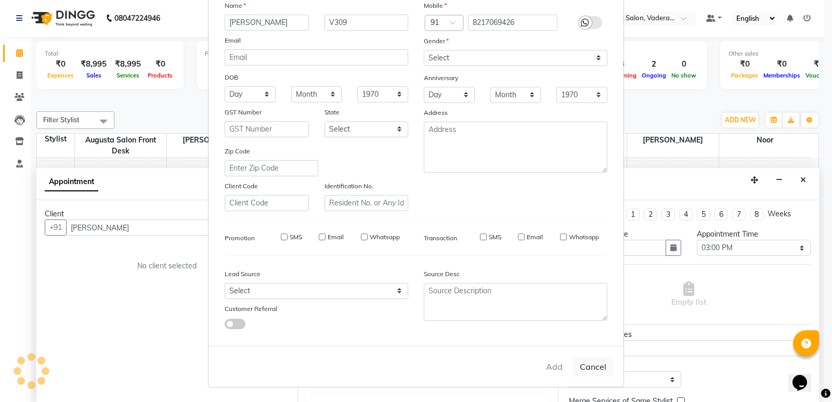
type input "82******26"
select select
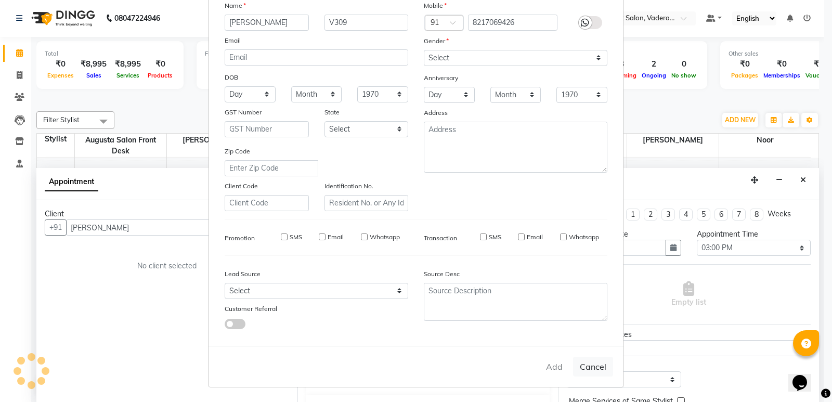
select select
checkbox input "false"
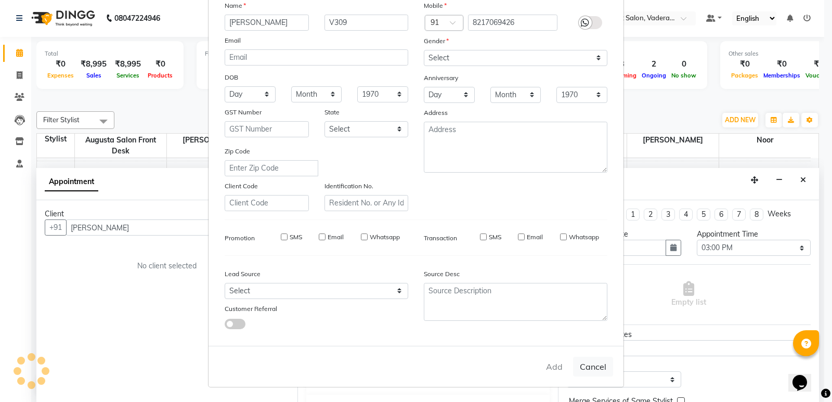
checkbox input "false"
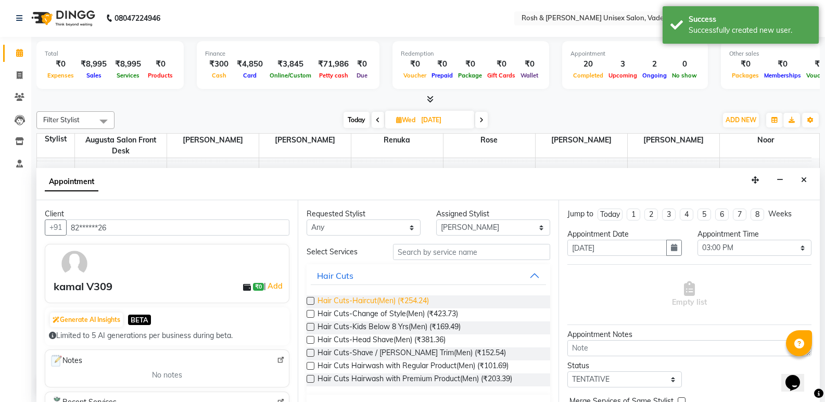
click at [353, 299] on span "Hair Cuts-Haircut(Men) (₹254.24)" at bounding box center [372, 302] width 111 height 13
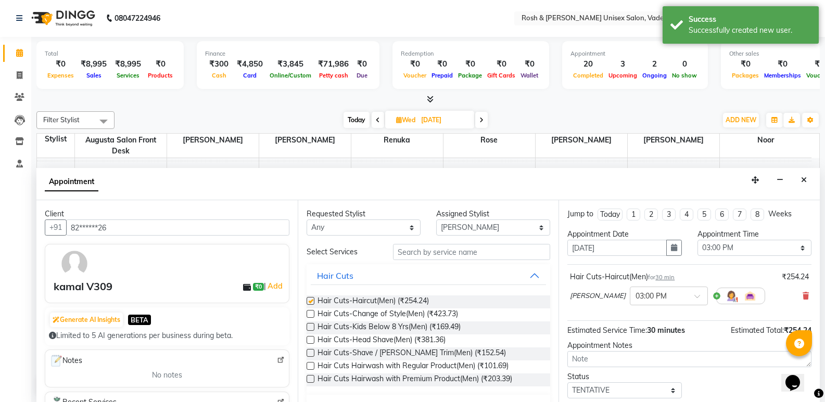
checkbox input "false"
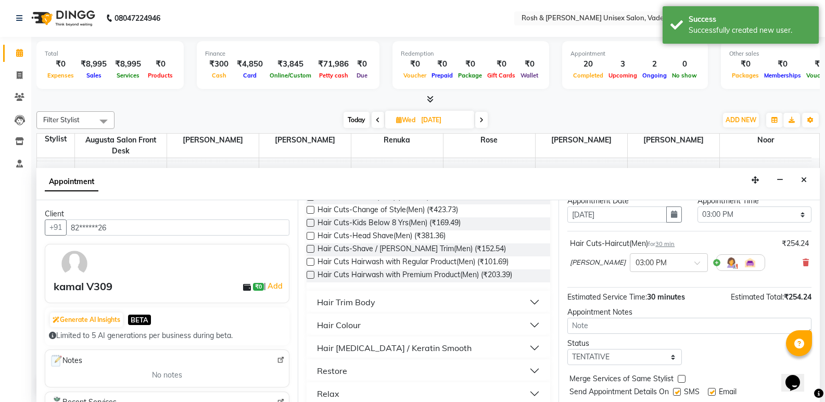
scroll to position [52, 0]
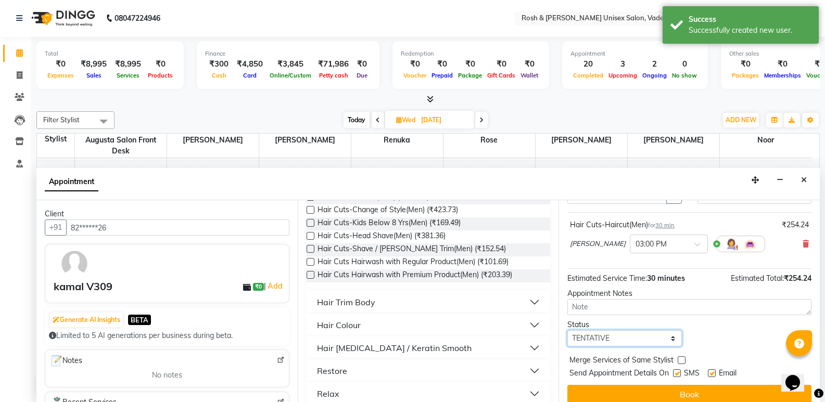
click at [632, 331] on select "Select TENTATIVE CONFIRM UPCOMING" at bounding box center [624, 338] width 114 height 16
select select "upcoming"
click at [567, 330] on select "Select TENTATIVE CONFIRM UPCOMING" at bounding box center [624, 338] width 114 height 16
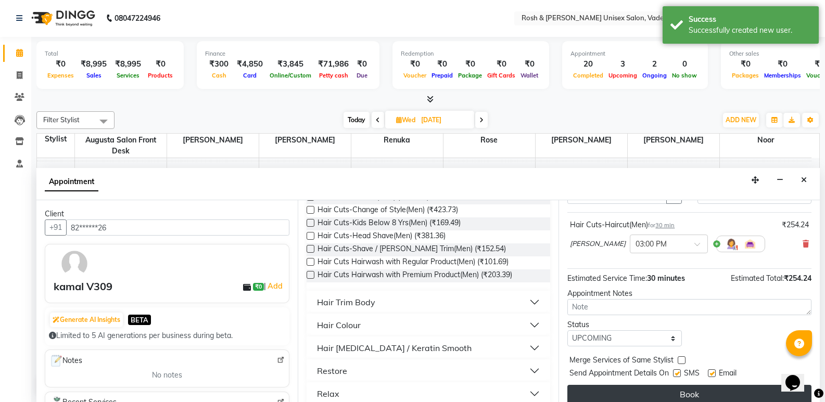
click at [652, 388] on button "Book" at bounding box center [689, 394] width 244 height 19
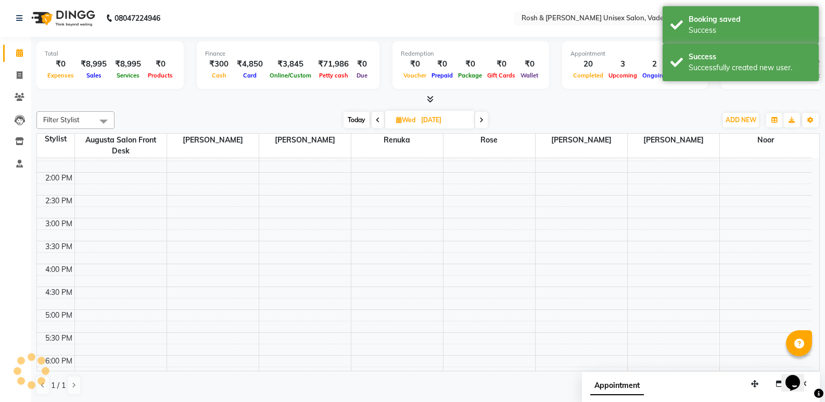
scroll to position [0, 0]
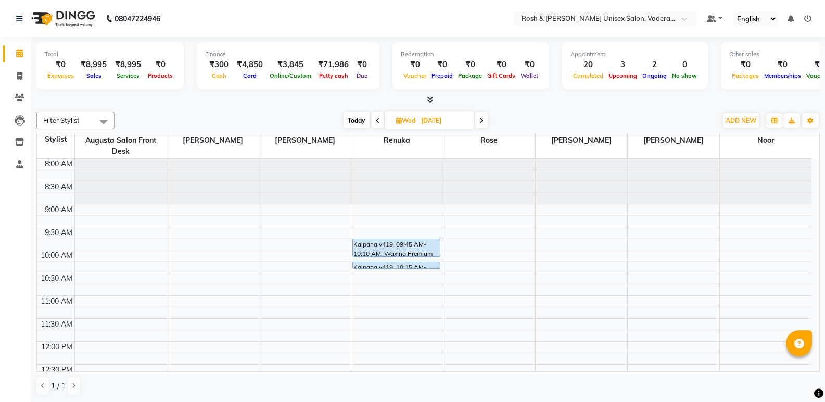
scroll to position [362, 0]
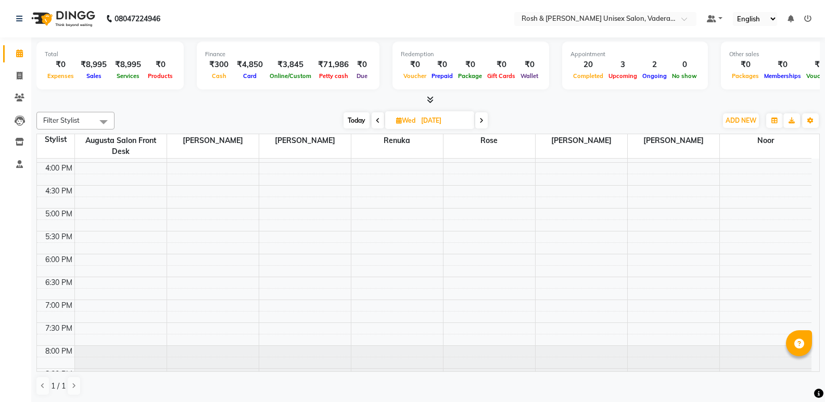
click at [433, 96] on icon at bounding box center [430, 100] width 7 height 8
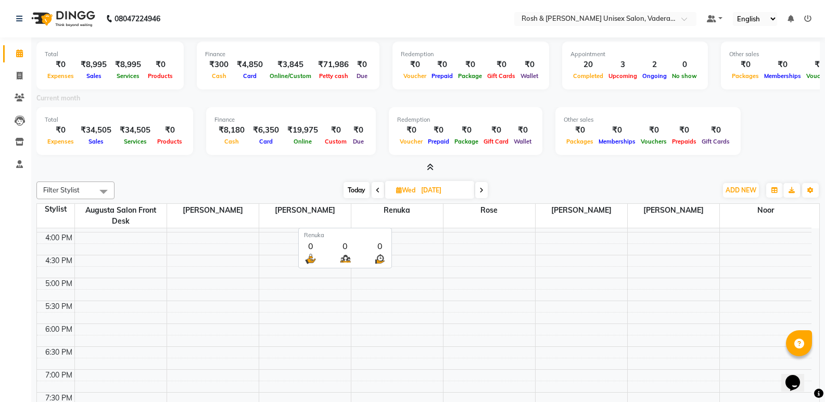
click at [393, 212] on span "Renuka" at bounding box center [397, 210] width 92 height 13
click at [432, 163] on icon at bounding box center [430, 167] width 7 height 8
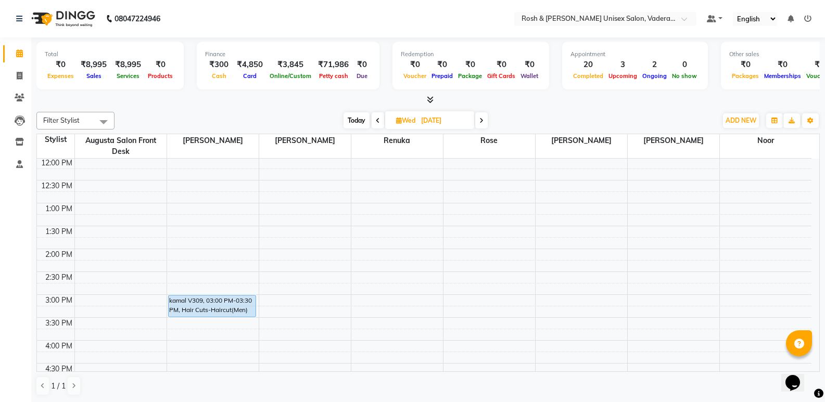
scroll to position [208, 0]
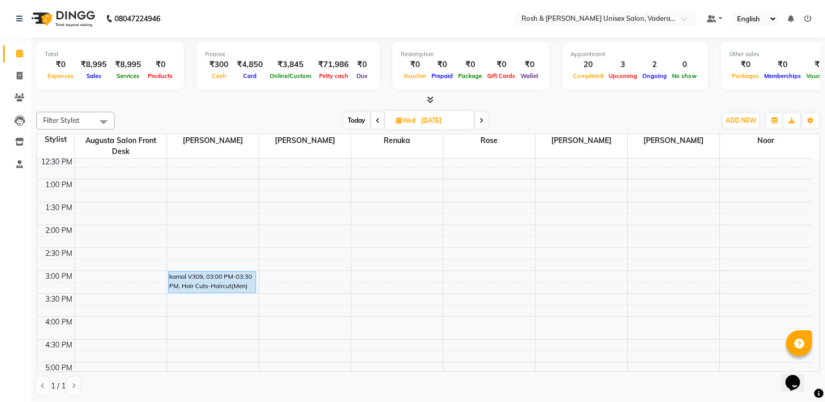
click at [425, 102] on span at bounding box center [427, 100] width 11 height 11
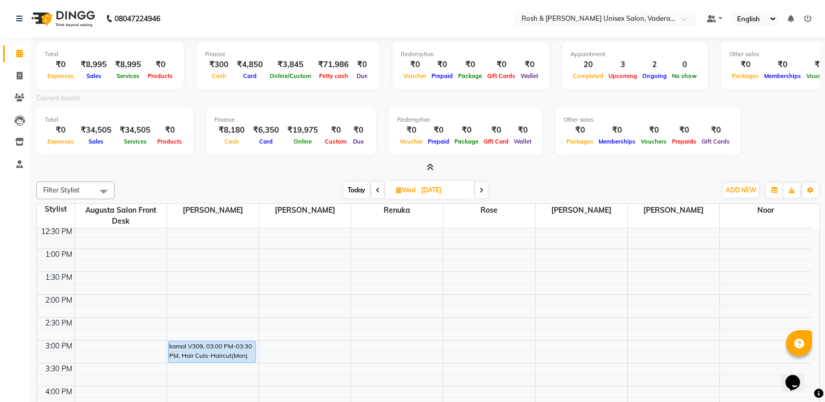
click at [428, 167] on icon at bounding box center [430, 167] width 7 height 8
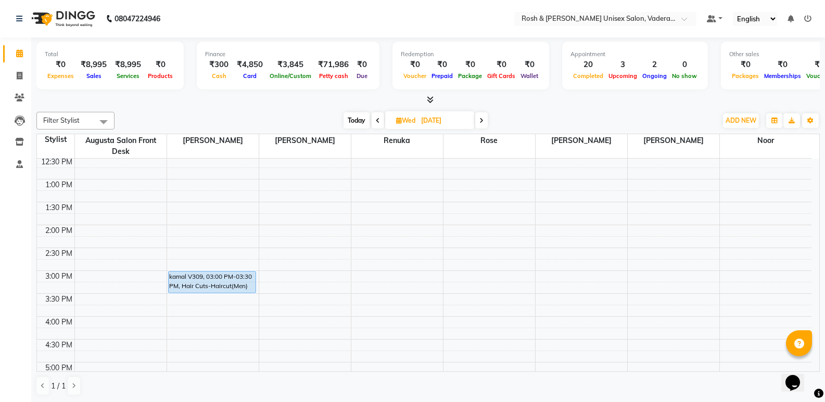
click at [426, 101] on span at bounding box center [427, 100] width 11 height 11
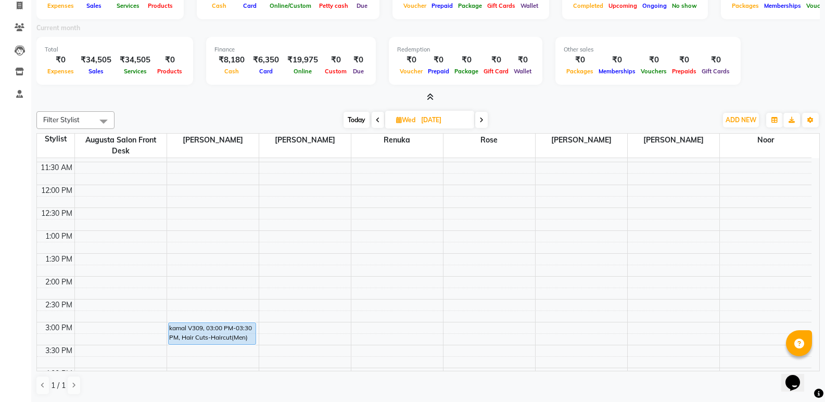
scroll to position [0, 0]
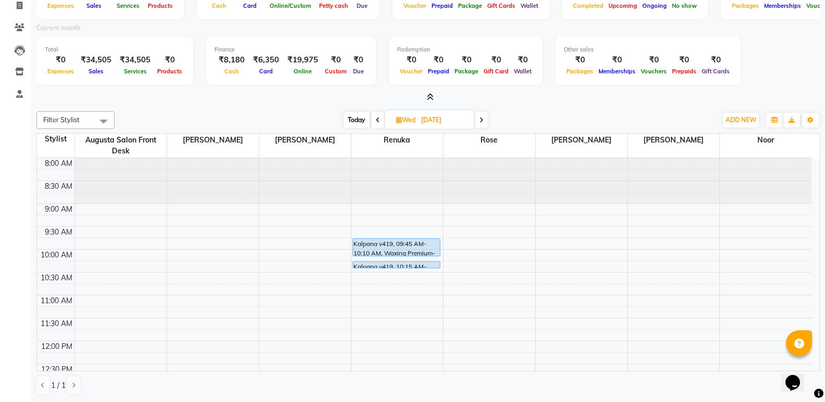
click at [356, 122] on span "Today" at bounding box center [356, 120] width 26 height 16
type input "02-09-2025"
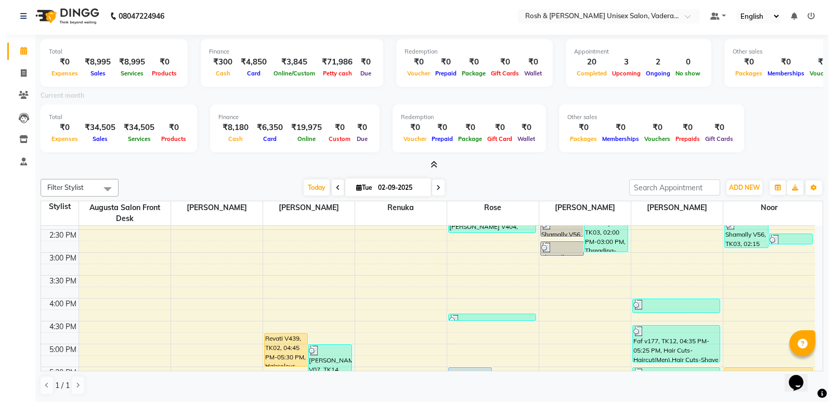
scroll to position [345, 0]
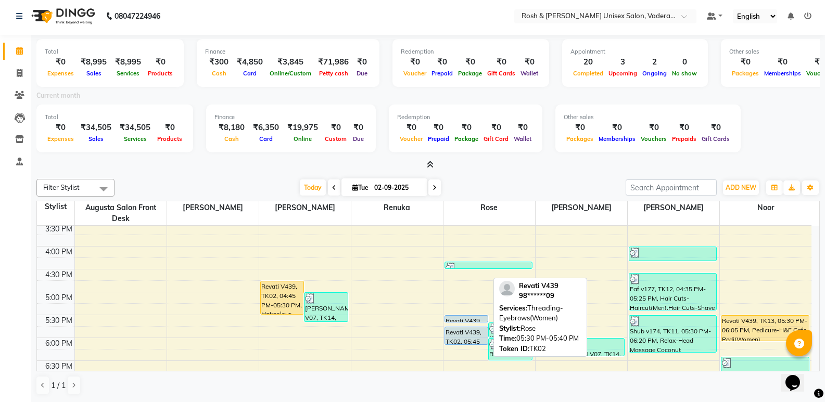
click at [462, 320] on div at bounding box center [466, 322] width 43 height 4
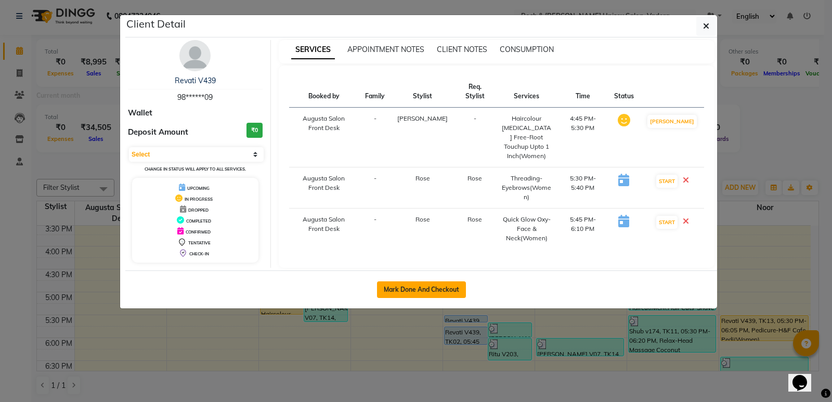
click at [409, 283] on button "Mark Done And Checkout" at bounding box center [421, 289] width 89 height 17
select select "service"
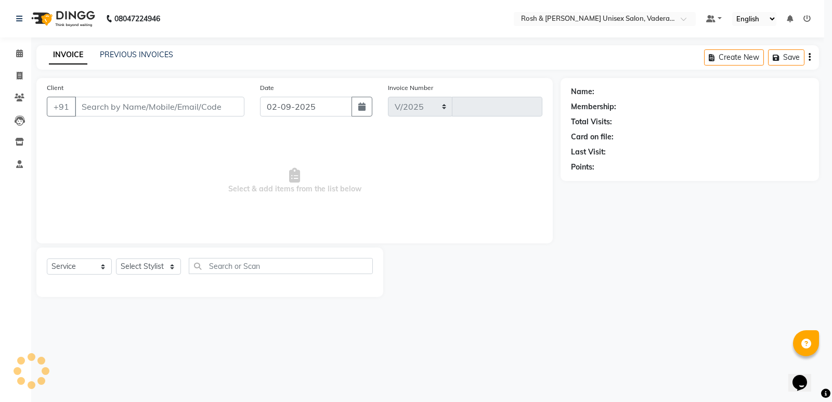
select select "8657"
type input "0631"
type input "98******09"
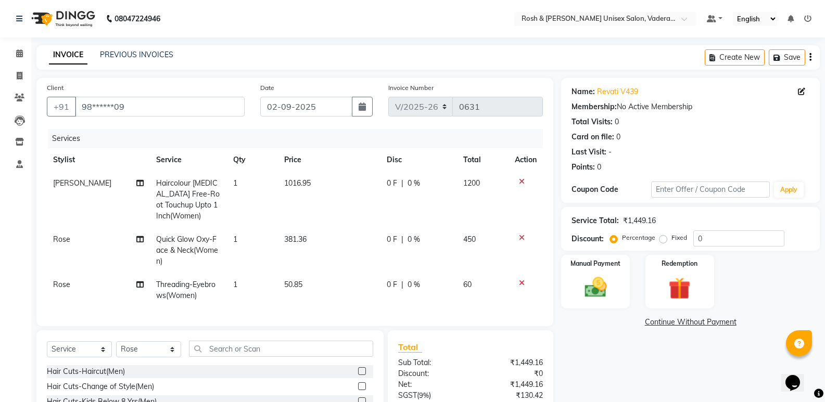
click at [517, 235] on div at bounding box center [526, 237] width 22 height 7
click at [519, 235] on icon at bounding box center [522, 237] width 6 height 7
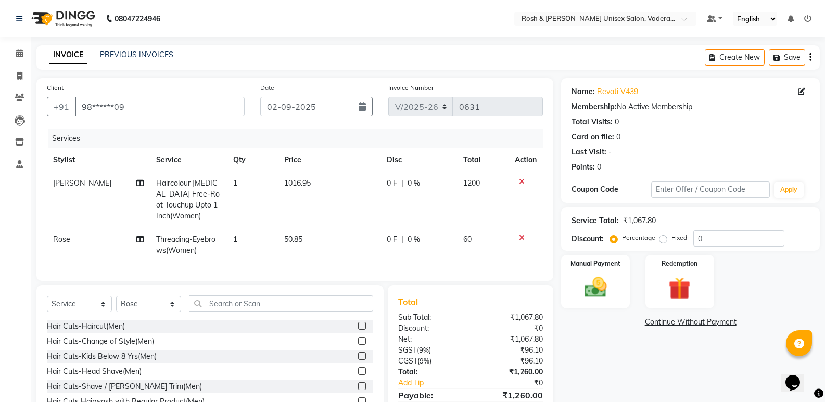
click at [522, 238] on icon at bounding box center [522, 237] width 6 height 7
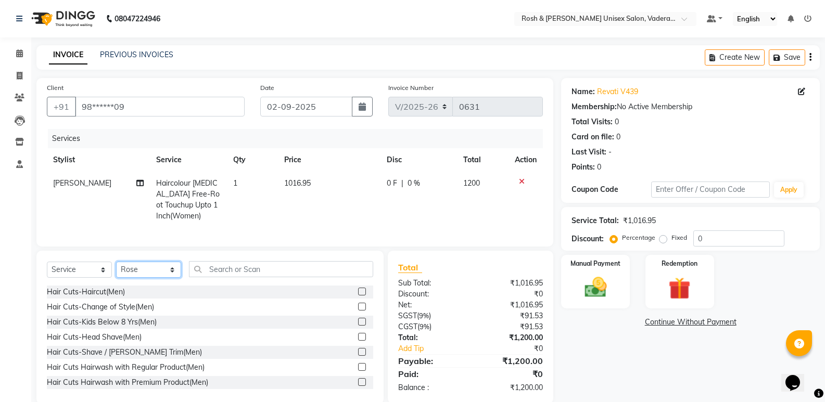
click at [158, 278] on select "Select Stylist Augusta Salon Front Desk [PERSON_NAME] [PERSON_NAME] [PERSON_NAM…" at bounding box center [148, 270] width 65 height 16
select select "89151"
click at [116, 270] on select "Select Stylist Augusta Salon Front Desk [PERSON_NAME] [PERSON_NAME] [PERSON_NAM…" at bounding box center [148, 270] width 65 height 16
click at [221, 277] on input "text" at bounding box center [281, 269] width 184 height 16
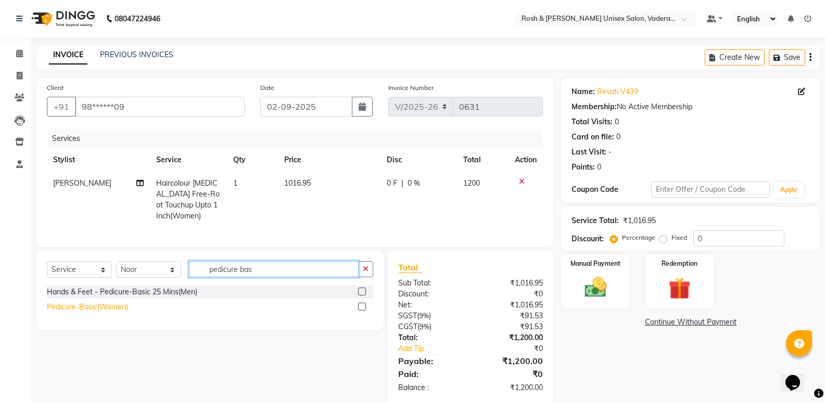
type input "pedicure bas"
click at [97, 313] on div "Pedicure-Basic(Women)" at bounding box center [87, 307] width 81 height 11
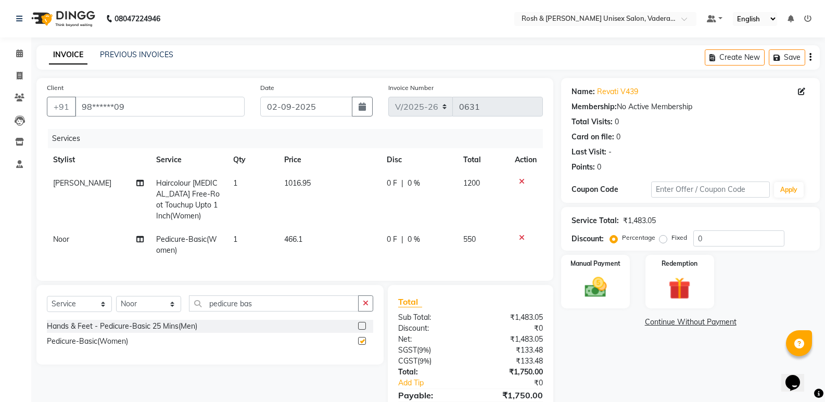
checkbox input "false"
click at [155, 312] on select "Select Stylist Augusta Salon Front Desk [PERSON_NAME] [PERSON_NAME] [PERSON_NAM…" at bounding box center [148, 304] width 65 height 16
select select "87537"
click at [116, 304] on select "Select Stylist Augusta Salon Front Desk [PERSON_NAME] [PERSON_NAME] [PERSON_NAM…" at bounding box center [148, 304] width 65 height 16
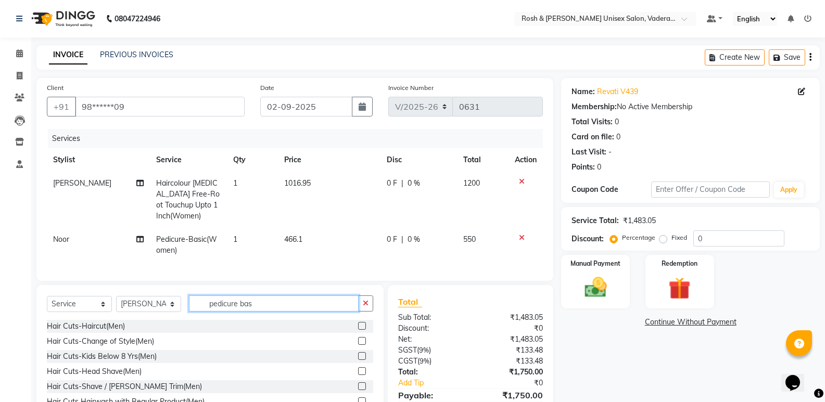
drag, startPoint x: 287, startPoint y: 315, endPoint x: 202, endPoint y: 316, distance: 84.8
click at [202, 312] on input "pedicure bas" at bounding box center [274, 304] width 170 height 16
type input "Oxy"
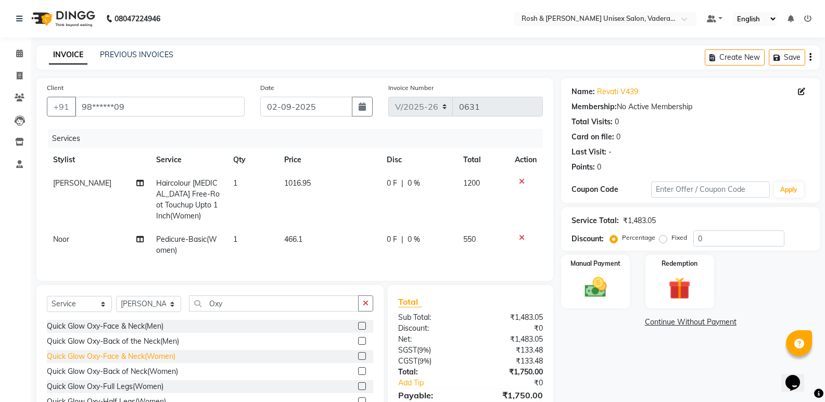
click at [135, 362] on div "Quick Glow Oxy-Face & Neck(Women)" at bounding box center [111, 356] width 129 height 11
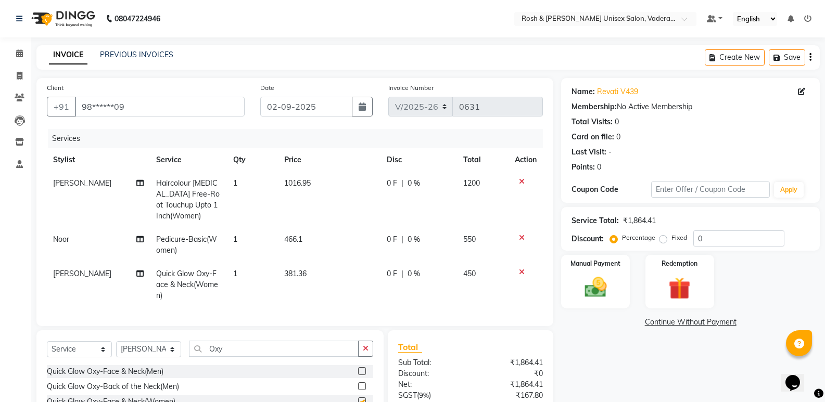
checkbox input "false"
drag, startPoint x: 233, startPoint y: 354, endPoint x: 195, endPoint y: 359, distance: 38.3
click at [195, 357] on input "Oxy" at bounding box center [274, 349] width 170 height 16
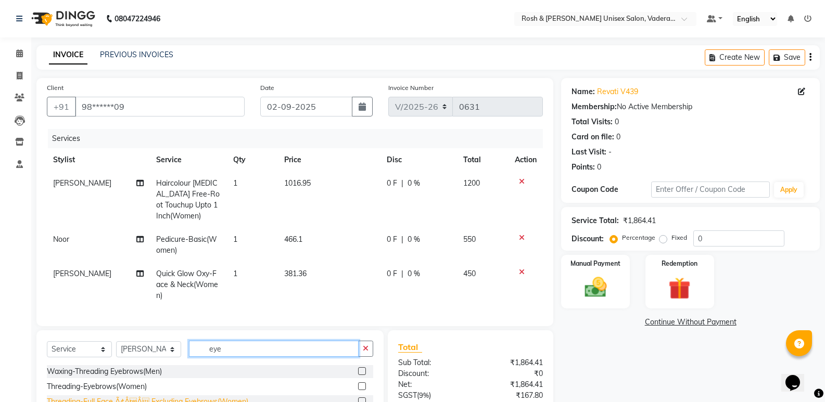
scroll to position [52, 0]
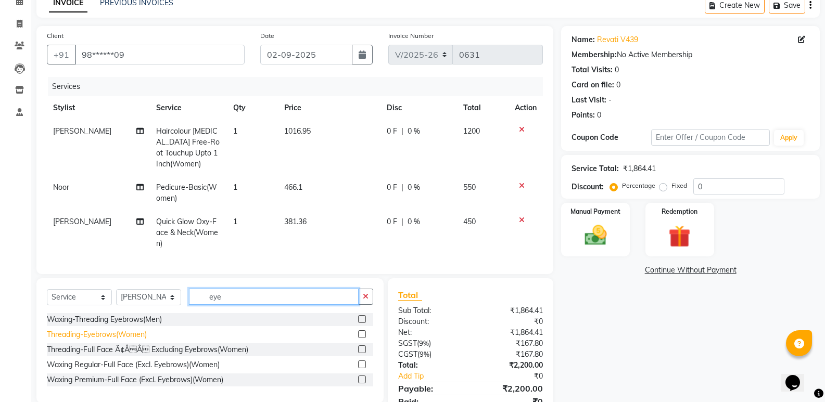
type input "eye"
click at [138, 340] on div "Threading-Eyebrows(Women)" at bounding box center [97, 334] width 100 height 11
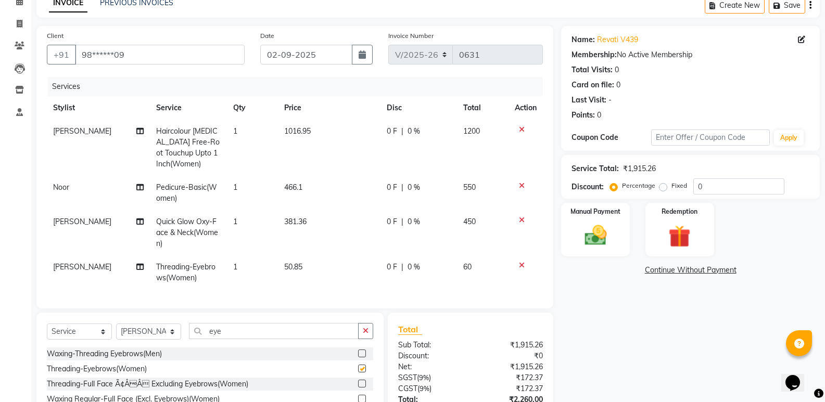
checkbox input "false"
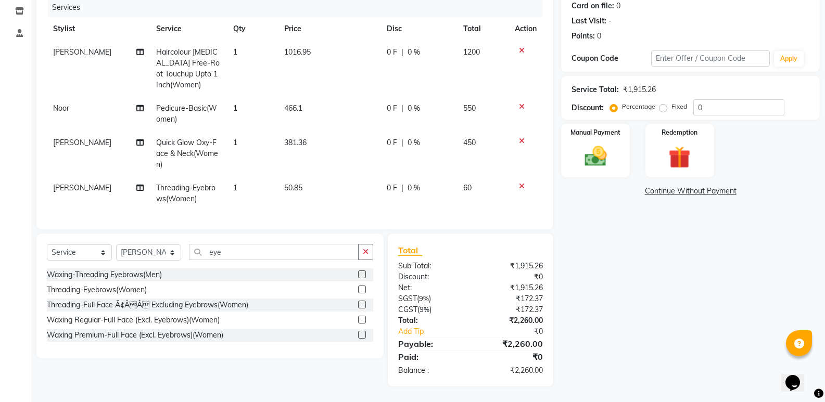
scroll to position [87, 0]
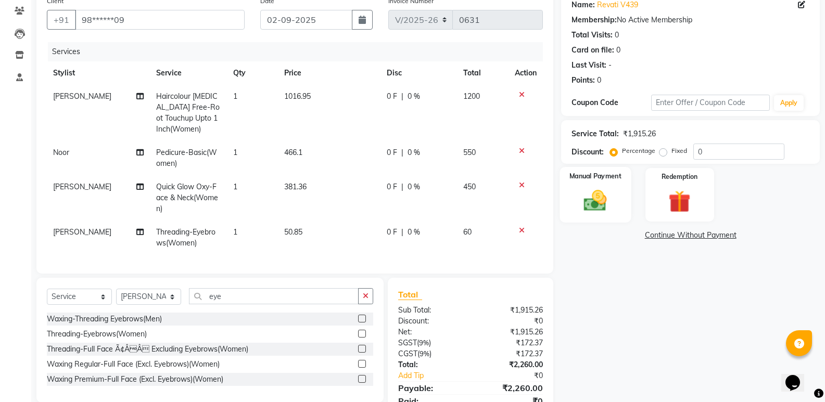
click at [611, 203] on img at bounding box center [594, 200] width 37 height 27
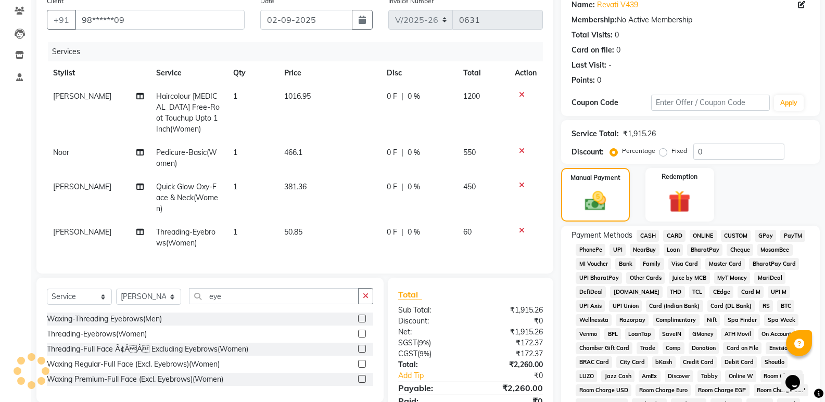
scroll to position [191, 0]
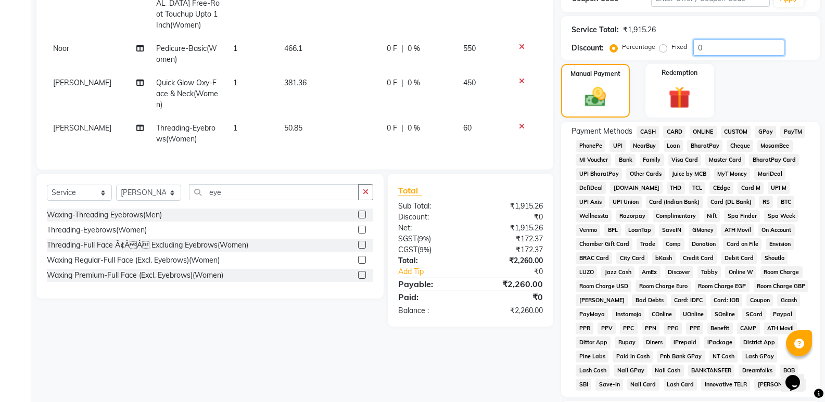
click at [723, 42] on input "0" at bounding box center [738, 48] width 91 height 16
type input "2"
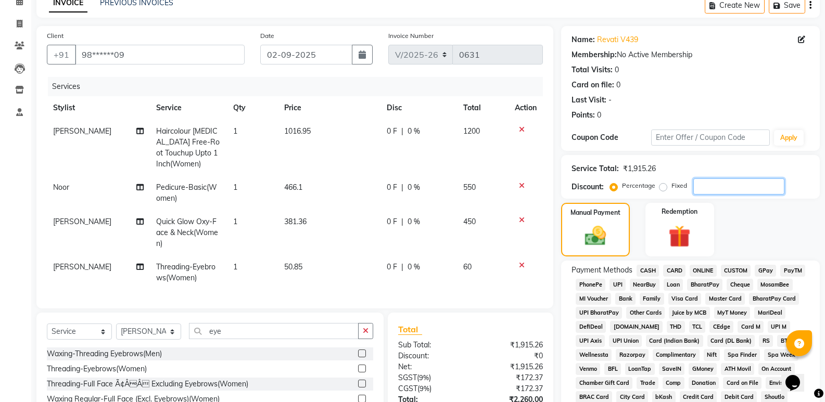
scroll to position [208, 0]
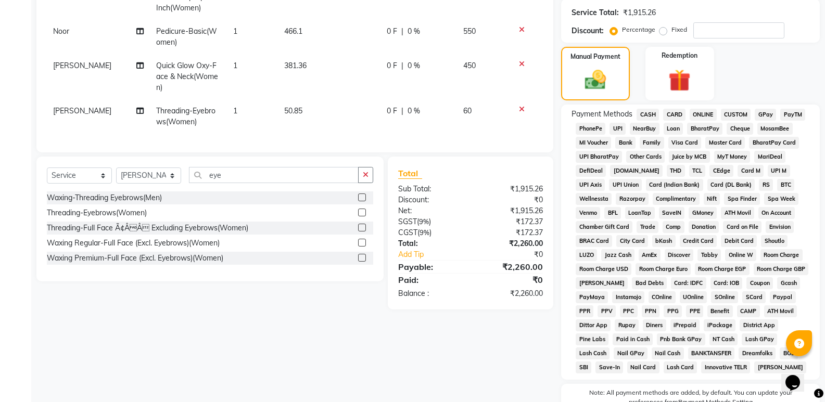
click at [675, 113] on span "CARD" at bounding box center [674, 115] width 22 height 12
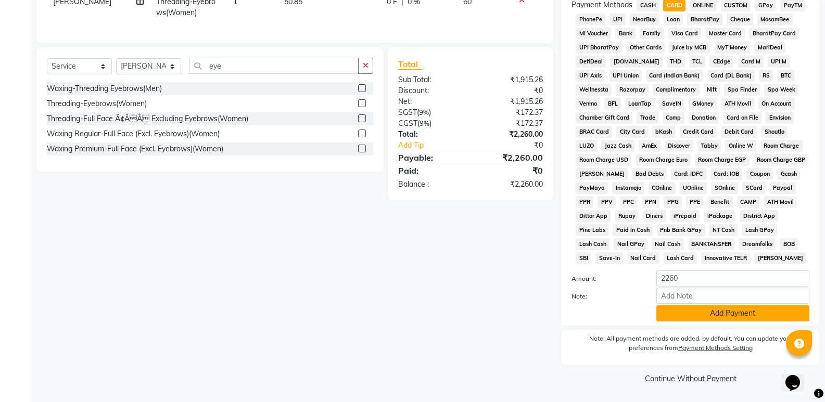
click at [698, 311] on button "Add Payment" at bounding box center [732, 313] width 153 height 16
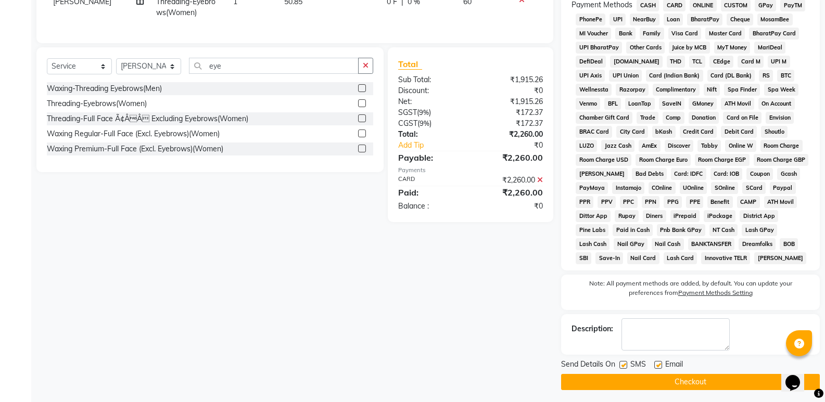
click at [661, 378] on button "Checkout" at bounding box center [690, 382] width 259 height 16
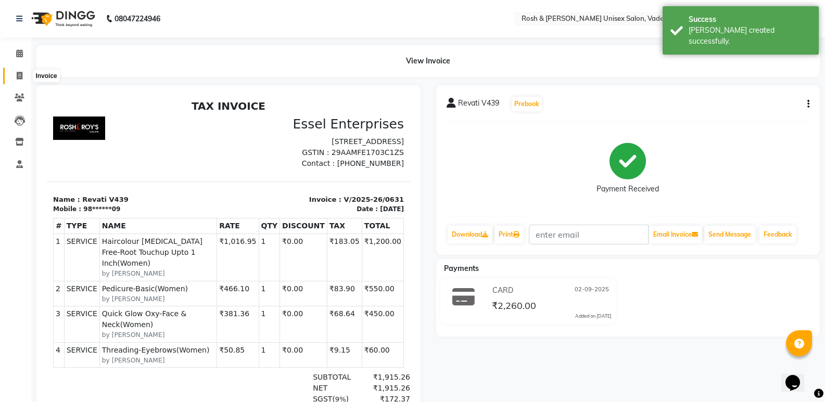
click at [14, 74] on span at bounding box center [19, 76] width 18 height 12
select select "service"
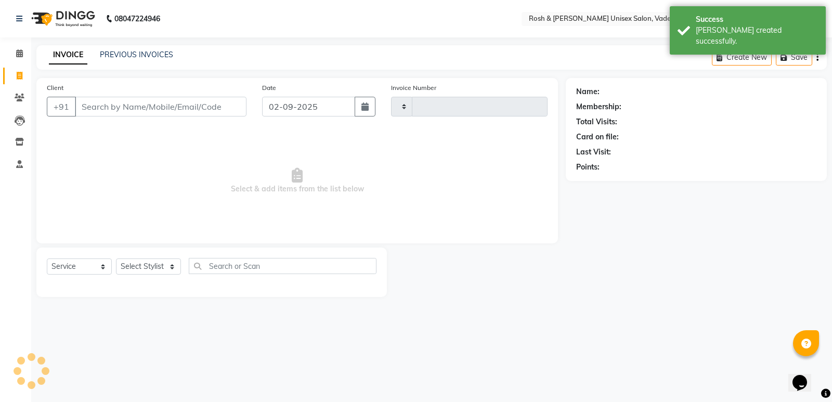
type input "0632"
select select "8657"
click at [14, 58] on span at bounding box center [19, 54] width 18 height 12
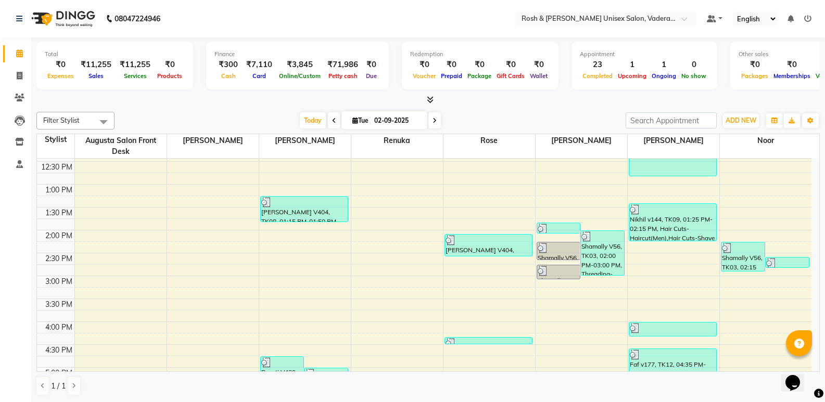
scroll to position [174, 0]
